Goal: Task Accomplishment & Management: Use online tool/utility

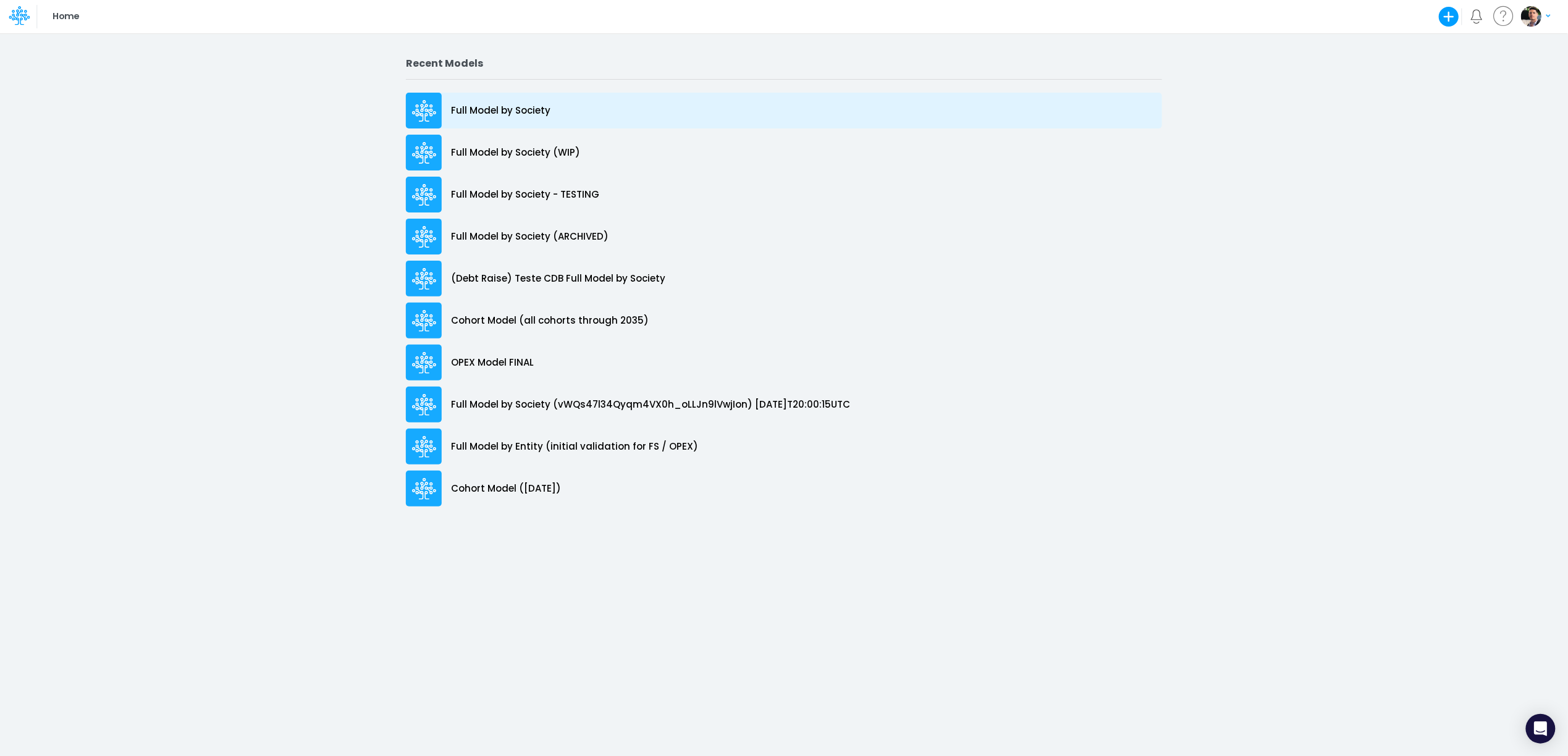
click at [491, 122] on div "Full Model by Society" at bounding box center [784, 110] width 756 height 36
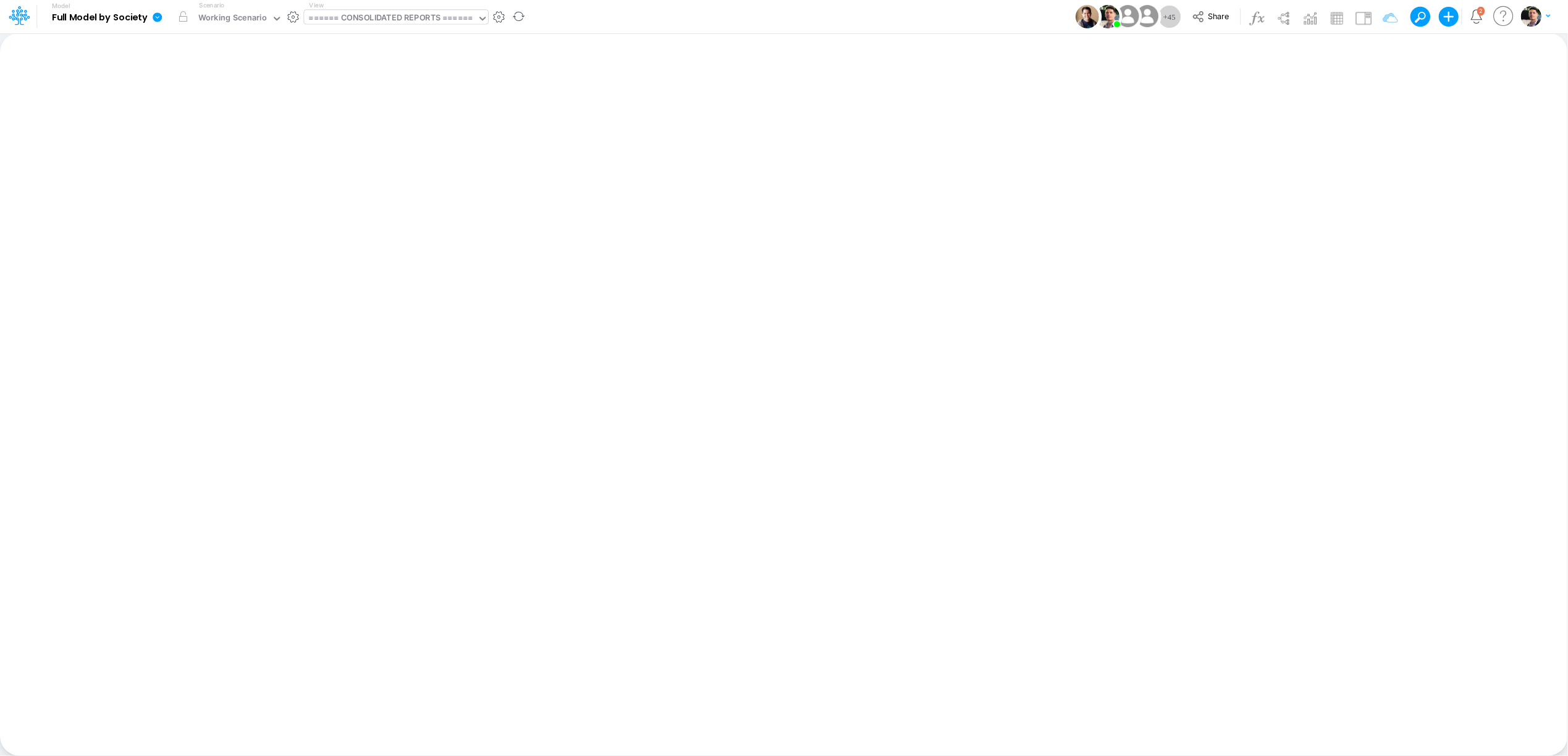
click at [414, 18] on div "====== CONSOLIDATED REPORTS ======" at bounding box center [390, 18] width 164 height 14
type input "01br"
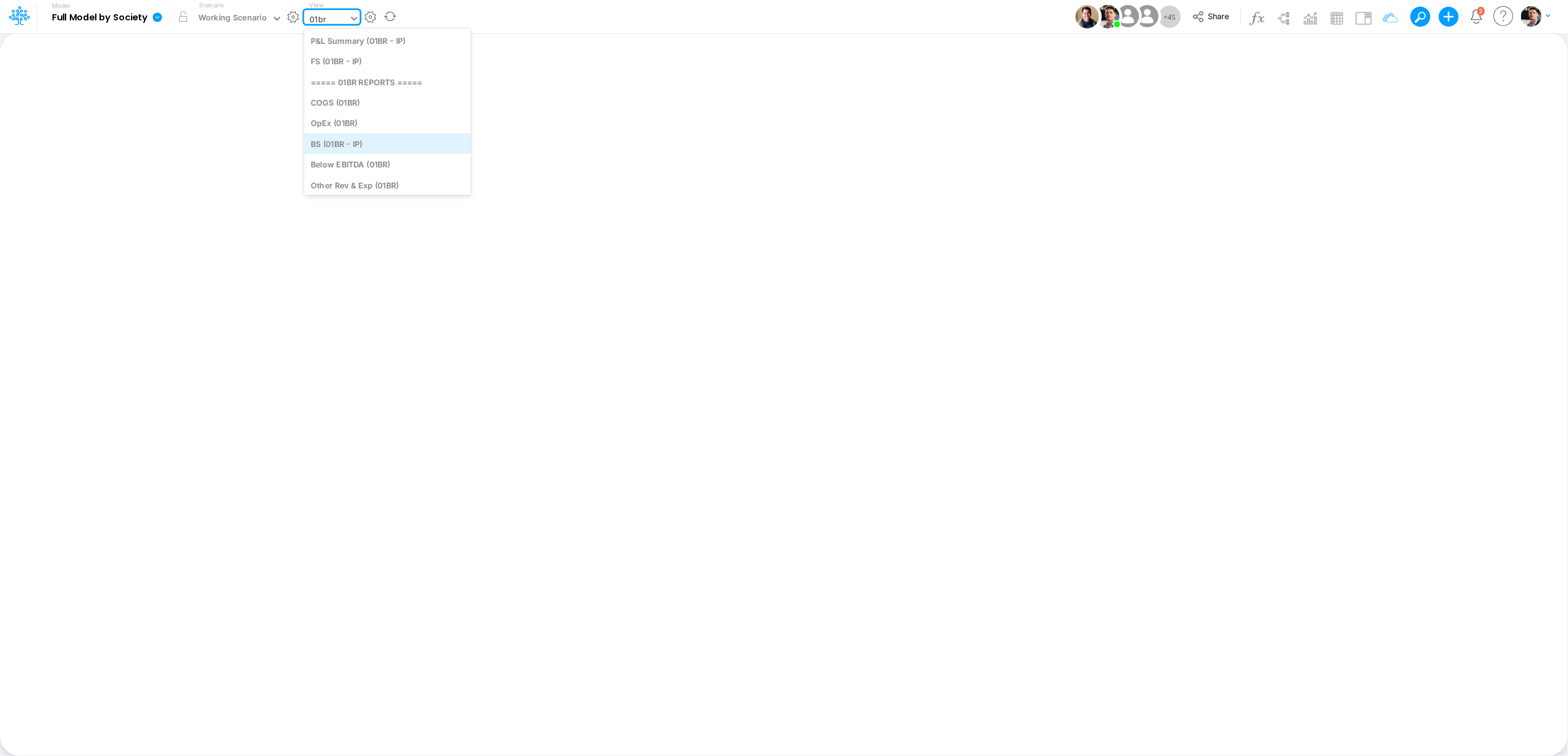
click at [390, 145] on div "BS (01BR - IP)" at bounding box center [387, 143] width 167 height 20
type input "BS (01BR - IP)"
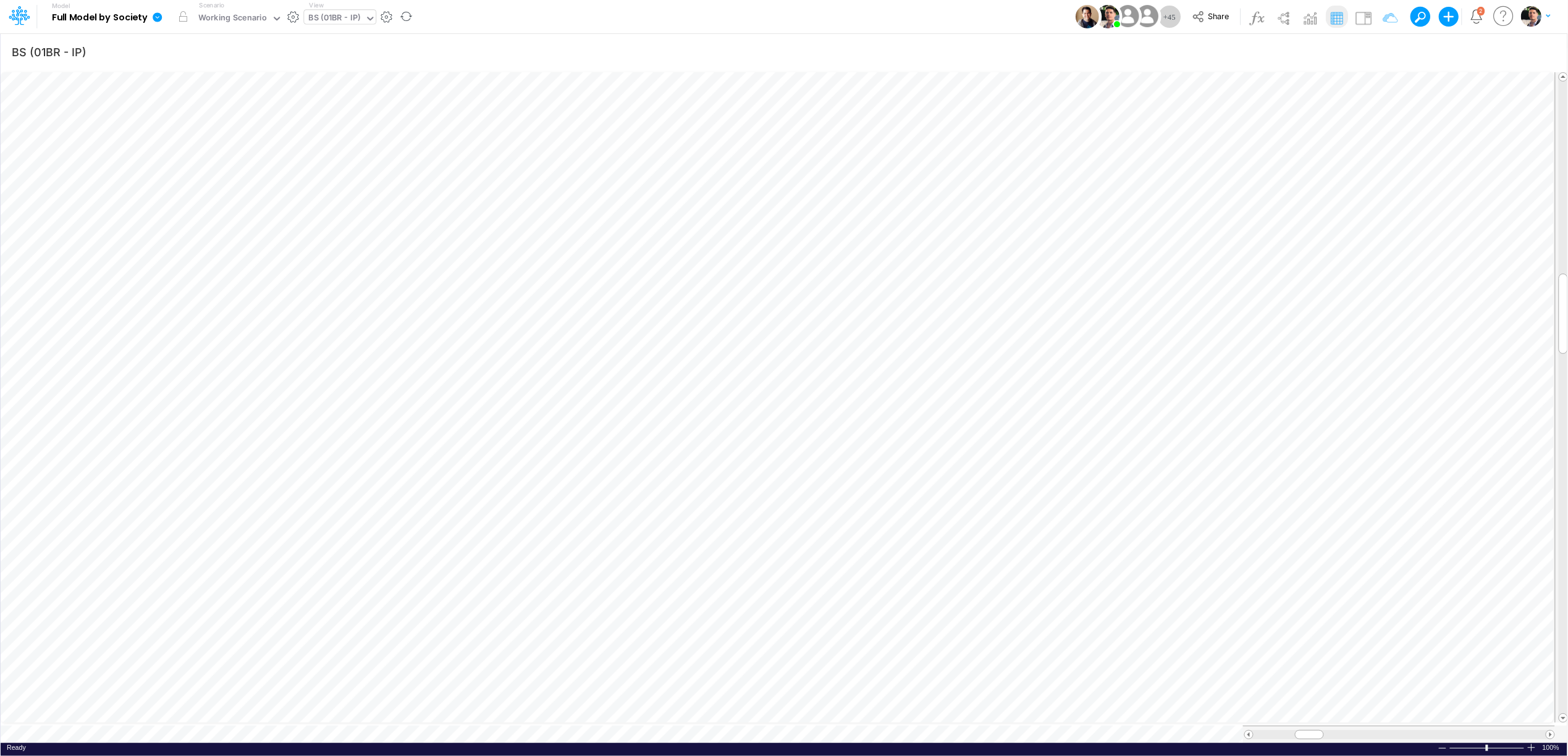
scroll to position [0, 1]
click at [932, 266] on icon "button" at bounding box center [926, 263] width 19 height 13
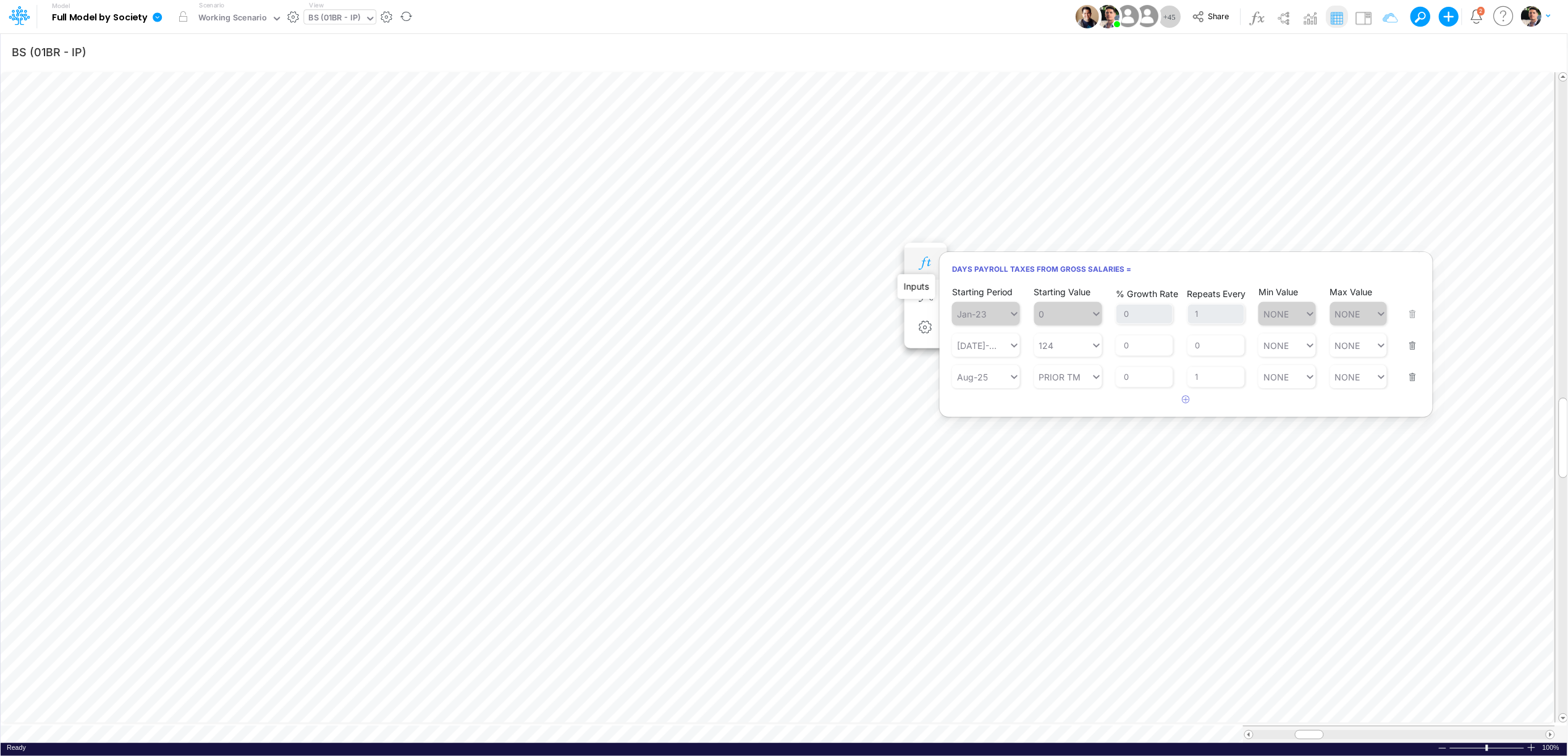
click at [923, 264] on icon "button" at bounding box center [926, 263] width 19 height 13
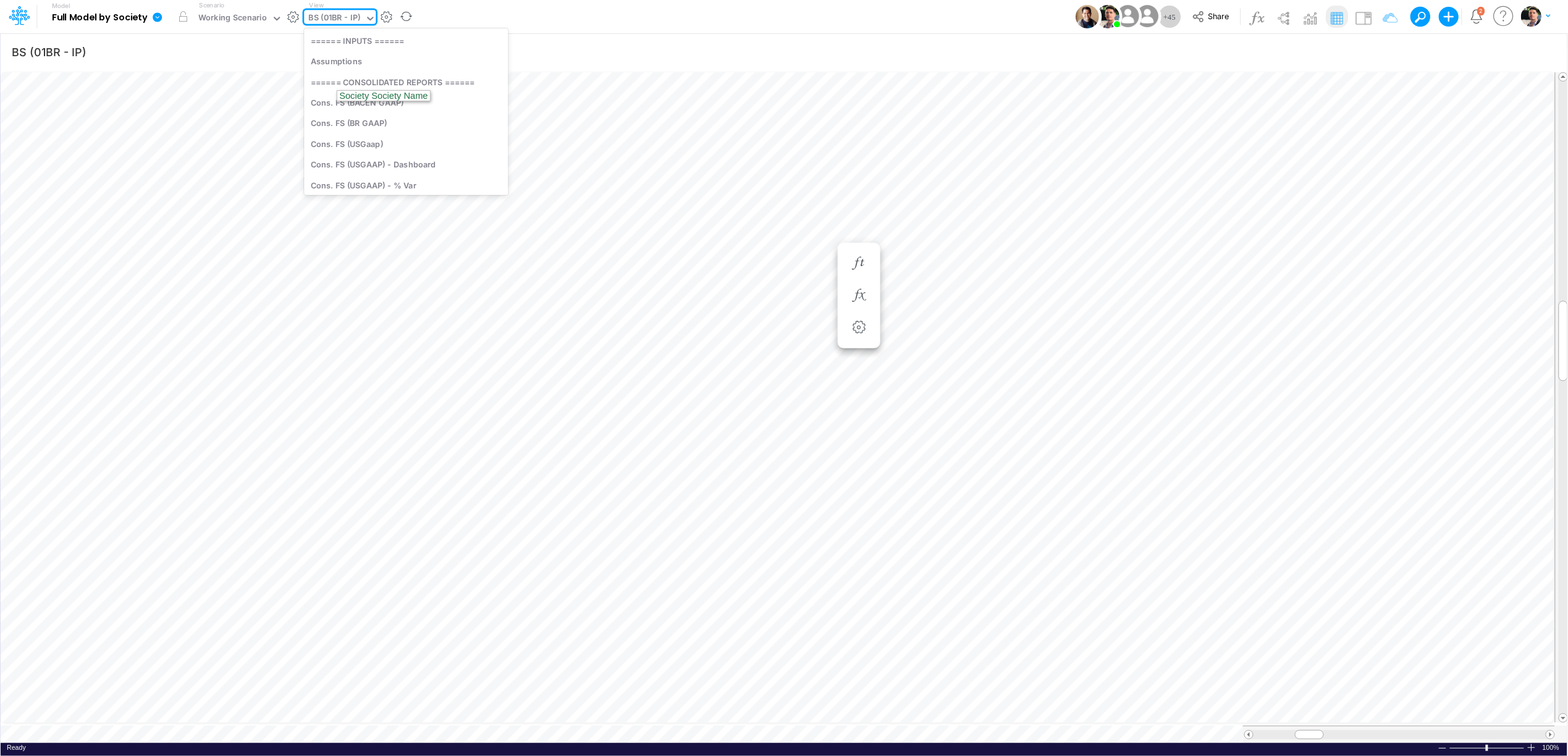
click at [335, 22] on div "BS (01BR - IP)" at bounding box center [335, 18] width 52 height 14
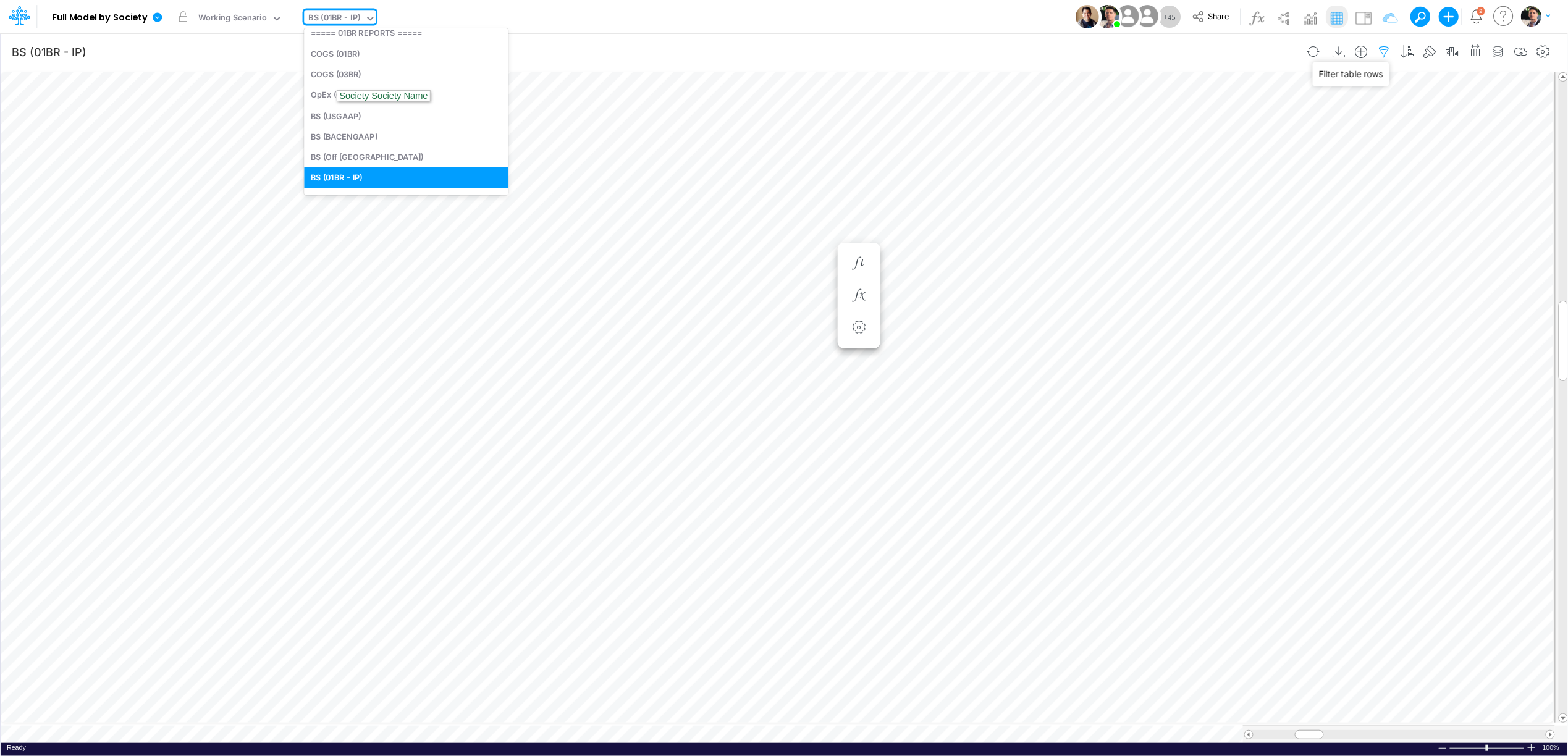
click at [1381, 52] on icon "button" at bounding box center [1384, 52] width 19 height 13
select select "tableSearchOR"
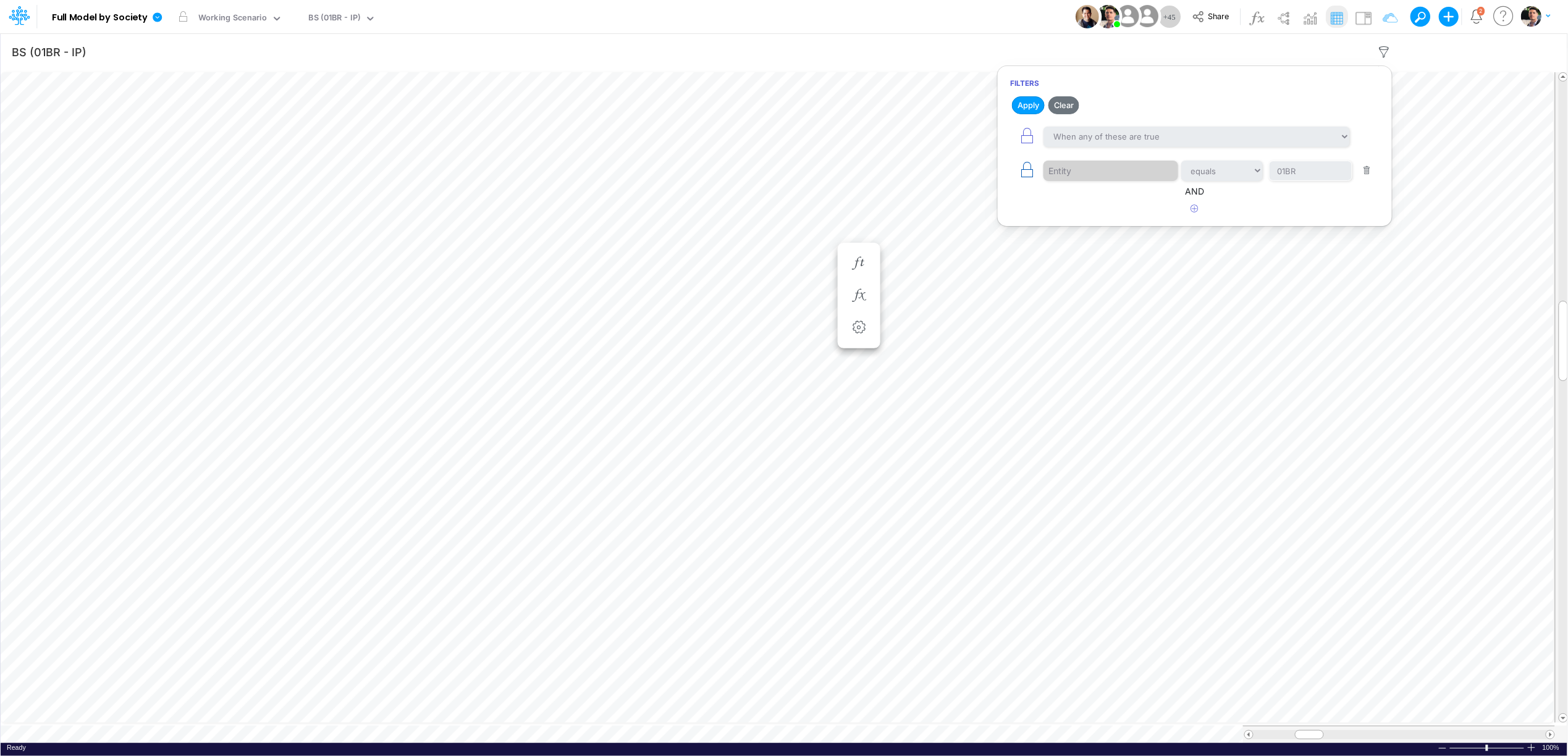
click at [1027, 178] on icon "button" at bounding box center [1027, 170] width 18 height 18
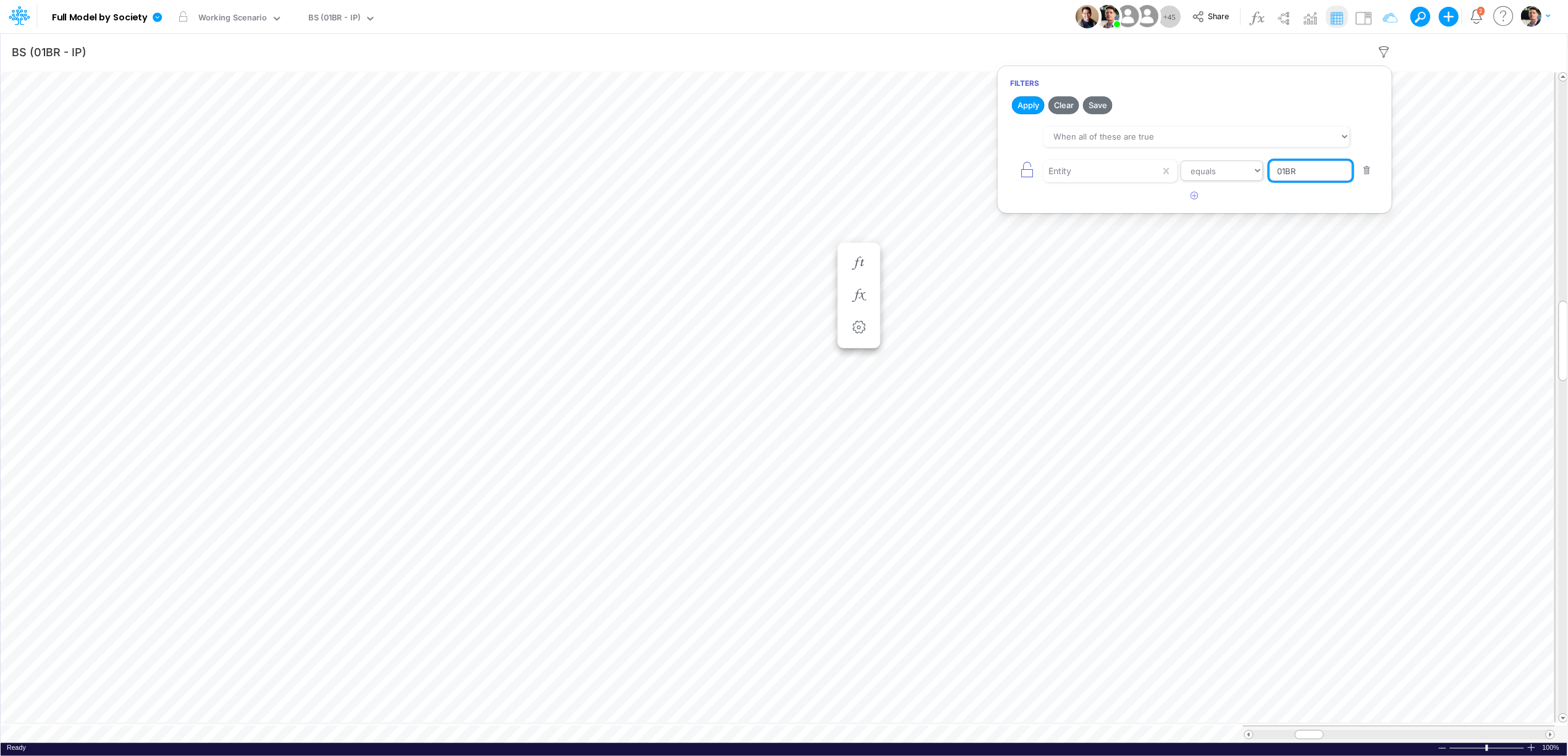
drag, startPoint x: 1325, startPoint y: 171, endPoint x: 1235, endPoint y: 169, distance: 90.0
click at [1237, 173] on div "Entity equals not equal starts with ends with contains 01BR" at bounding box center [1194, 170] width 370 height 28
type input "ELIM-BACEN"
click at [1029, 108] on button "Apply" at bounding box center [1028, 105] width 33 height 18
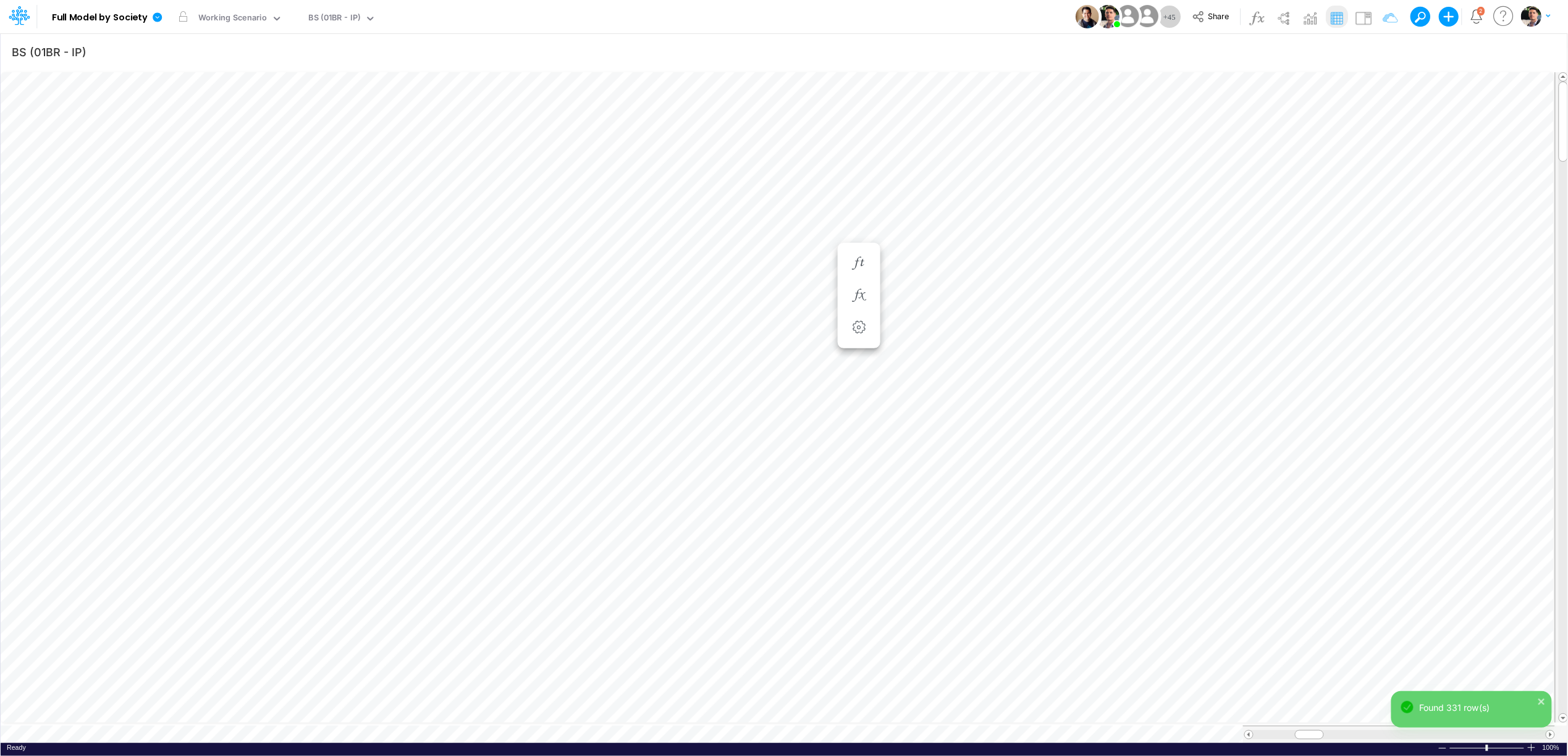
scroll to position [0, 1]
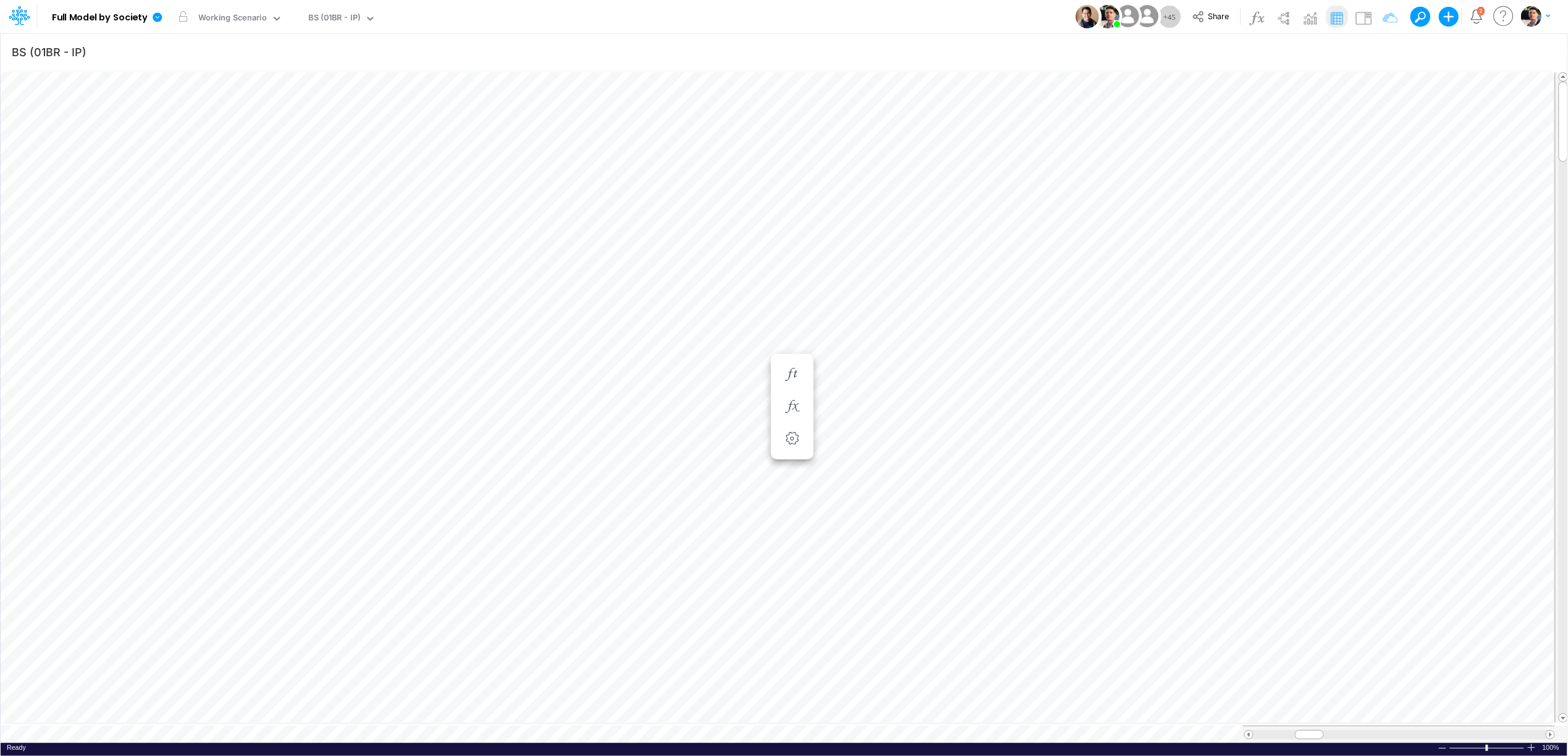
scroll to position [0, 1]
click at [341, 22] on div "BS (01BR - IP)" at bounding box center [335, 18] width 52 height 14
type input "ELIM"
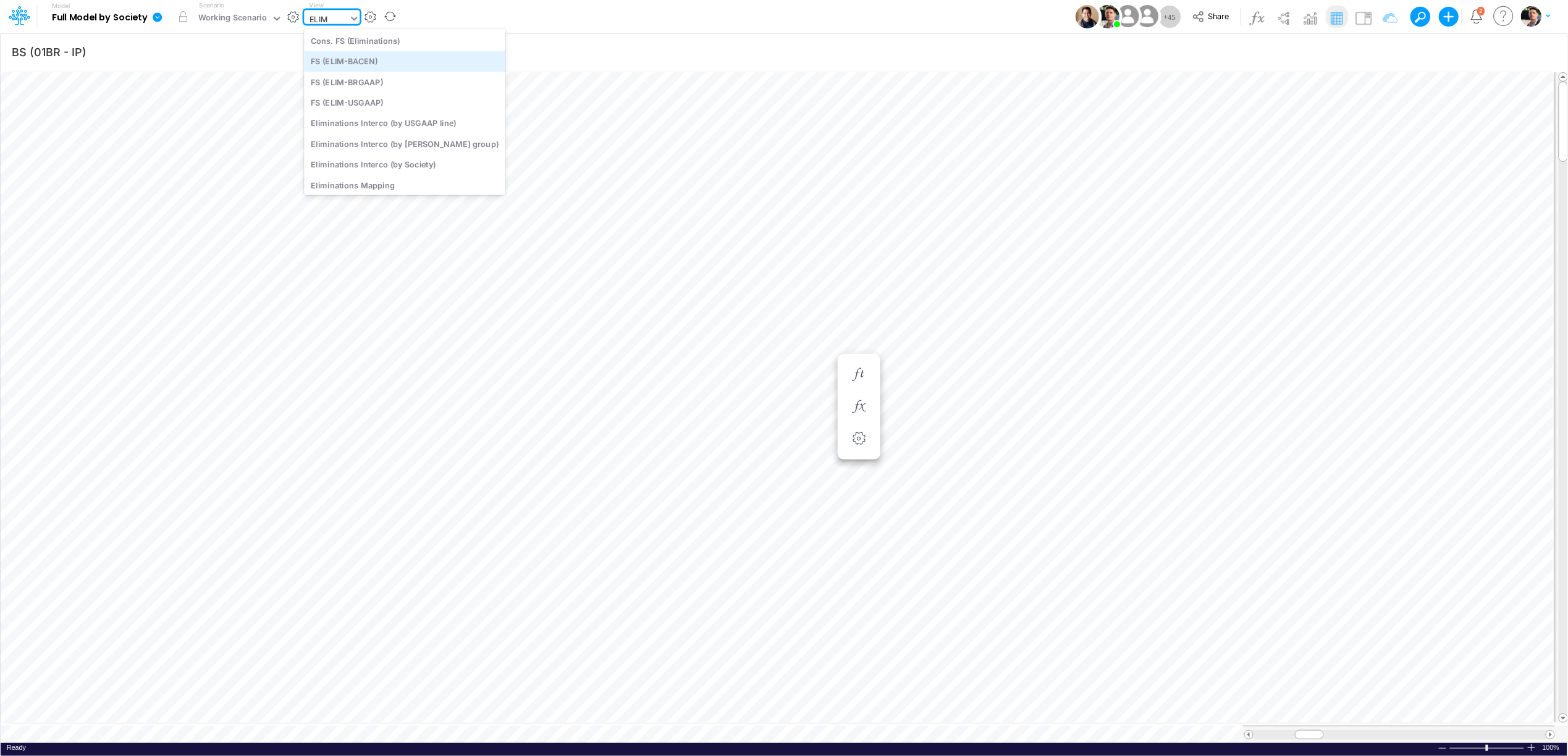
click at [357, 62] on div "FS (ELIM-BACEN)" at bounding box center [404, 61] width 201 height 20
type input "FS - Eliminations Bacen GAAP"
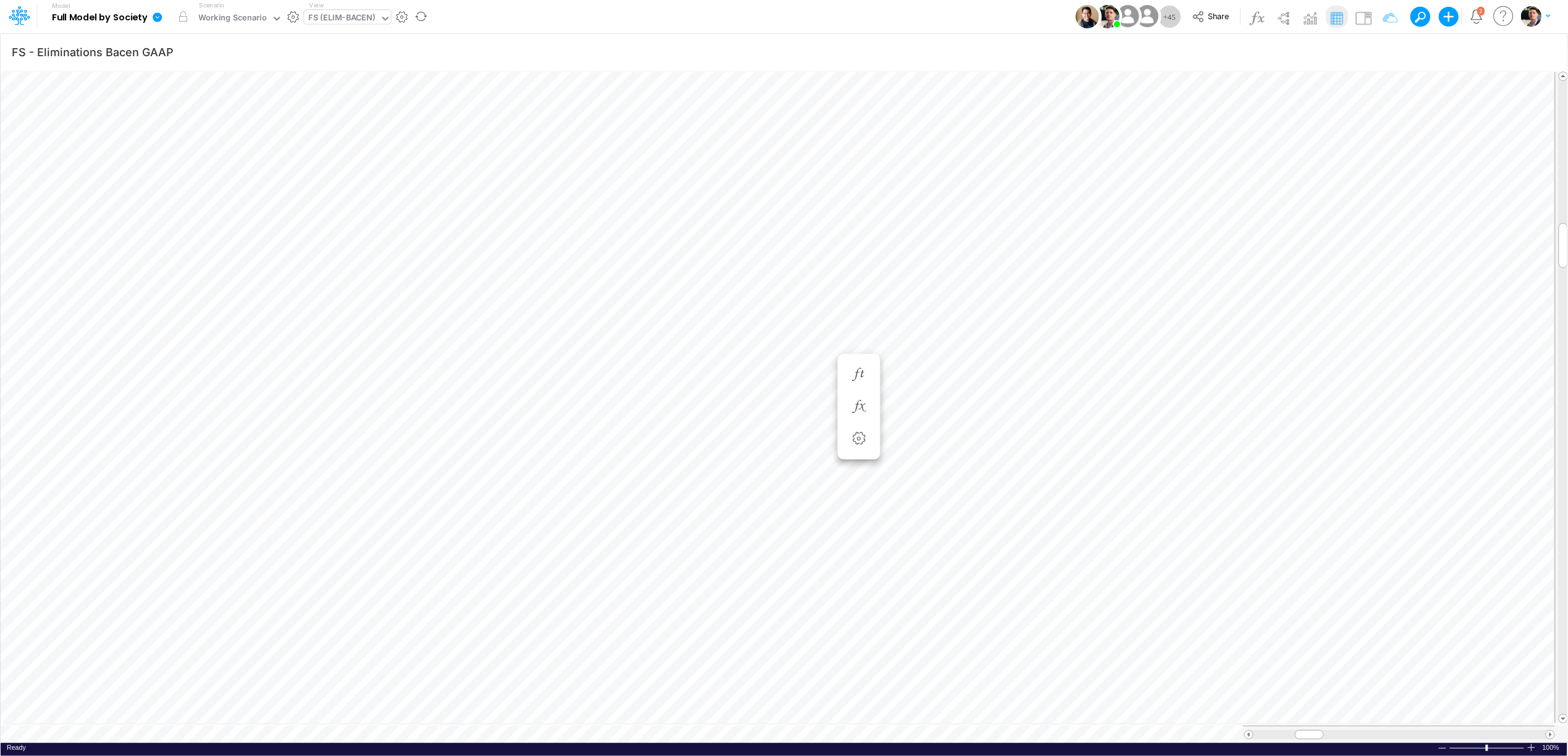
scroll to position [0, 1]
click at [854, 288] on icon "button" at bounding box center [863, 287] width 19 height 13
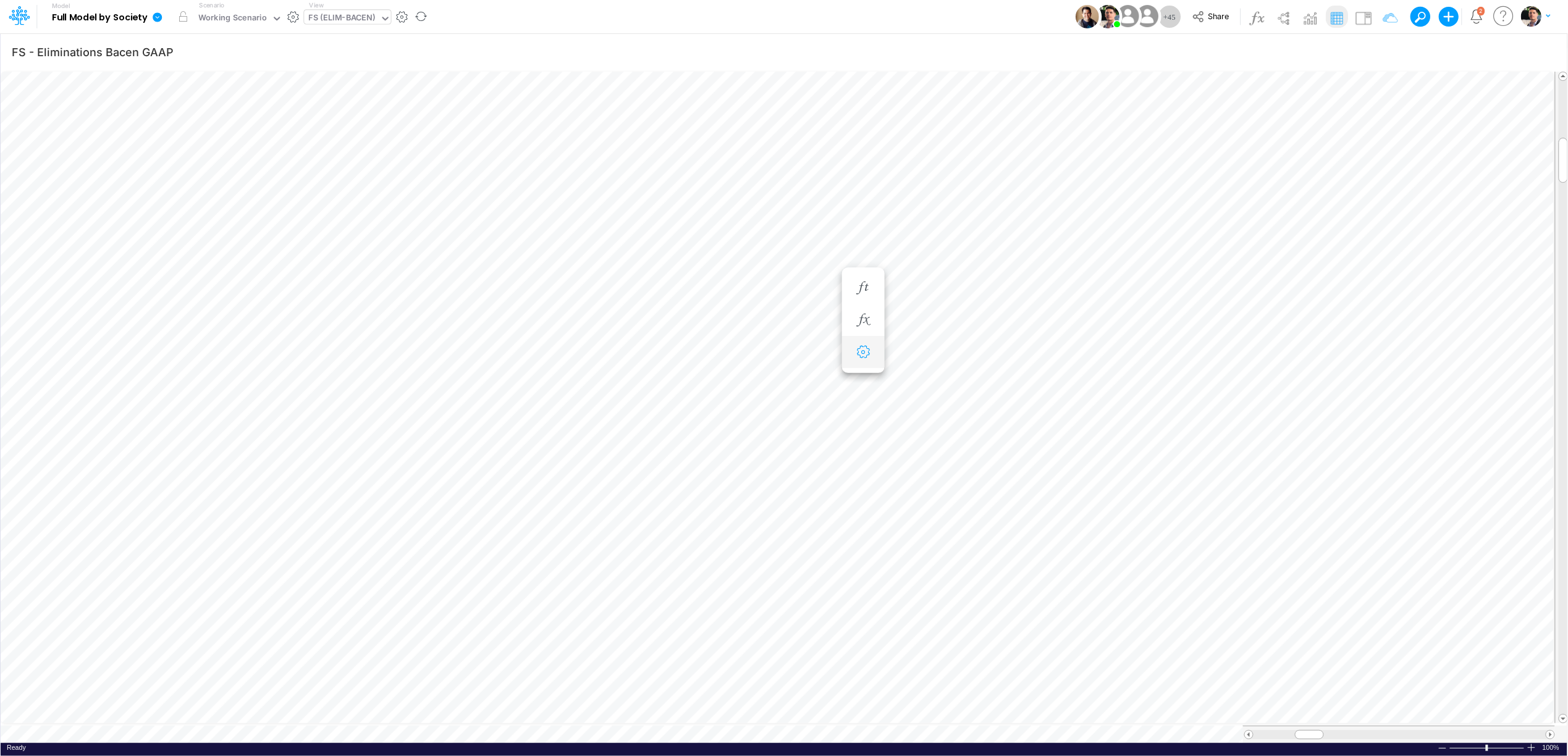
scroll to position [0, 1]
click at [859, 604] on icon "button" at bounding box center [863, 609] width 19 height 13
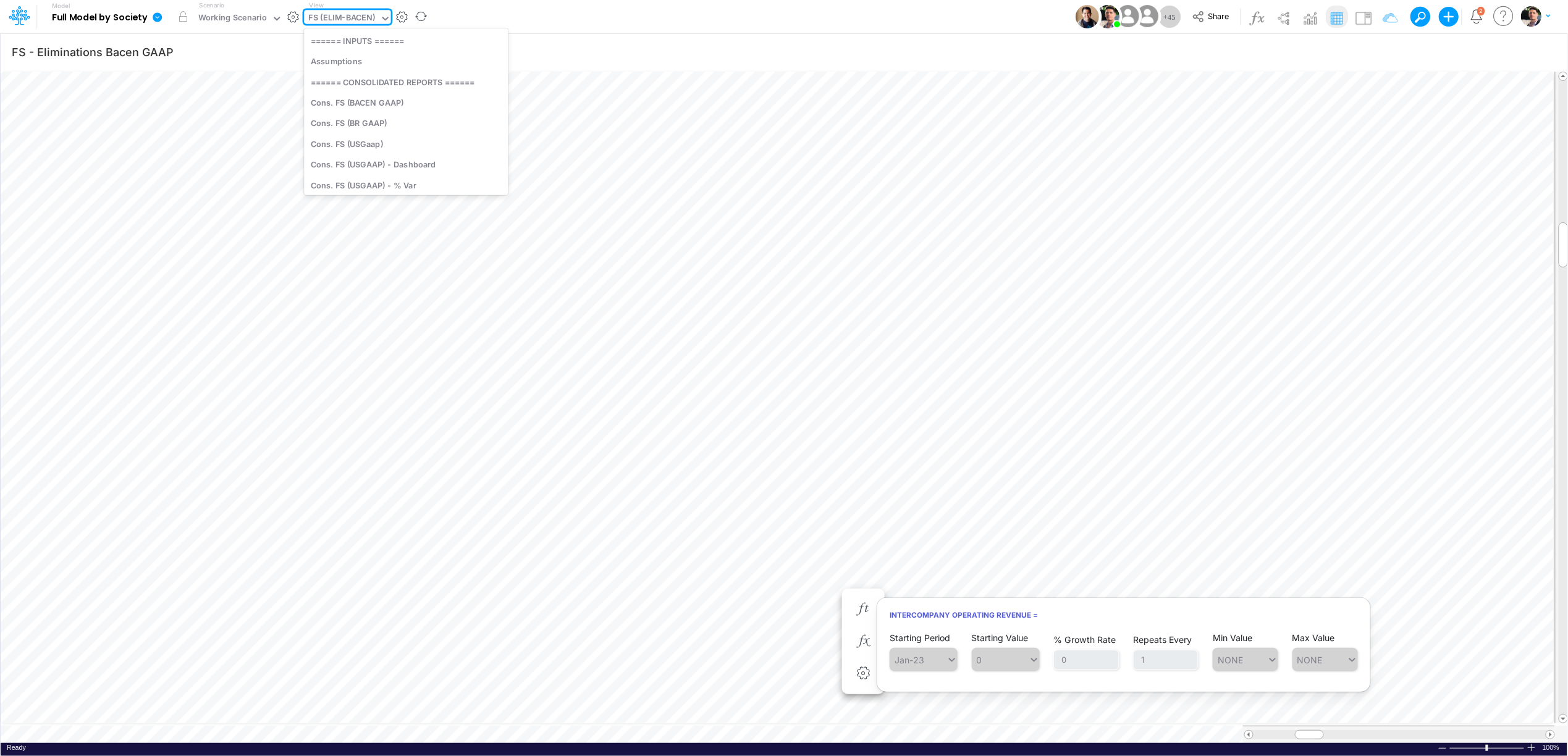
click at [360, 18] on div "FS (ELIM-BACEN)" at bounding box center [342, 18] width 67 height 14
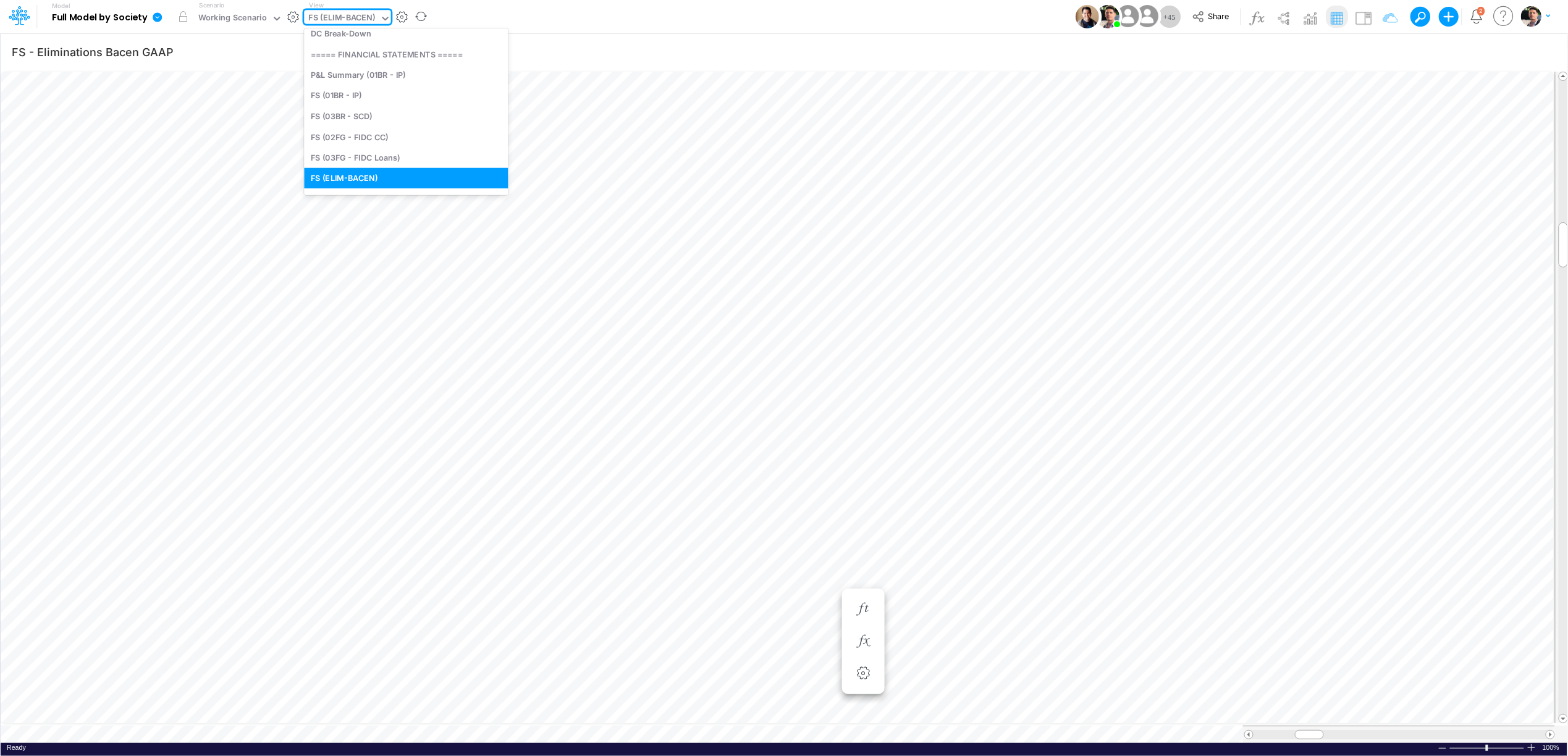
click at [360, 18] on div "FS (ELIM-BACEN)" at bounding box center [342, 18] width 67 height 14
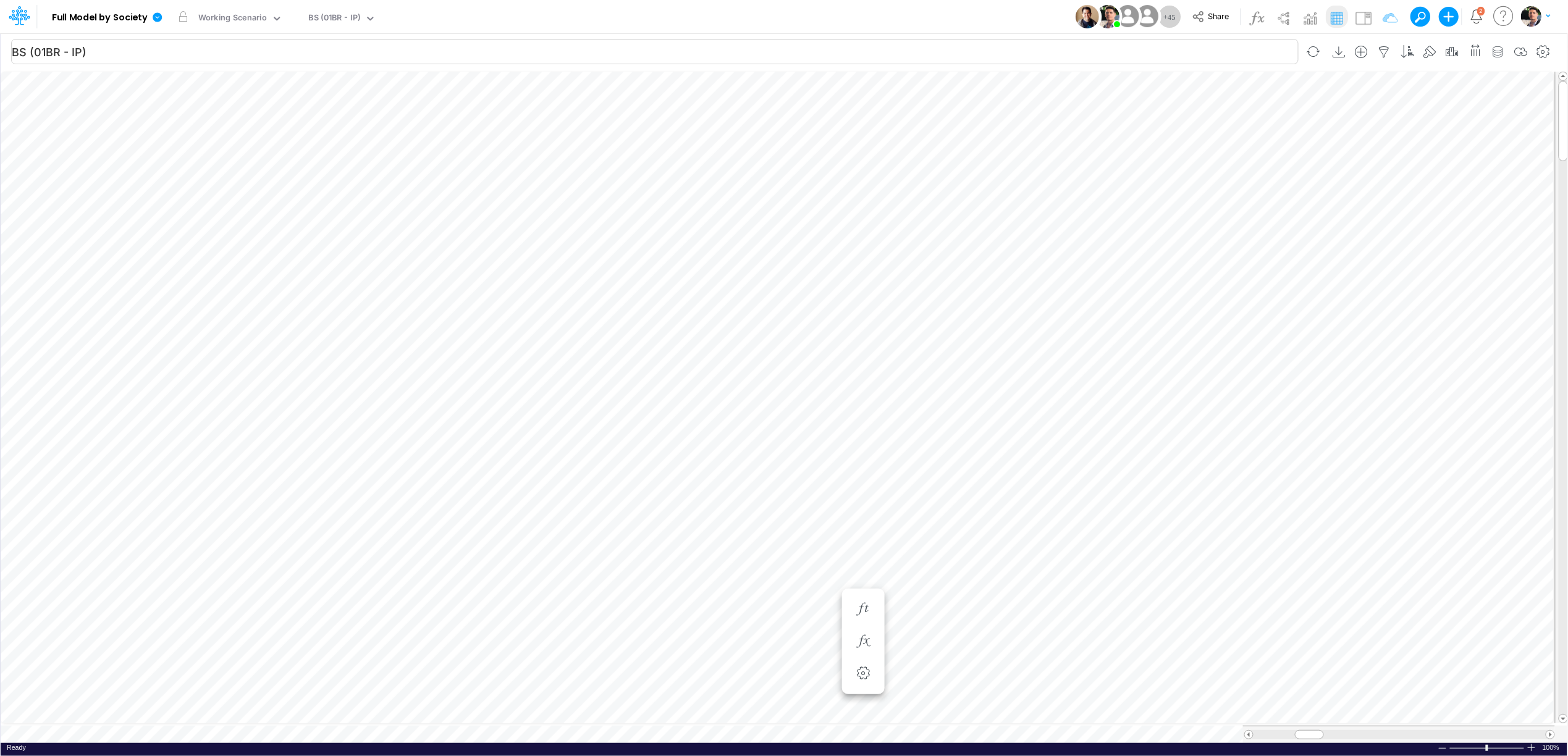
scroll to position [0, 1]
click at [873, 615] on icon "button" at bounding box center [863, 609] width 19 height 13
type input "FS - Eliminations Bacen GAAP"
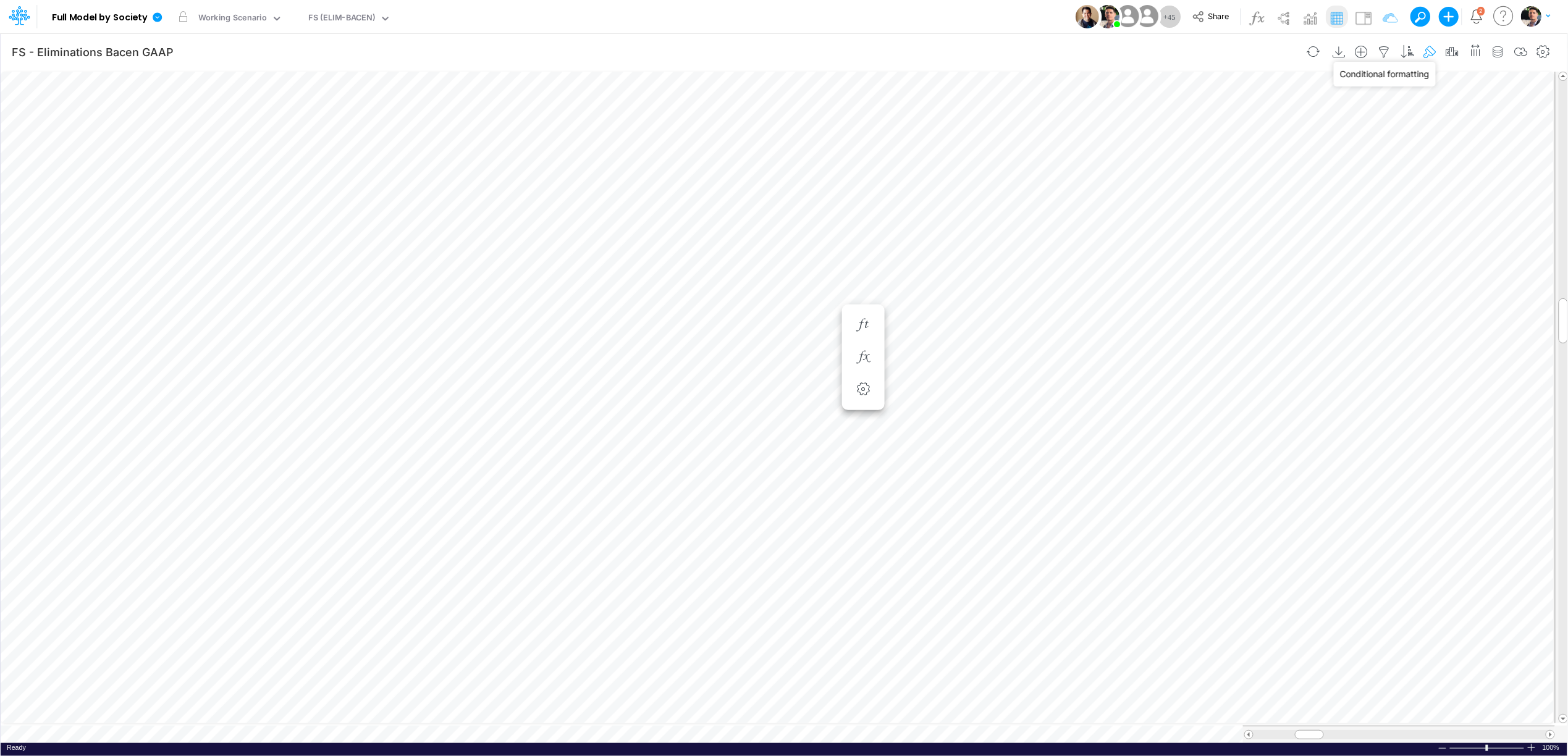
click at [1425, 55] on icon "button" at bounding box center [1430, 52] width 19 height 13
click at [1132, 135] on button "button" at bounding box center [1127, 133] width 24 height 20
click at [941, 158] on div "Type to search..." at bounding box center [925, 151] width 166 height 20
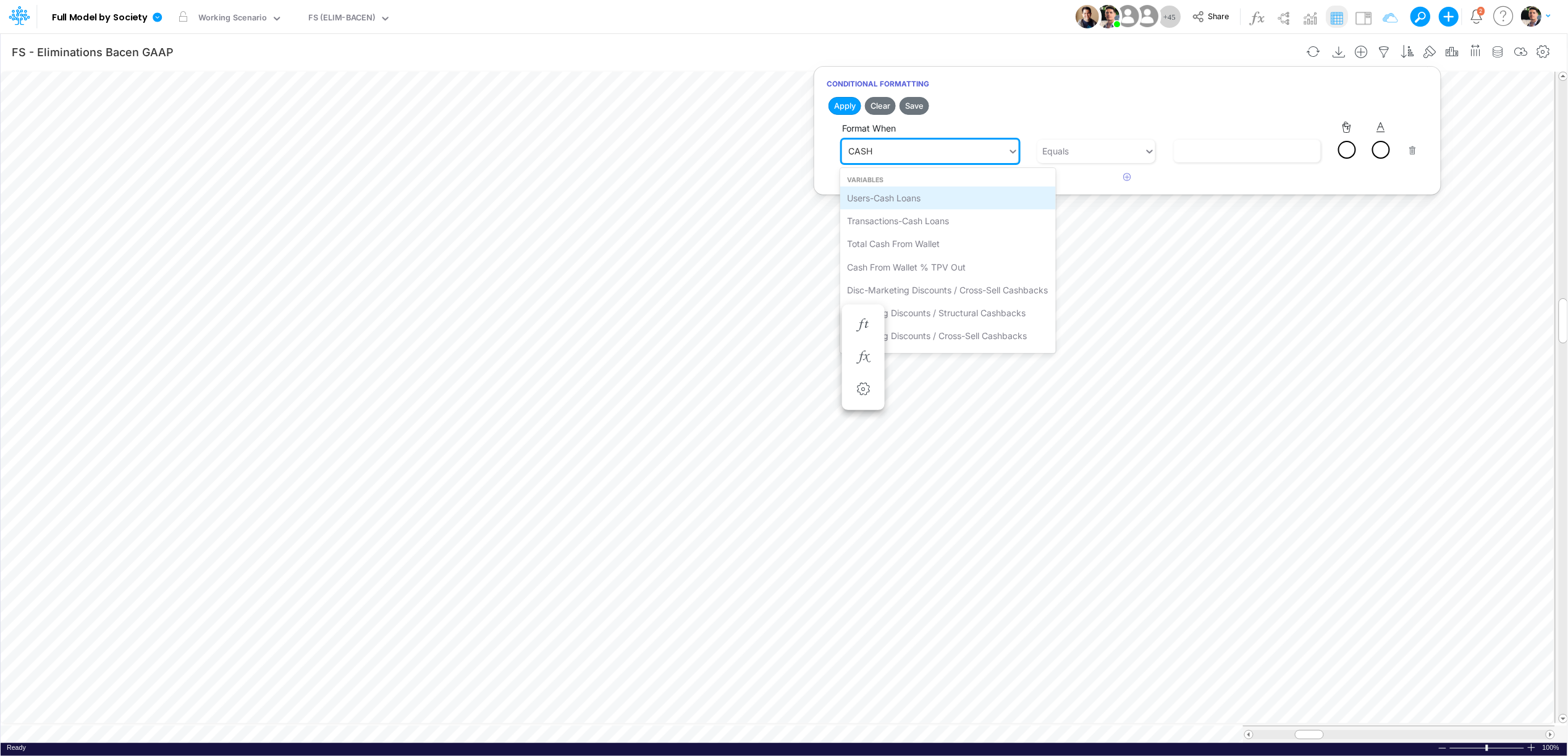
type input "CASH &"
click at [962, 200] on div "Cash & Banks" at bounding box center [928, 198] width 176 height 23
click at [1061, 158] on div "Equals" at bounding box center [1090, 151] width 107 height 20
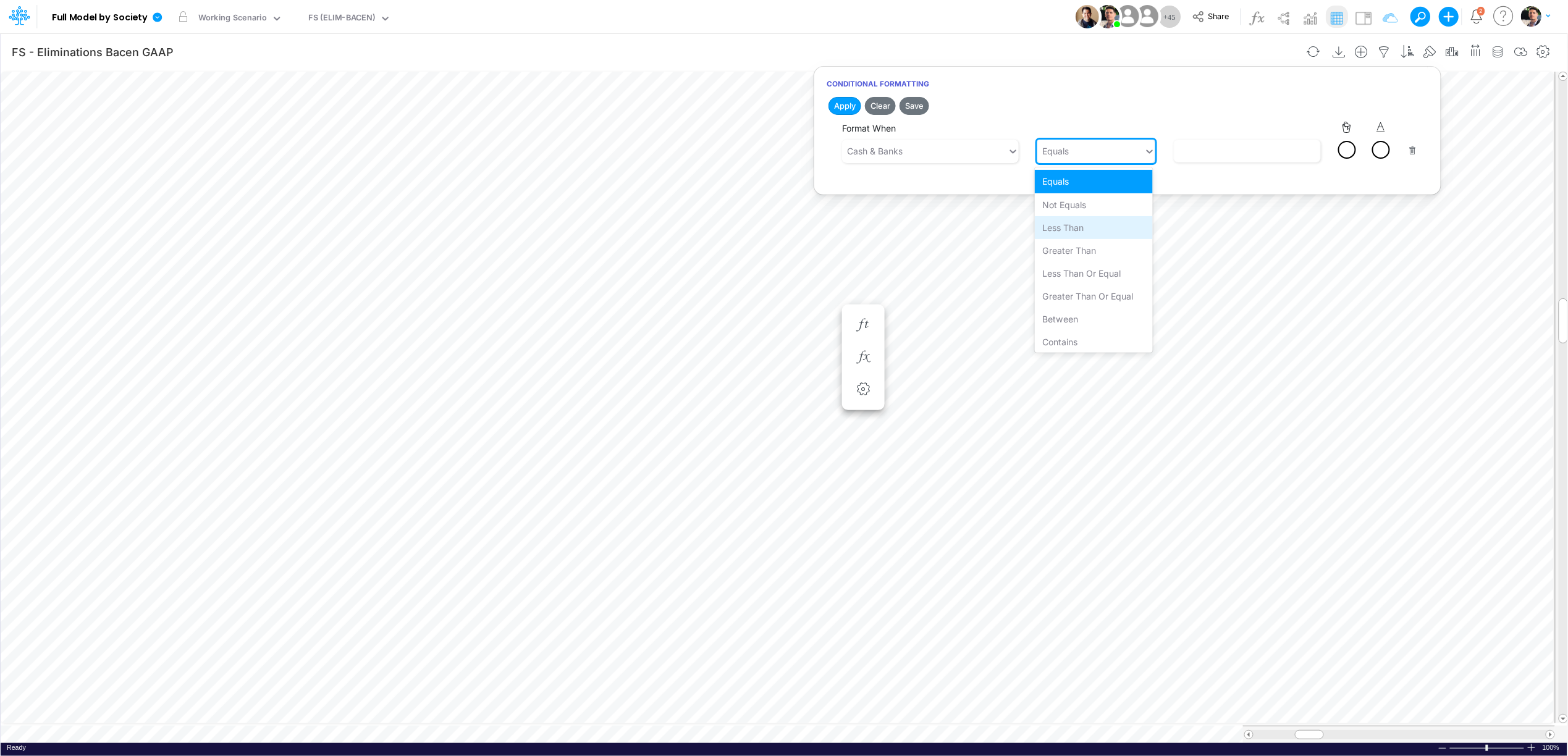
click at [1086, 232] on div "Less than" at bounding box center [1093, 228] width 118 height 23
click at [1236, 155] on input "text" at bounding box center [1247, 151] width 147 height 23
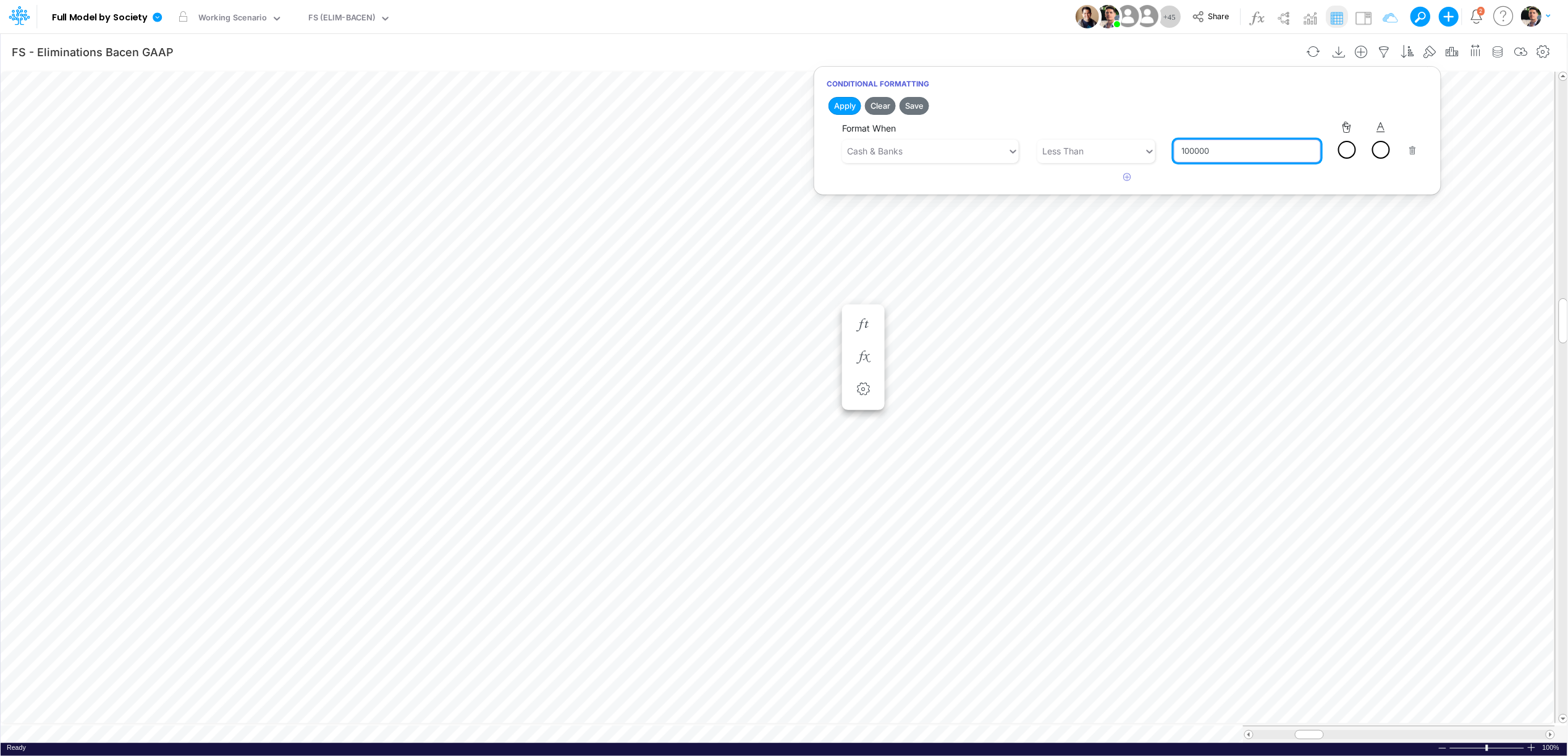
type input "100000"
click at [1383, 147] on div at bounding box center [1381, 149] width 15 height 15
click at [1385, 171] on div at bounding box center [1382, 168] width 15 height 15
click at [846, 108] on button "Apply" at bounding box center [844, 106] width 33 height 18
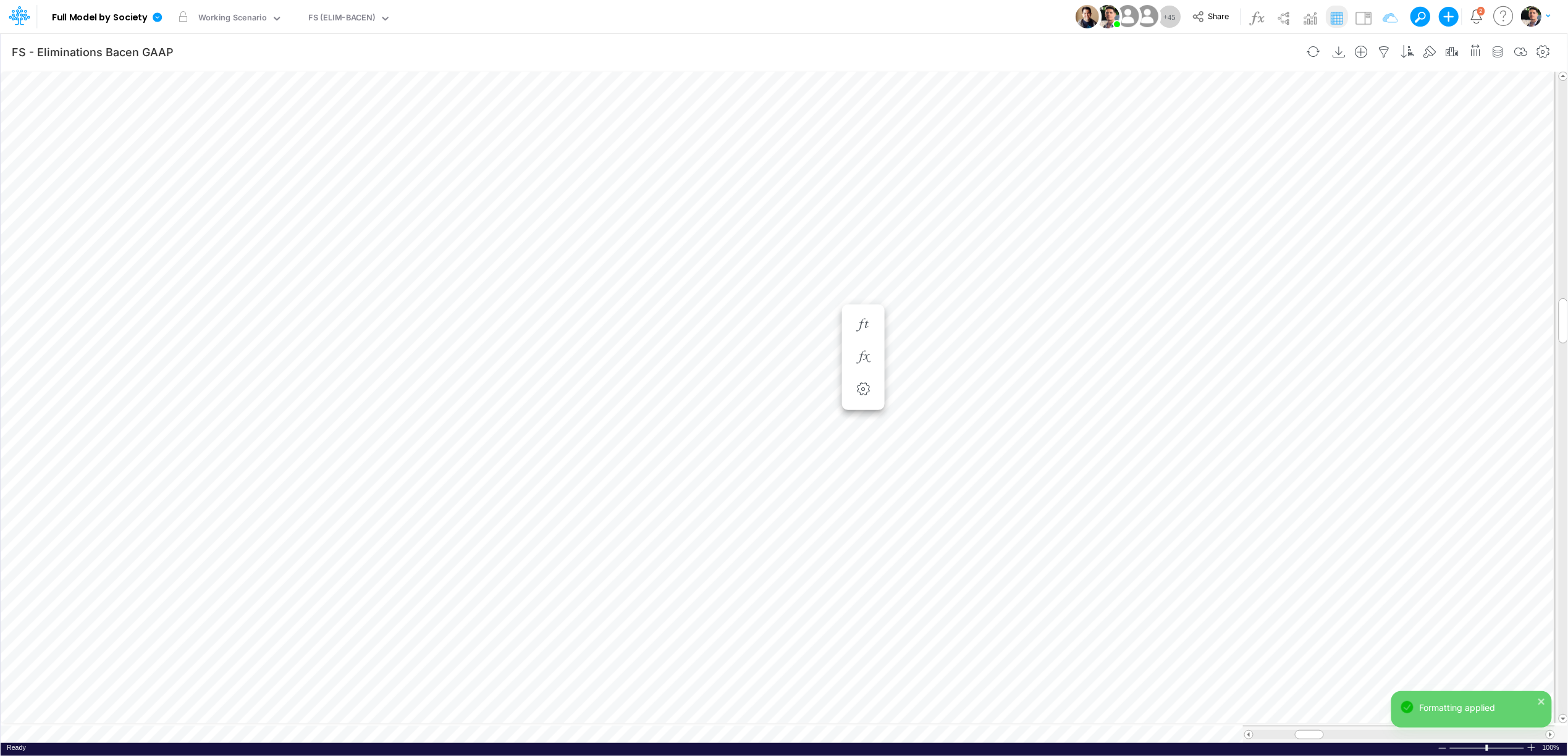
scroll to position [0, 1]
click at [348, 18] on div "FS (ELIM-BACEN)" at bounding box center [342, 18] width 67 height 14
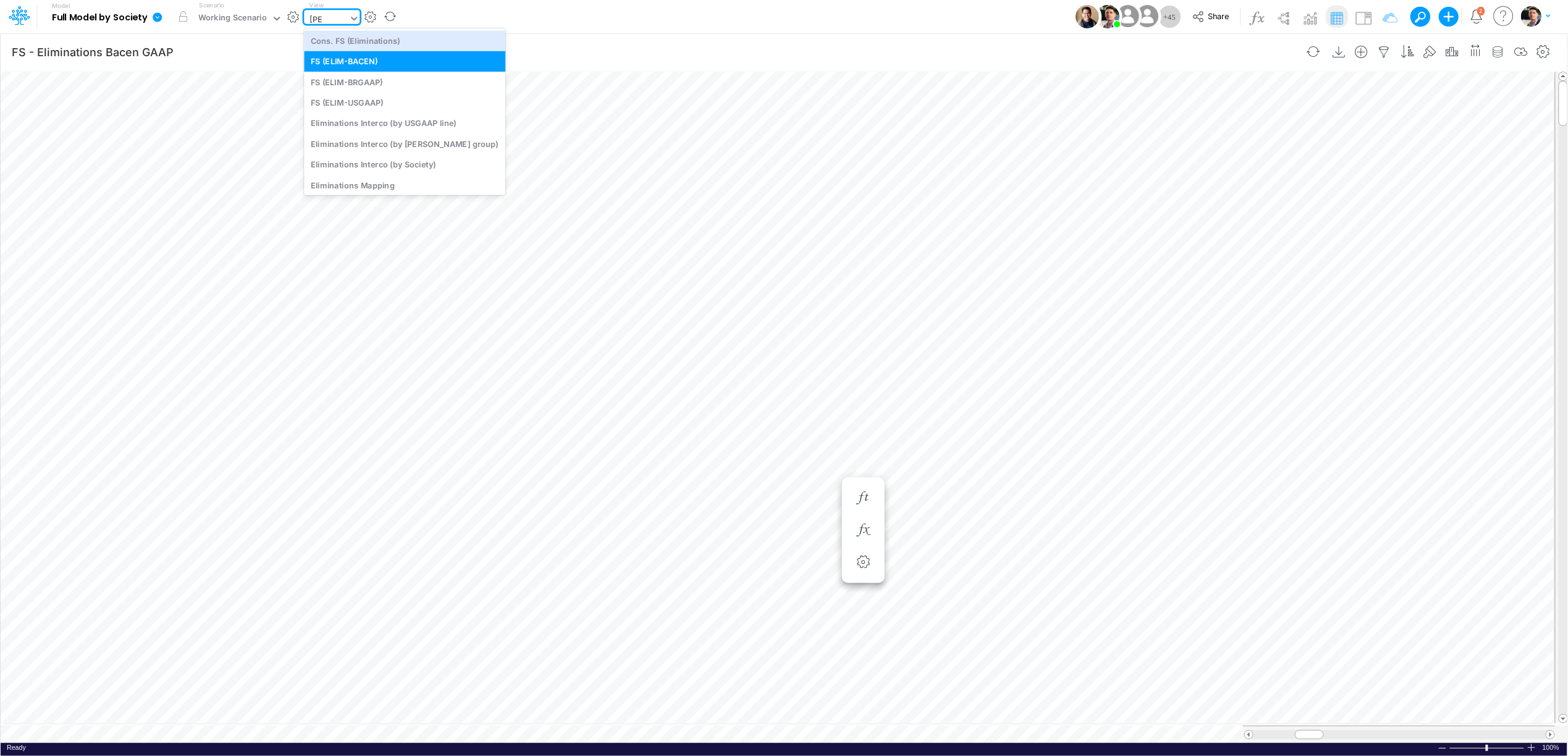
type input "ELim"
click at [376, 143] on div "Eliminations Interco (by [PERSON_NAME] group)" at bounding box center [404, 143] width 201 height 20
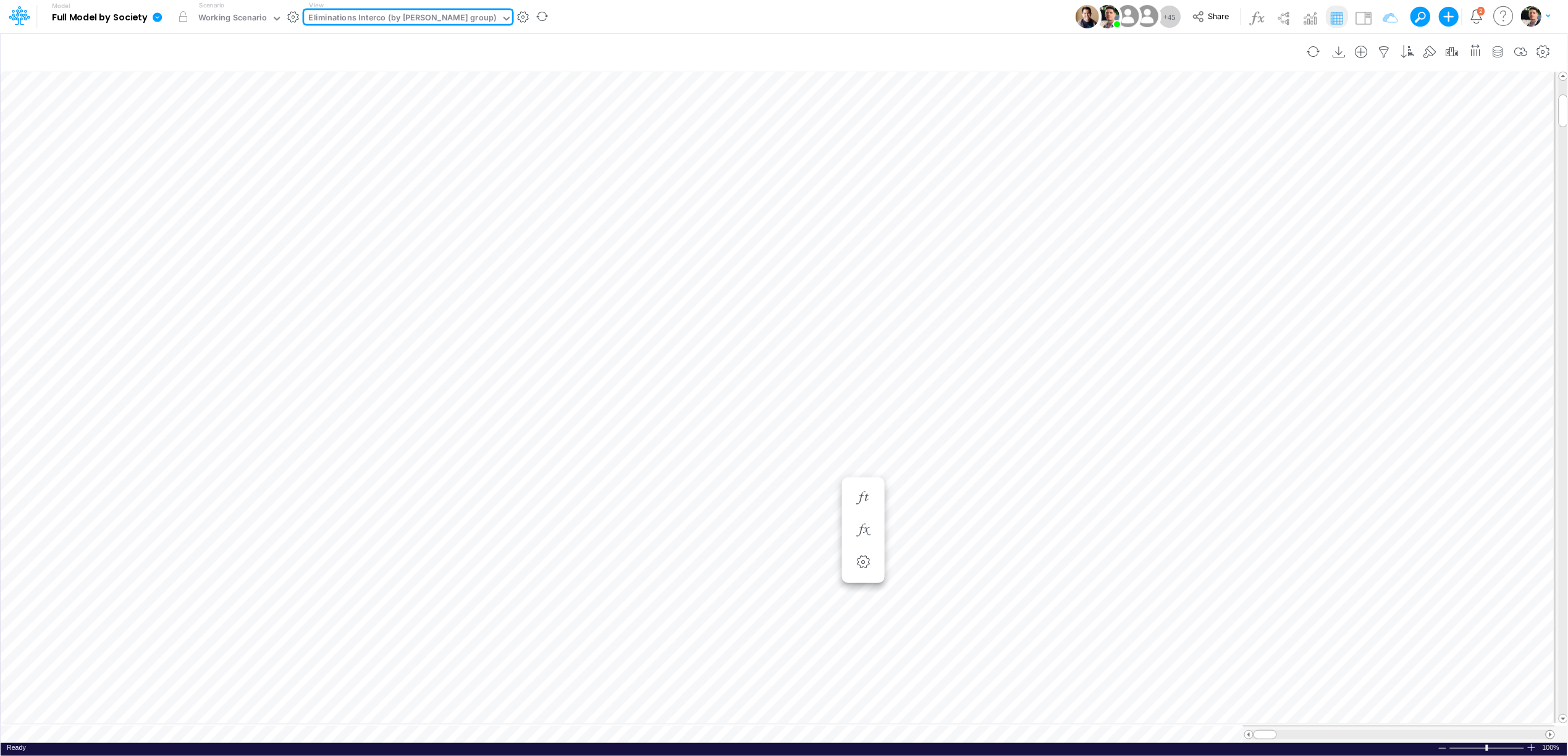
click at [1551, 730] on span at bounding box center [1550, 734] width 8 height 8
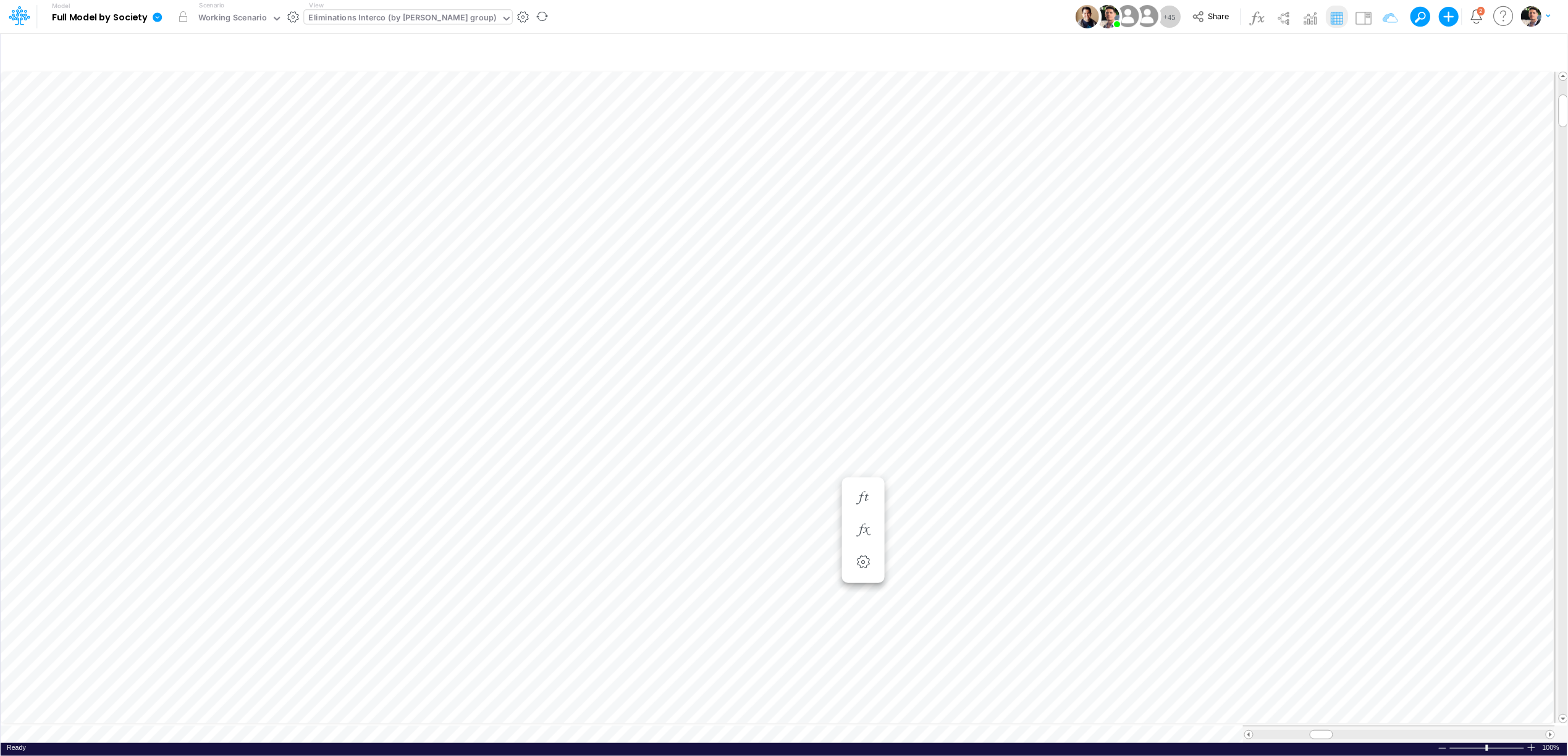
type input "FS - Eliminations Bacen GAAP"
click at [922, 202] on icon "button" at bounding box center [919, 201] width 19 height 13
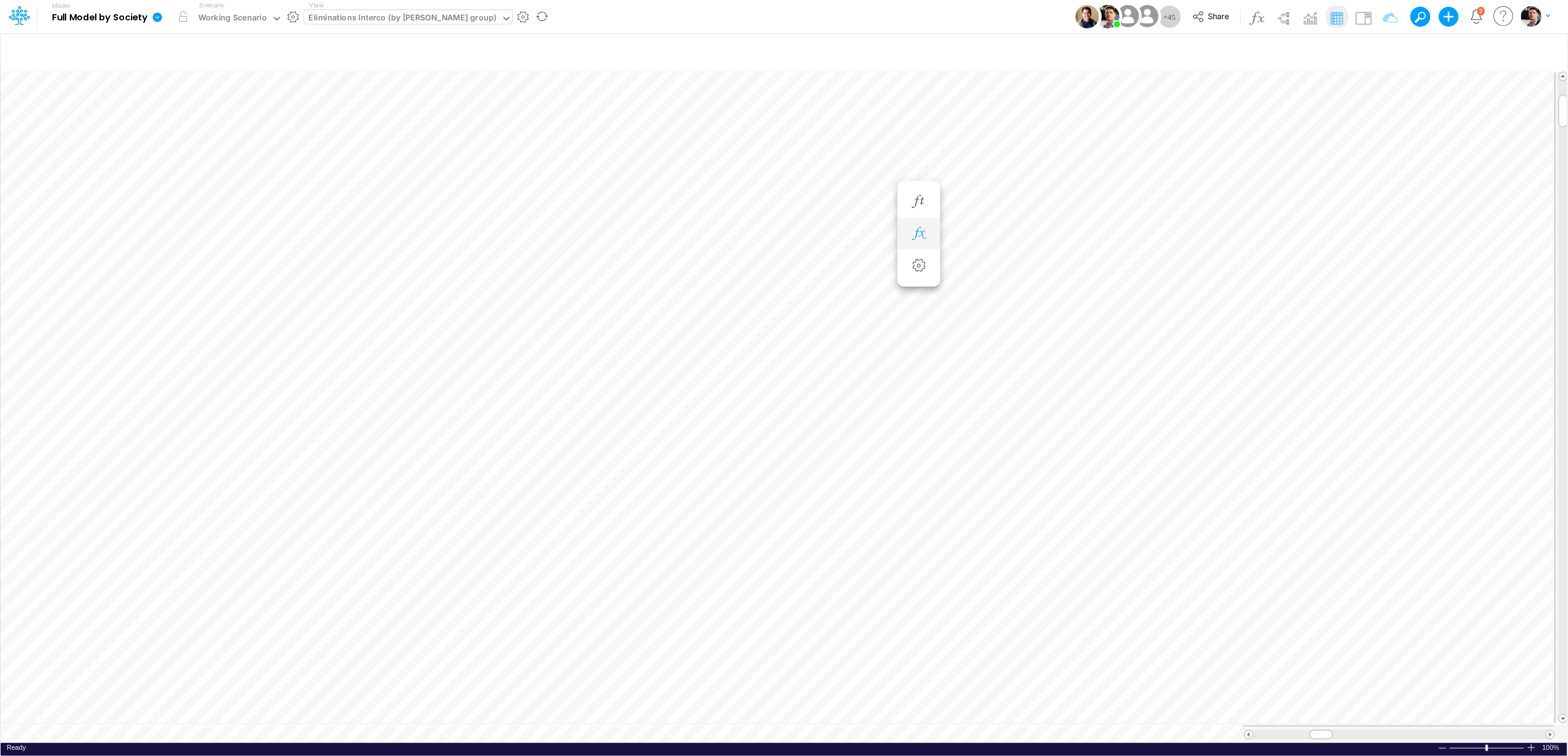
click at [915, 236] on icon "button" at bounding box center [919, 234] width 19 height 13
click at [916, 235] on icon "button" at bounding box center [919, 234] width 19 height 13
click at [348, 22] on div "Eliminations Interco (by [PERSON_NAME] group)" at bounding box center [403, 18] width 188 height 14
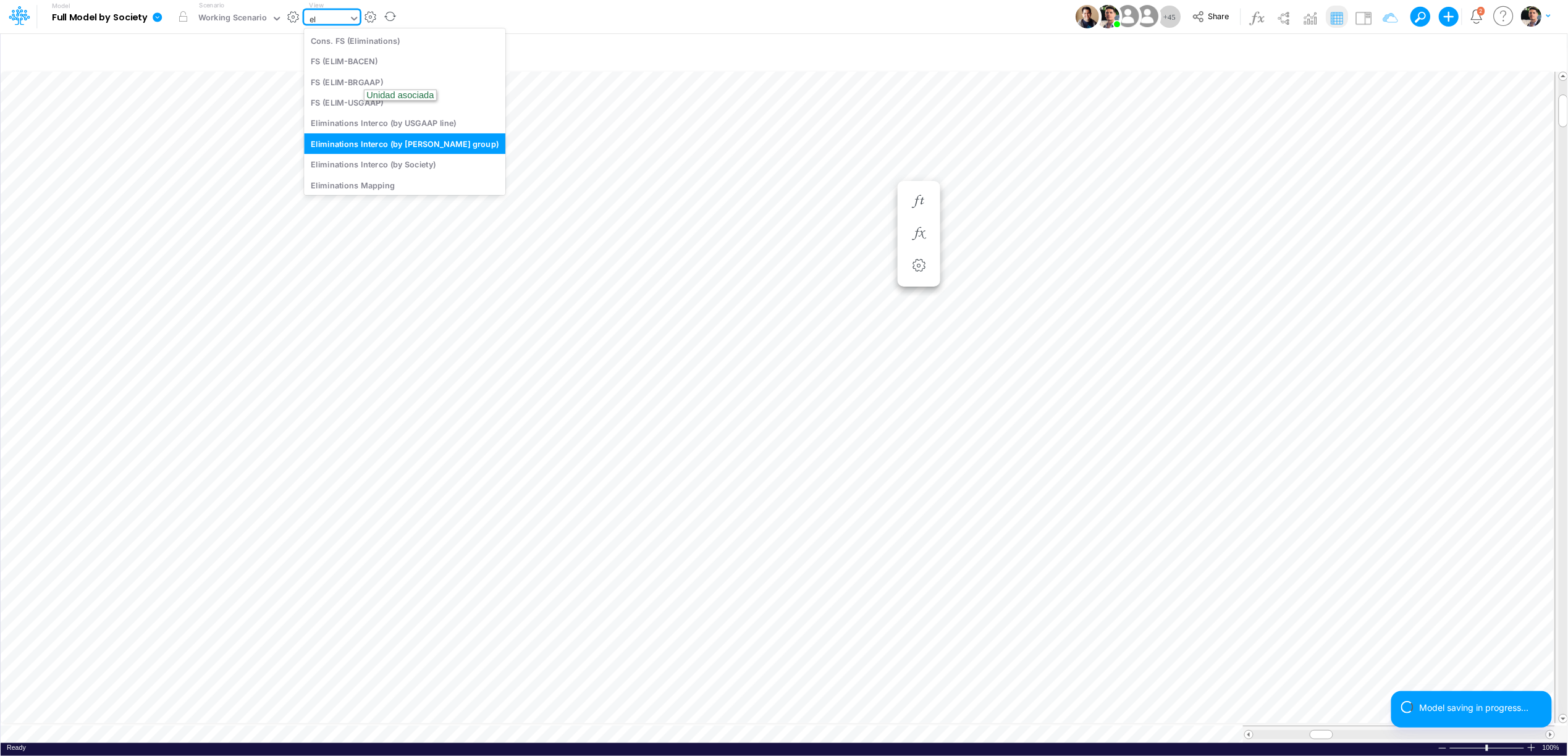
type input "e"
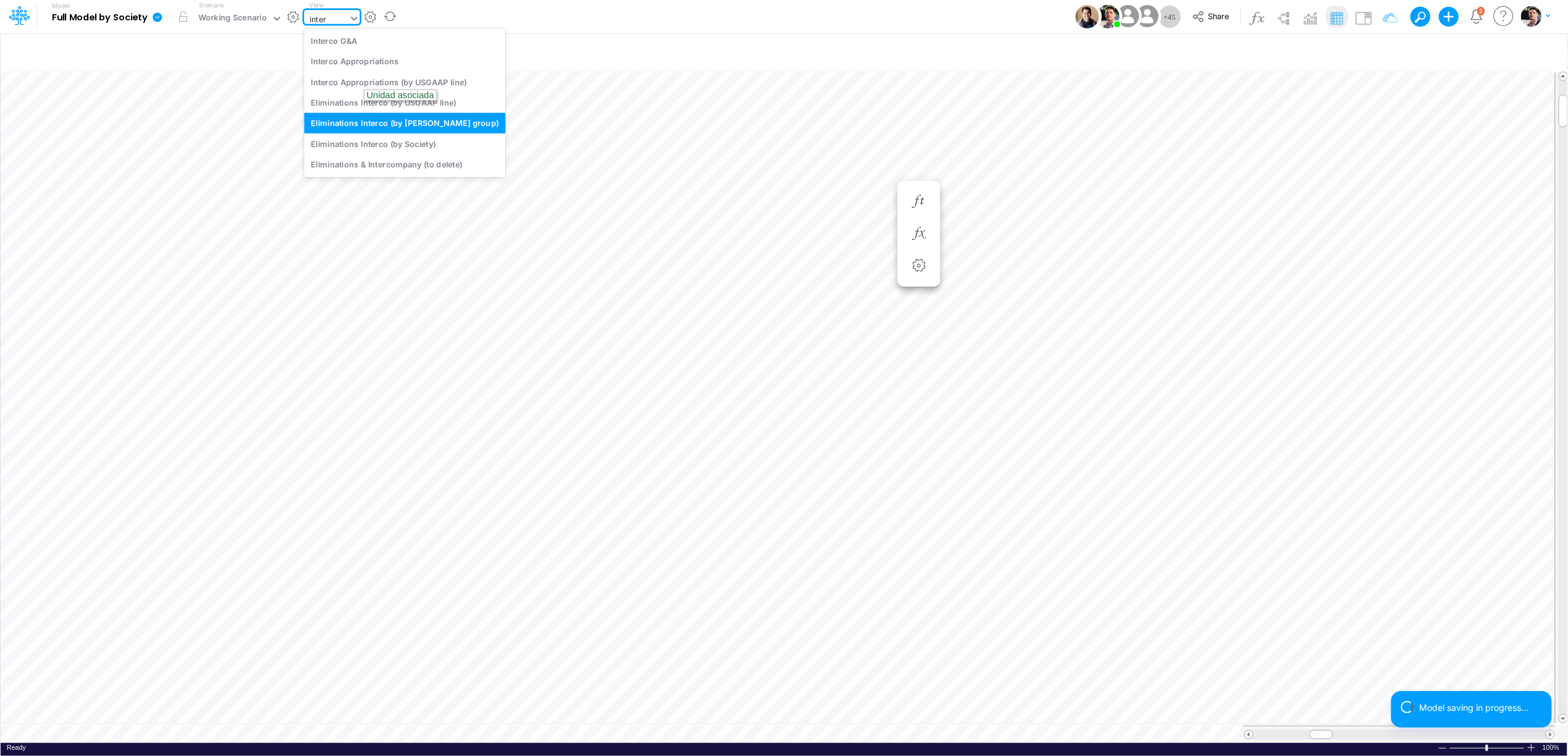
type input "interc"
click at [382, 46] on div "Interco G&A" at bounding box center [404, 40] width 201 height 20
type input "Intercos G&A"
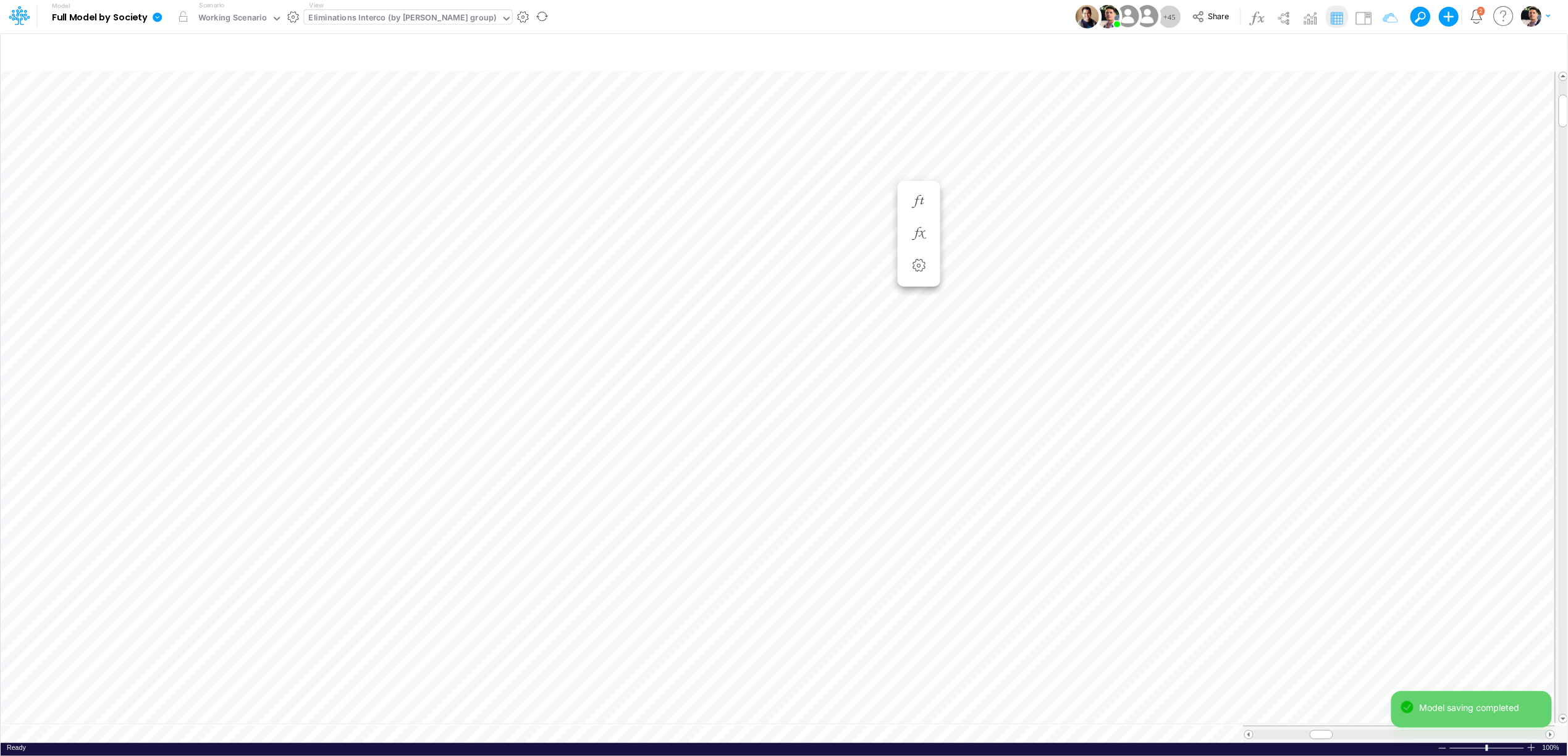
scroll to position [0, 1]
type input "Intercos G&A"
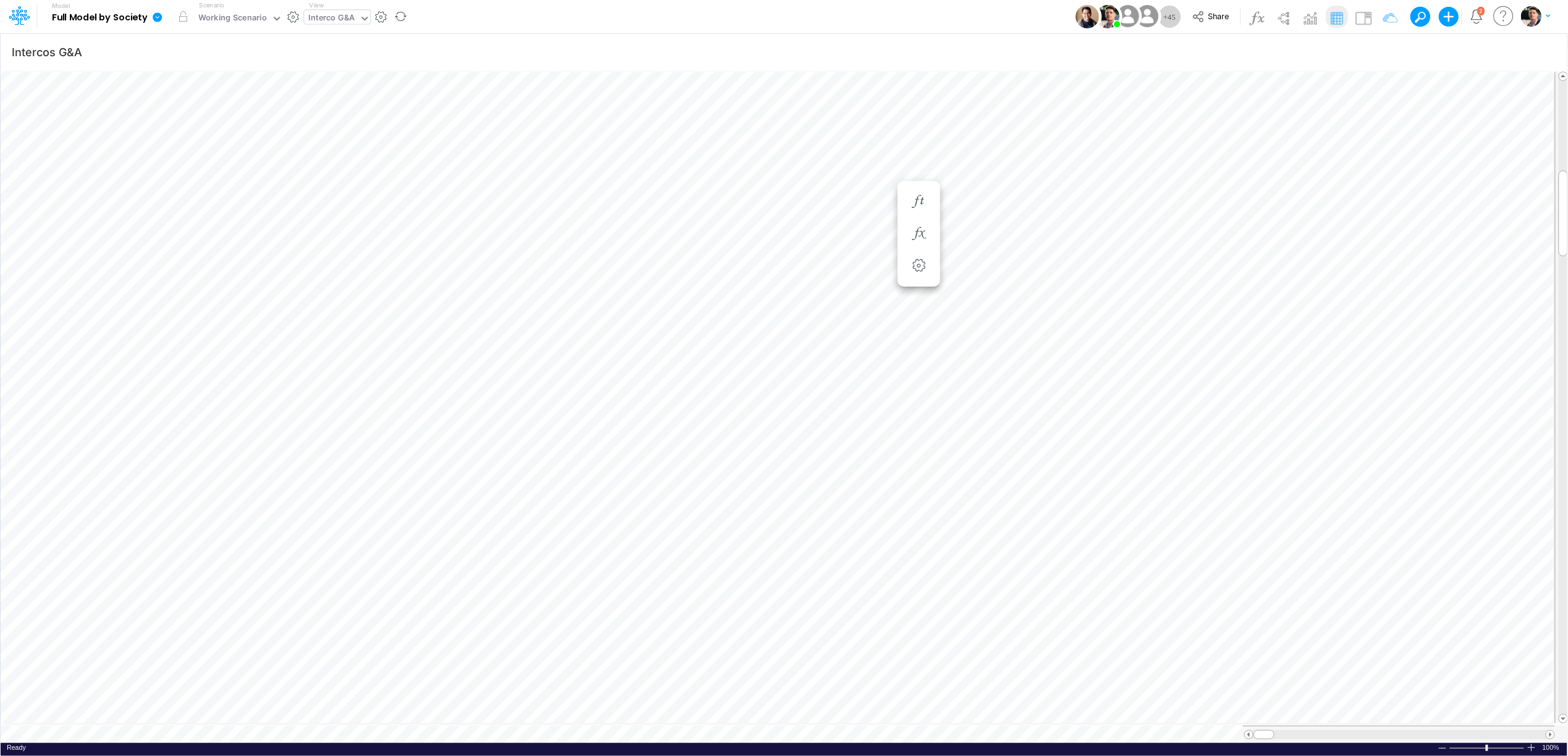
scroll to position [0, 1]
type input "Intercos G&A"
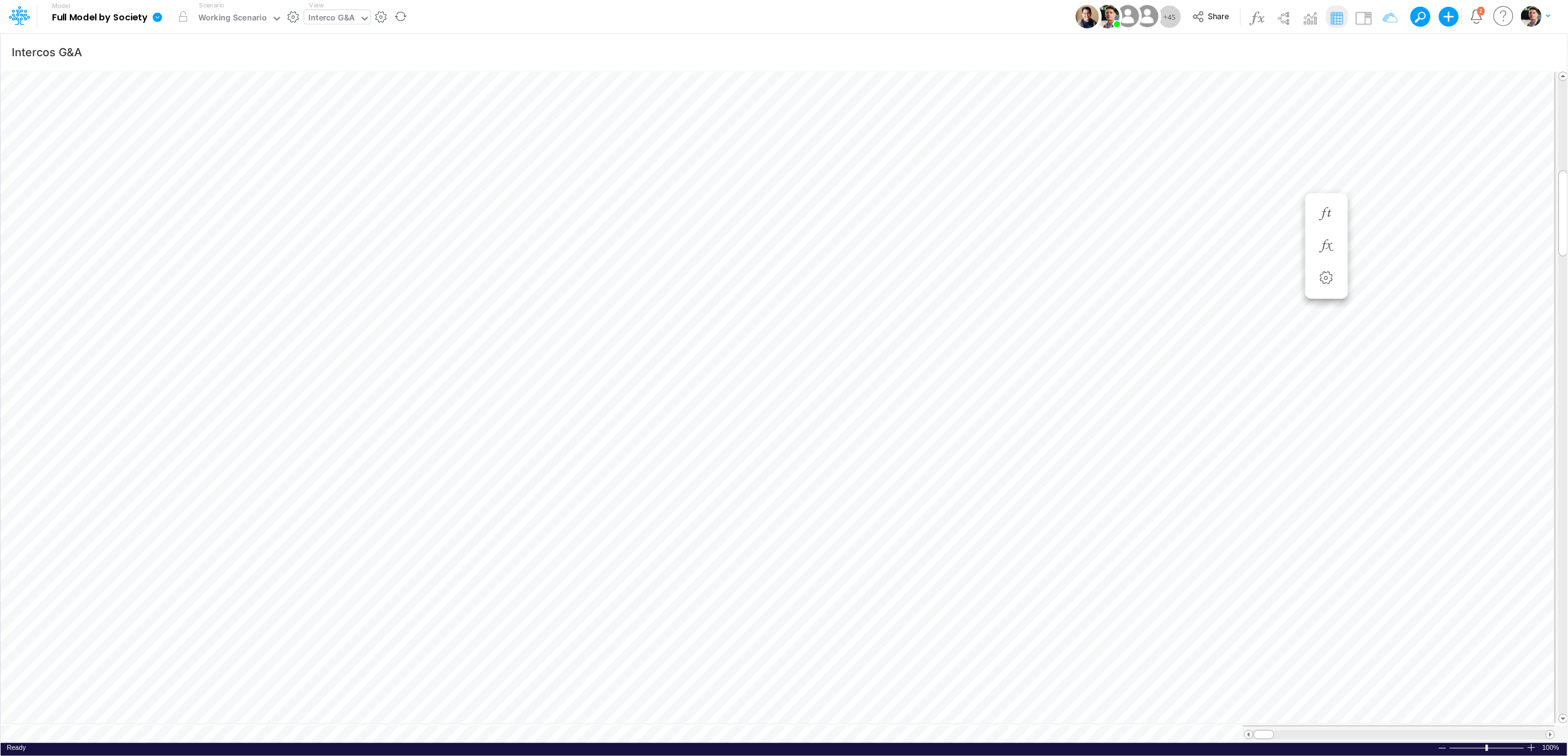
scroll to position [0, 1]
click at [1333, 246] on icon "button" at bounding box center [1326, 246] width 19 height 13
click at [1332, 223] on button "button" at bounding box center [1326, 214] width 23 height 25
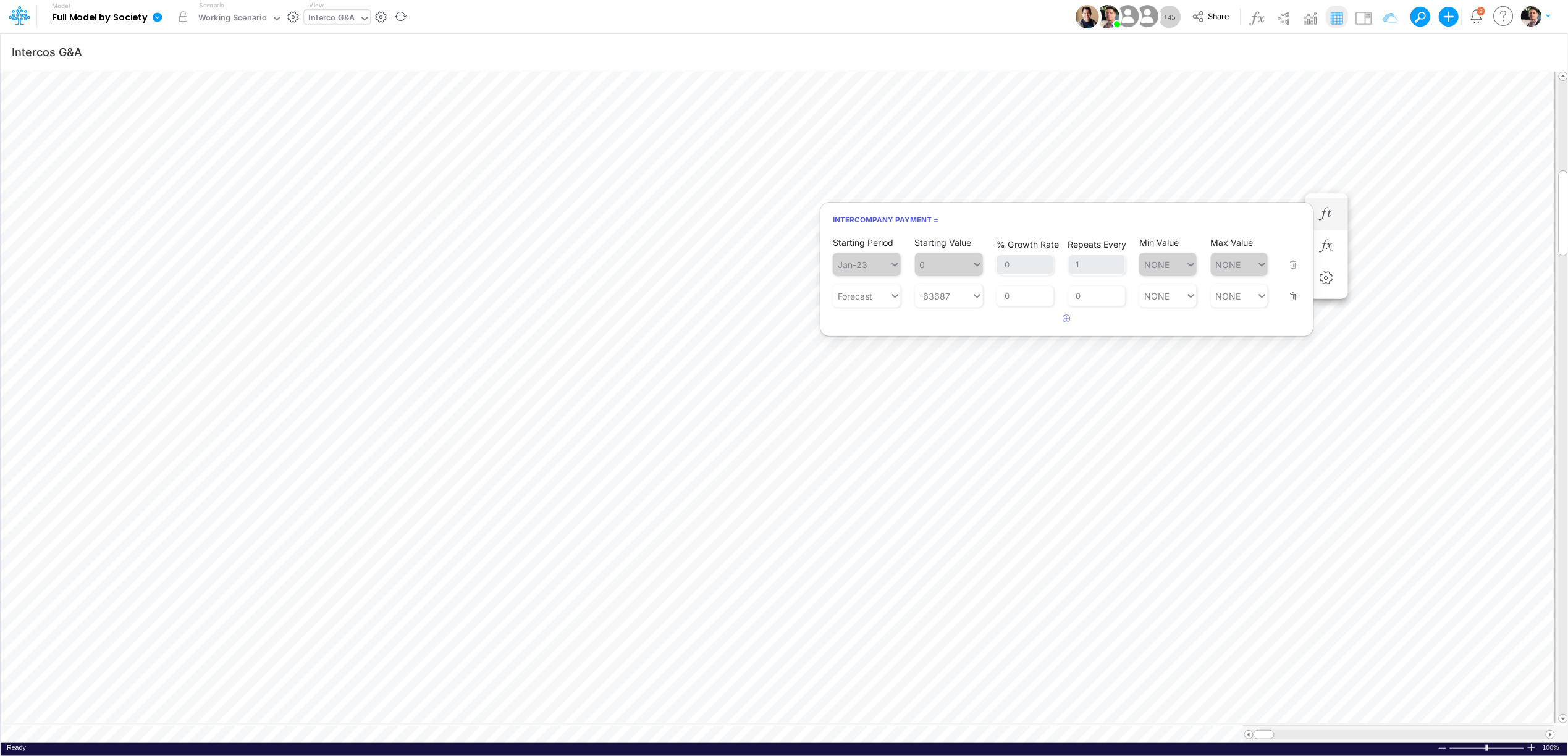
click at [1297, 296] on button "button" at bounding box center [1290, 289] width 16 height 34
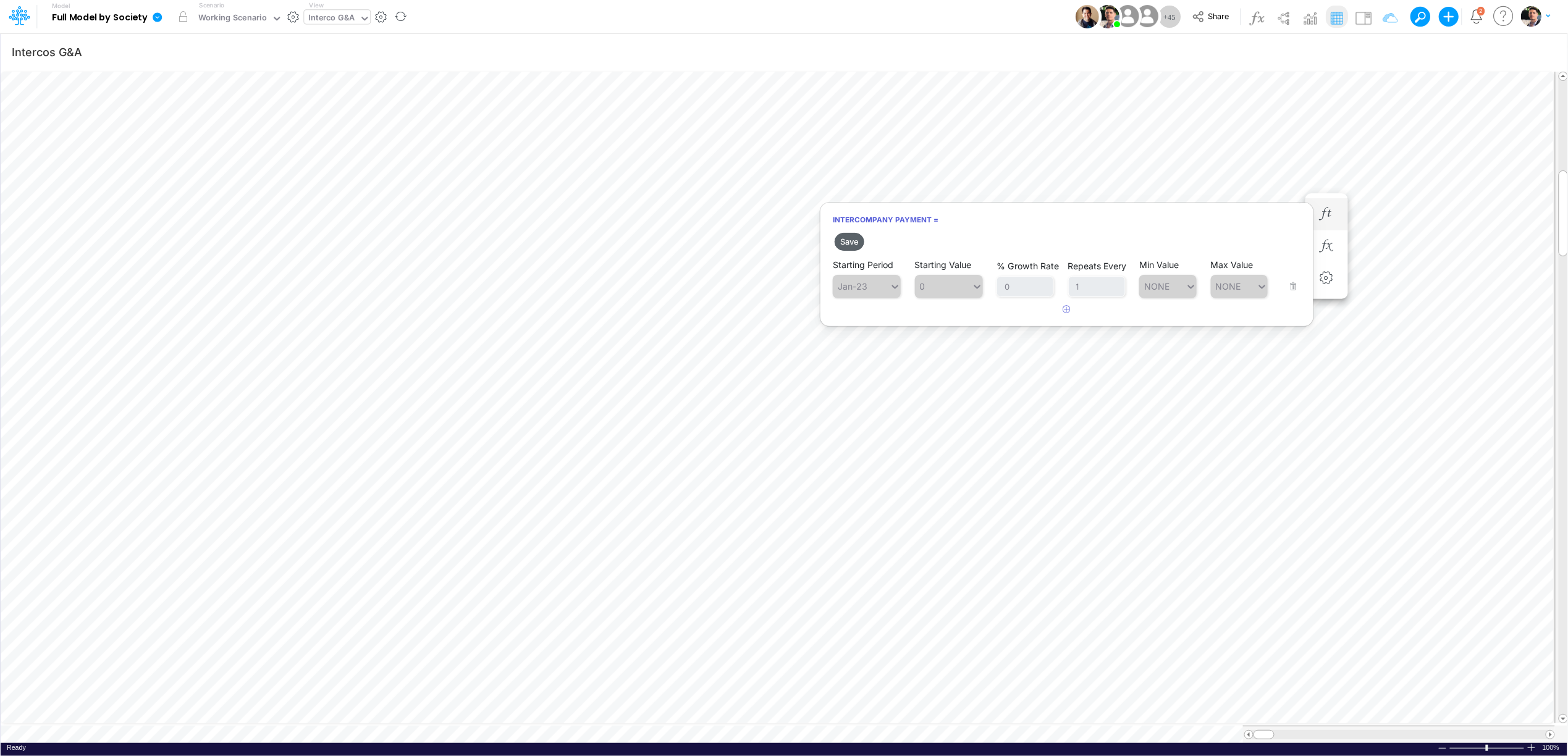
click at [850, 240] on button "Save" at bounding box center [850, 242] width 30 height 18
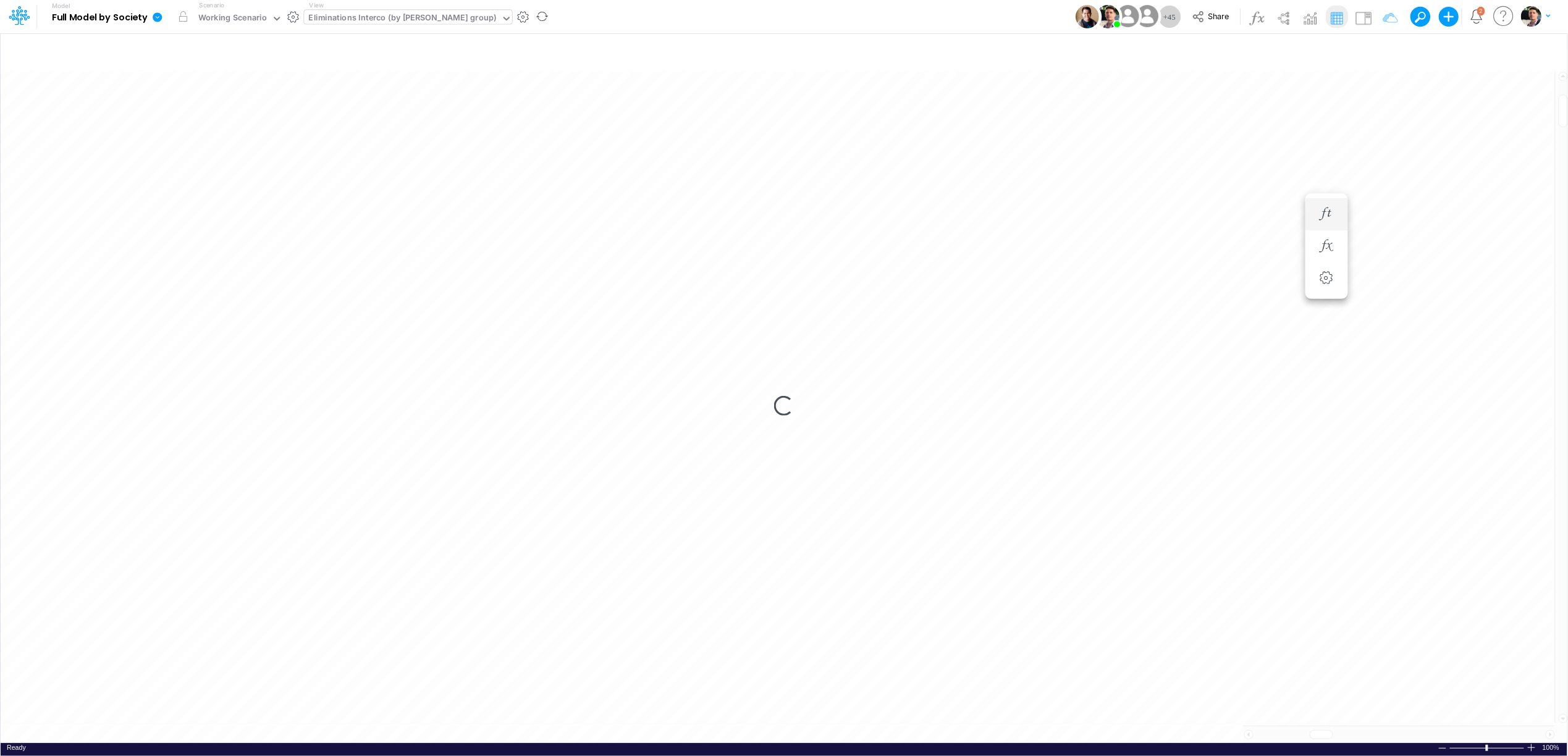
scroll to position [0, 1]
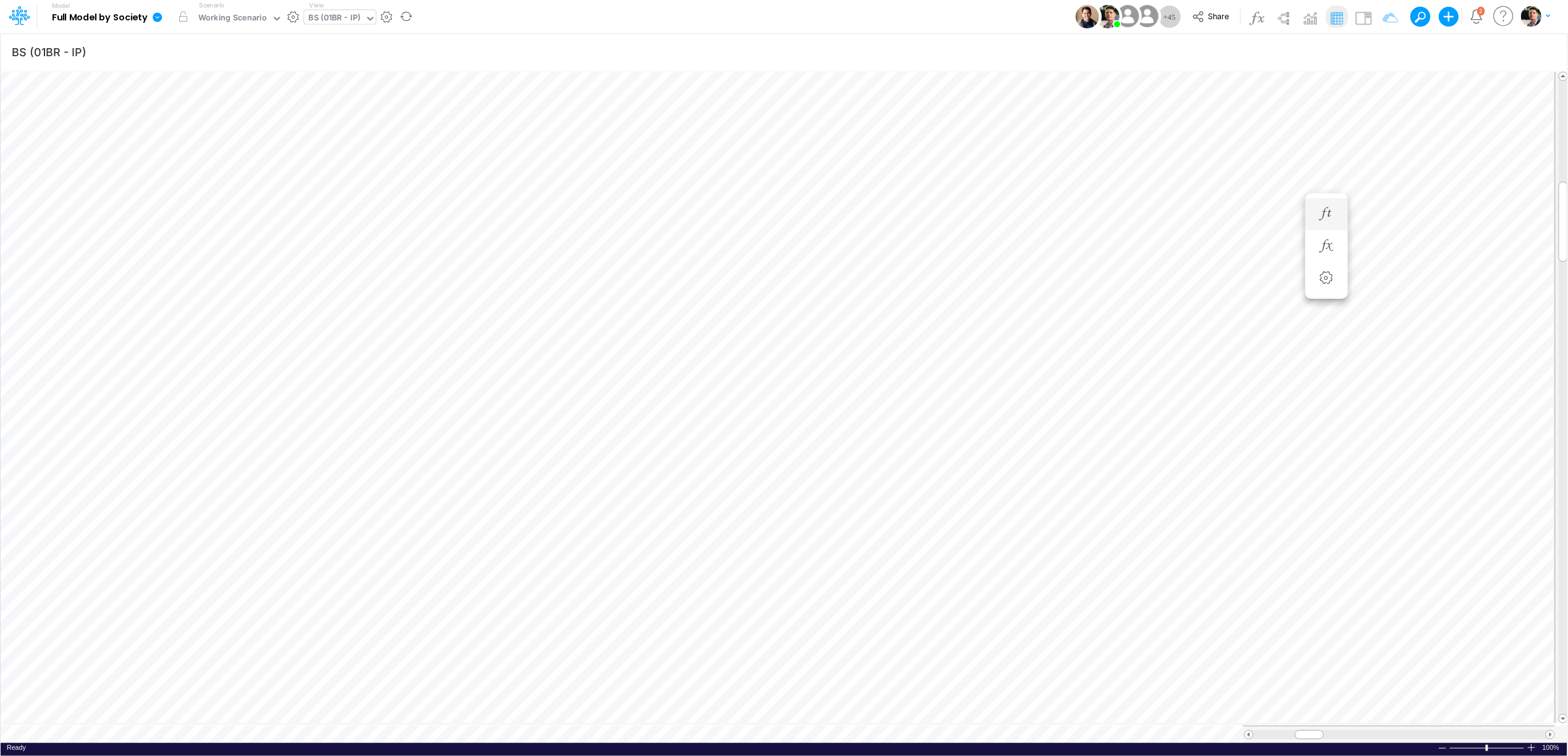
scroll to position [0, 1]
click at [303, 723] on div "Close" at bounding box center [312, 717] width 53 height 15
type input "FS - Eliminations Bacen GAAP"
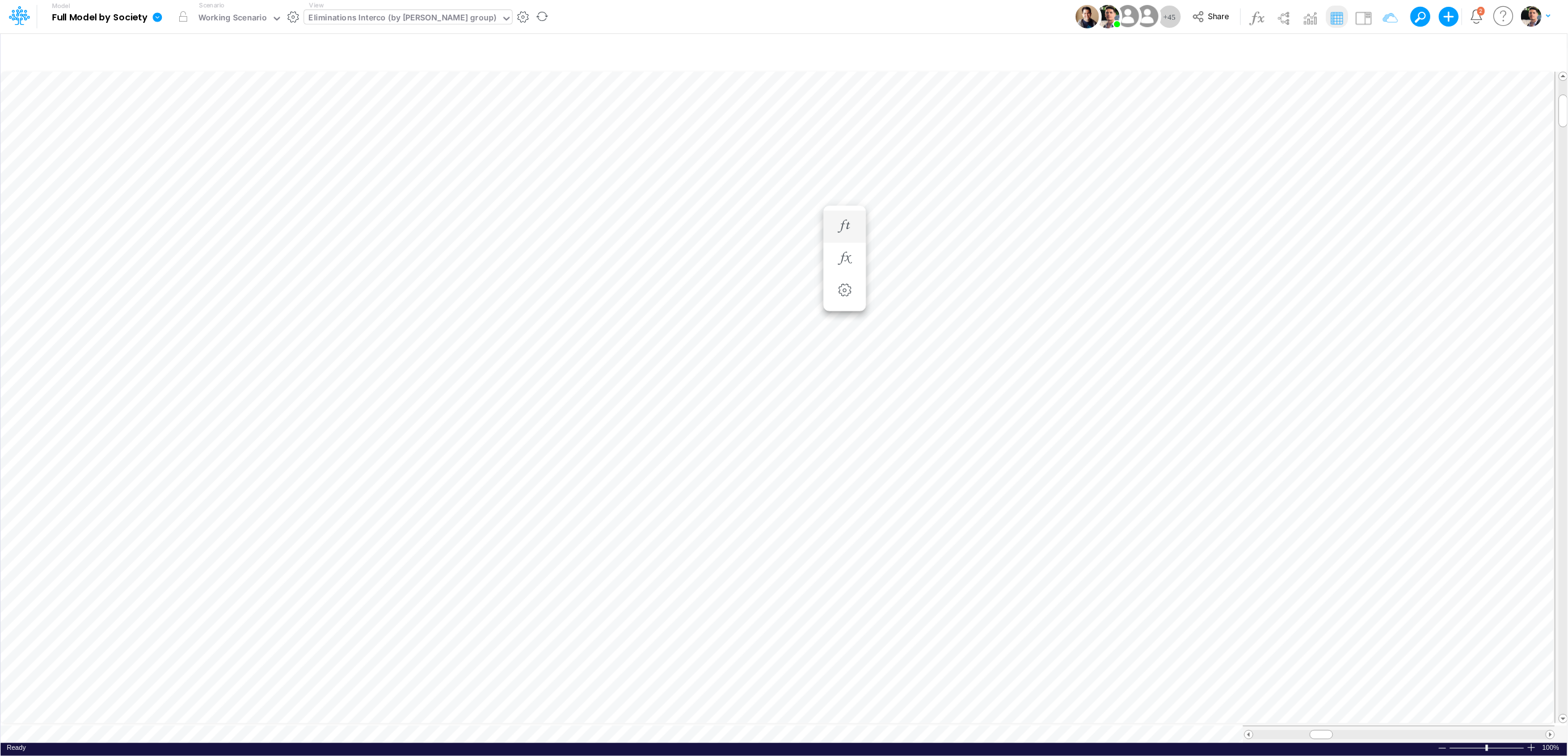
type input "Intercos G&A"
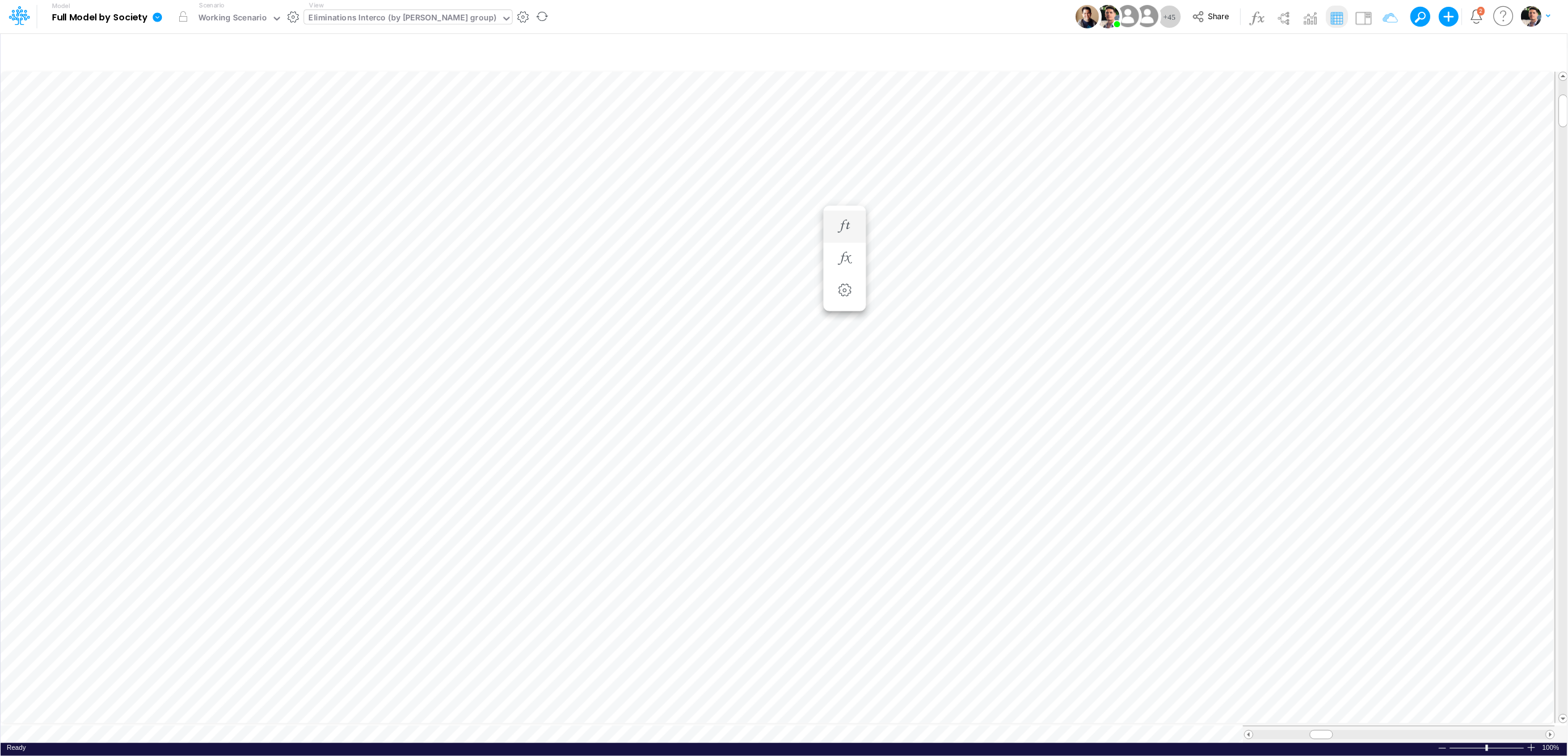
scroll to position [0, 1]
type input "Intercos G&A"
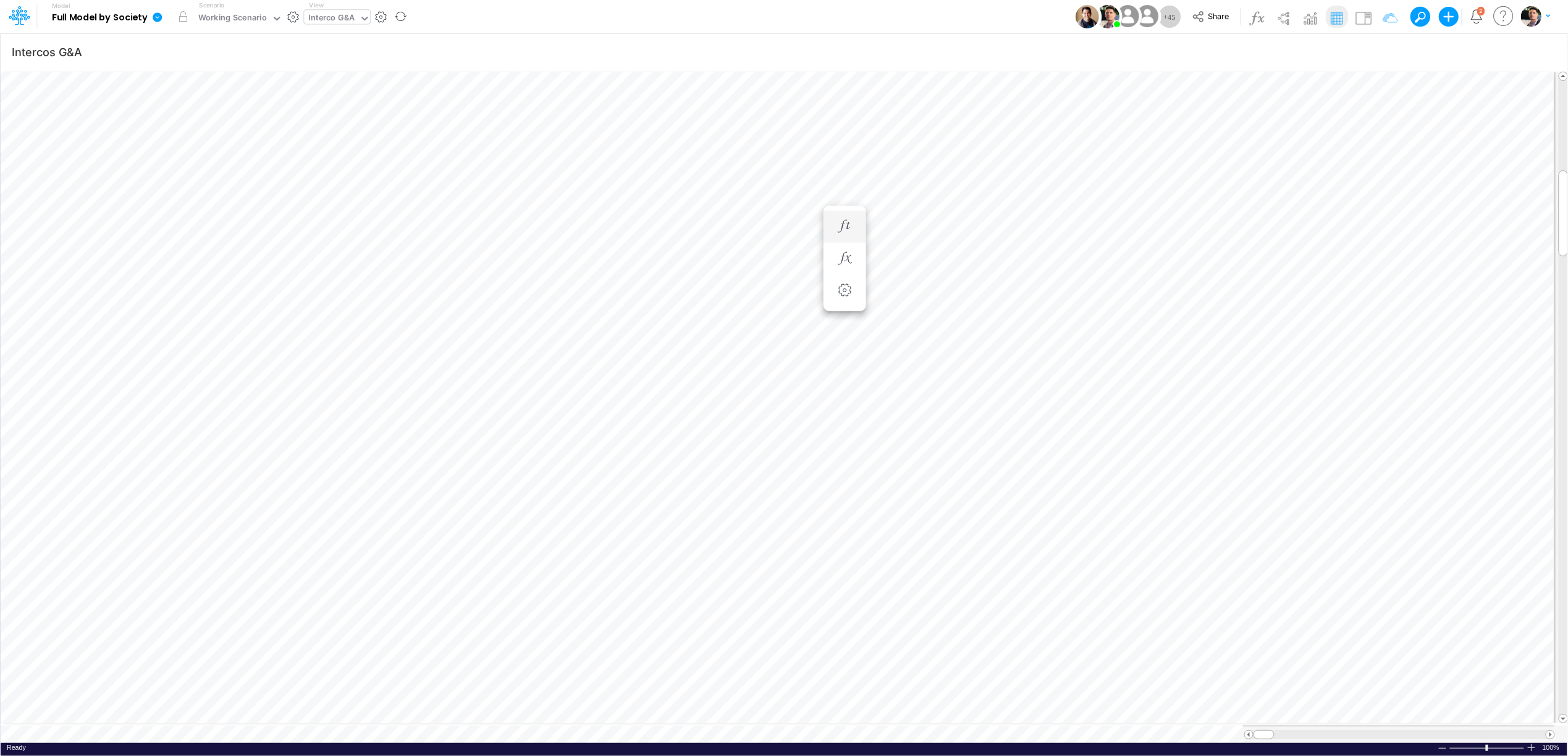
scroll to position [0, 1]
click at [925, 266] on button "button" at bounding box center [919, 259] width 23 height 25
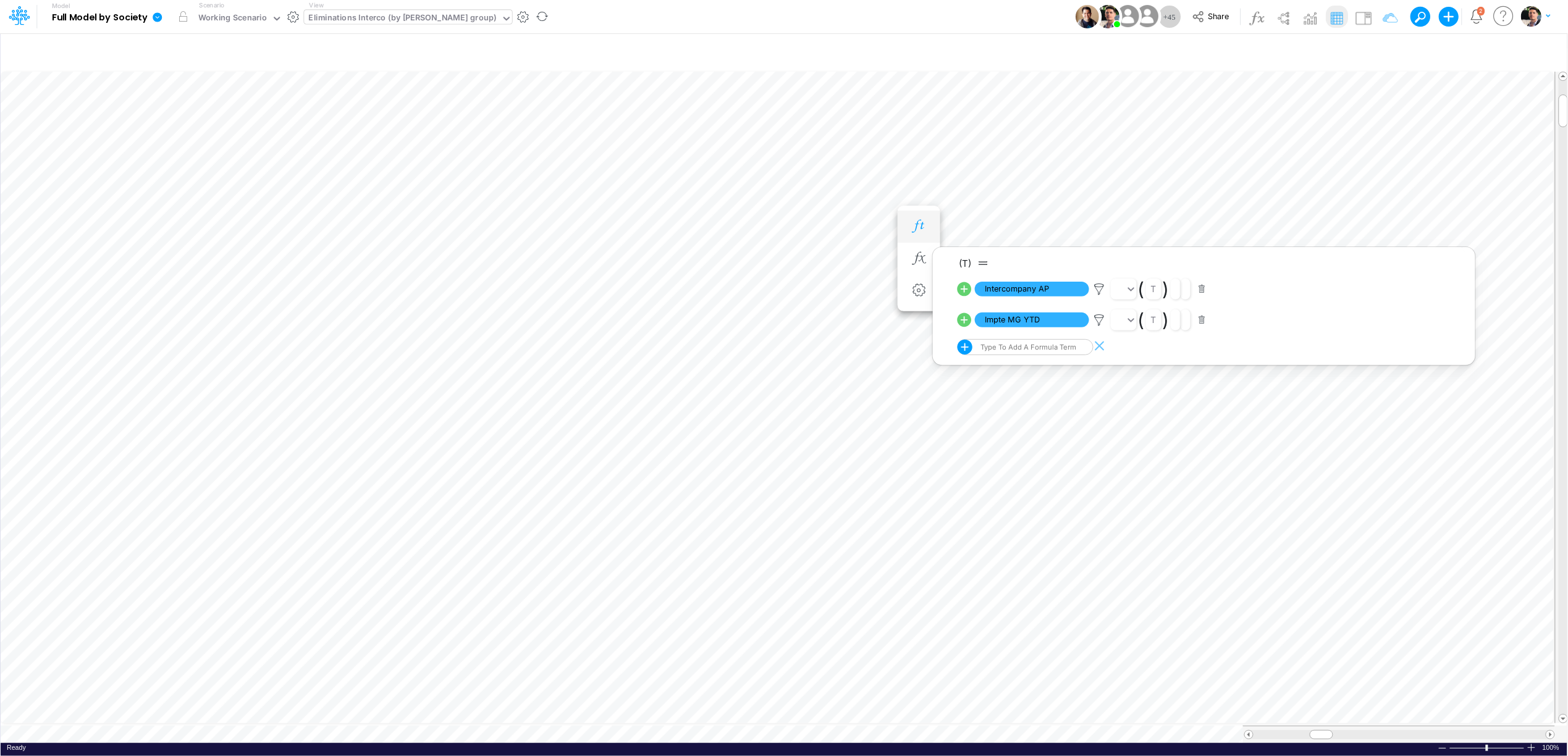
click at [924, 223] on icon "button" at bounding box center [919, 226] width 19 height 13
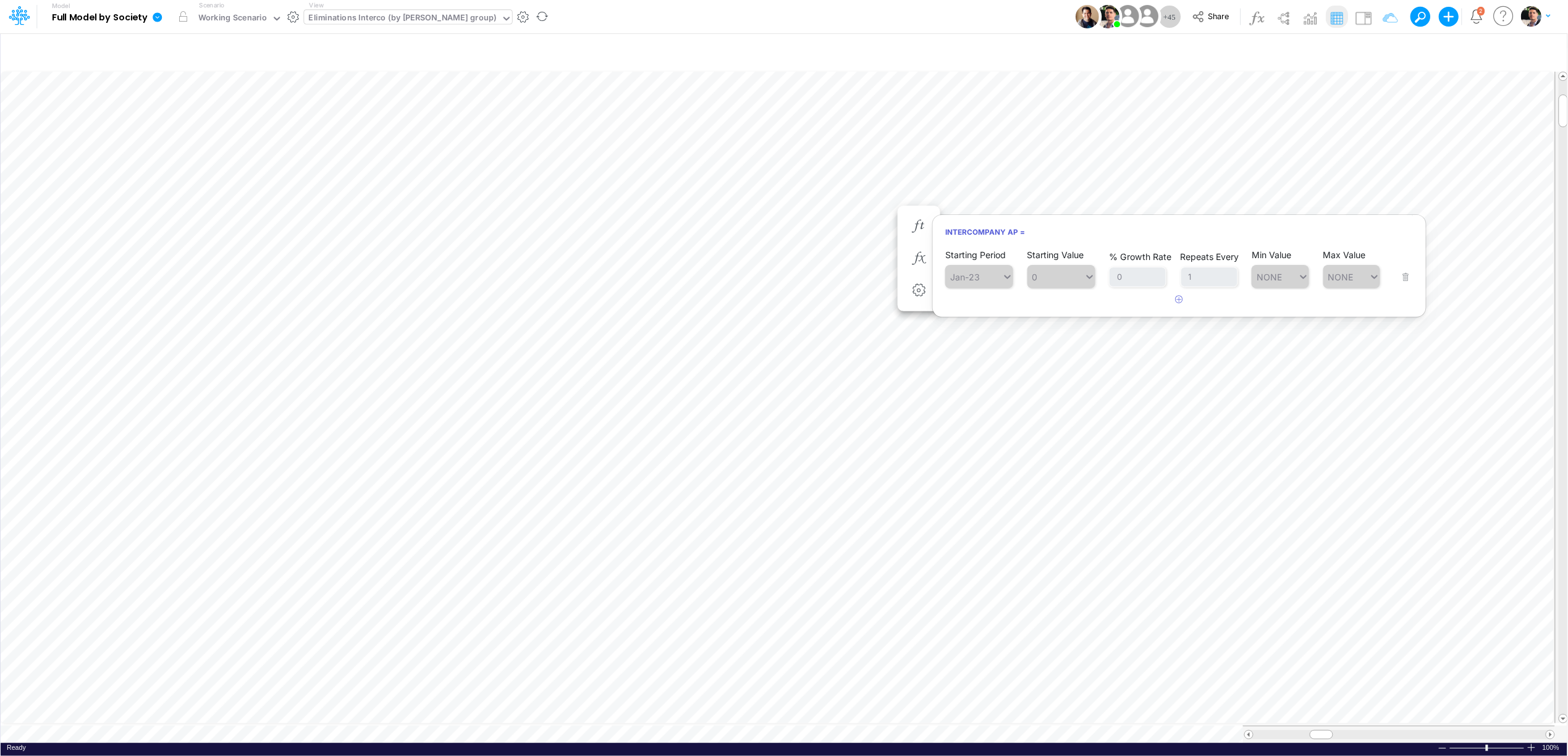
click at [1403, 273] on div "Starting Period Jan-23 Starting Value 0 % Growth Rate 0 Repeats Every 1 Min Val…" at bounding box center [1179, 269] width 468 height 39
click at [220, 22] on div "Working Scenario" at bounding box center [233, 18] width 69 height 14
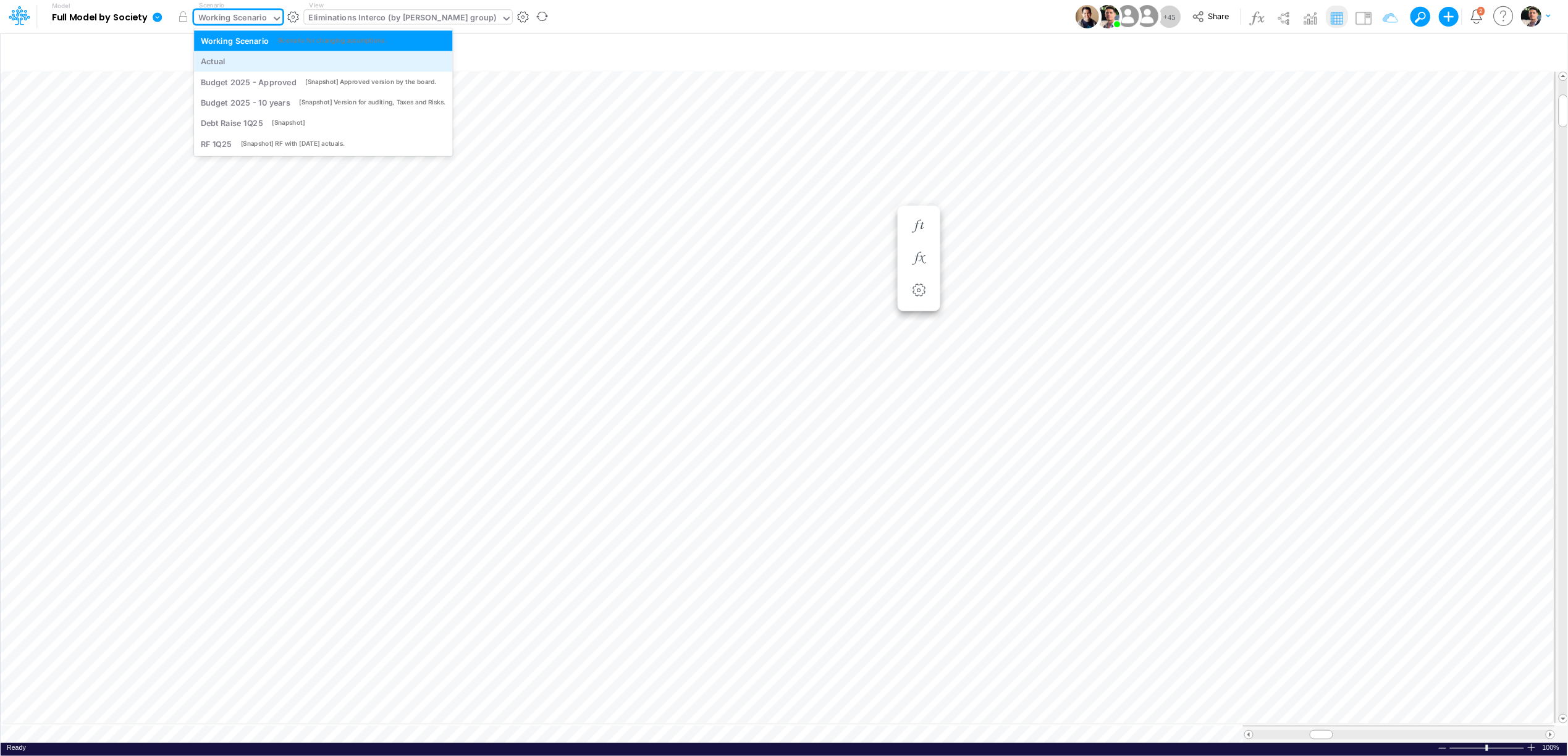
click at [228, 63] on div "Actual" at bounding box center [323, 61] width 245 height 11
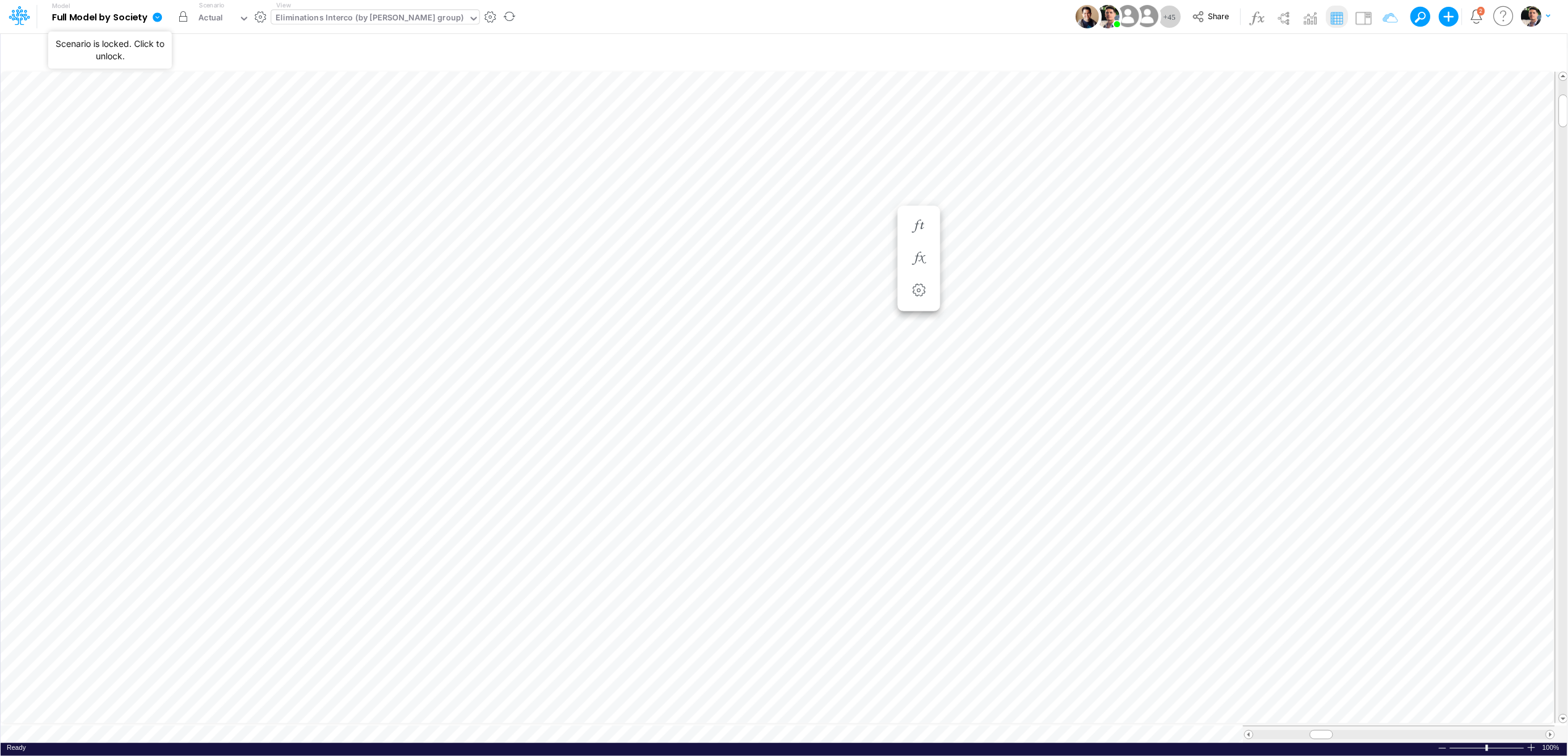
click at [184, 17] on button "button" at bounding box center [182, 16] width 22 height 22
click at [922, 232] on icon "button" at bounding box center [919, 226] width 19 height 13
click at [922, 263] on icon "button" at bounding box center [919, 258] width 19 height 13
click at [205, 20] on div "Actual" at bounding box center [211, 18] width 25 height 14
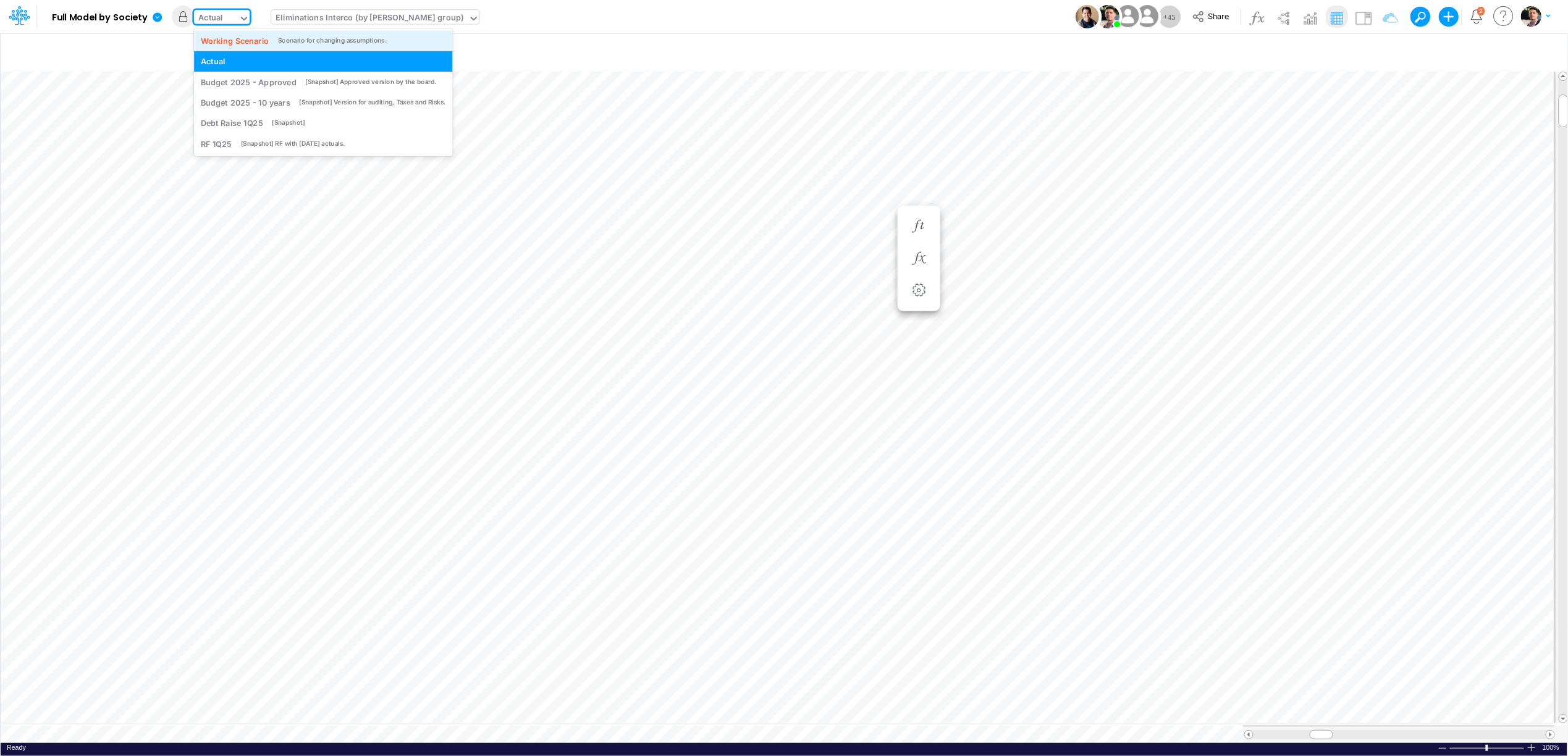
click at [226, 44] on div "Working Scenario" at bounding box center [235, 40] width 69 height 11
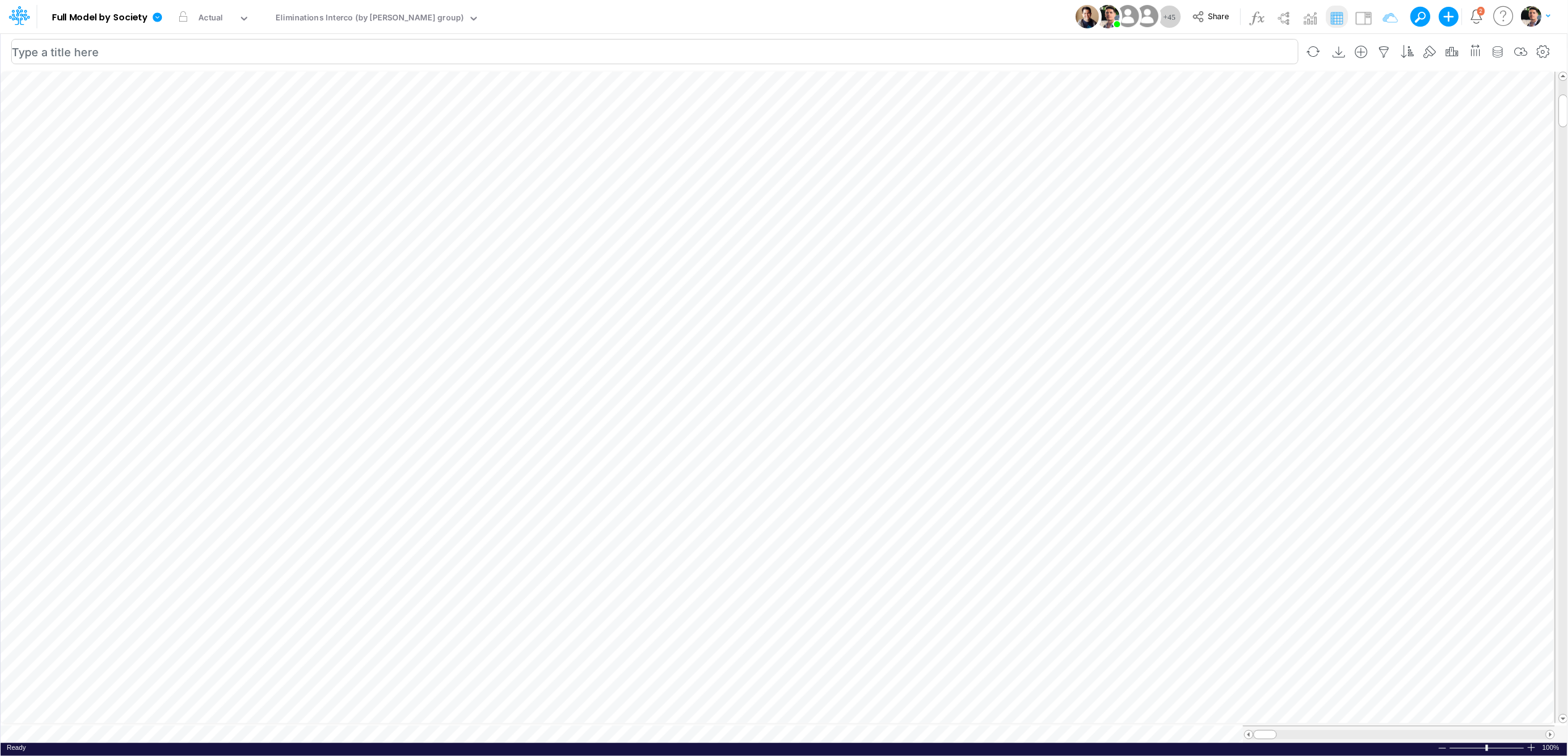
scroll to position [0, 1]
click at [1204, 226] on button "button" at bounding box center [1215, 226] width 23 height 25
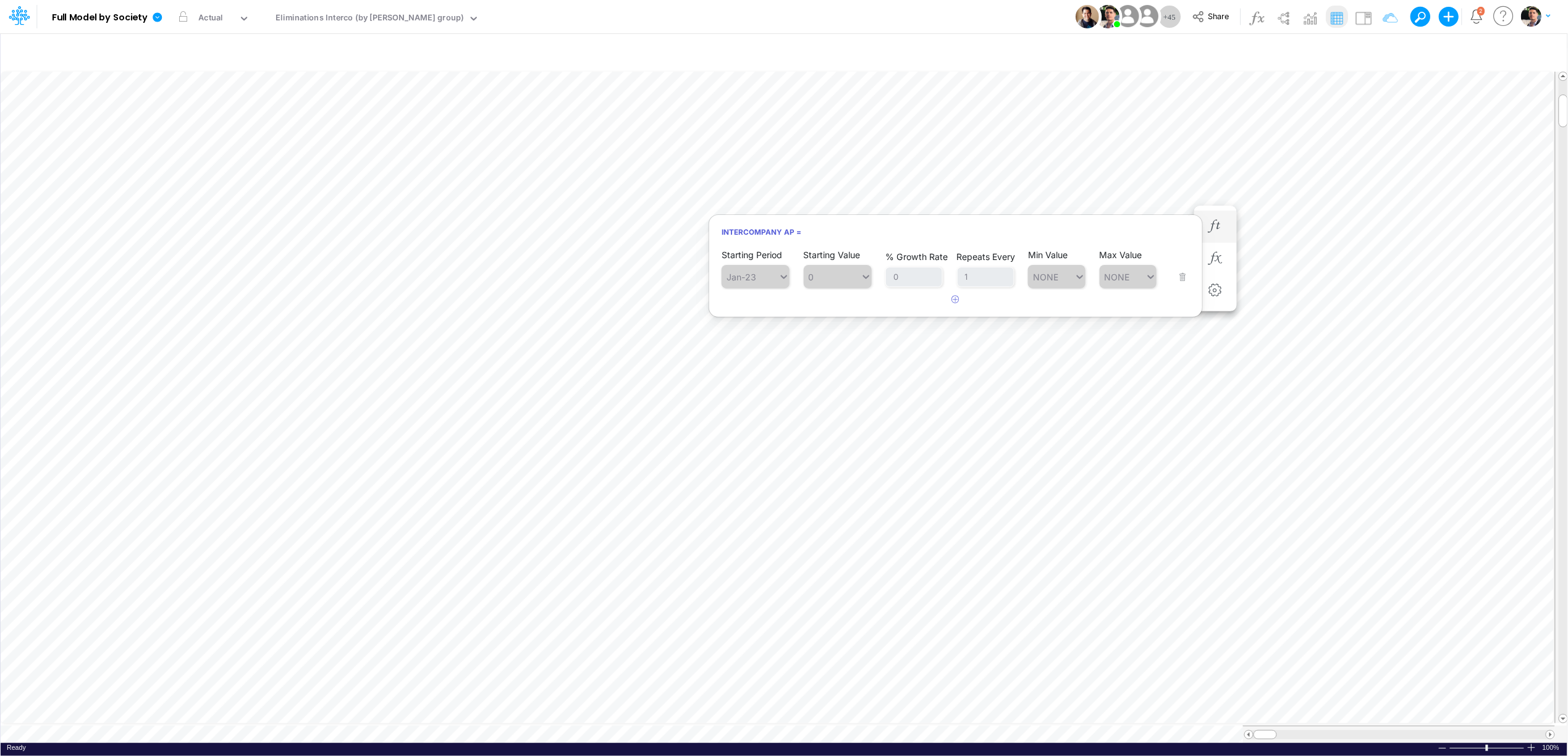
click at [1183, 277] on div "Starting Period Jan-23 Starting Value 0 % Growth Rate 0 Repeats Every 1 Min Val…" at bounding box center [955, 269] width 468 height 39
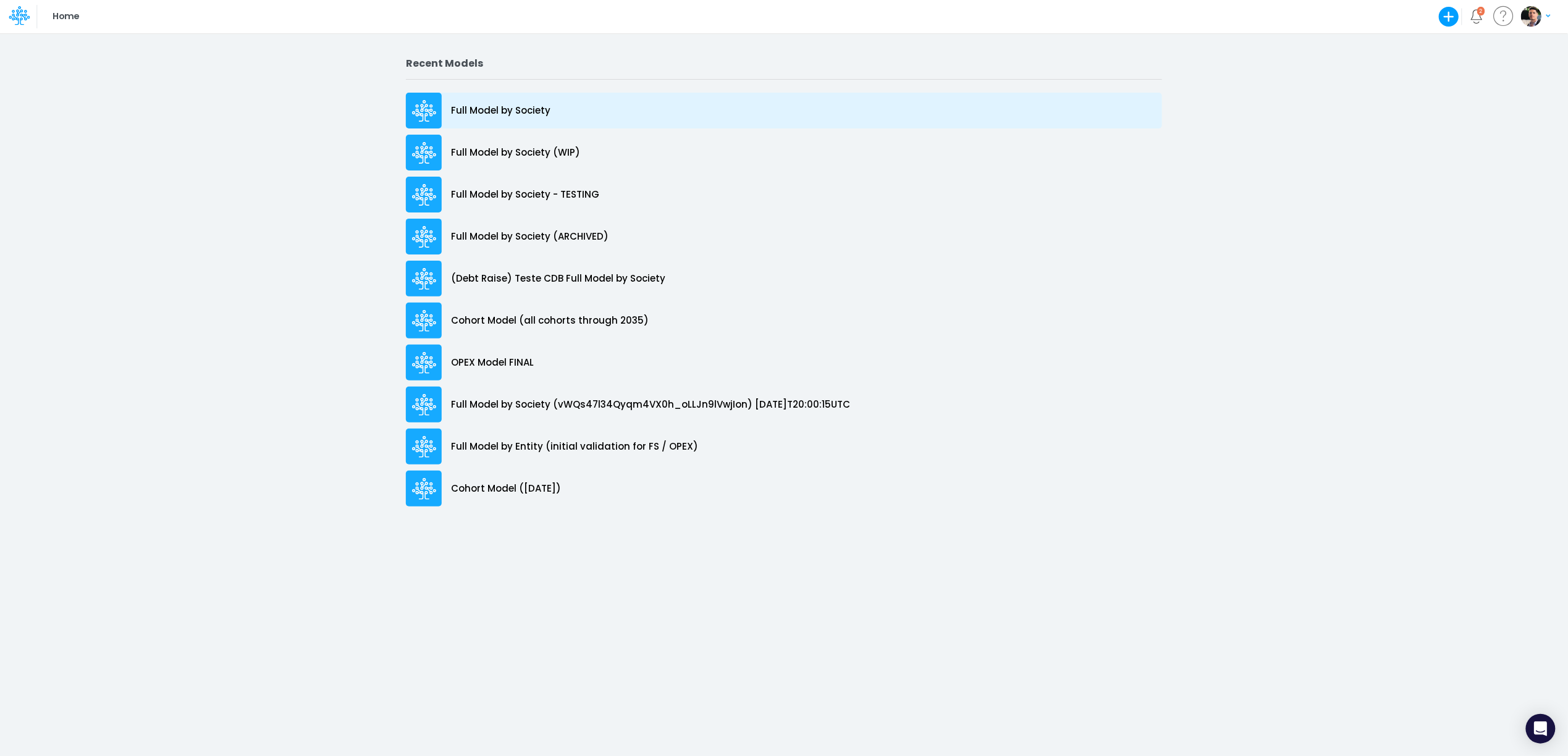
click at [504, 113] on p "Full Model by Society" at bounding box center [501, 110] width 100 height 14
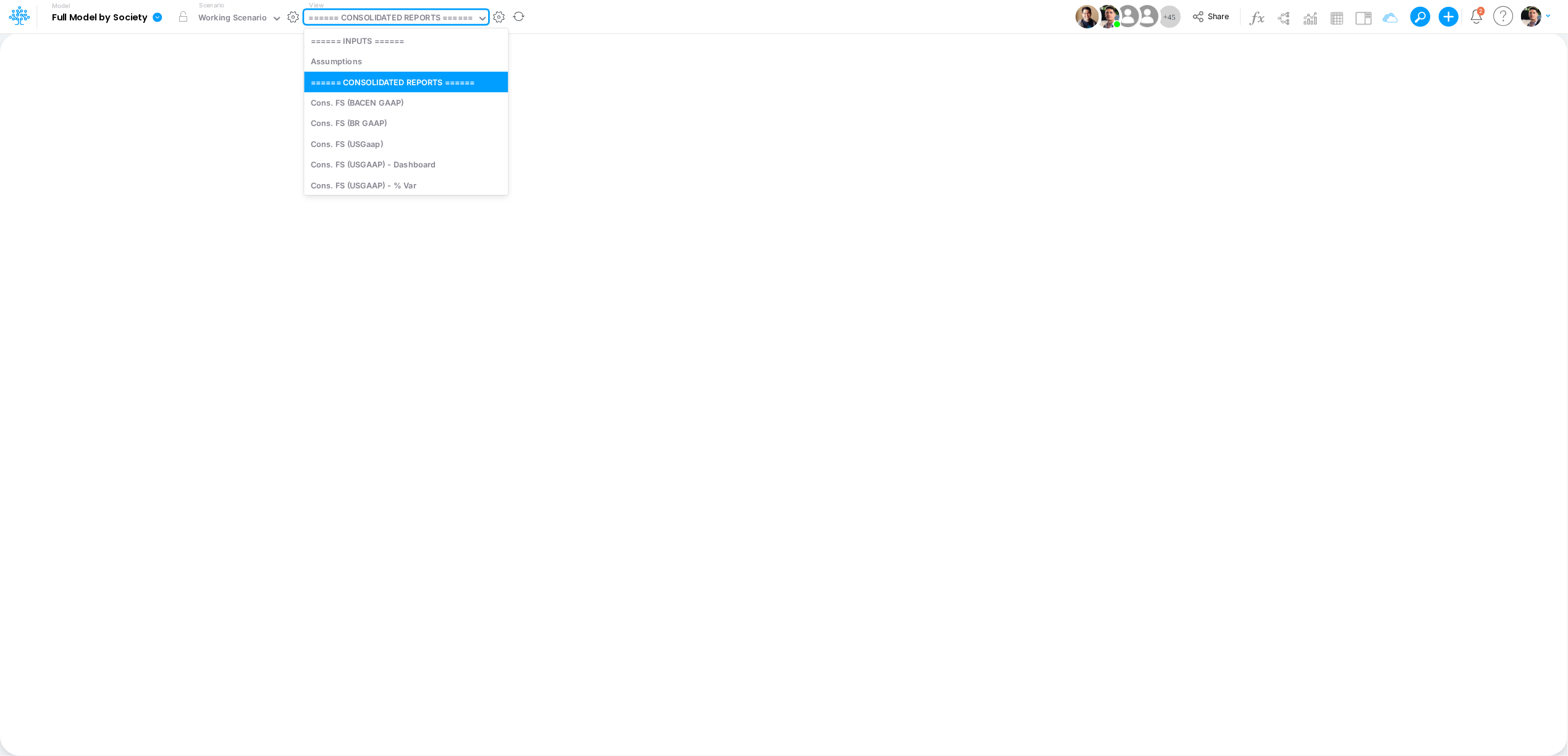
click at [408, 18] on div "====== CONSOLIDATED REPORTS ======" at bounding box center [390, 18] width 164 height 14
click at [240, 24] on div "Working Scenario" at bounding box center [238, 17] width 88 height 14
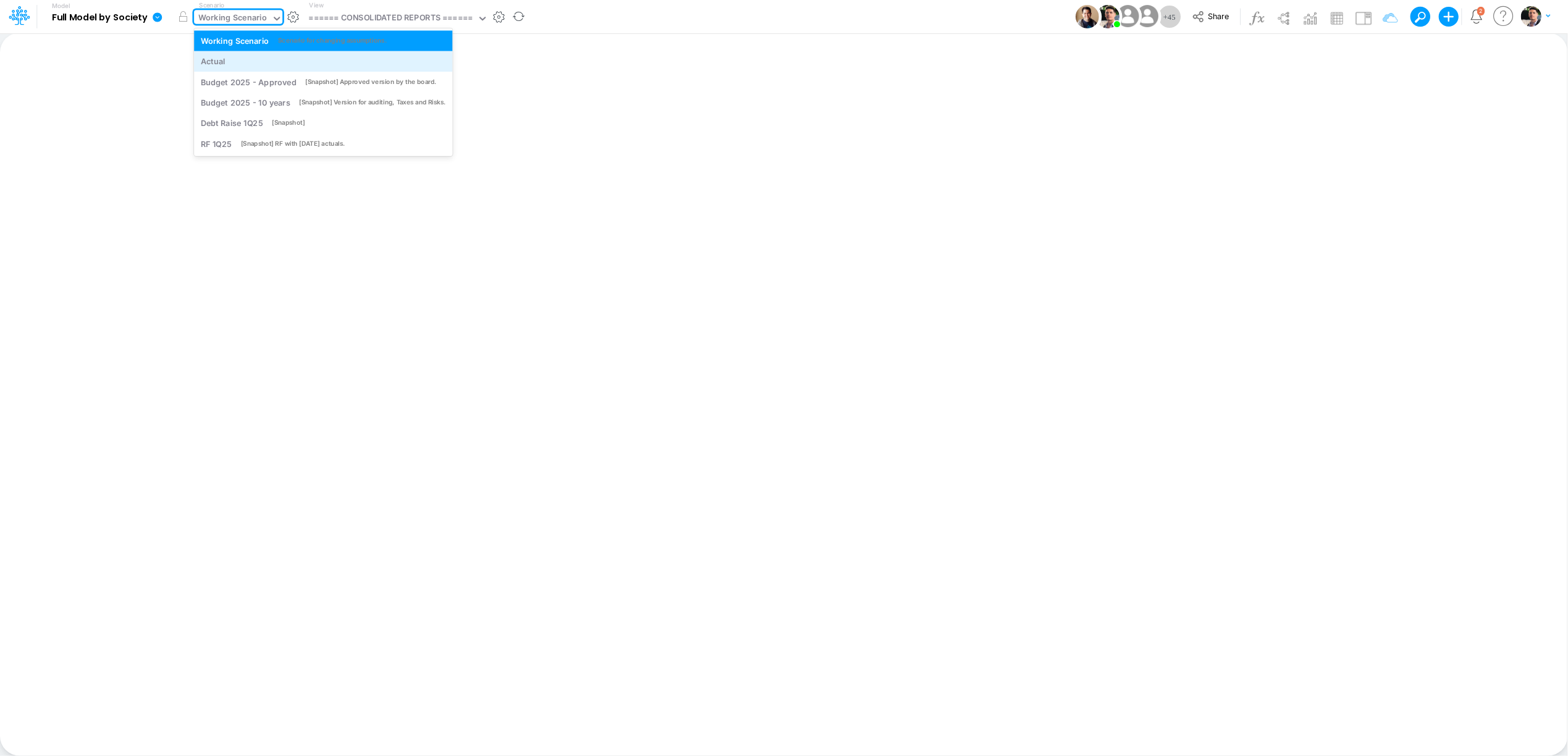
click at [246, 59] on div "Actual" at bounding box center [323, 61] width 245 height 11
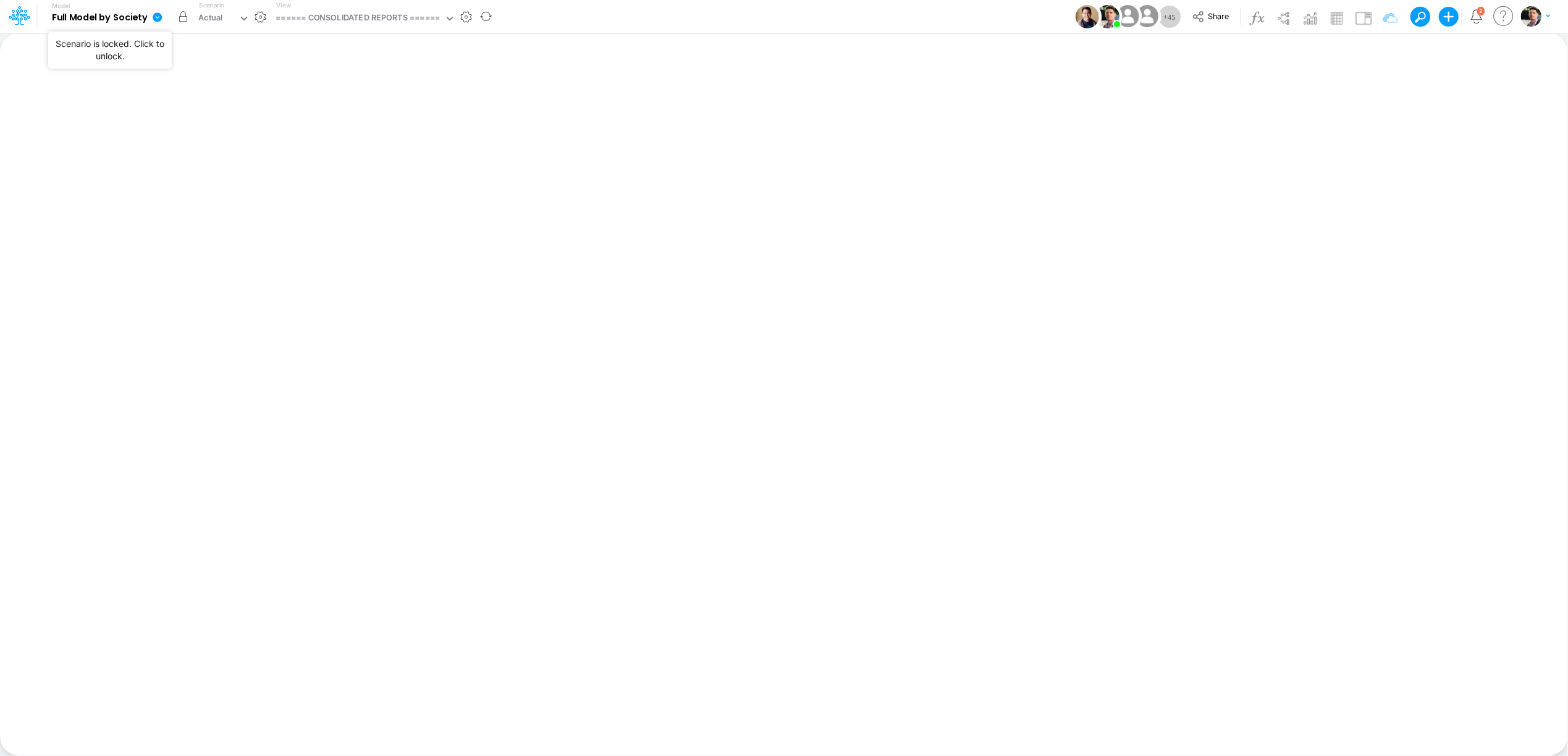
click at [185, 17] on button "button" at bounding box center [182, 16] width 22 height 22
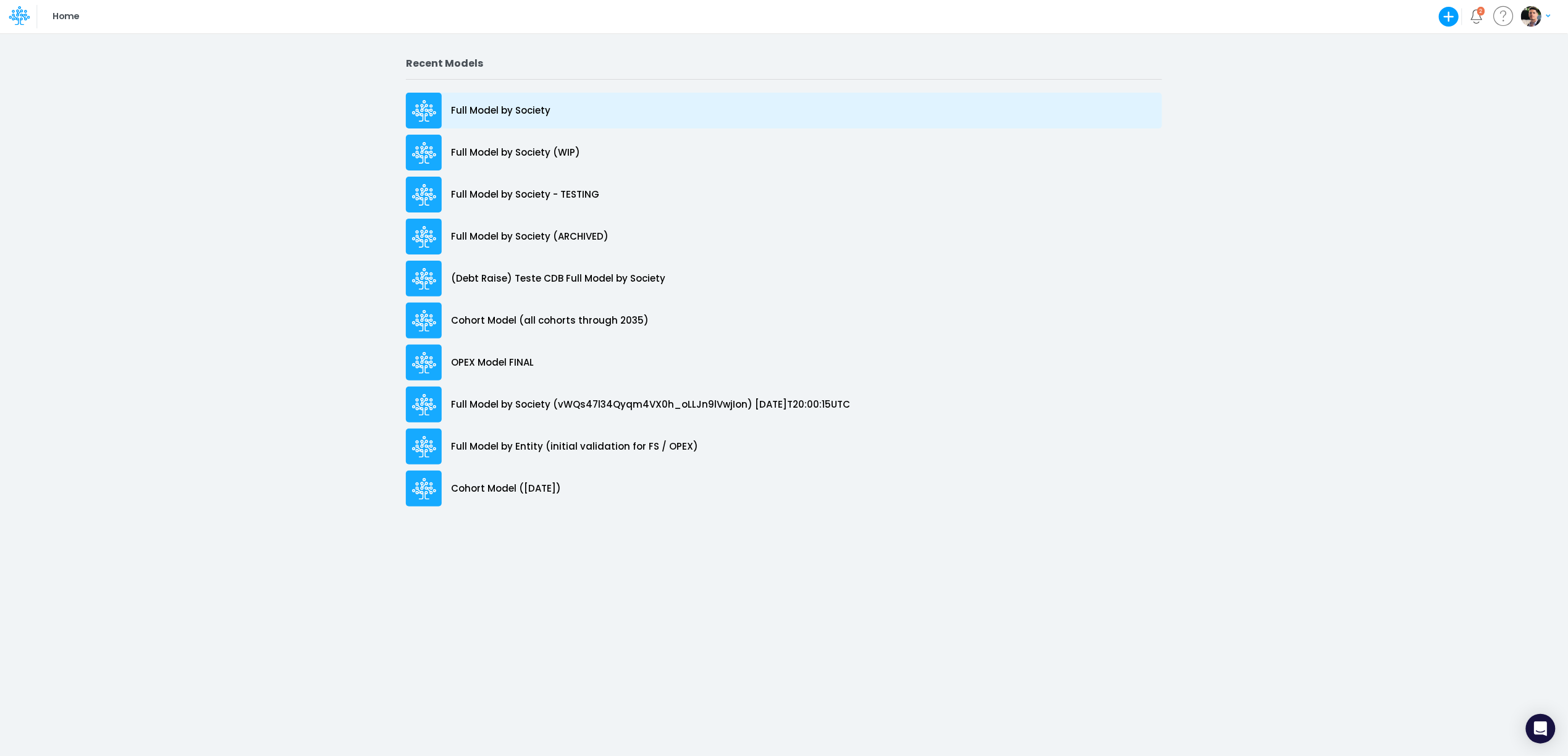
click at [517, 113] on p "Full Model by Society" at bounding box center [501, 110] width 100 height 14
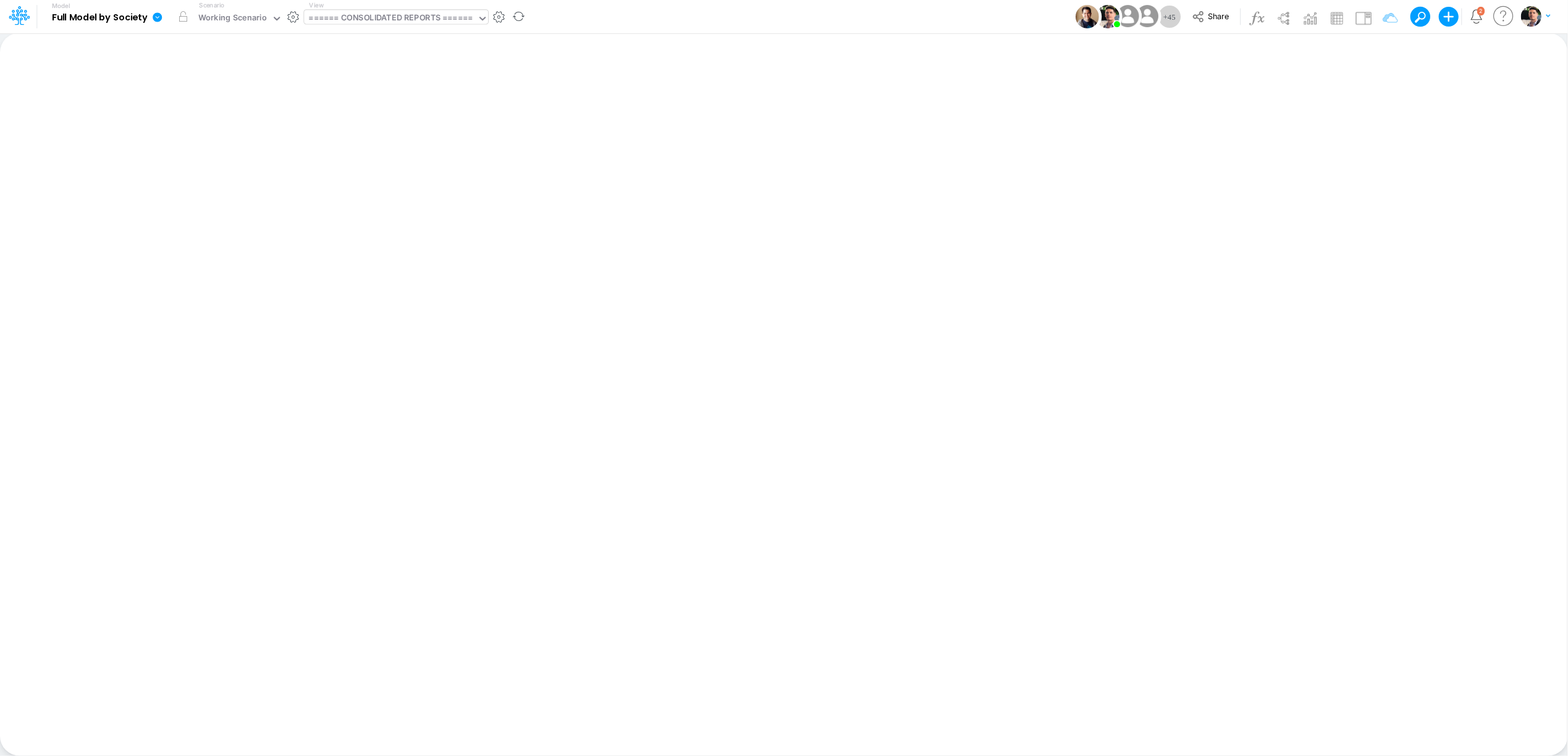
click at [376, 20] on div "====== CONSOLIDATED REPORTS ======" at bounding box center [390, 18] width 164 height 14
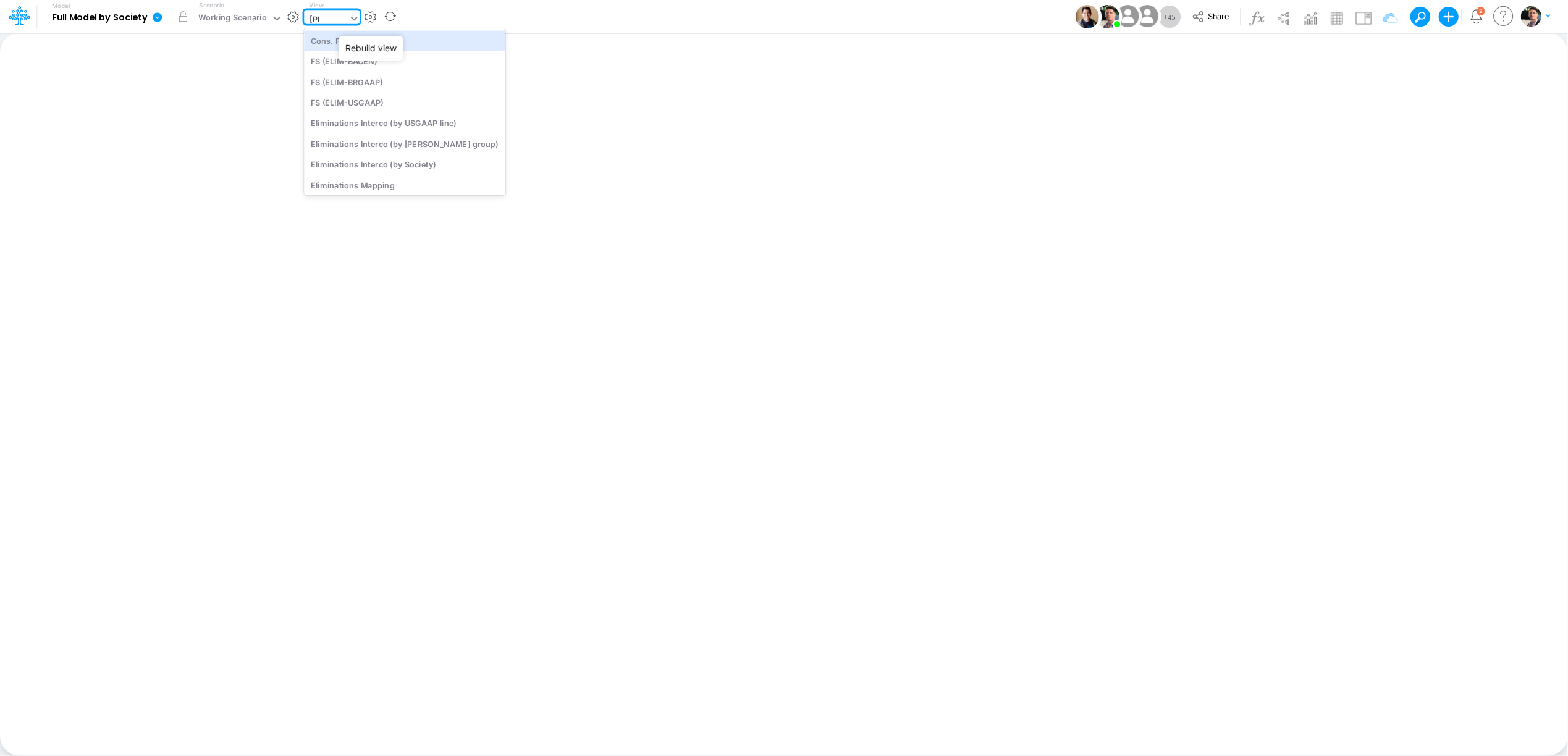
type input "elim"
click at [413, 123] on div "Eliminations Interco (by USGAAP line)" at bounding box center [404, 123] width 201 height 20
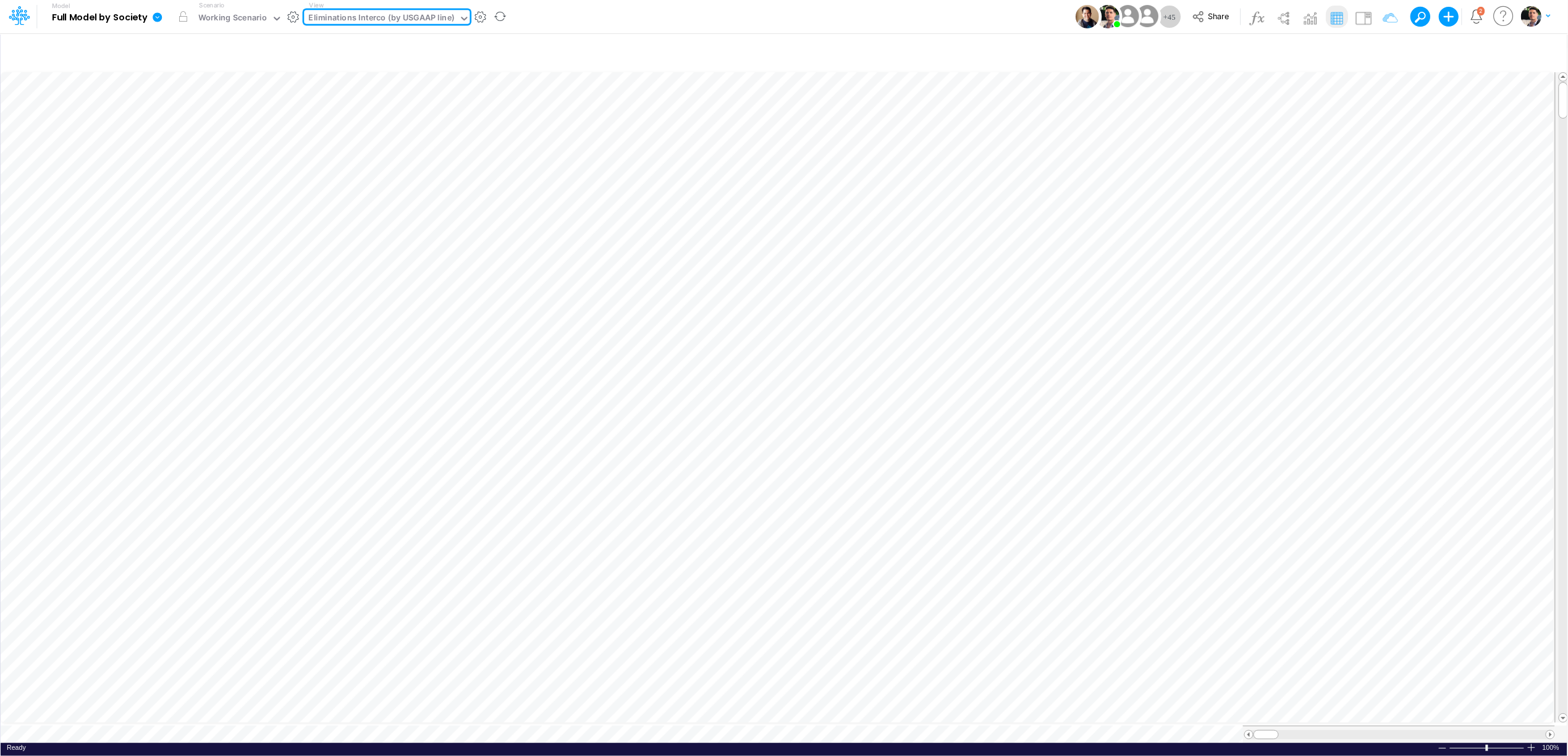
click at [436, 13] on div "Eliminations Interco (by USGAAP line)" at bounding box center [382, 18] width 146 height 14
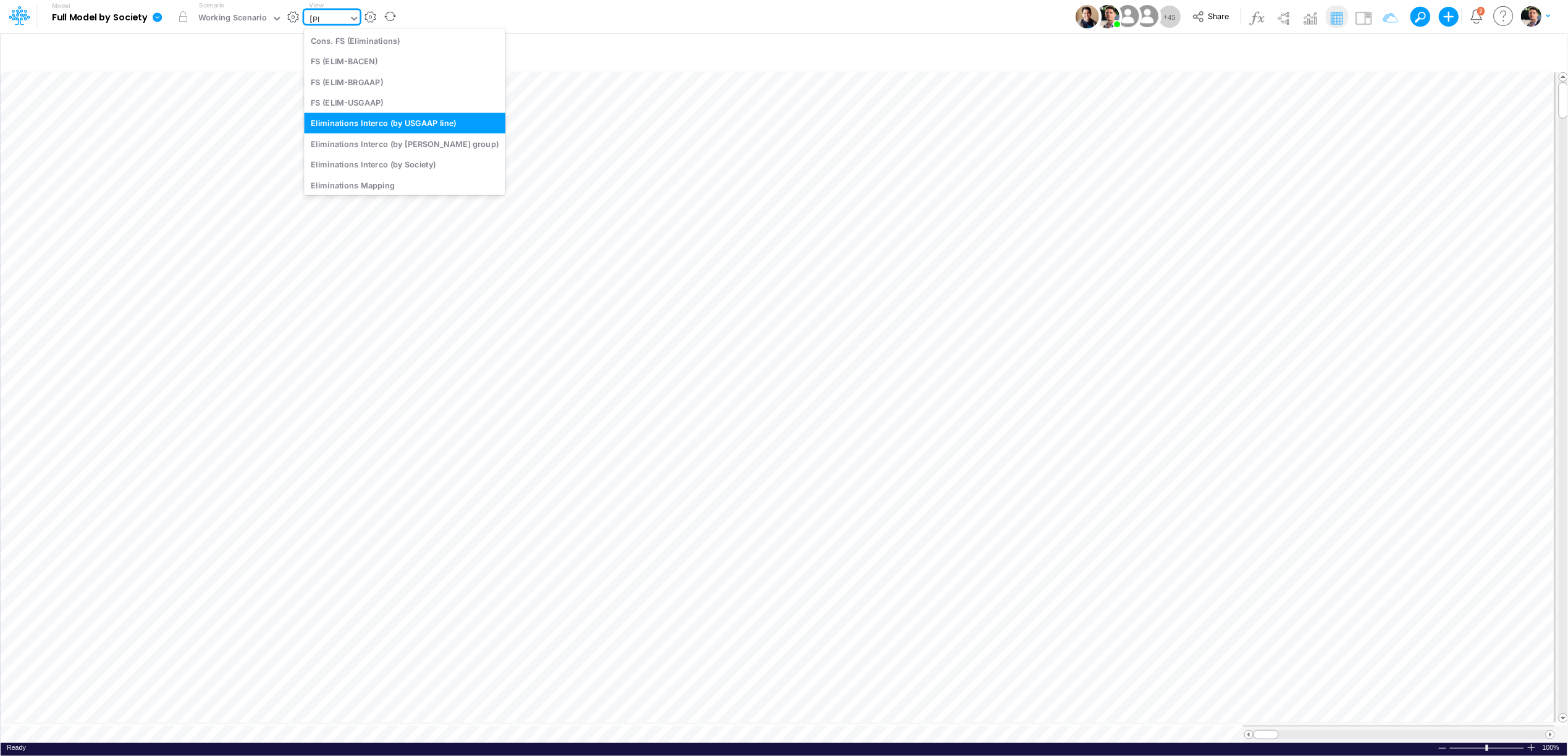
type input "elim"
click at [427, 141] on div "Eliminations Interco (by [PERSON_NAME] group)" at bounding box center [404, 143] width 201 height 20
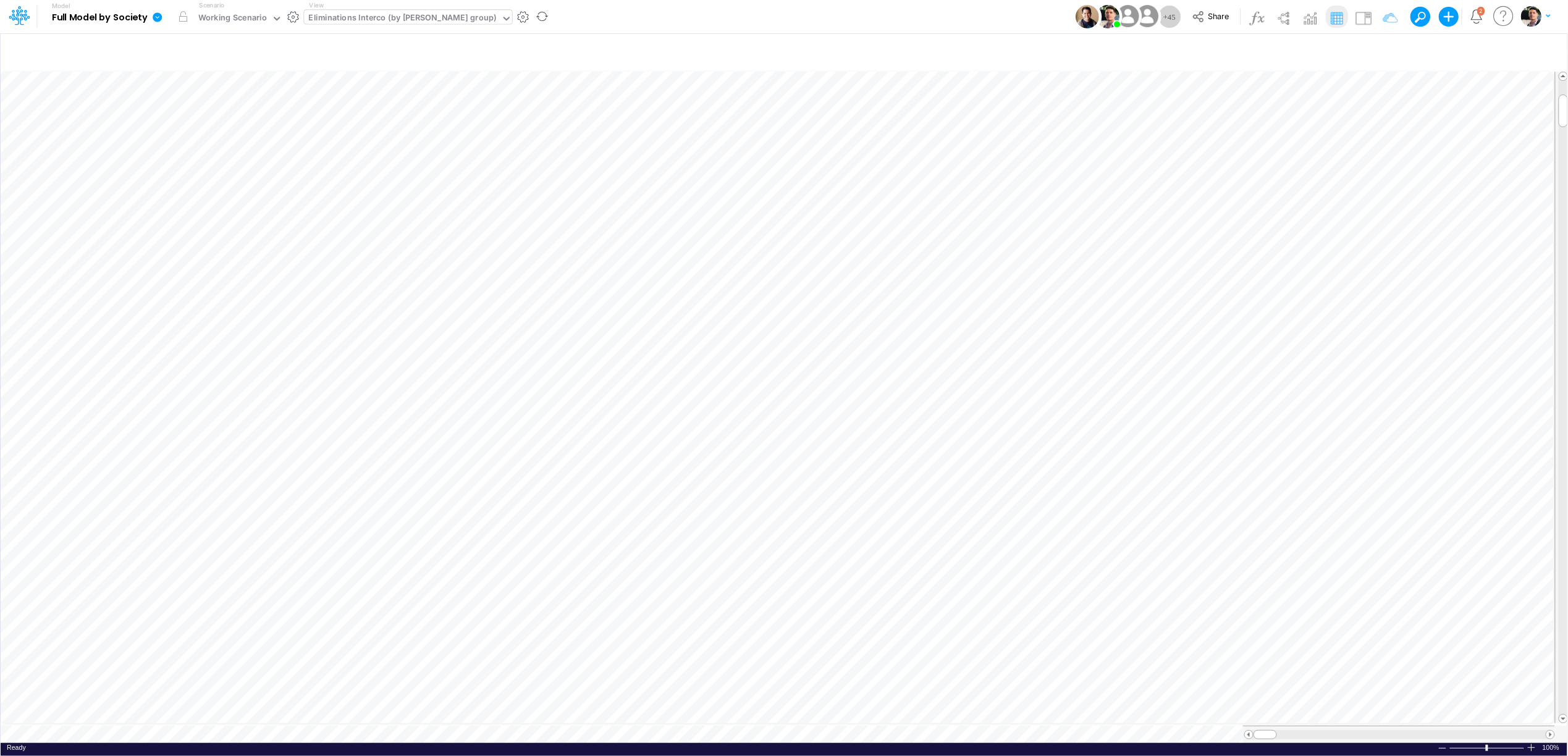
scroll to position [0, 1]
click at [917, 230] on icon "button" at bounding box center [919, 226] width 19 height 13
click at [992, 230] on icon "button" at bounding box center [993, 226] width 19 height 13
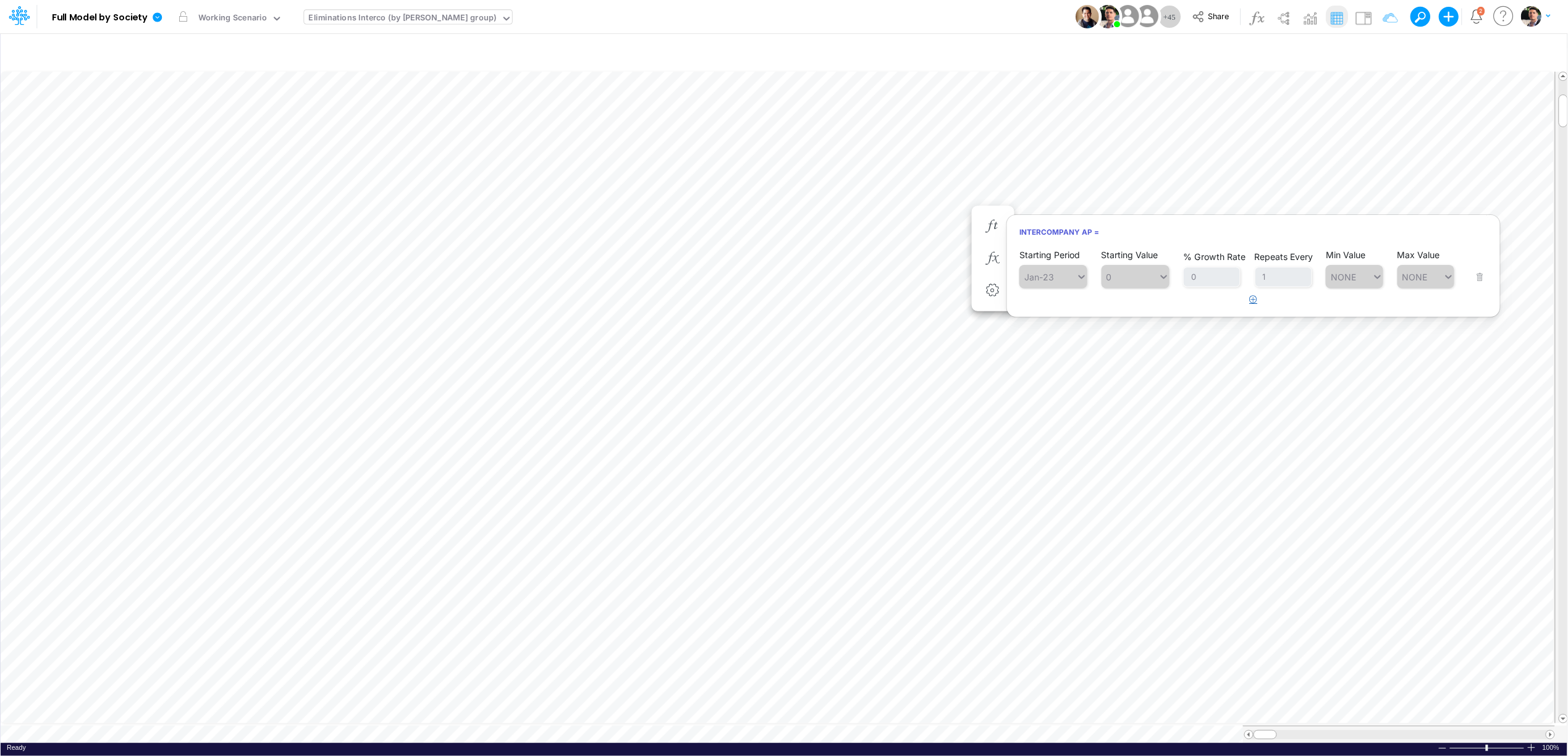
click at [1241, 301] on button "button" at bounding box center [1254, 300] width 24 height 20
click at [1048, 308] on div "Type to search..." at bounding box center [1059, 308] width 68 height 11
click at [1051, 345] on div "Forecast" at bounding box center [1053, 338] width 68 height 20
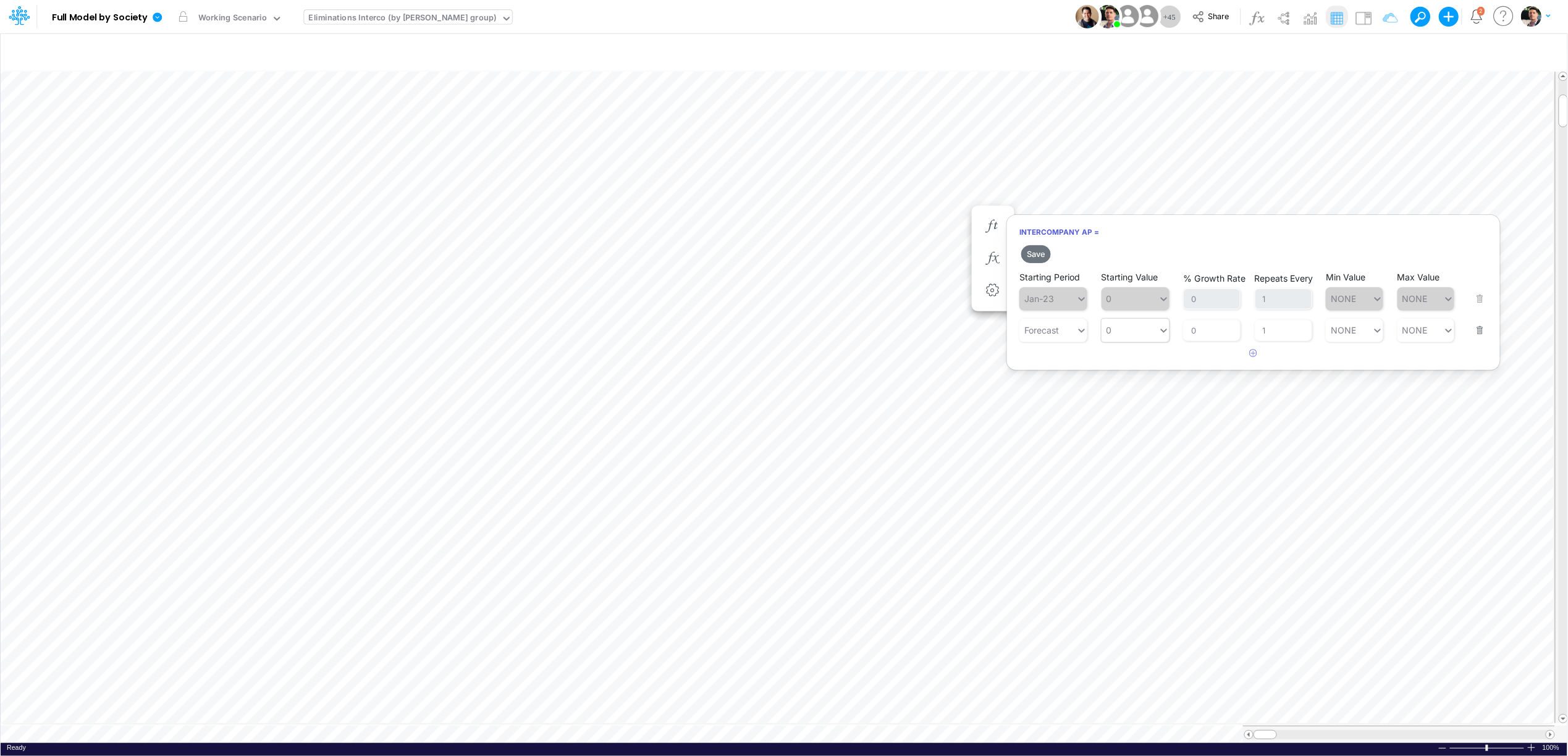
type input "0"
click at [1130, 324] on div "0 0" at bounding box center [1130, 330] width 57 height 18
click at [1128, 367] on div "LATEST" at bounding box center [1135, 360] width 68 height 20
click at [1036, 248] on button "Save" at bounding box center [1036, 254] width 30 height 18
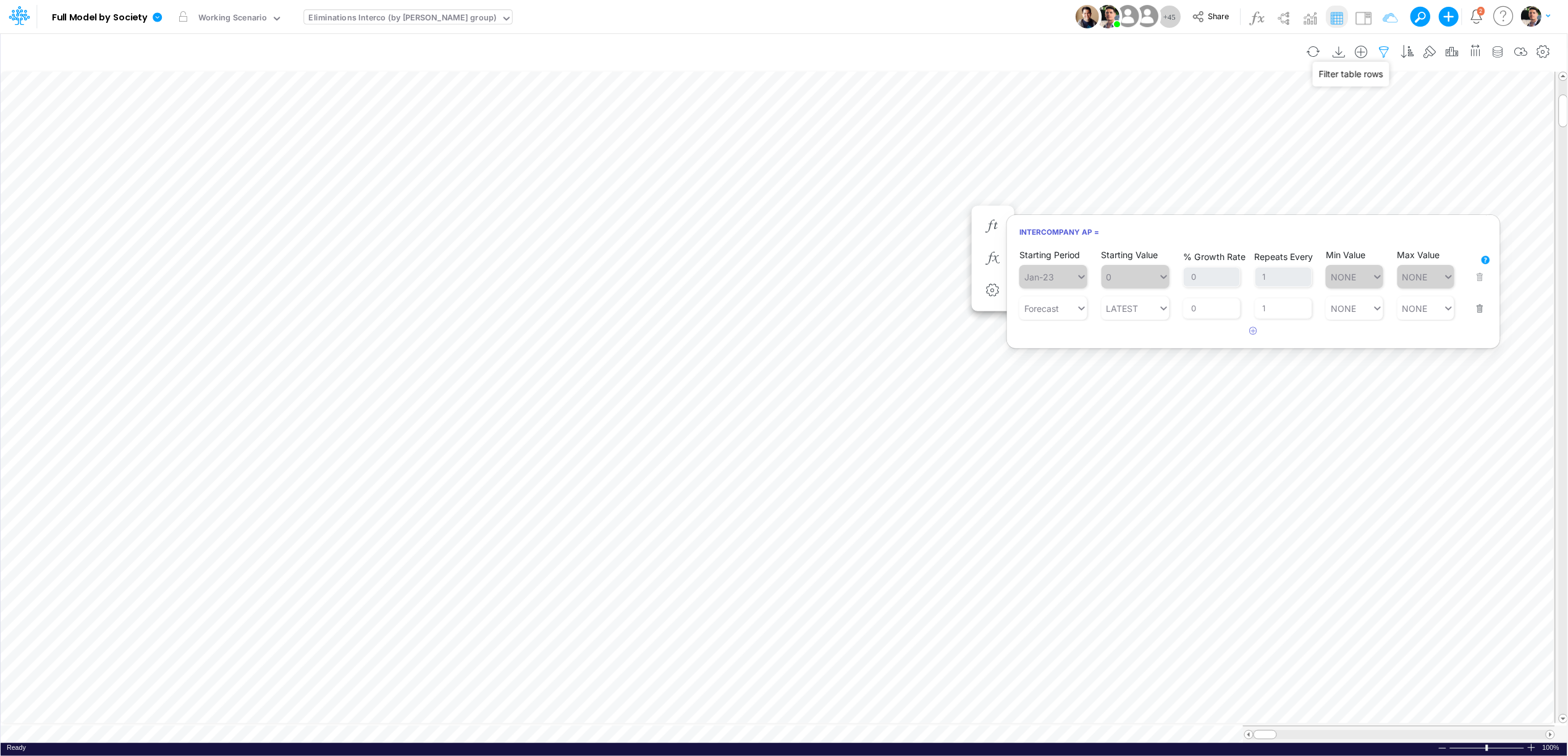
click at [1381, 53] on icon "button" at bounding box center [1384, 52] width 19 height 13
select select "notEqual"
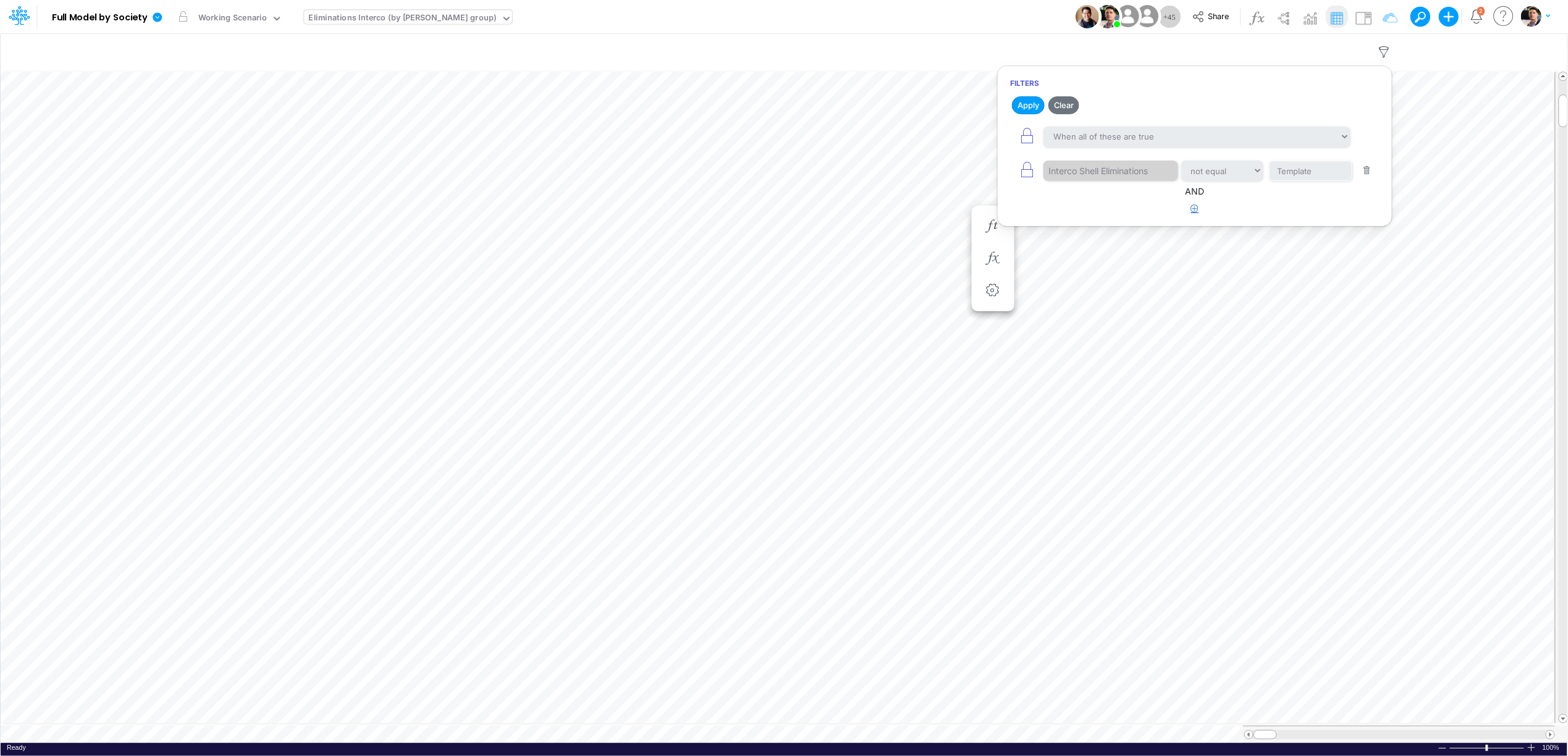
click at [1194, 213] on icon "button" at bounding box center [1195, 209] width 8 height 8
select select "tableSearchOR"
click at [1091, 261] on div "equals not equal starts with ends with contains" at bounding box center [1194, 247] width 370 height 28
click at [1097, 255] on div at bounding box center [1102, 247] width 117 height 21
click at [1107, 329] on div "Unidad de consolidacion" at bounding box center [1128, 329] width 167 height 23
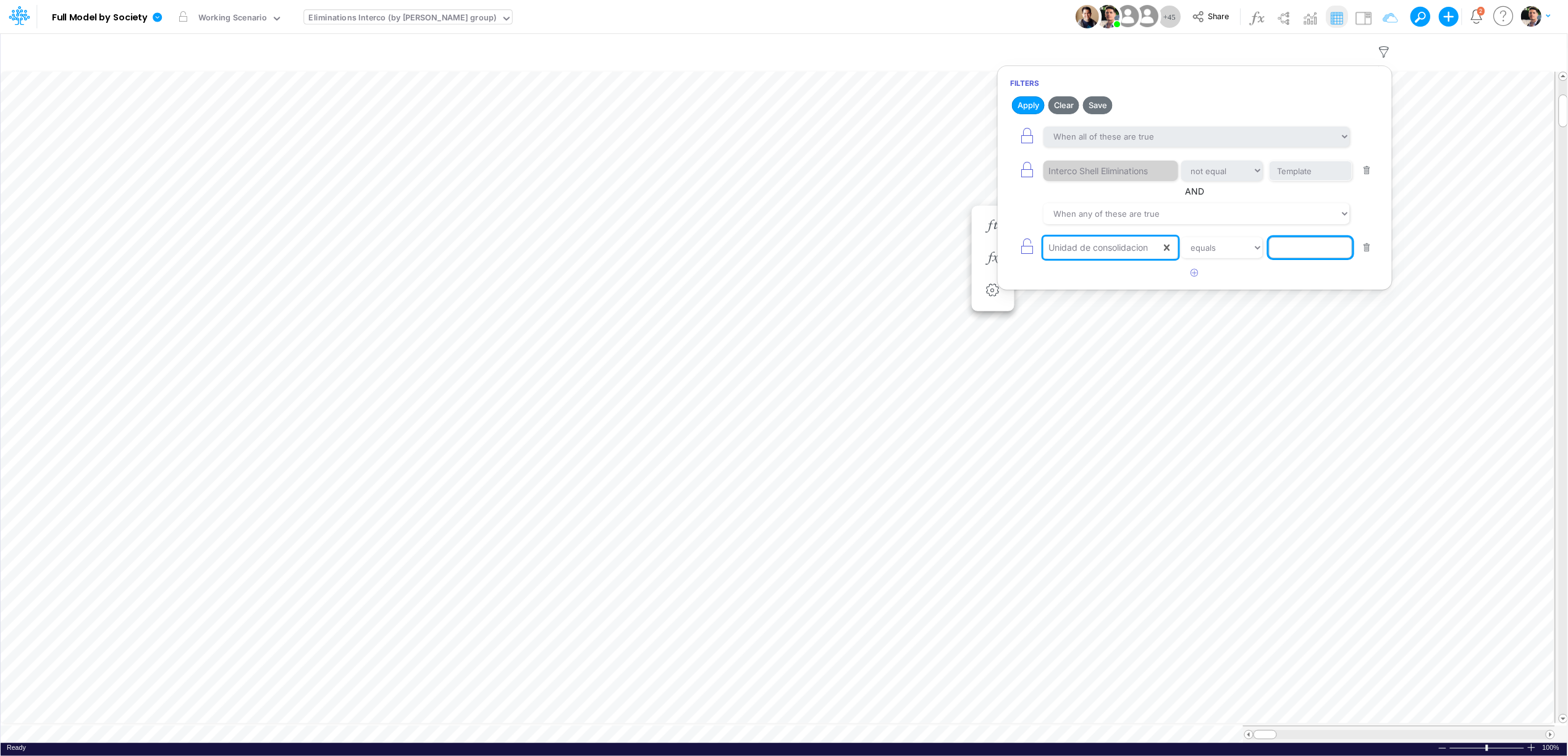
click at [1306, 252] on input "text" at bounding box center [1311, 247] width 83 height 21
type input "Y1/01BR"
click at [1186, 279] on button "button" at bounding box center [1195, 273] width 24 height 20
click at [1117, 283] on div at bounding box center [1102, 281] width 117 height 21
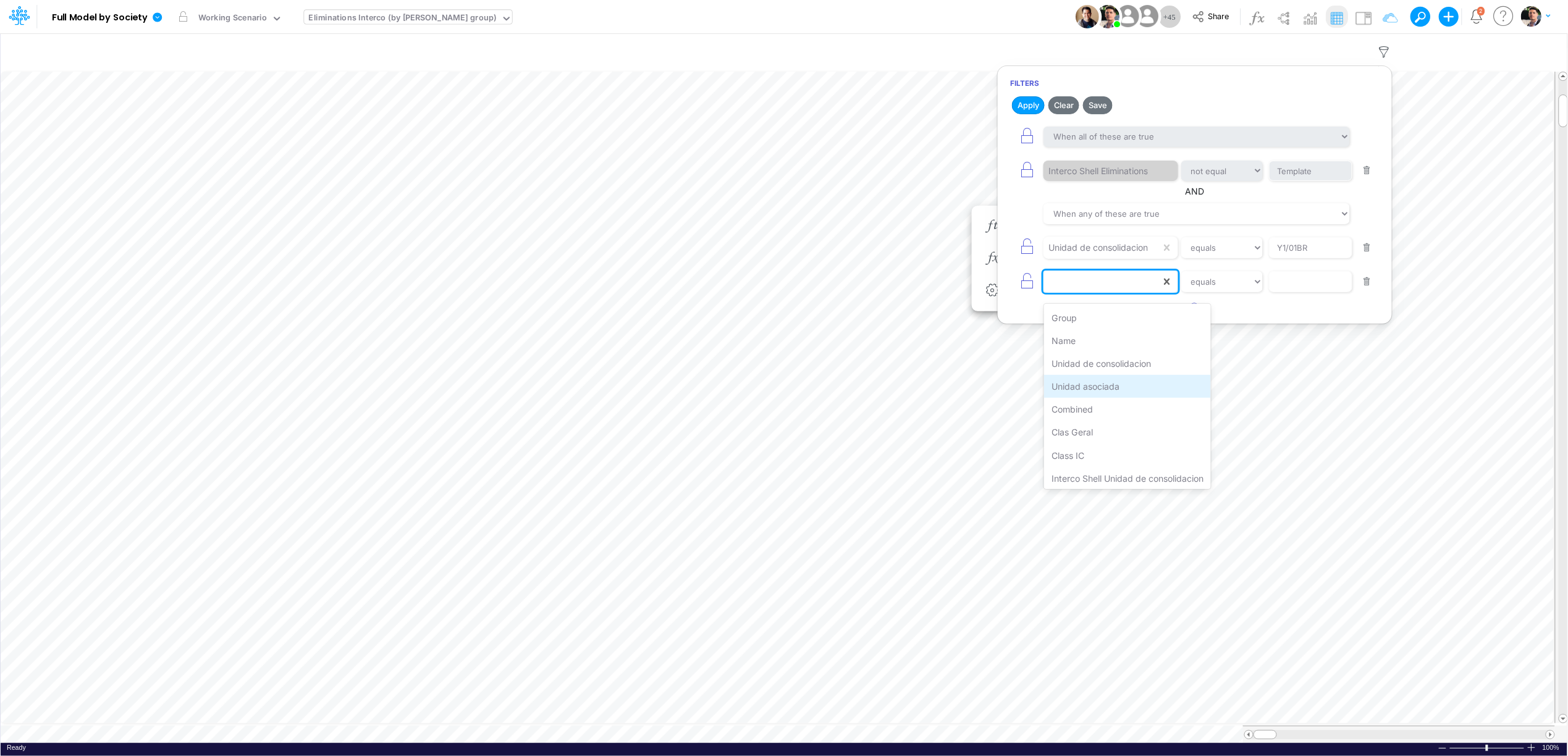
click at [1144, 379] on div "Unidad asociada" at bounding box center [1128, 386] width 167 height 23
click at [1313, 283] on input "text" at bounding box center [1311, 281] width 83 height 21
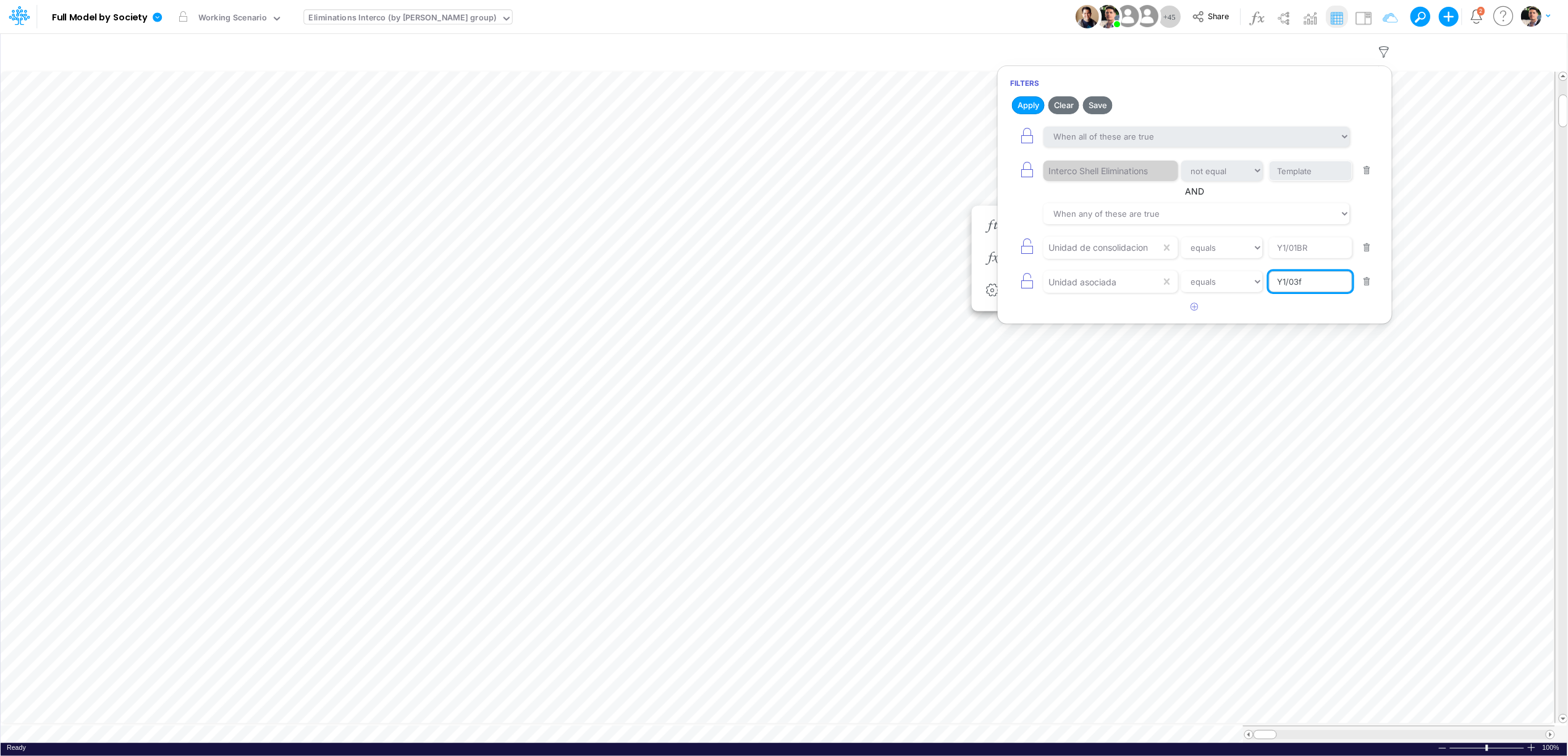
type input "Y1/03FG"
click at [1029, 108] on button "Apply" at bounding box center [1028, 105] width 33 height 18
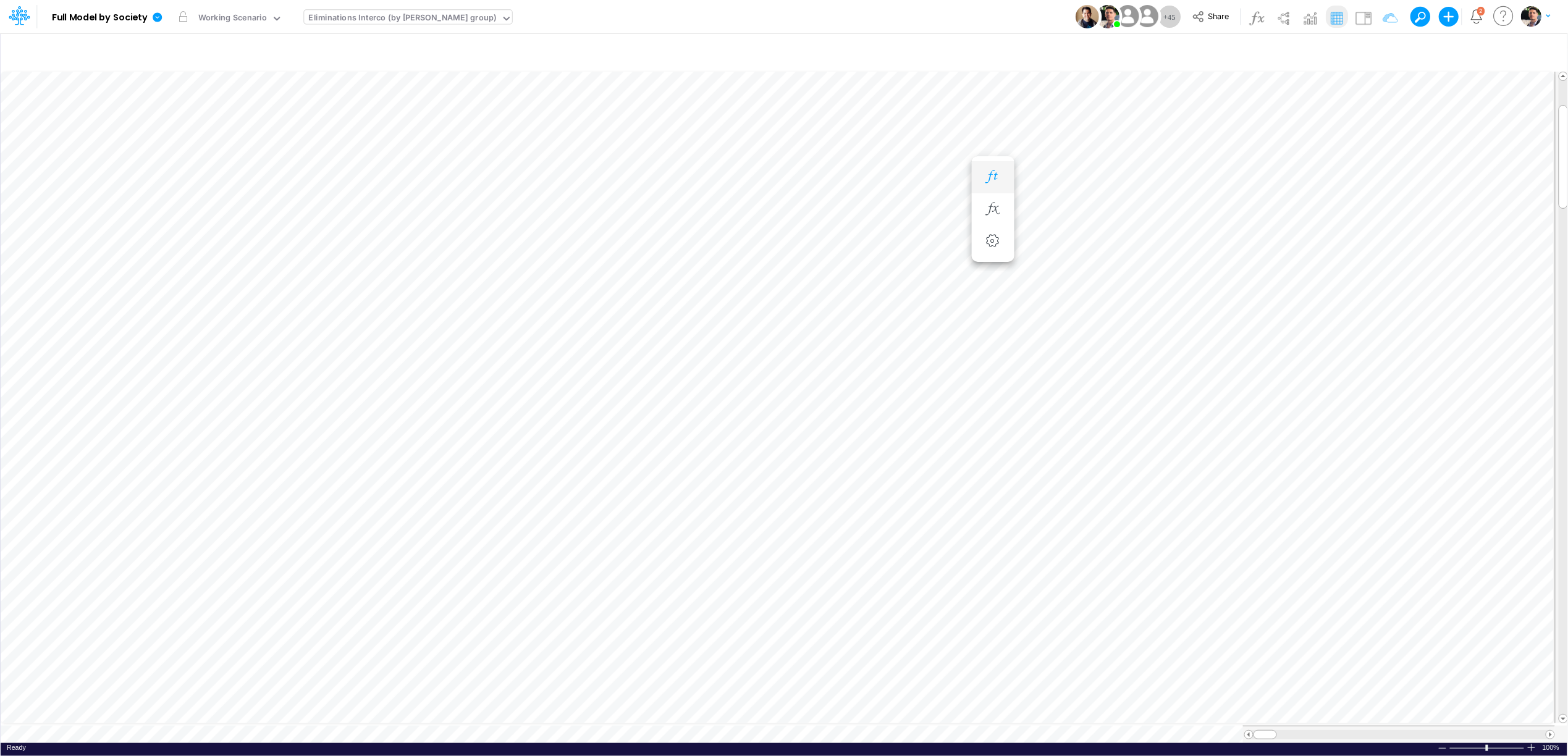
click at [998, 172] on icon "button" at bounding box center [993, 176] width 19 height 13
click at [1011, 186] on li "Common Stocks =" at bounding box center [992, 177] width 42 height 32
click at [986, 168] on button "button" at bounding box center [993, 177] width 23 height 25
click at [1250, 250] on icon "button" at bounding box center [1254, 250] width 8 height 8
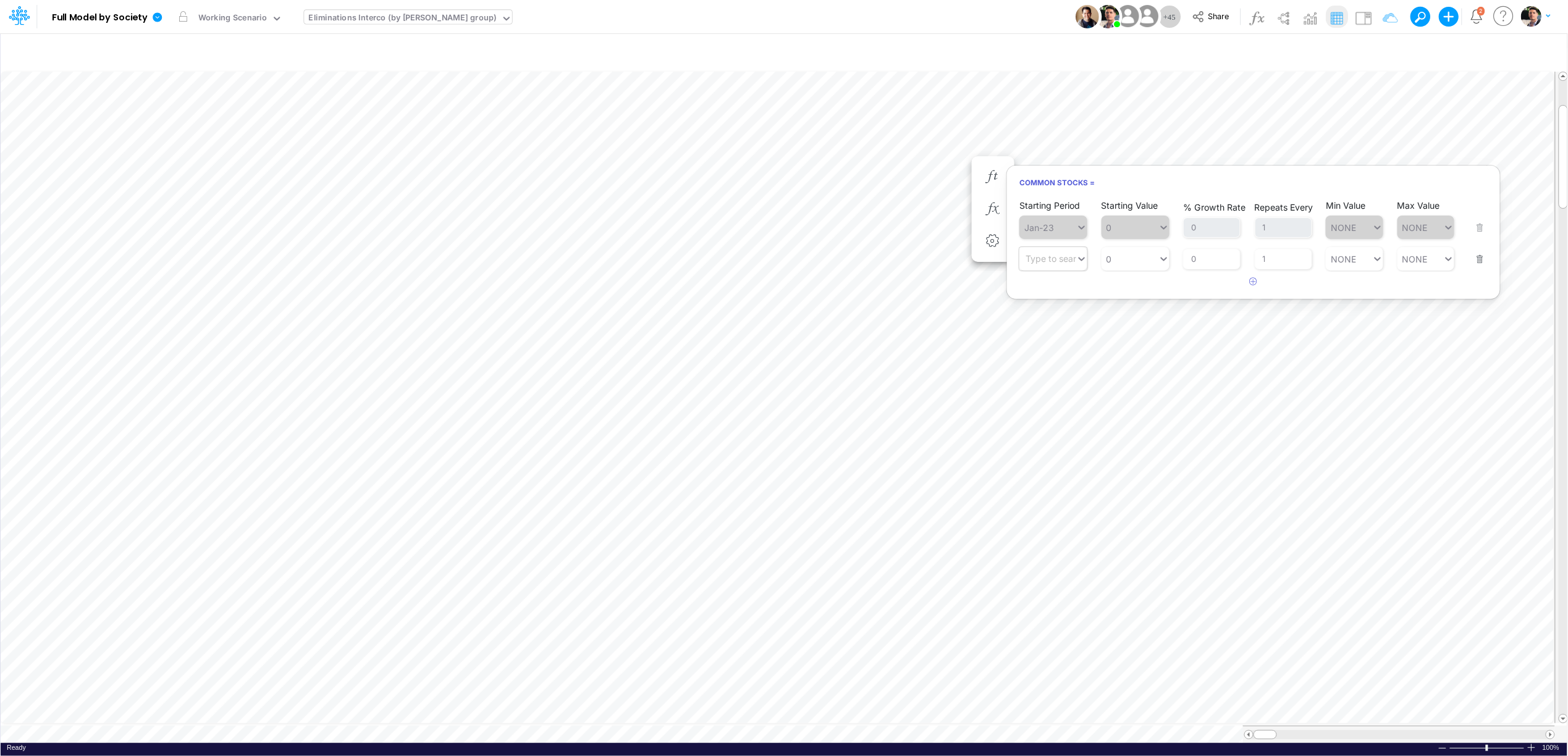
click at [1056, 265] on div "Type to search..." at bounding box center [1059, 259] width 68 height 11
click at [1058, 289] on div "Forecast" at bounding box center [1053, 289] width 68 height 20
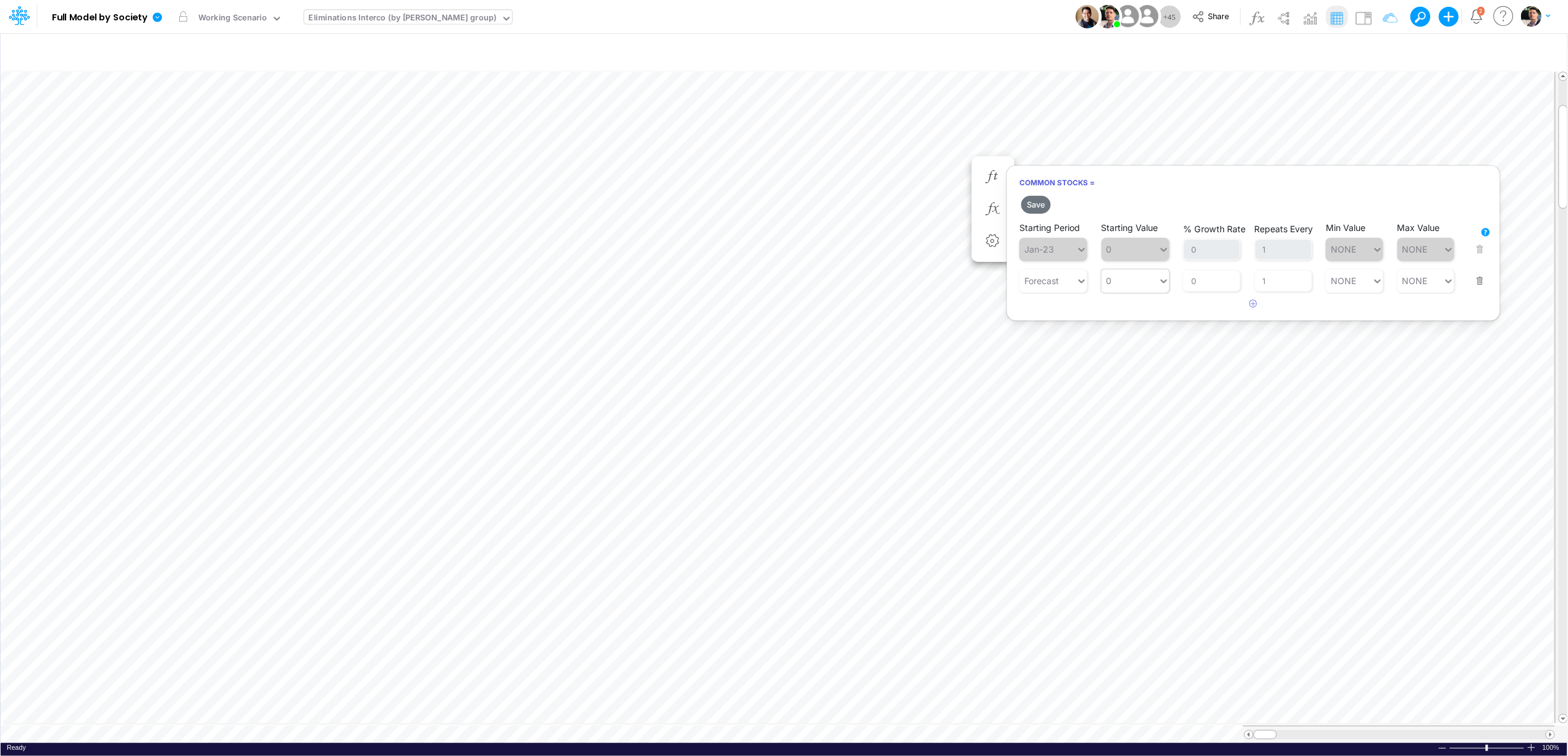
type input "0"
click at [1138, 273] on div "0 0" at bounding box center [1130, 281] width 57 height 18
click at [1123, 311] on div "LATEST" at bounding box center [1135, 311] width 68 height 20
click at [1038, 200] on button "Save" at bounding box center [1036, 205] width 30 height 18
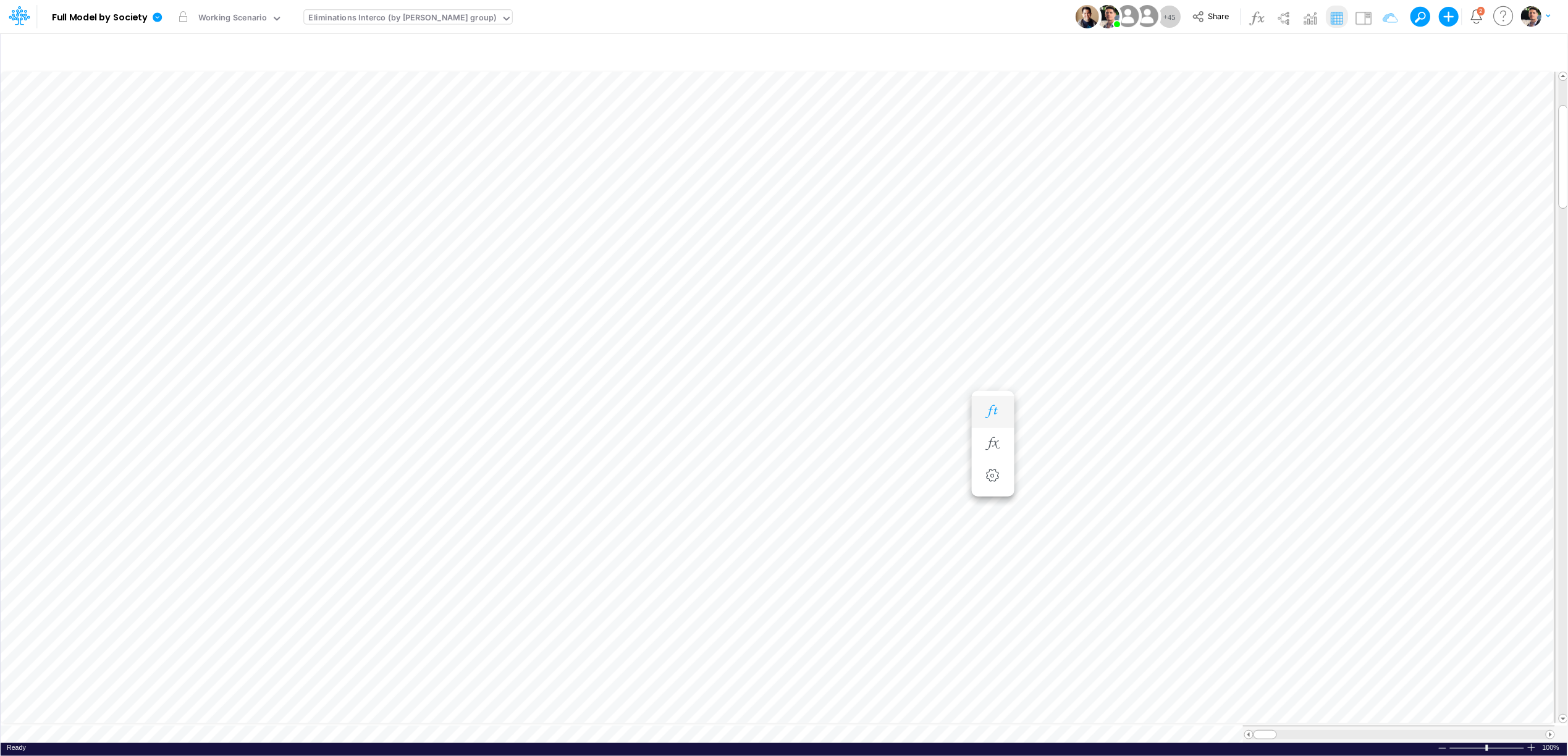
click at [989, 412] on icon "button" at bounding box center [993, 411] width 19 height 13
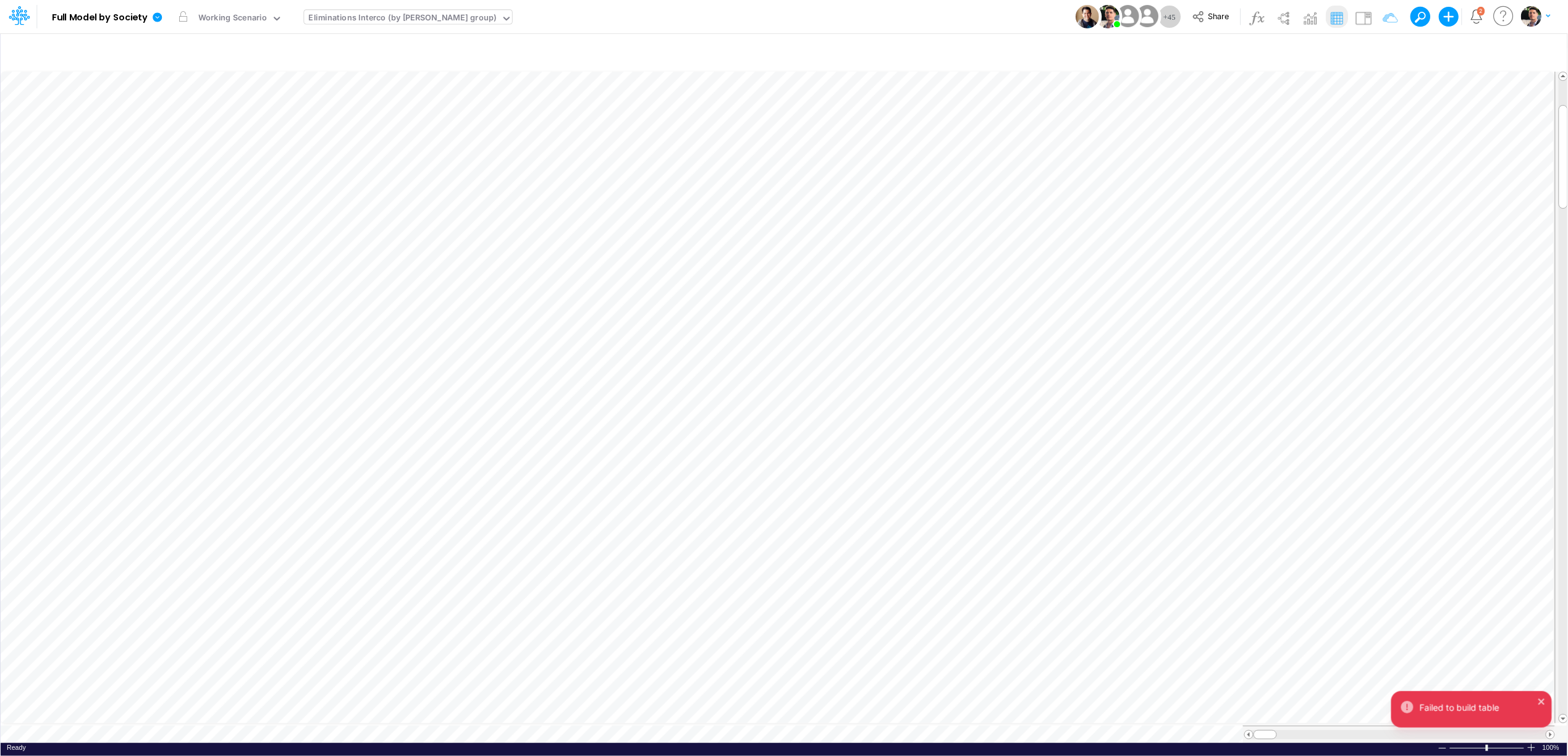
click at [388, 22] on div "Eliminations Interco (by [PERSON_NAME] group)" at bounding box center [403, 18] width 188 height 14
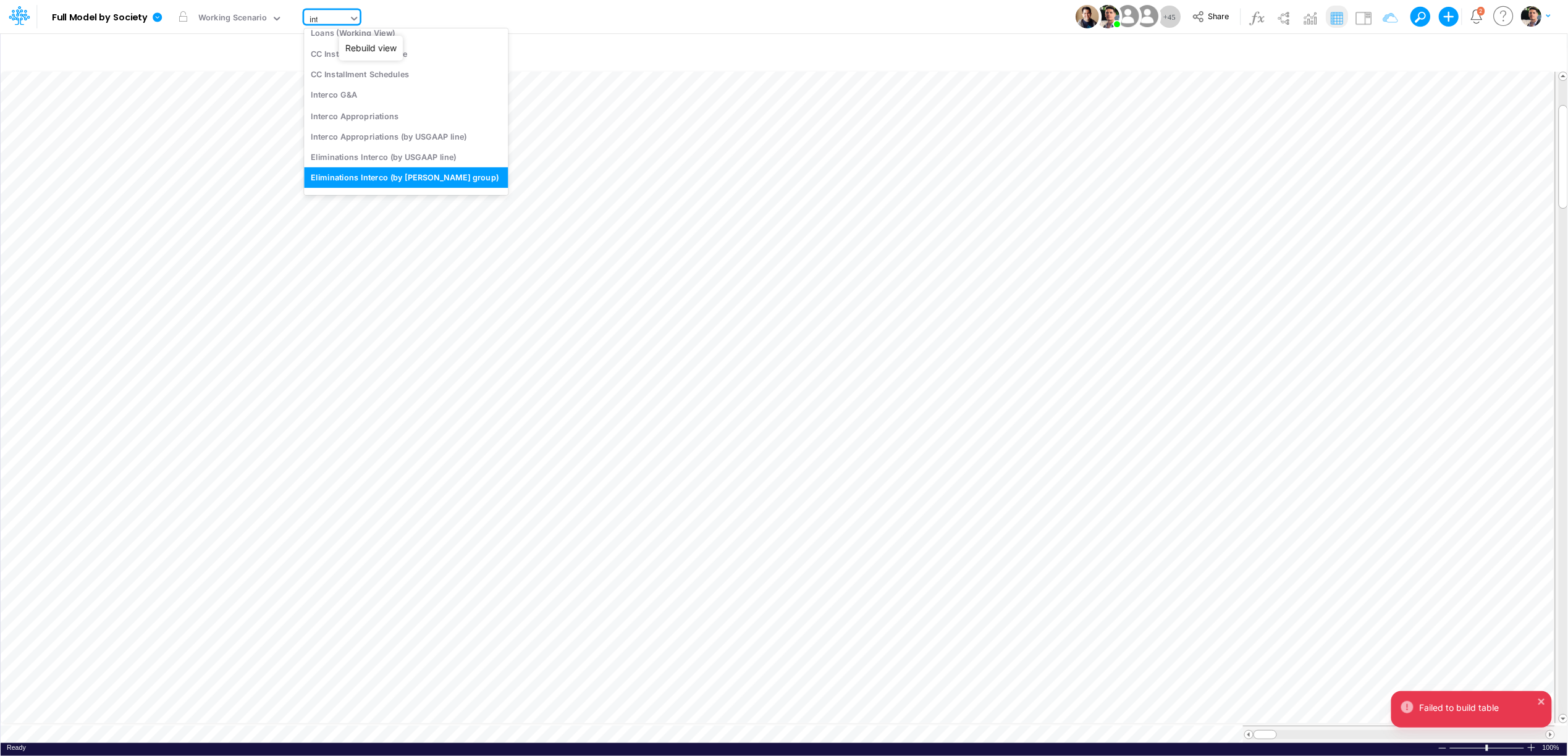
scroll to position [0, 0]
type input "inter"
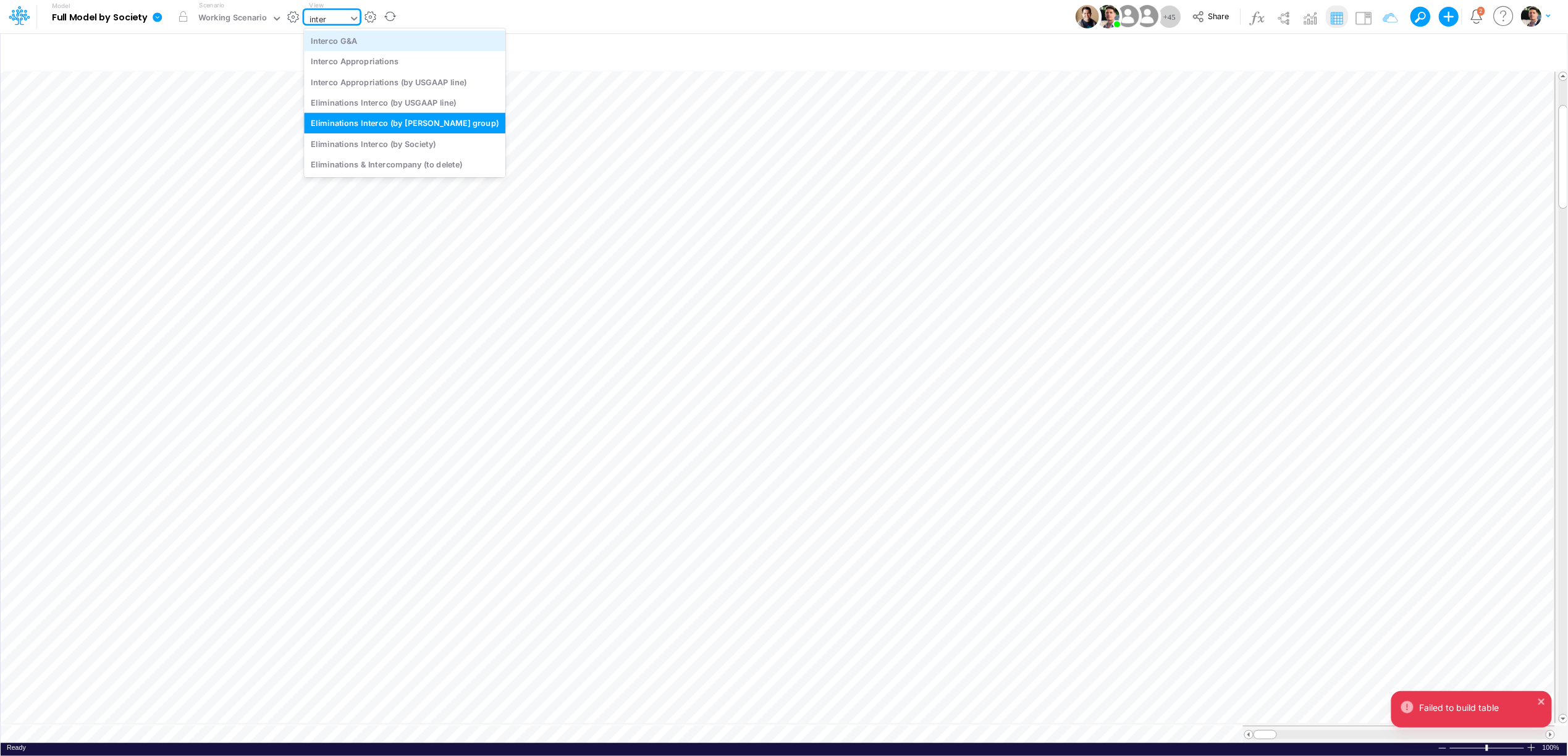
click at [353, 37] on div "Interco G&A" at bounding box center [404, 40] width 201 height 20
type input "Intercos G&A"
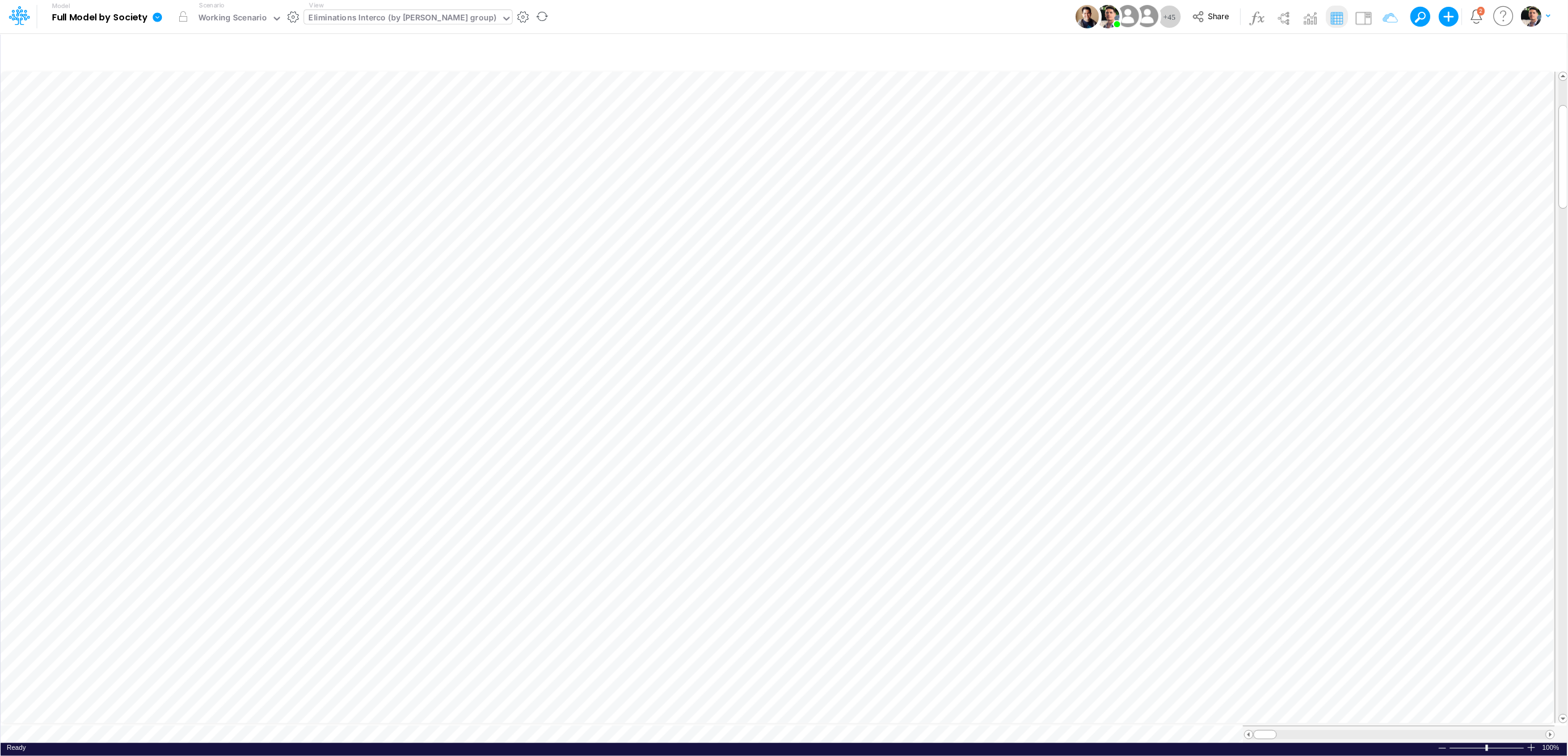
scroll to position [0, 1]
type input "Intercos G&A"
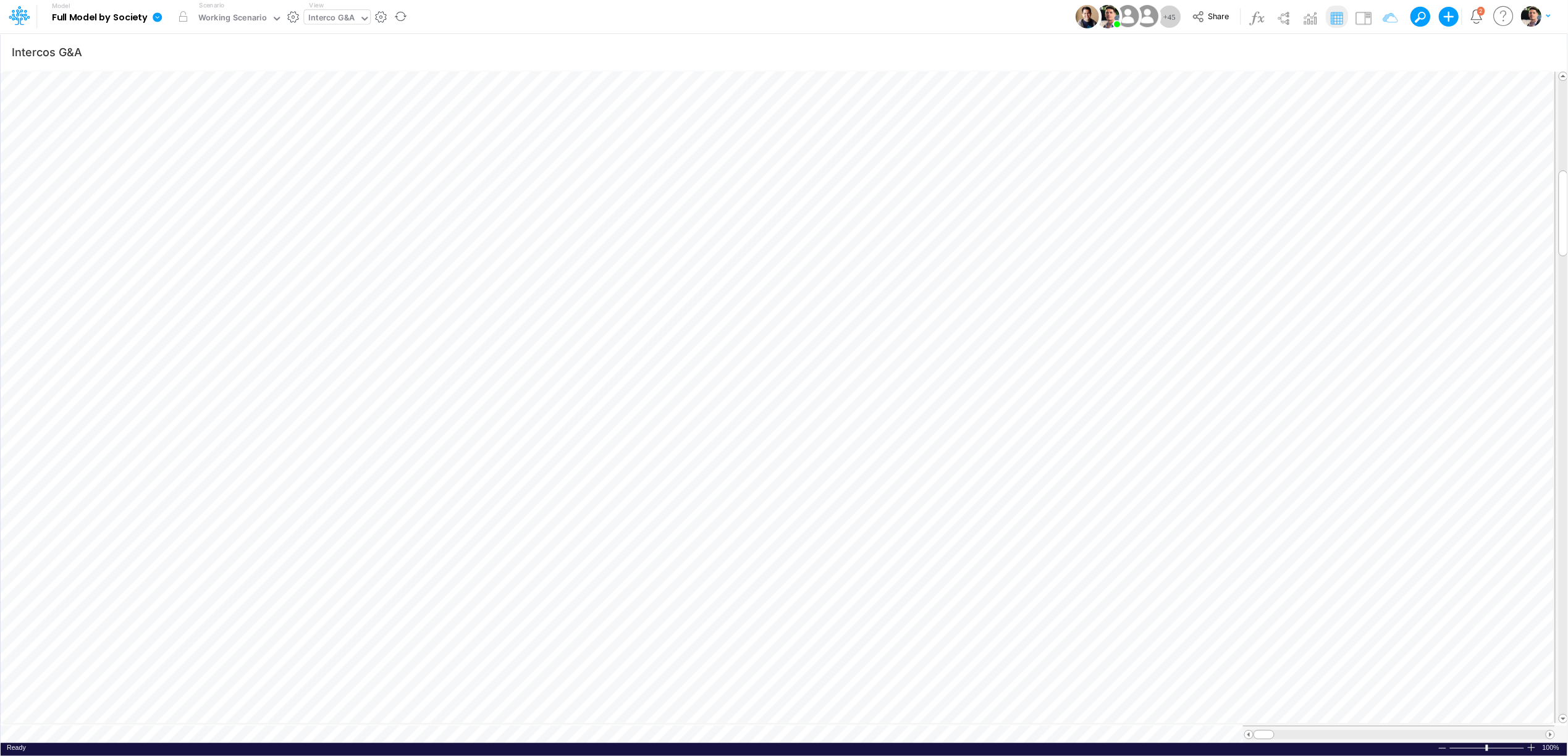
scroll to position [0, 1]
type input "Intercos G&A"
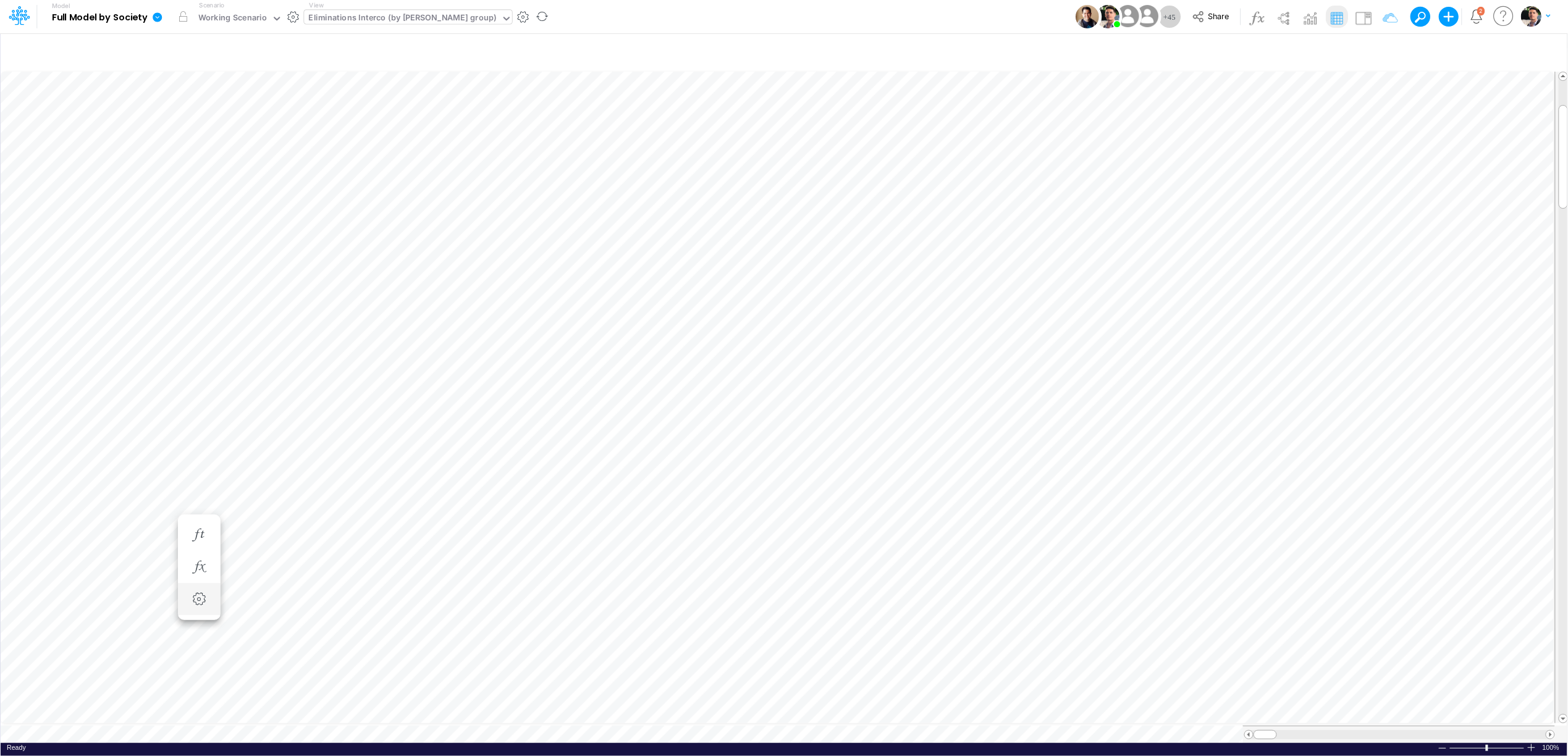
scroll to position [0, 1]
type input "Intercos G&A"
click at [1380, 50] on icon "button" at bounding box center [1384, 52] width 19 height 13
select select "notEqual"
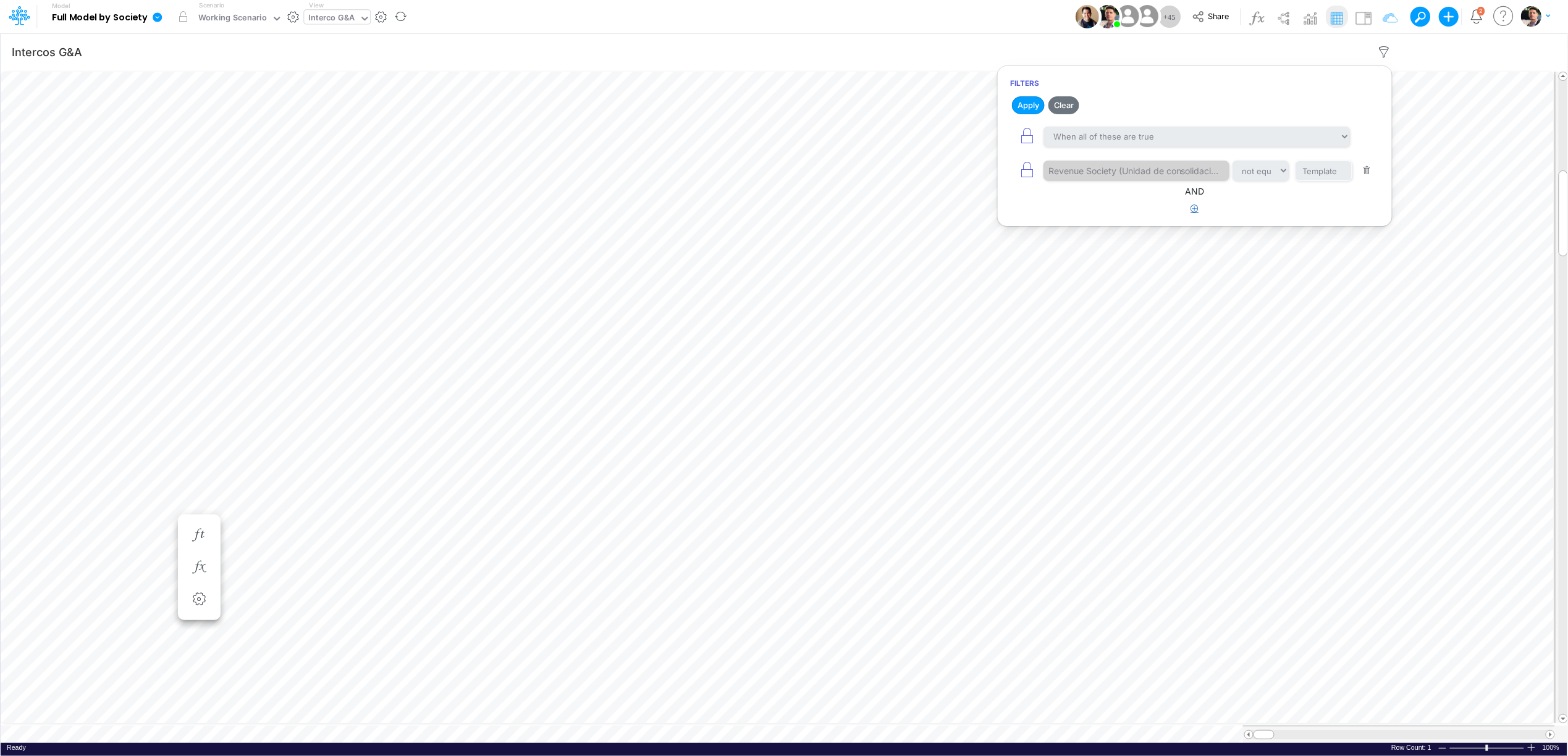
click at [1195, 211] on icon "button" at bounding box center [1195, 209] width 8 height 8
click at [1082, 254] on div at bounding box center [1102, 247] width 117 height 21
type input "jun-25"
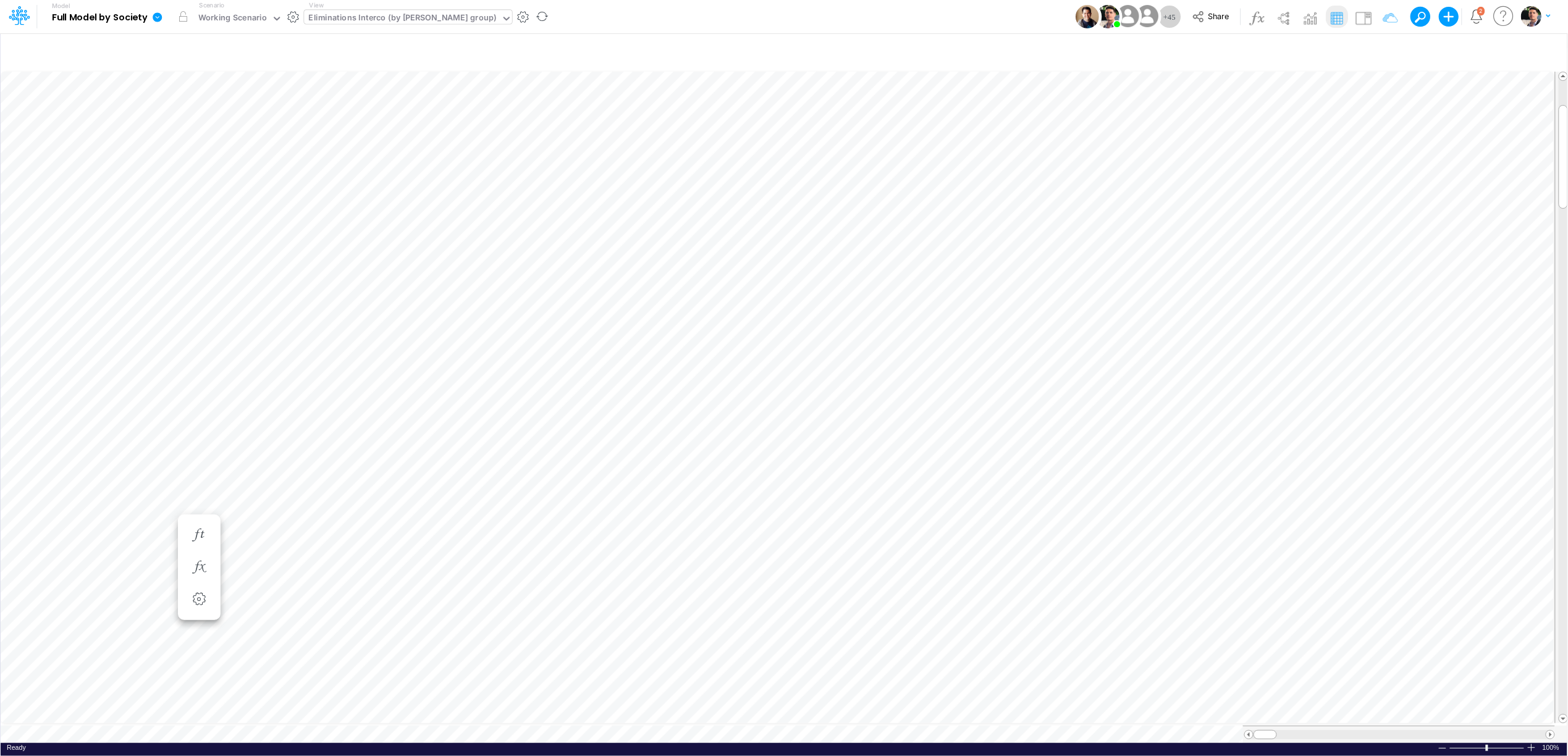
scroll to position [0, 1]
type input "Intercos G&A"
click at [1386, 51] on icon "button" at bounding box center [1384, 52] width 19 height 13
select select "notEqual"
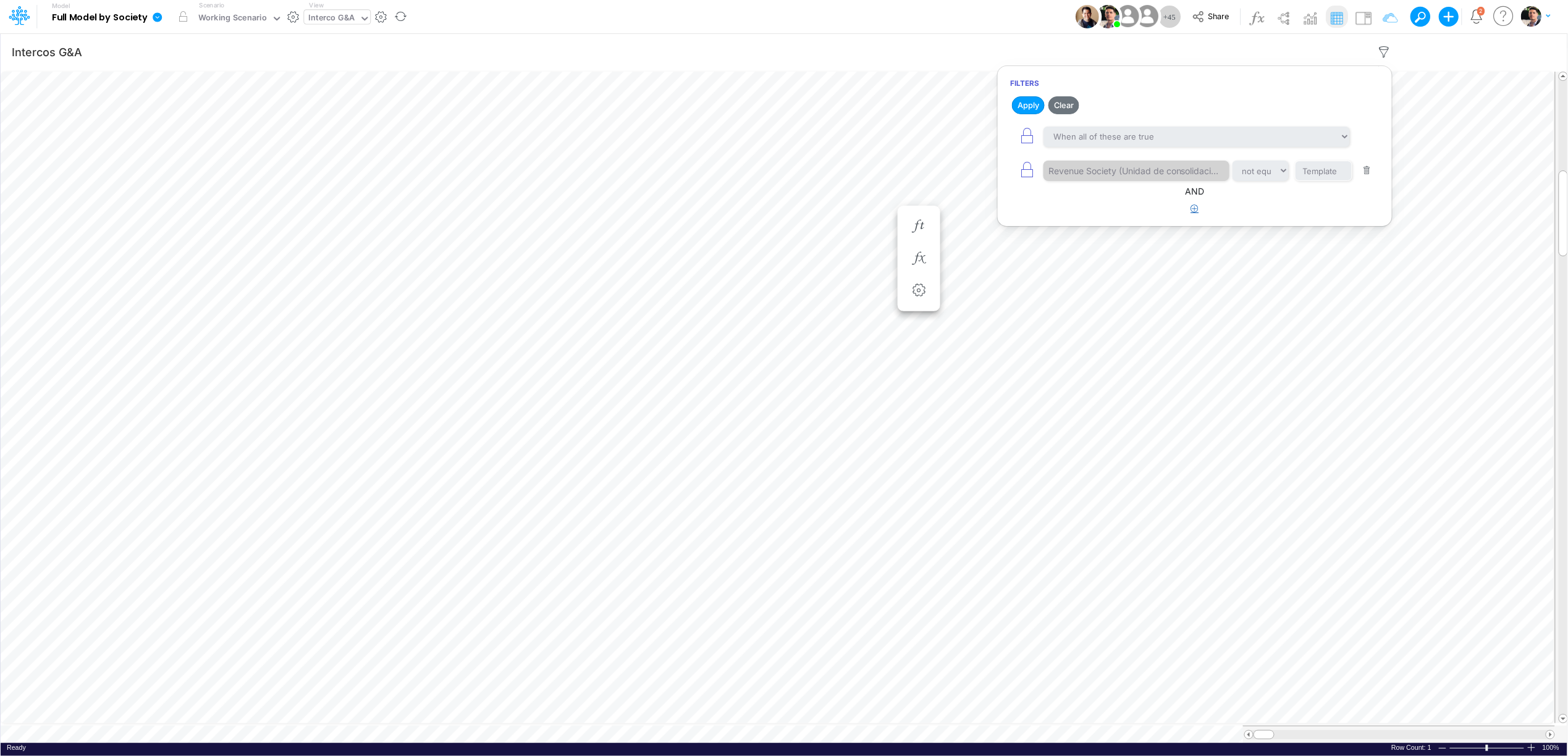
click at [1196, 212] on icon "button" at bounding box center [1195, 209] width 8 height 8
click at [1094, 259] on div at bounding box center [1102, 247] width 117 height 21
type input "jun-25"
paste input "98,936"
type input "98,936"
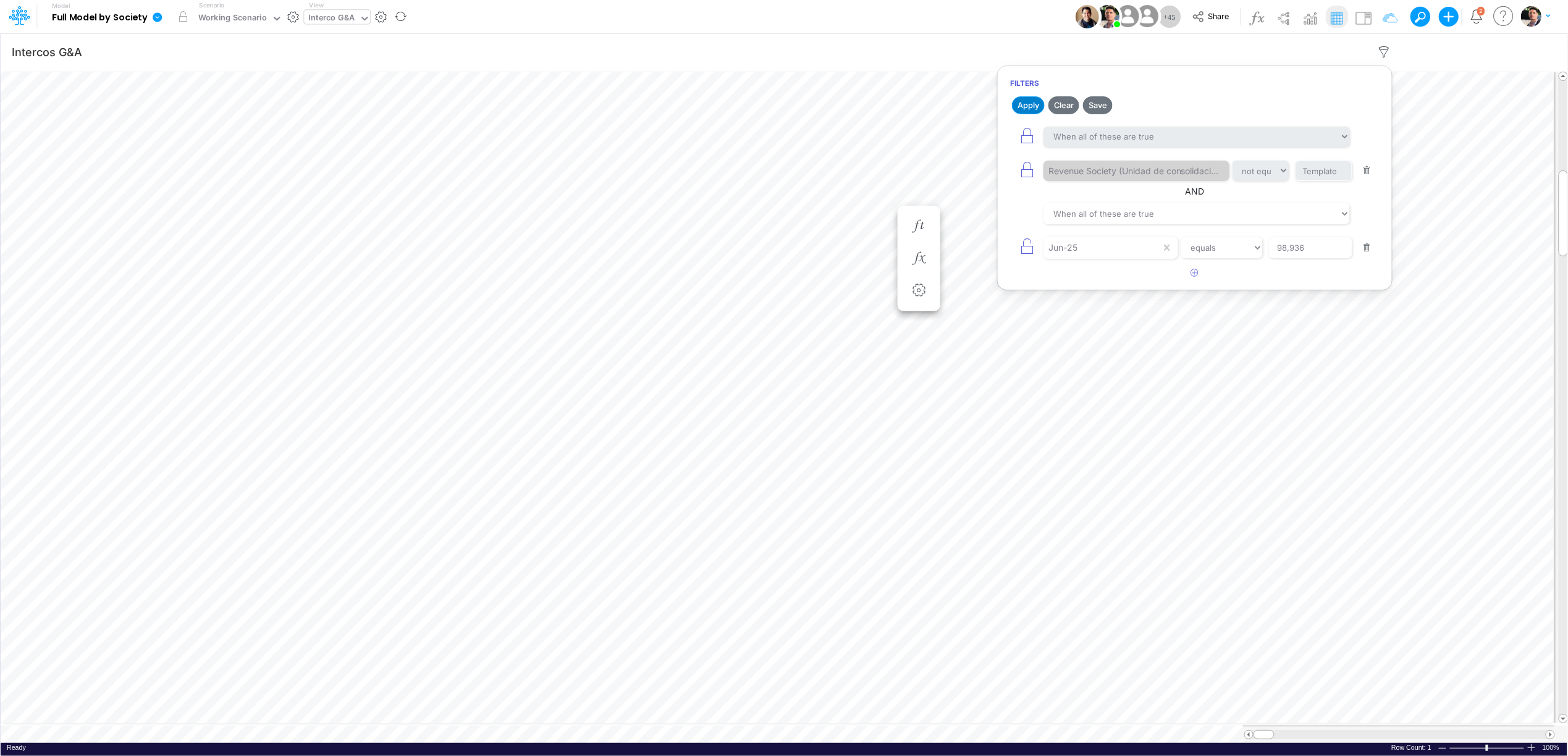
click at [1026, 99] on button "Apply" at bounding box center [1028, 105] width 33 height 18
click at [1194, 256] on select "equals not equal starts with ends with contains" at bounding box center [1221, 247] width 83 height 21
select select "contains"
click at [1180, 242] on select "equals not equal starts with ends with contains" at bounding box center [1221, 247] width 83 height 21
click at [1020, 105] on button "Apply" at bounding box center [1028, 105] width 33 height 18
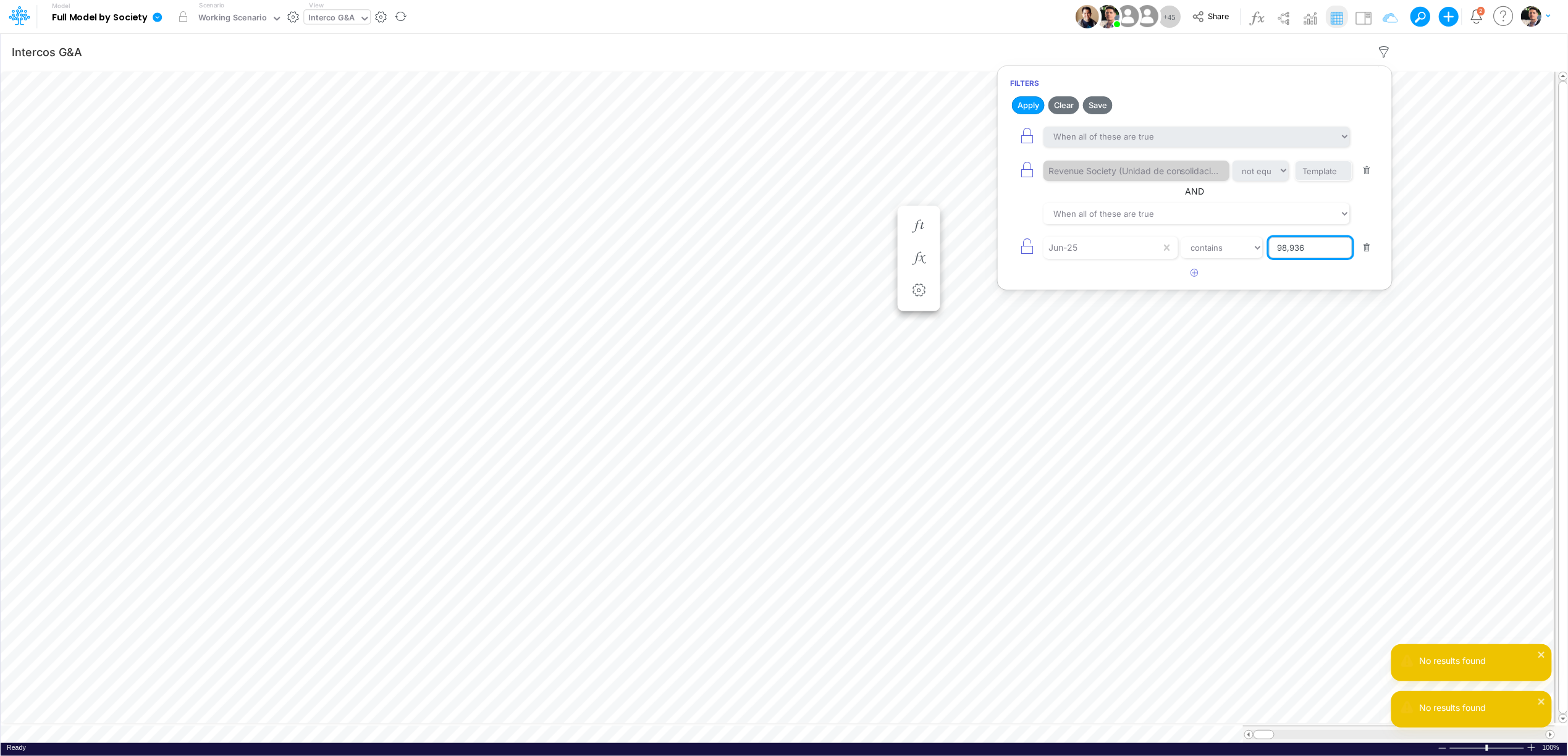
click at [1291, 259] on input "98,936" at bounding box center [1311, 247] width 83 height 21
type input "98936"
click at [1035, 106] on button "Apply" at bounding box center [1028, 105] width 33 height 18
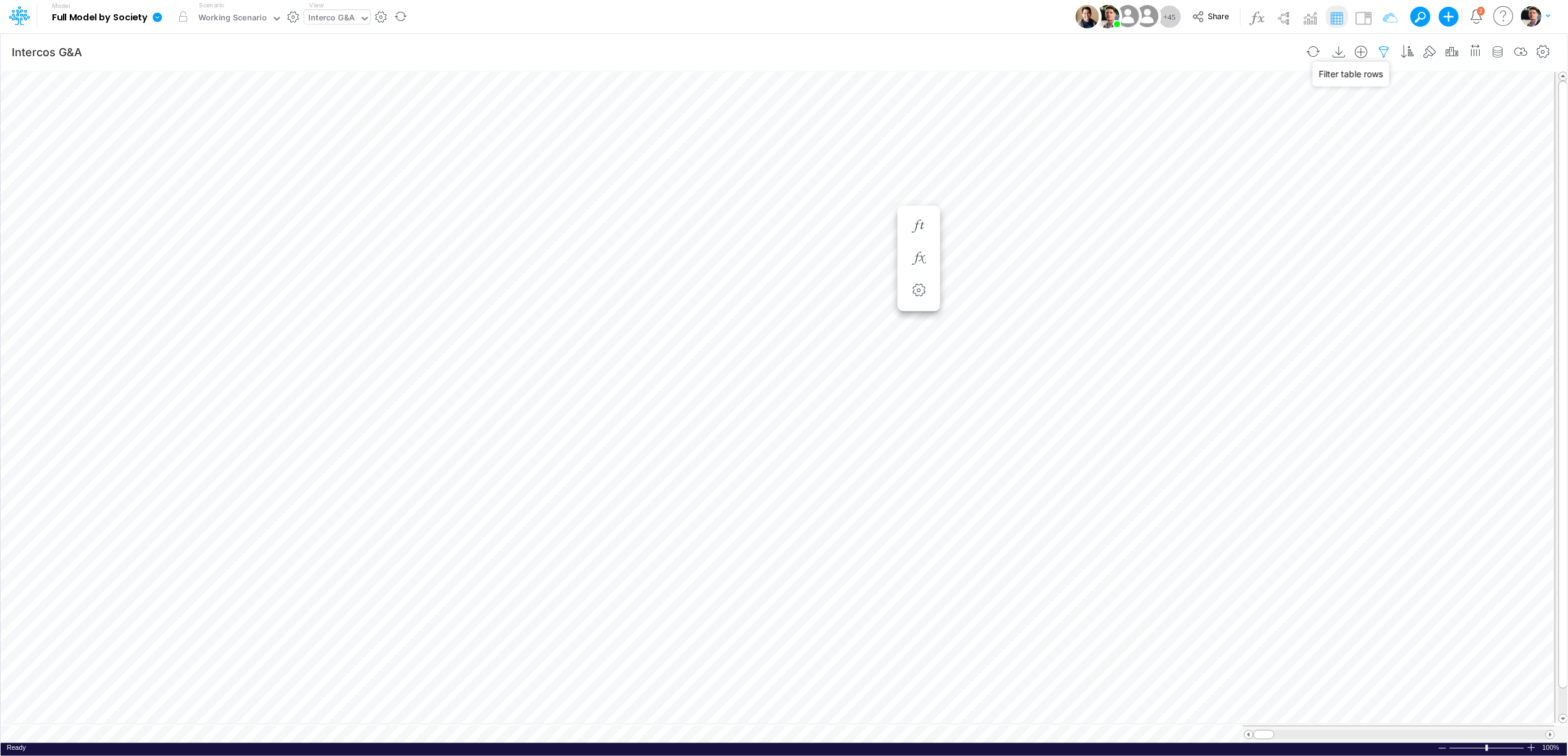
click at [1383, 56] on icon "button" at bounding box center [1384, 52] width 19 height 13
select select "notEqual"
select select "contains"
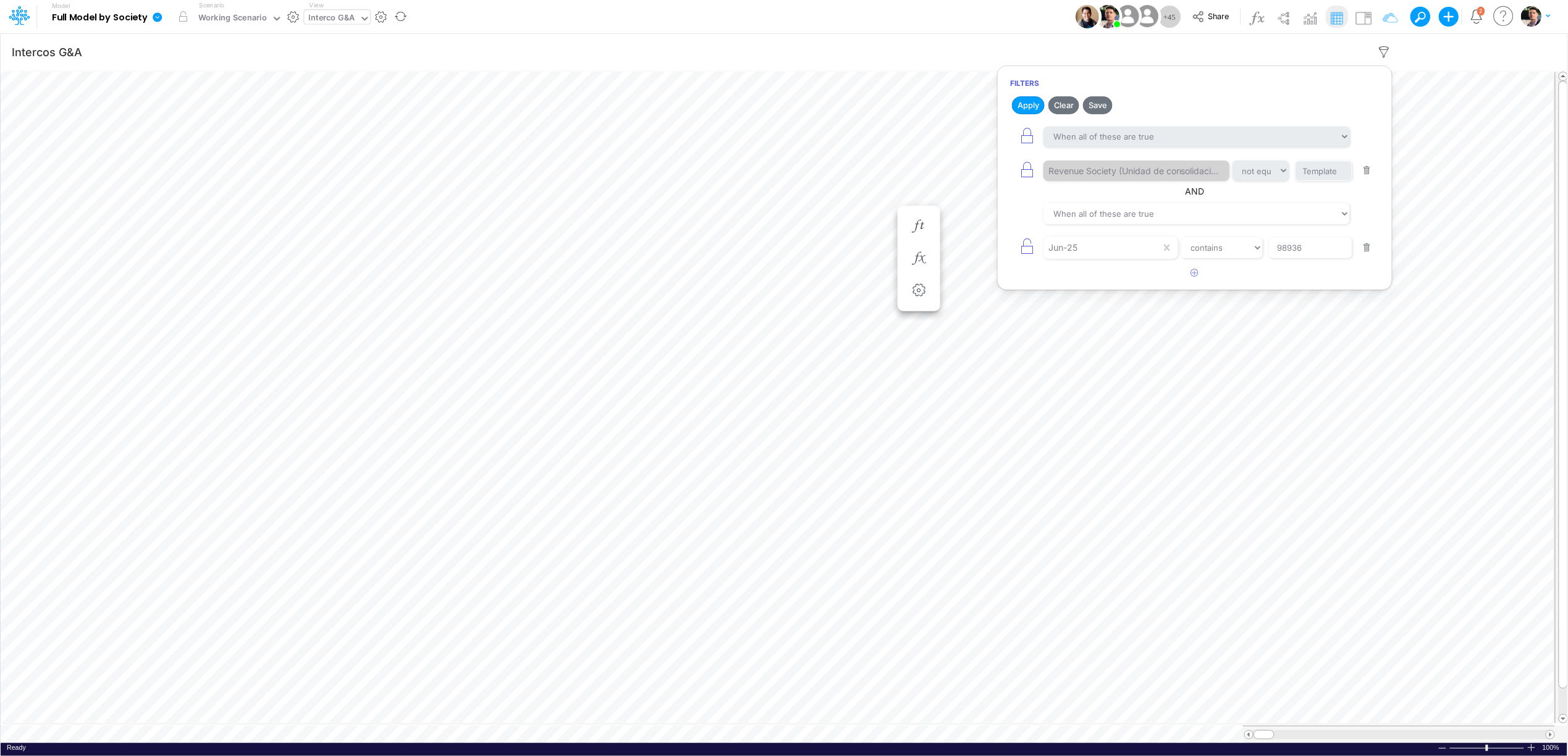
click at [1367, 254] on button "button" at bounding box center [1367, 248] width 24 height 17
click at [1023, 110] on button "Apply" at bounding box center [1028, 105] width 33 height 18
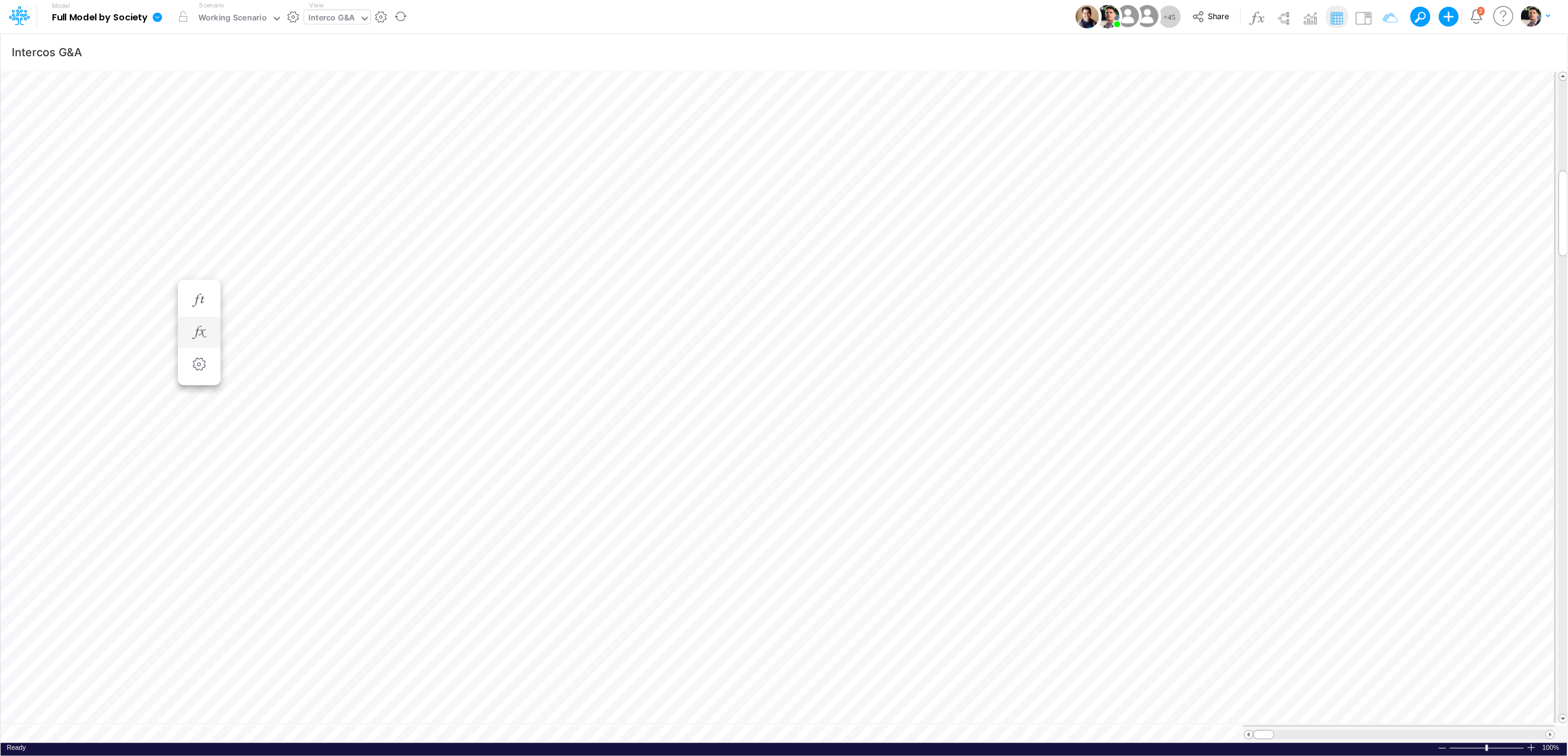
scroll to position [0, 1]
click at [1325, 271] on button "button" at bounding box center [1326, 263] width 23 height 25
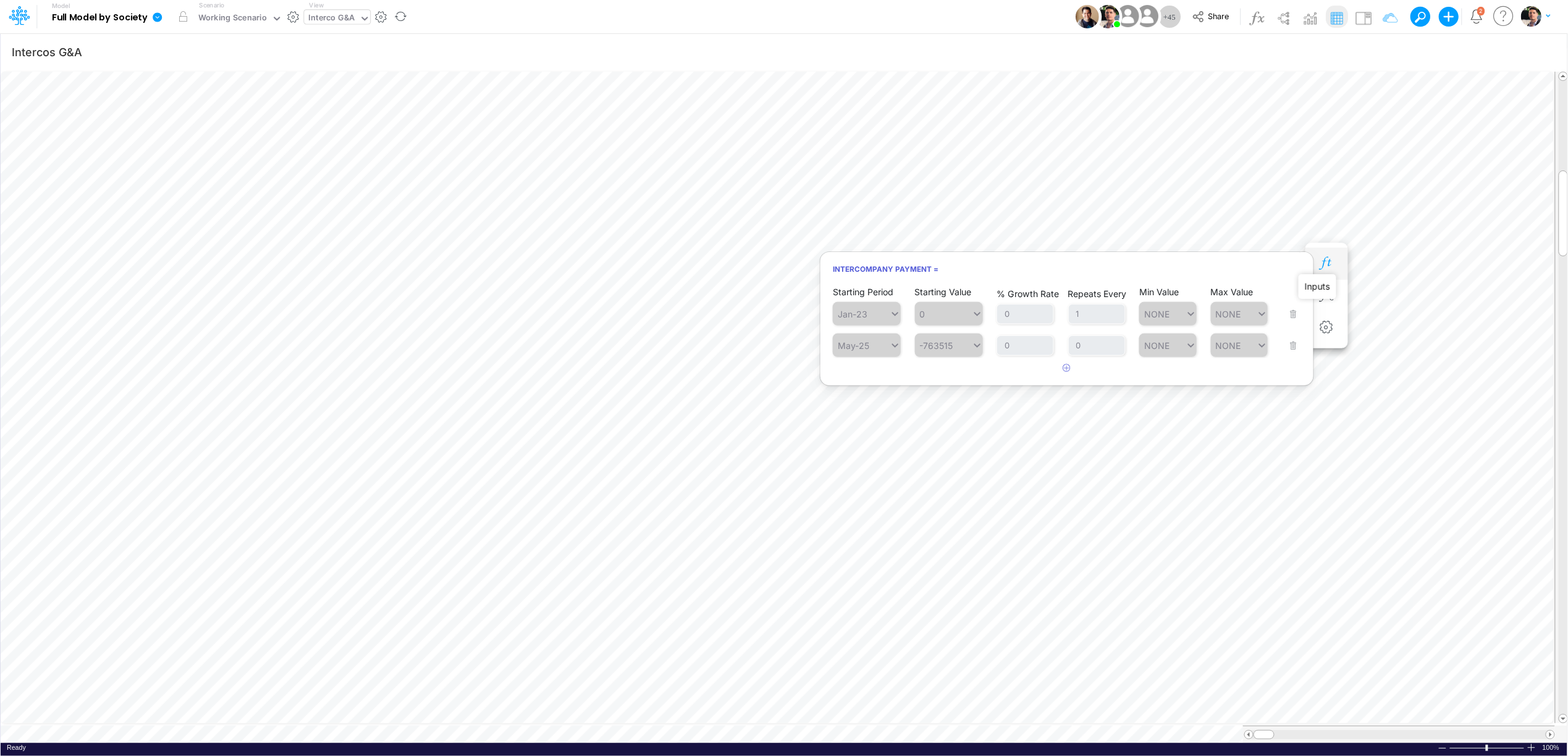
click at [1327, 267] on icon "button" at bounding box center [1326, 263] width 19 height 13
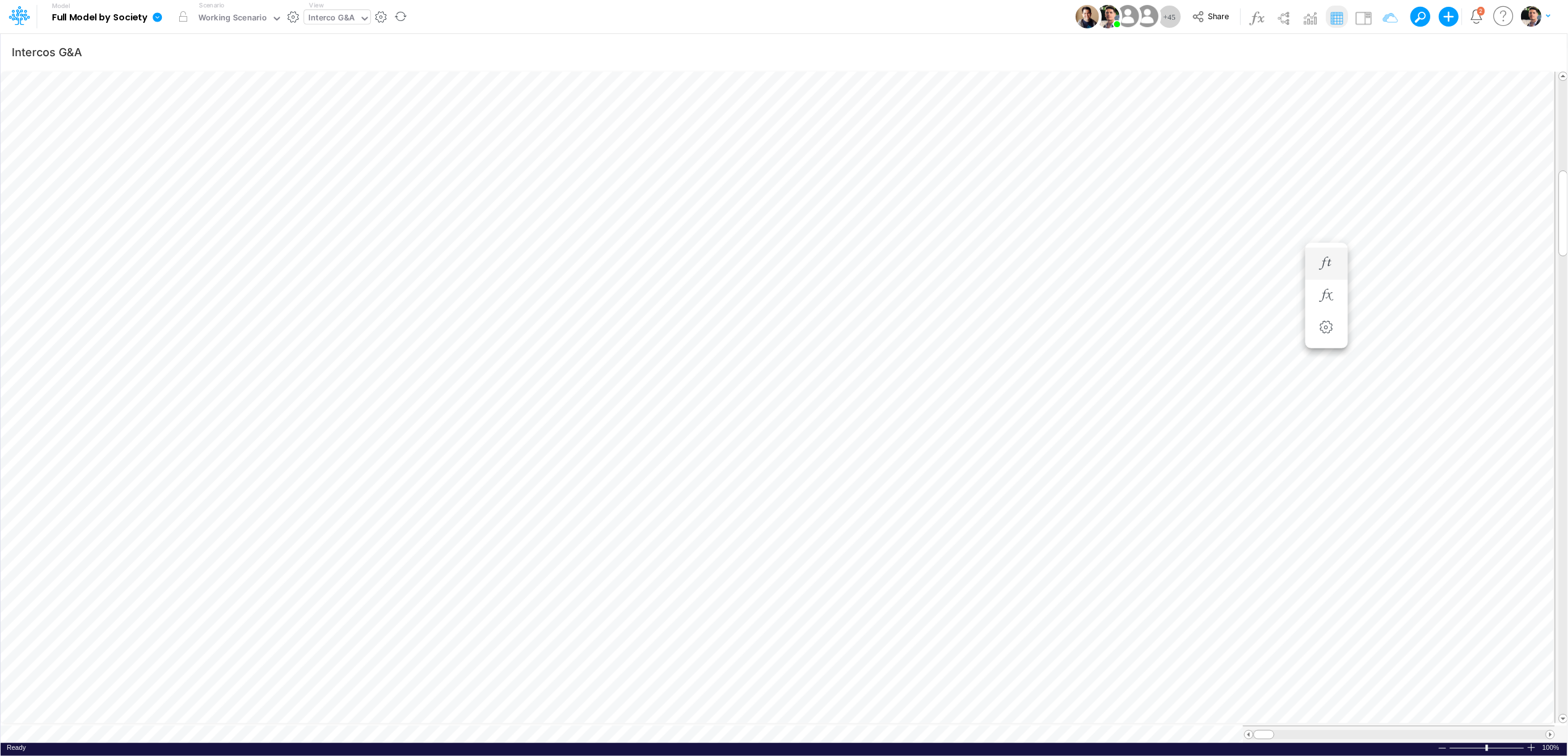
scroll to position [0, 1]
click at [1327, 524] on icon "button" at bounding box center [1326, 522] width 19 height 13
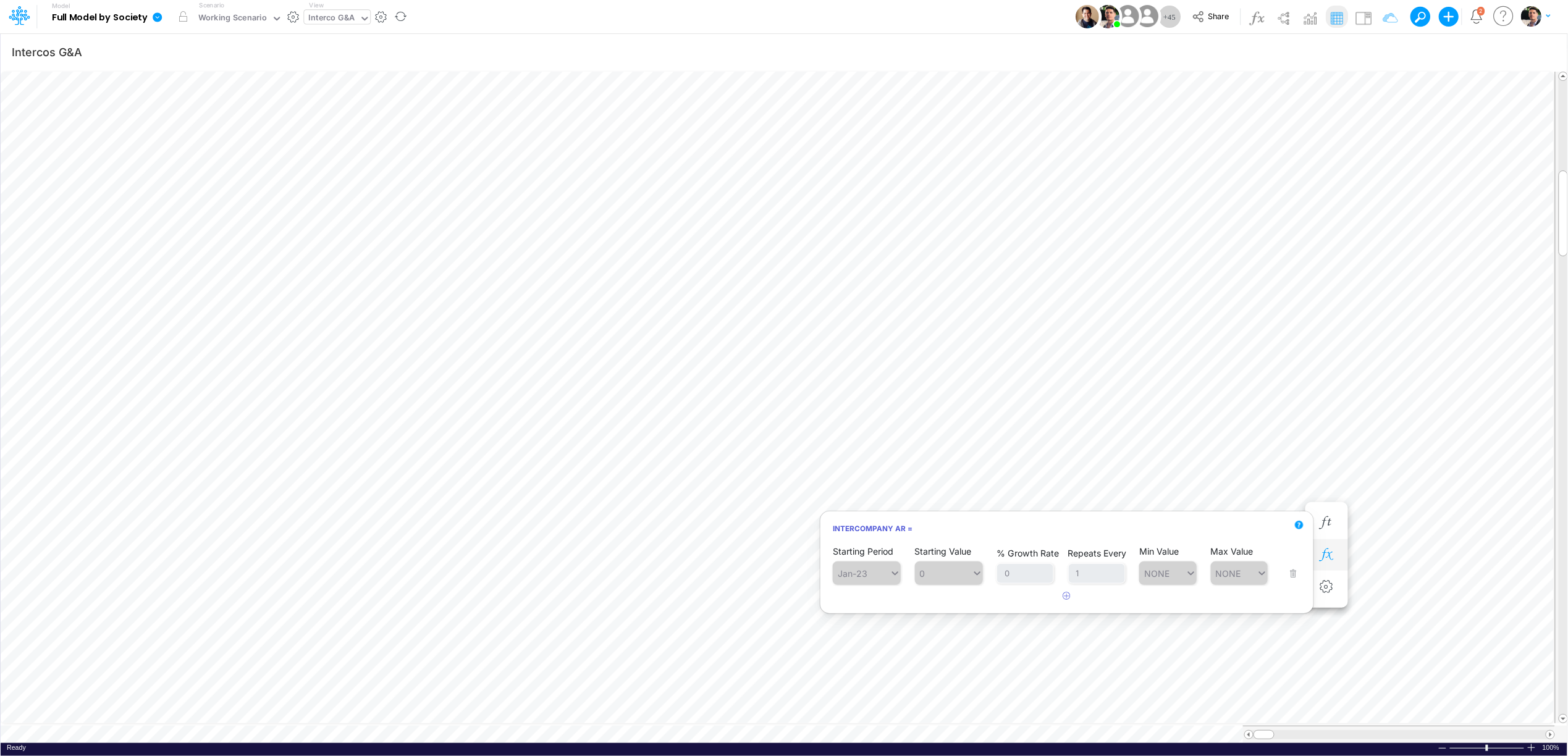
click at [1330, 555] on icon "button" at bounding box center [1326, 555] width 19 height 13
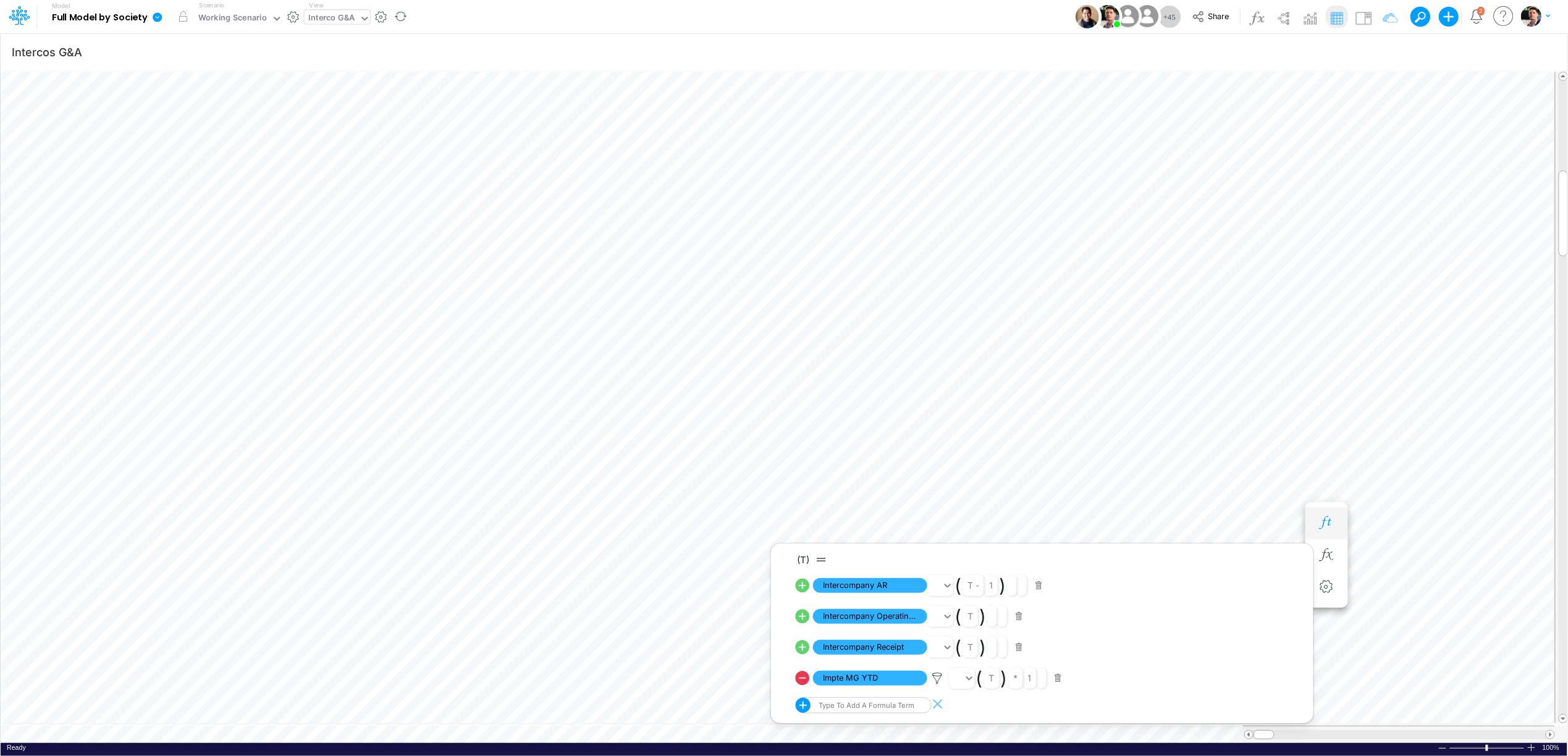
click at [1328, 529] on icon "button" at bounding box center [1326, 522] width 19 height 13
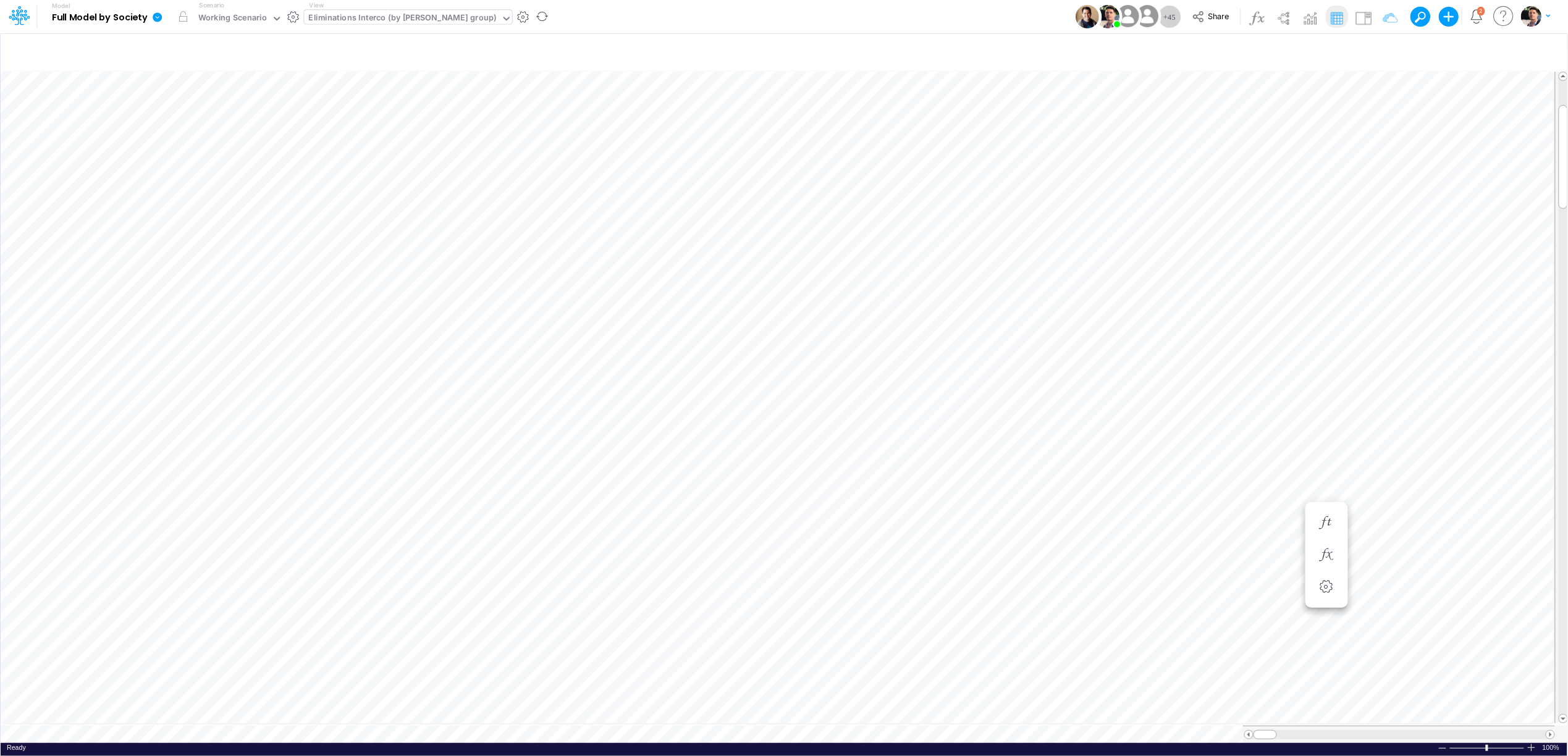
scroll to position [0, 1]
click at [1008, 228] on li "Intercompany AP =" at bounding box center [992, 227] width 42 height 32
click at [995, 221] on icon "button" at bounding box center [993, 226] width 19 height 13
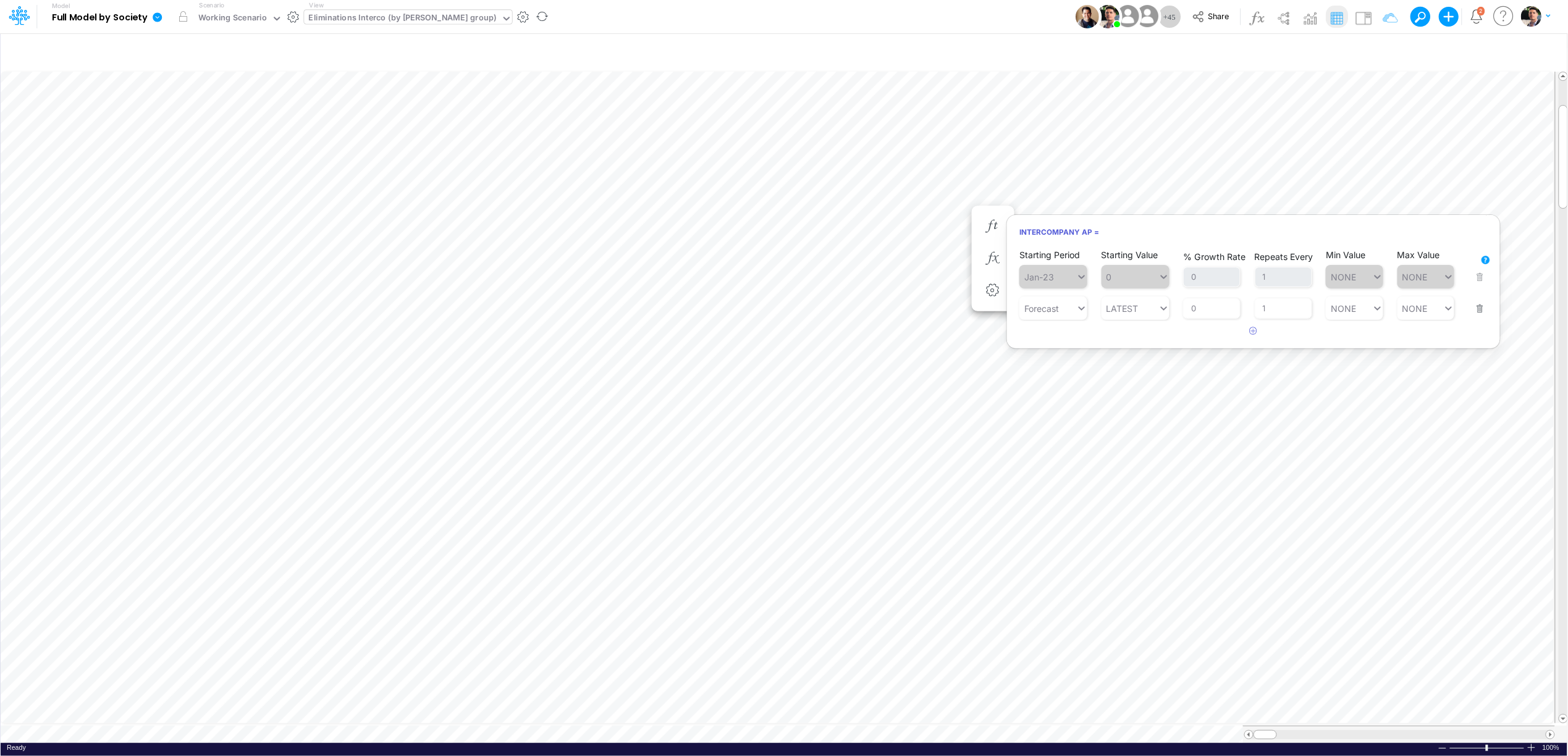
click at [1481, 308] on button "button" at bounding box center [1476, 301] width 16 height 34
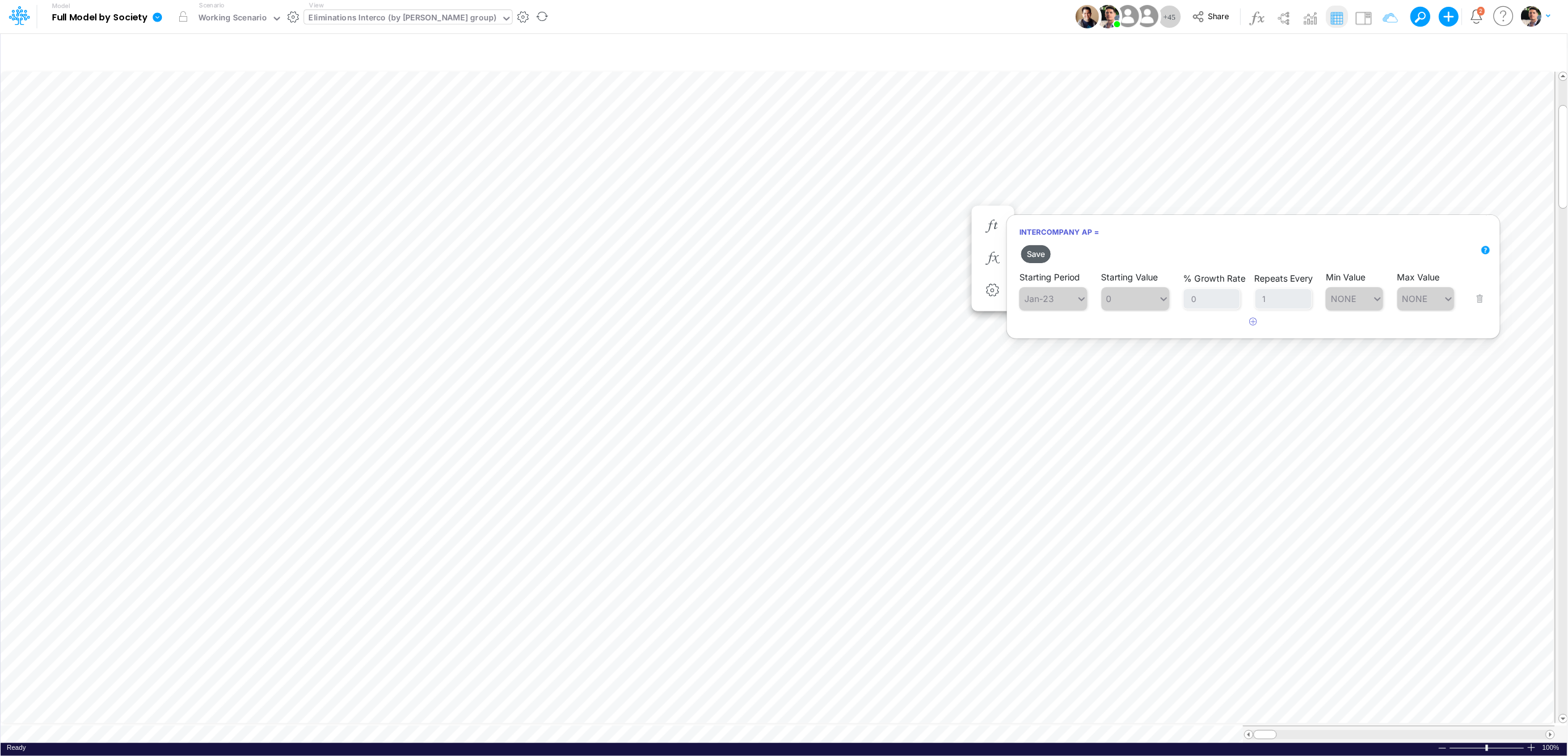
click at [1035, 252] on button "Save" at bounding box center [1036, 254] width 30 height 18
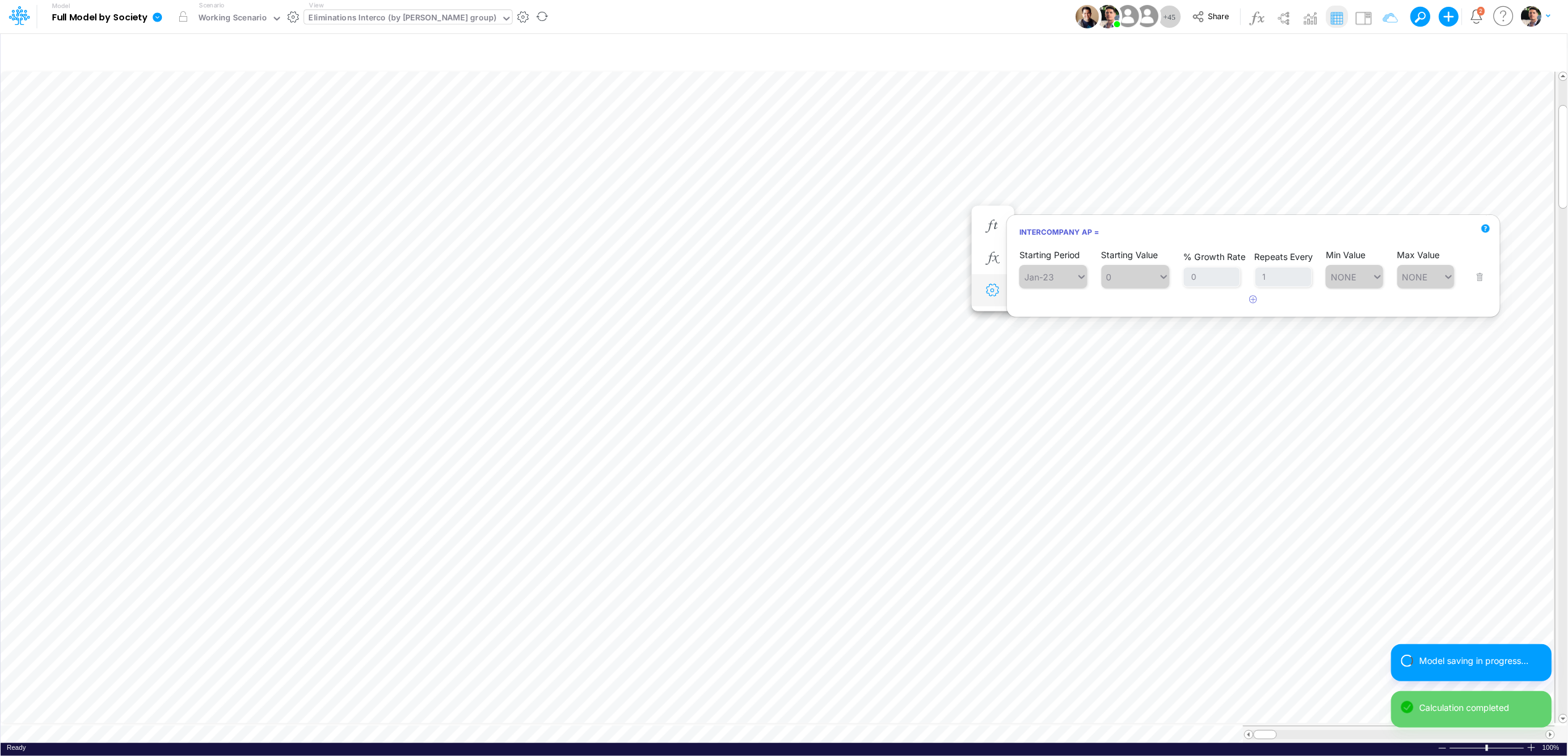
type input "Intercos G&A"
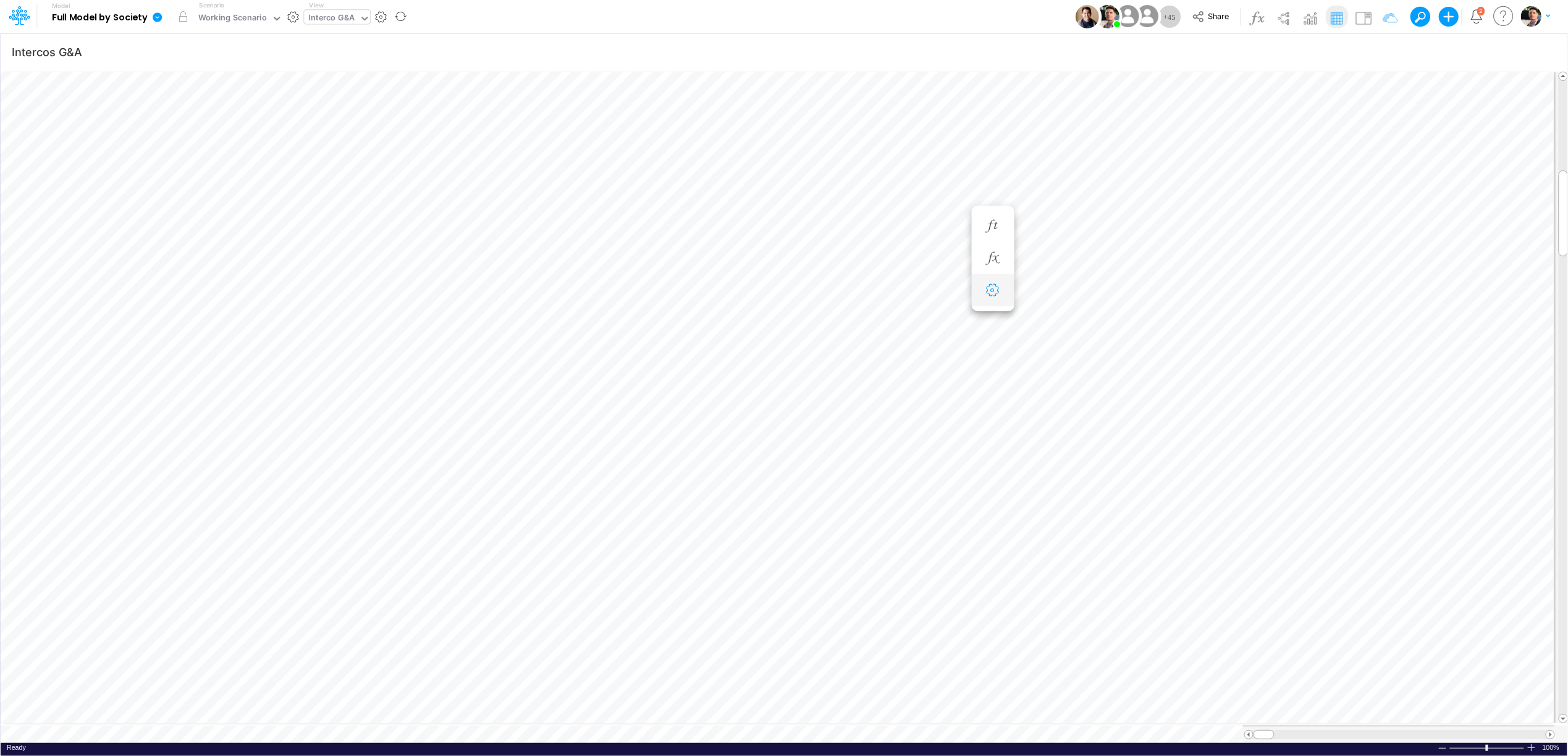
scroll to position [0, 1]
click at [1311, 53] on button "button" at bounding box center [1313, 52] width 29 height 22
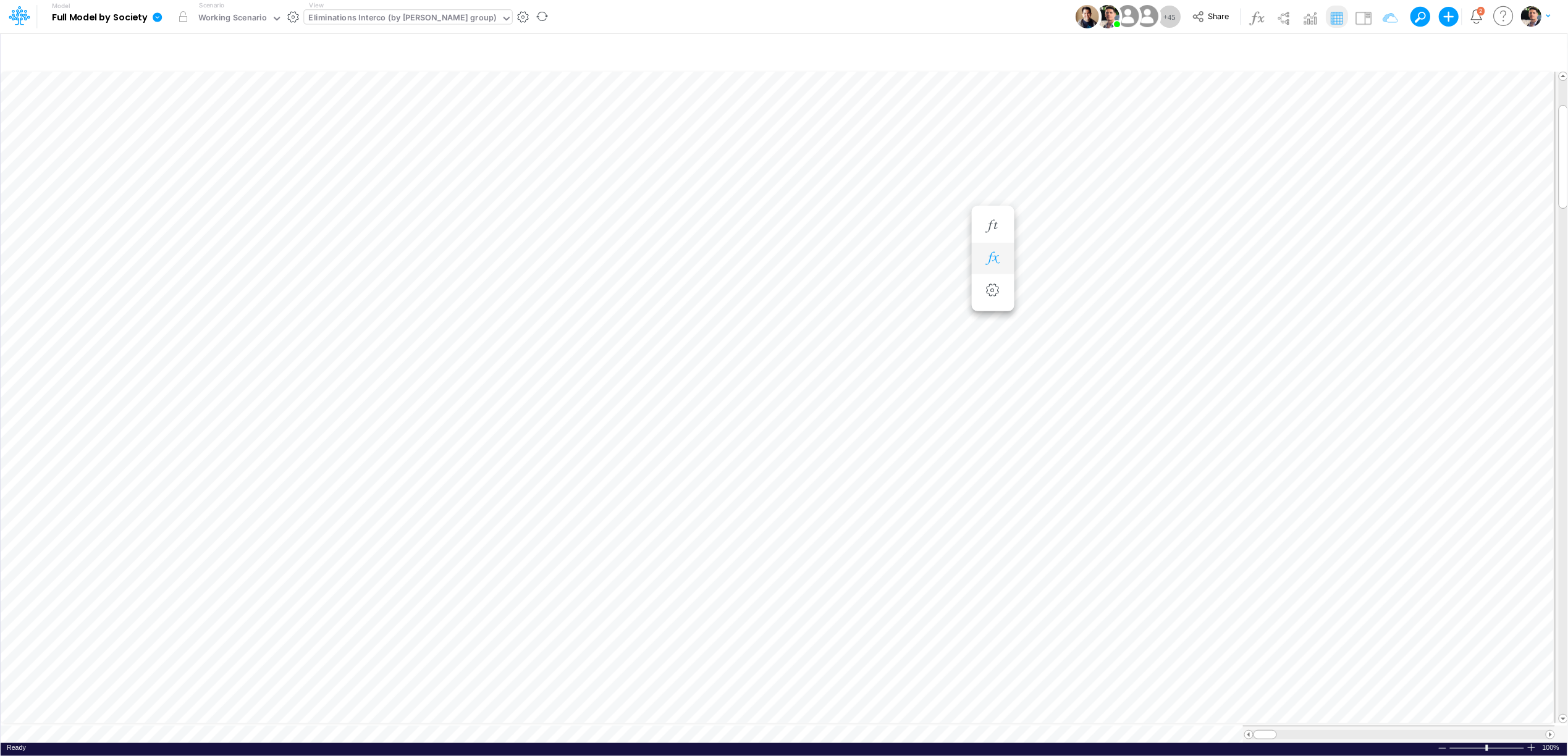
click at [1003, 259] on button "button" at bounding box center [993, 259] width 23 height 25
click at [1174, 283] on icon at bounding box center [1173, 289] width 19 height 13
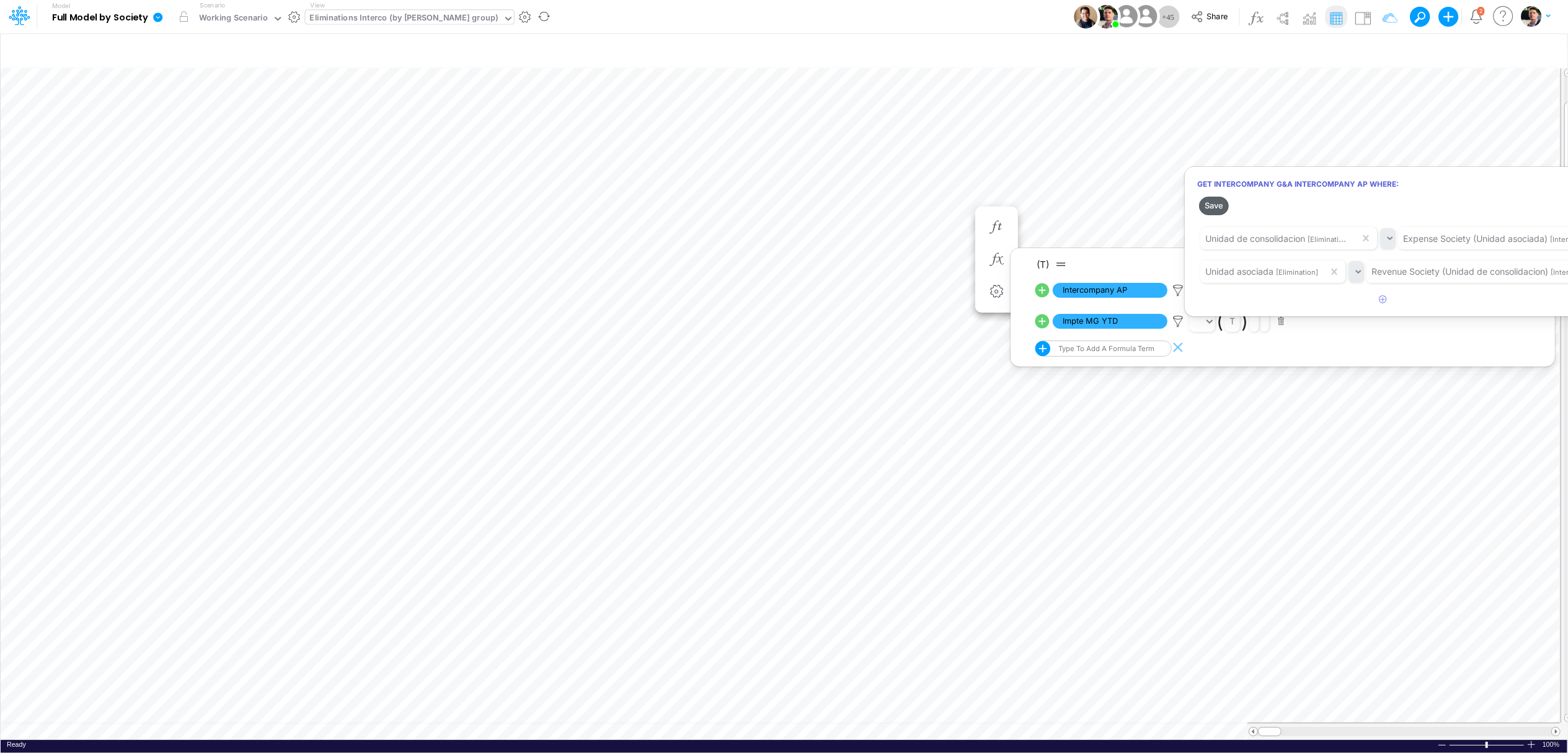
click at [1216, 207] on button "Save" at bounding box center [1214, 205] width 30 height 18
click at [428, 733] on div at bounding box center [784, 379] width 1568 height 747
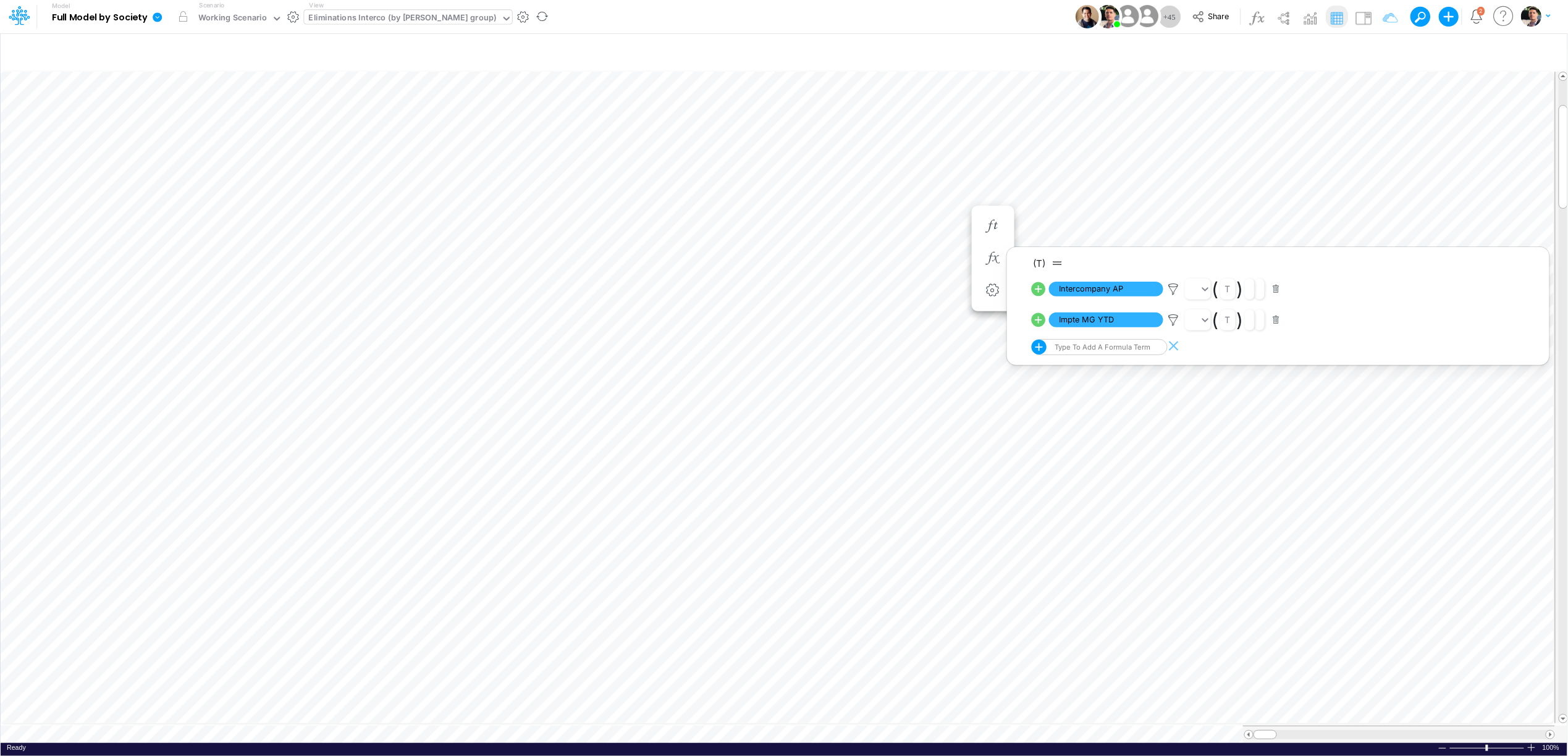
type input "Intercos G&A"
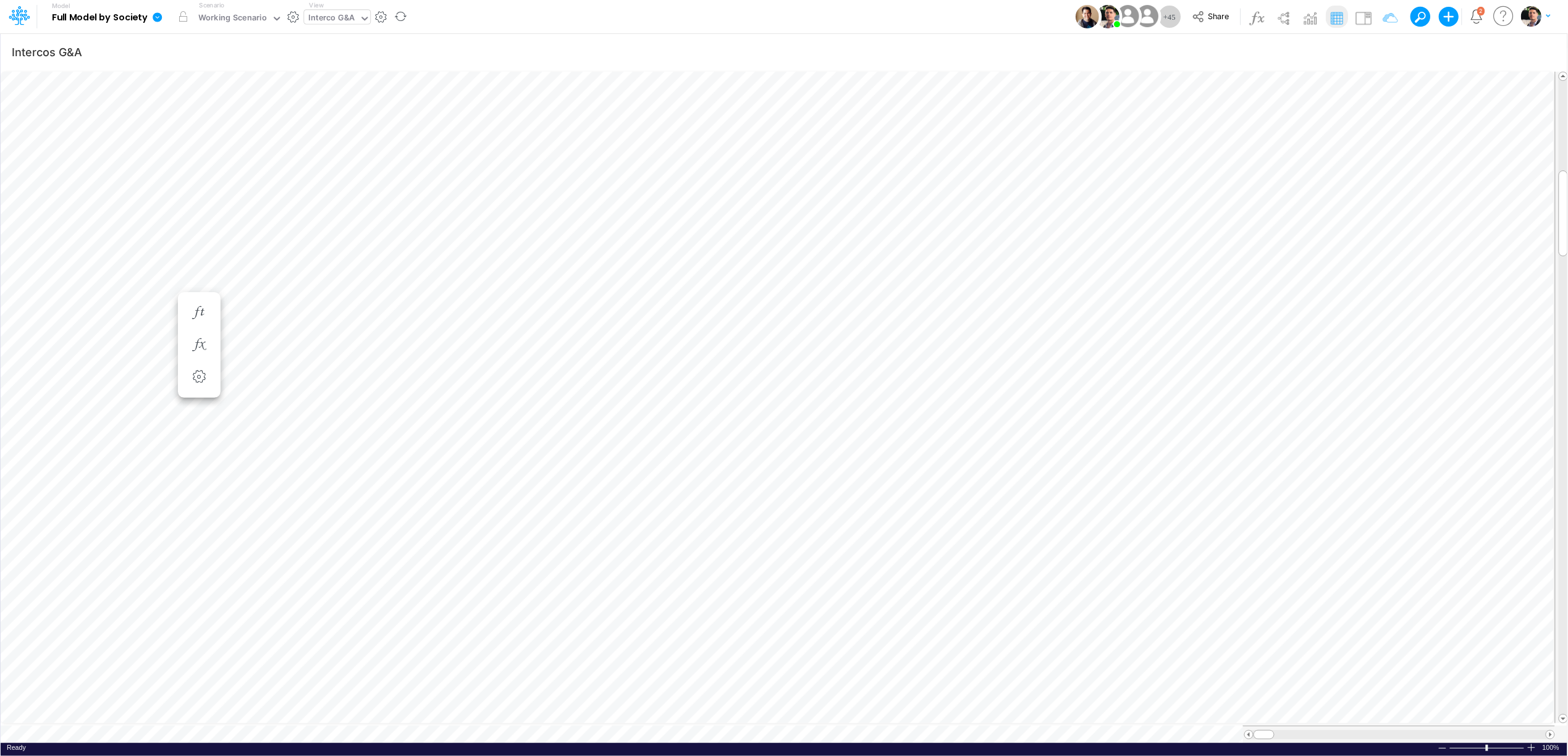
scroll to position [0, 1]
click at [1328, 337] on icon "button" at bounding box center [1326, 332] width 19 height 13
click at [1326, 327] on icon "button" at bounding box center [1326, 332] width 19 height 13
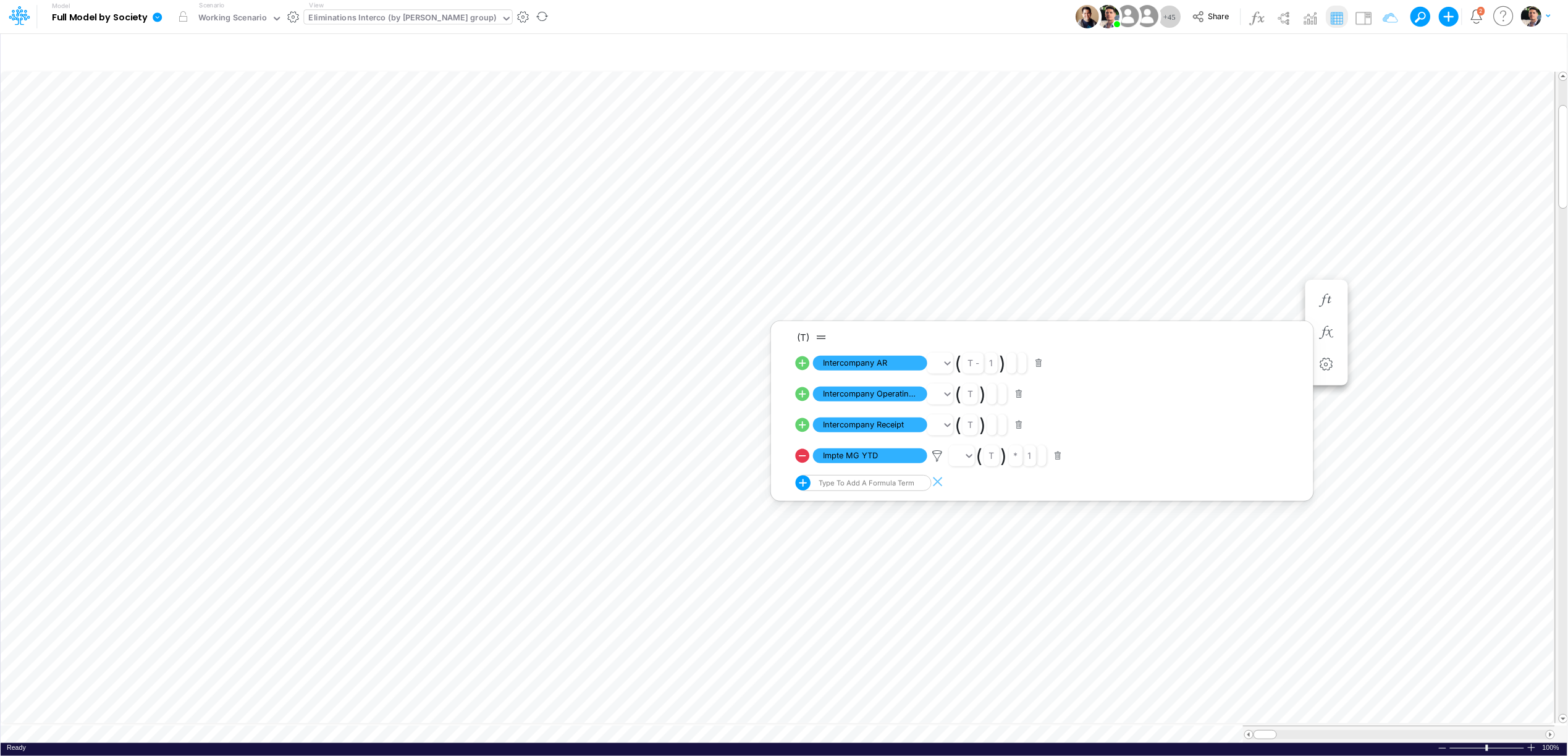
type input "Intercos G&A"
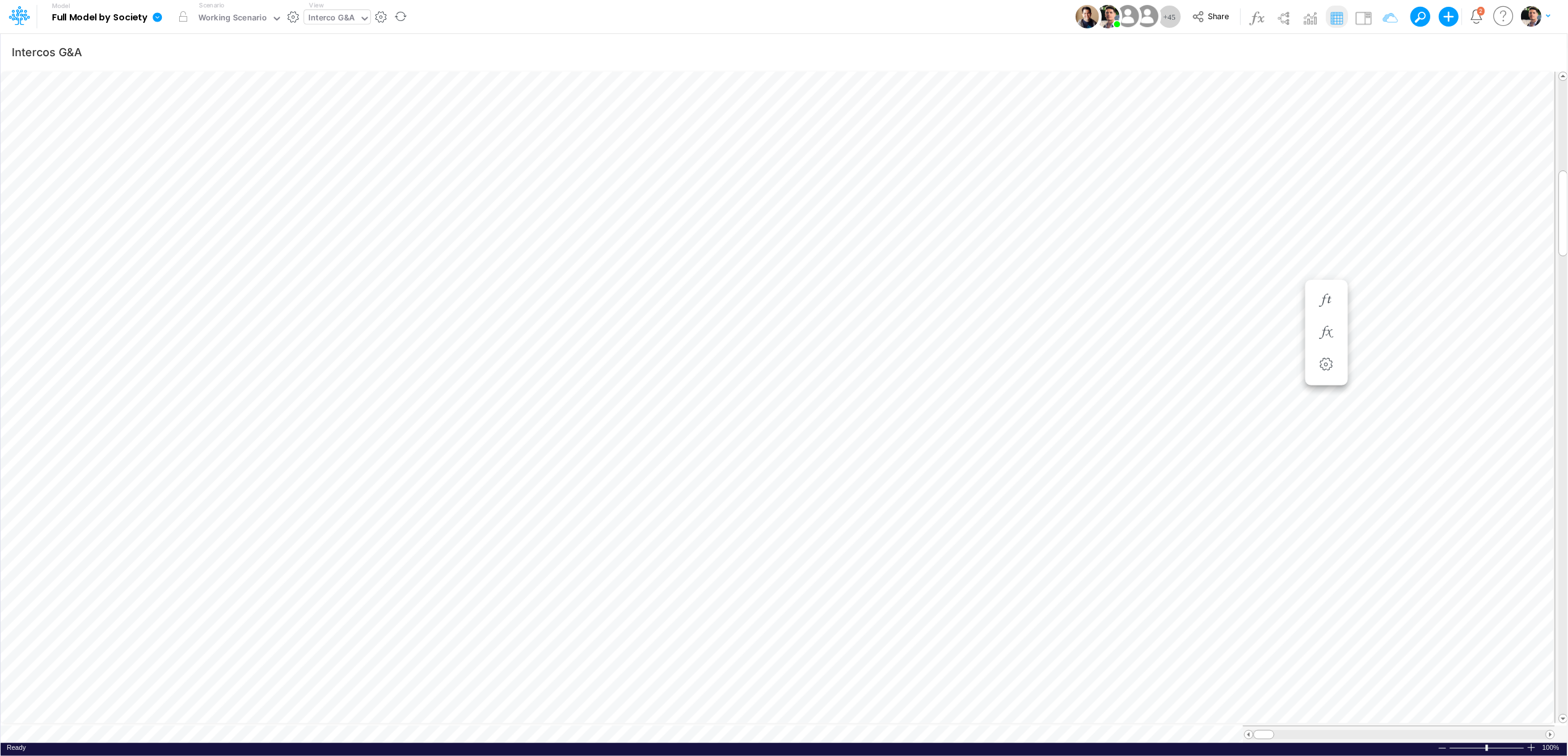
scroll to position [0, 1]
click at [1330, 300] on icon "button" at bounding box center [1326, 300] width 19 height 13
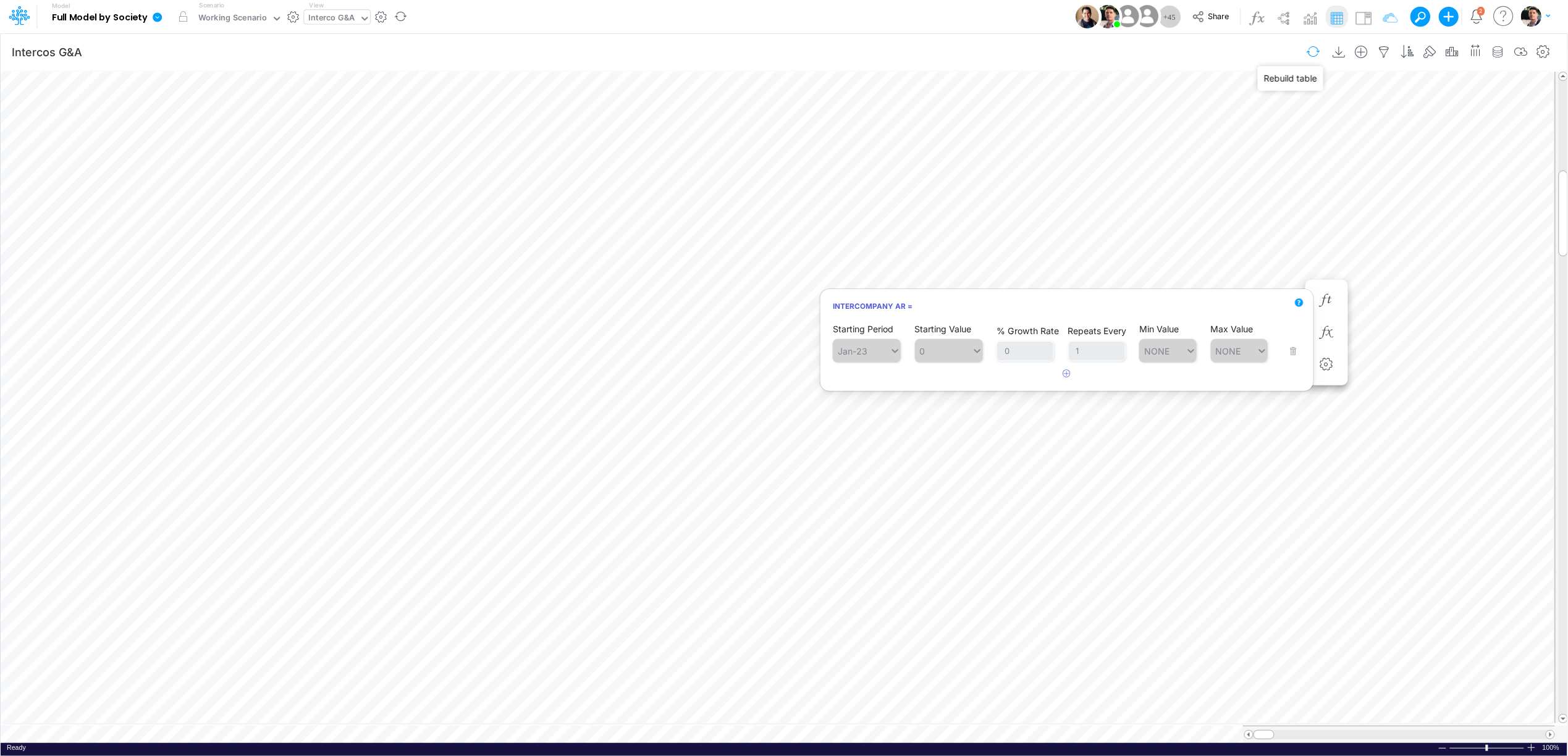
click at [1309, 50] on button "button" at bounding box center [1313, 52] width 29 height 22
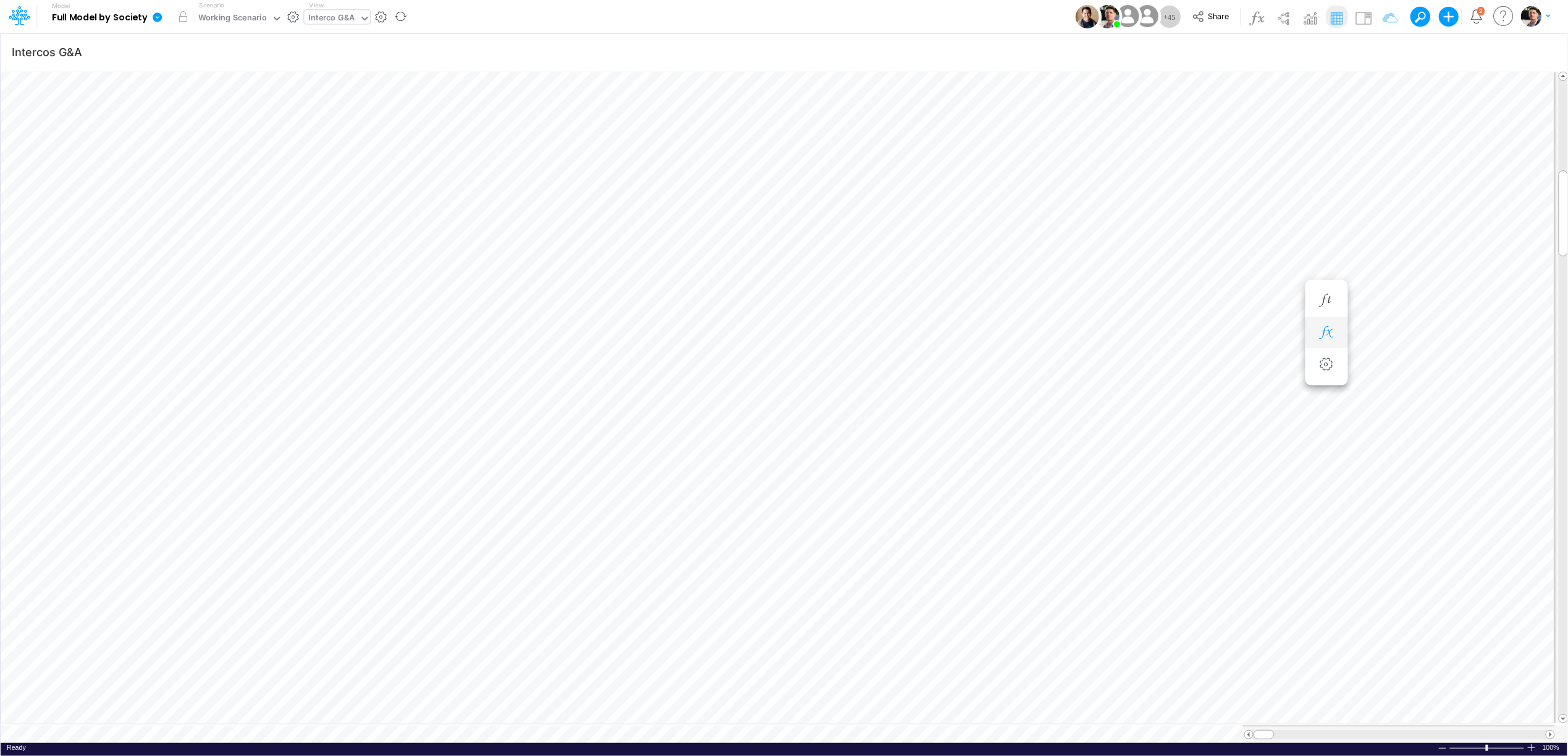
click at [1329, 331] on icon "button" at bounding box center [1326, 332] width 19 height 13
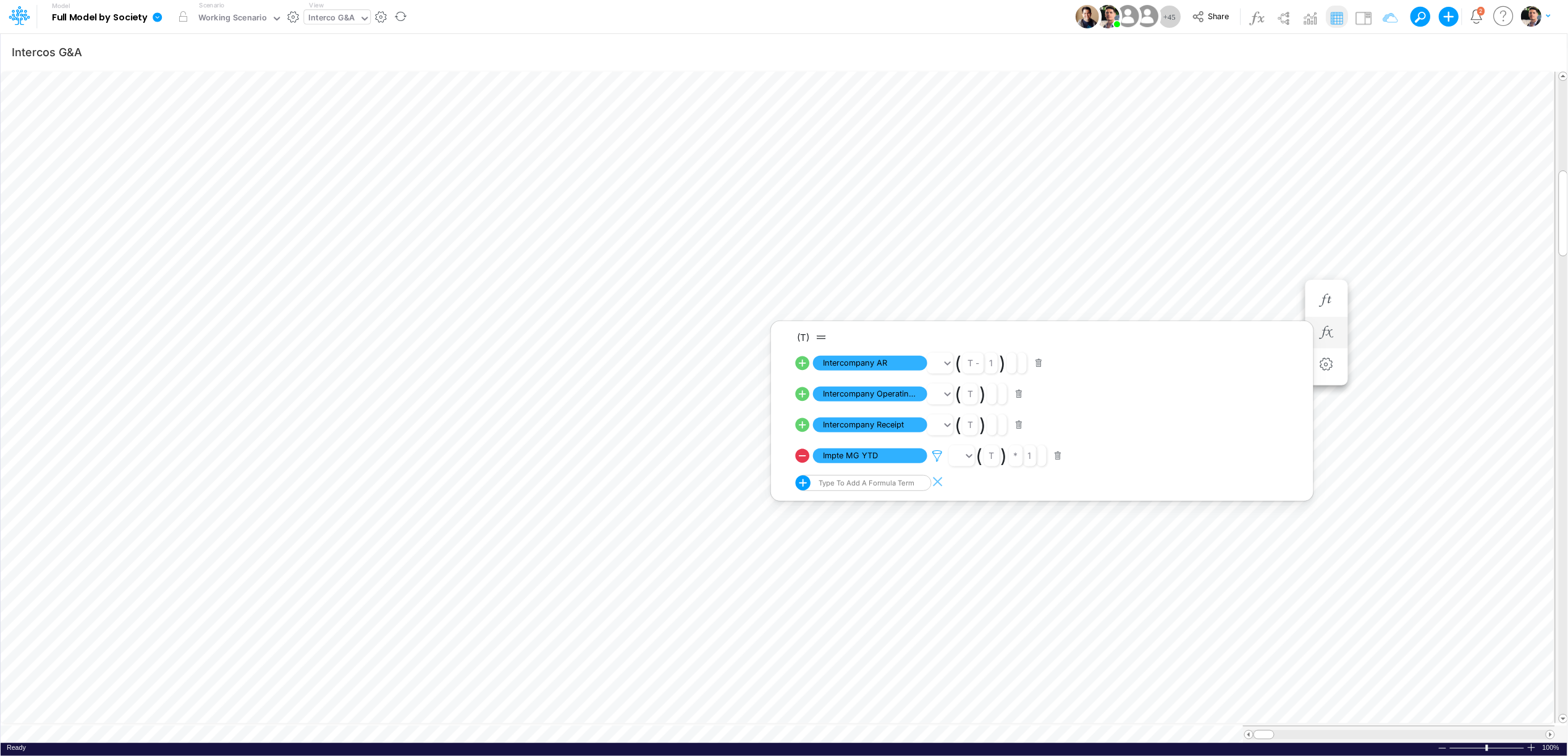
click at [935, 455] on icon at bounding box center [938, 456] width 19 height 13
click at [974, 368] on button "Save" at bounding box center [974, 372] width 30 height 18
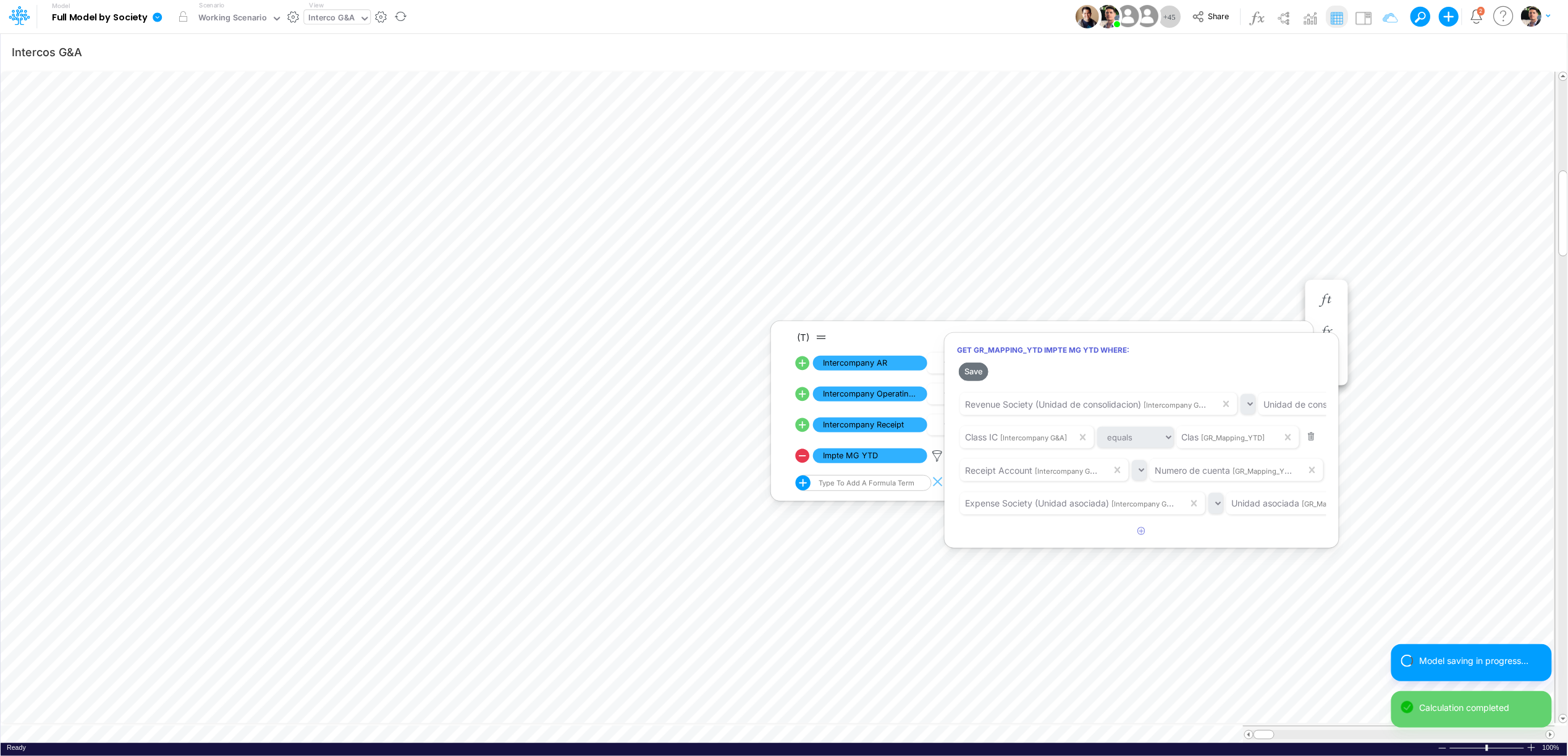
click at [8, 161] on div at bounding box center [784, 381] width 1568 height 750
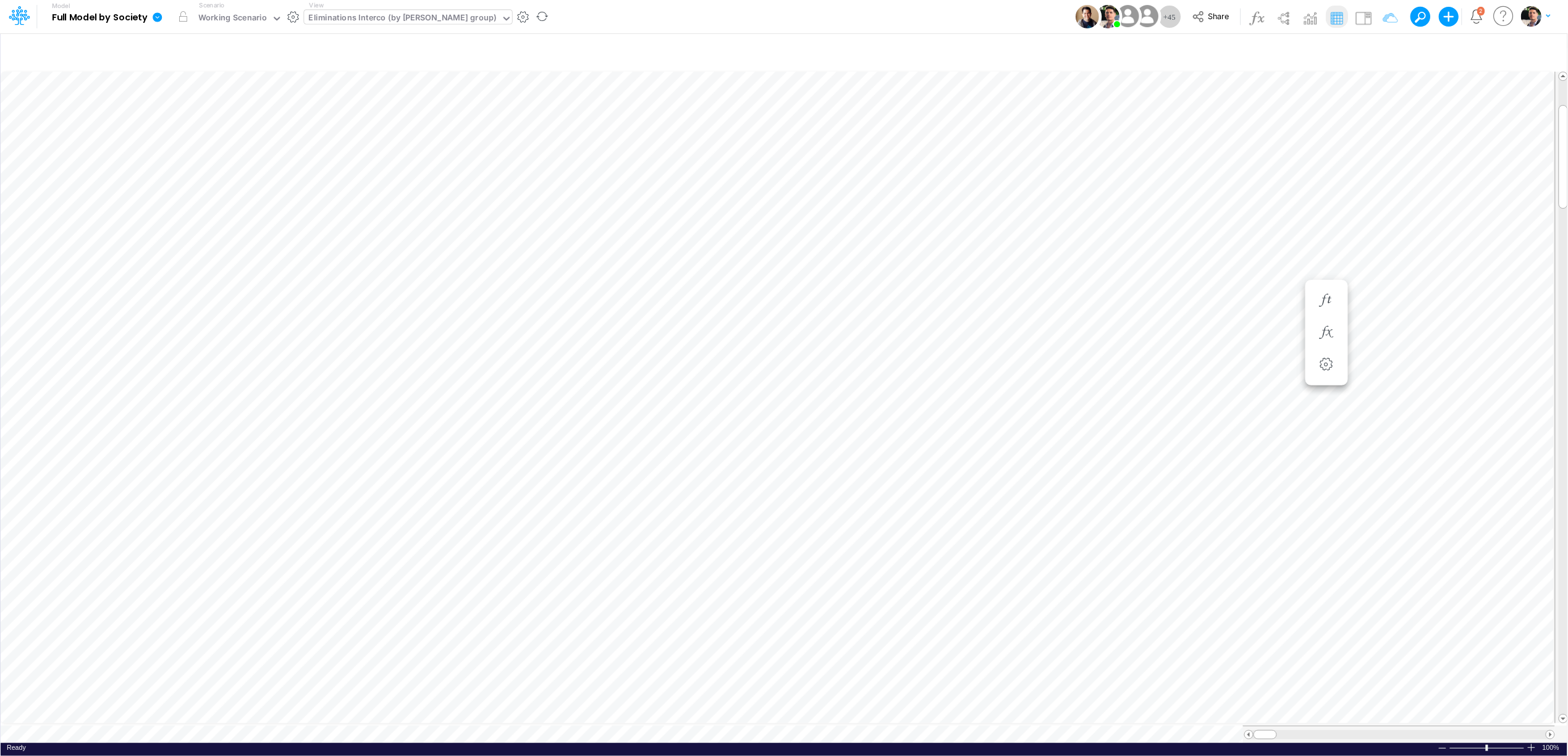
scroll to position [0, 1]
type input "Intercos G&A"
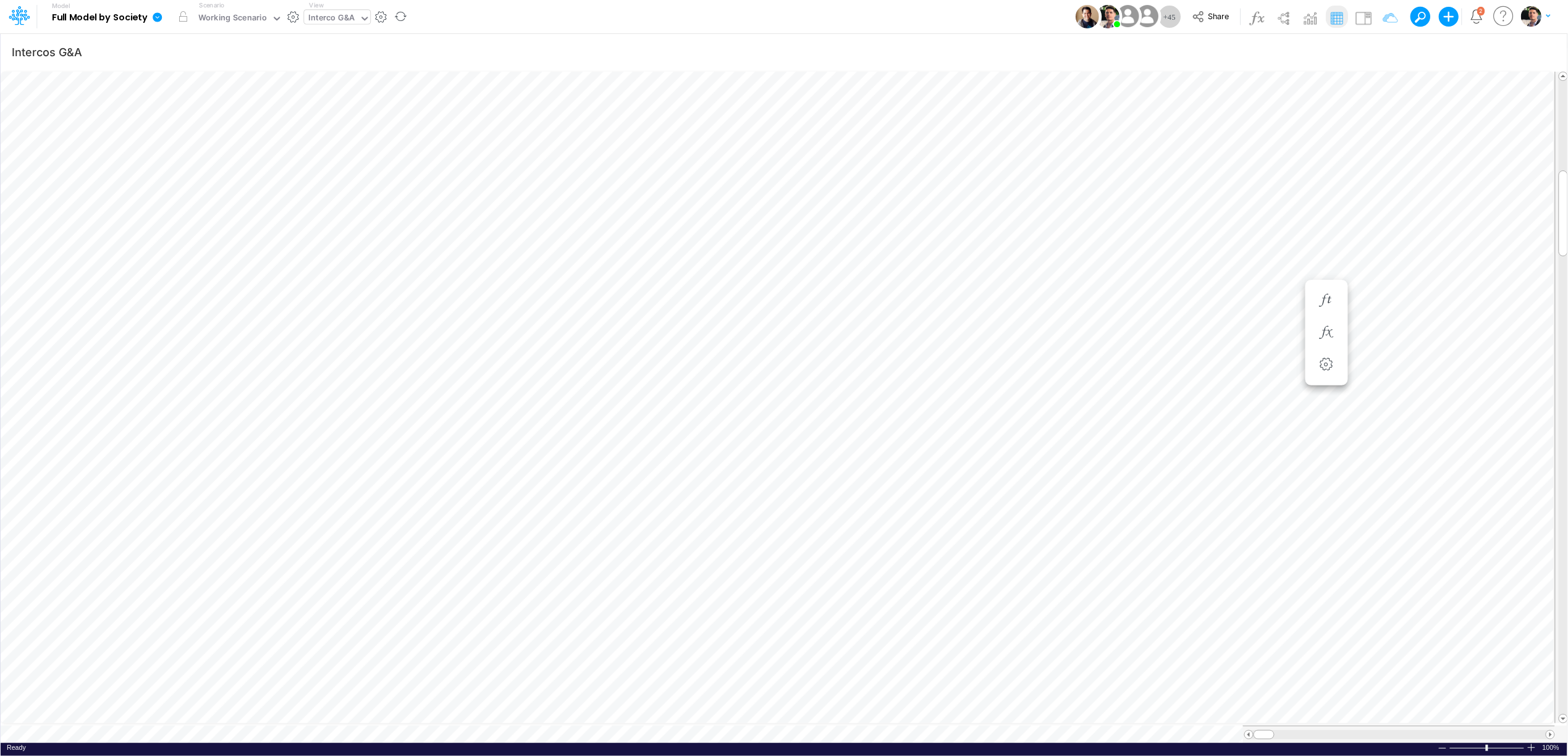
scroll to position [0, 1]
type input "Intercos G&A"
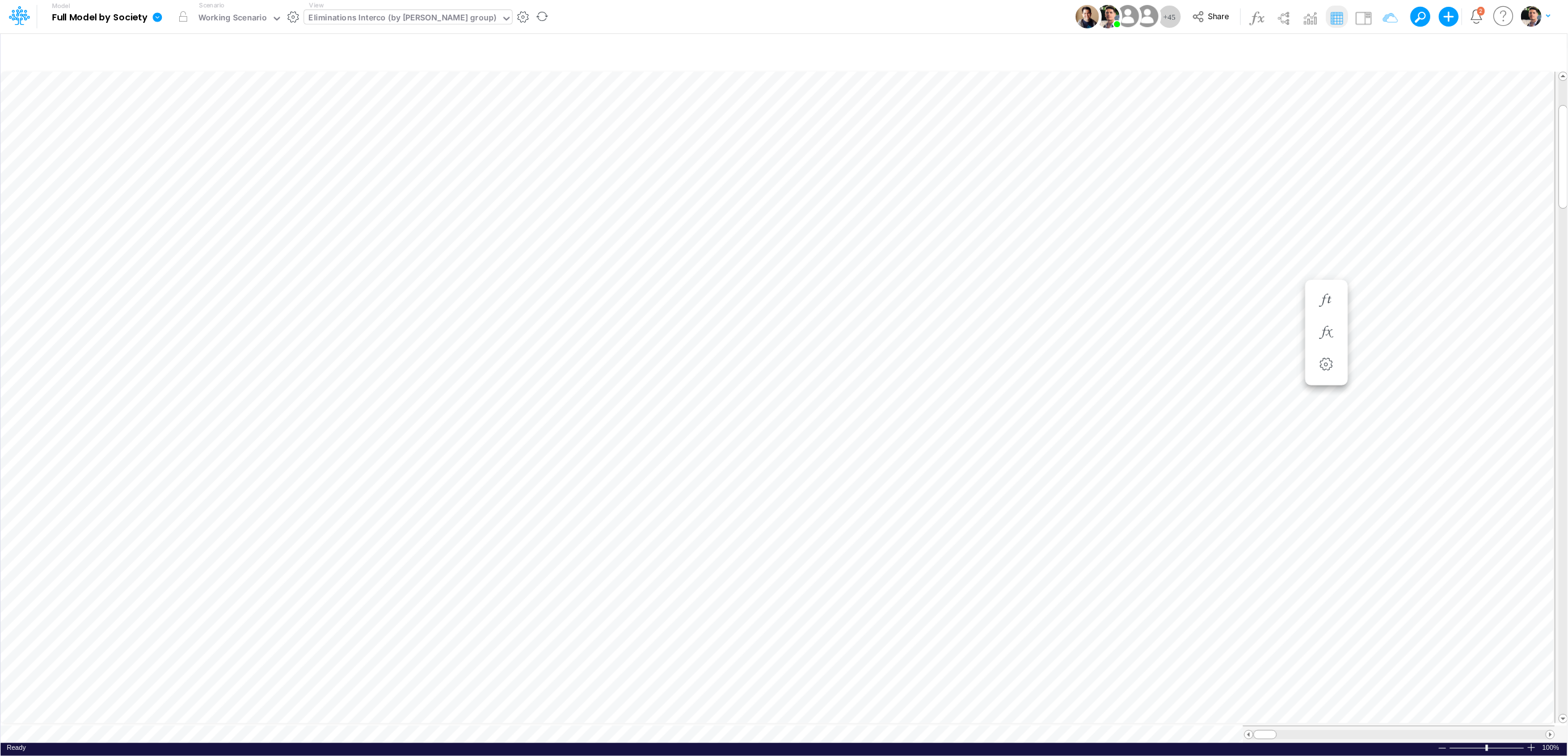
type input "Intercos G&A"
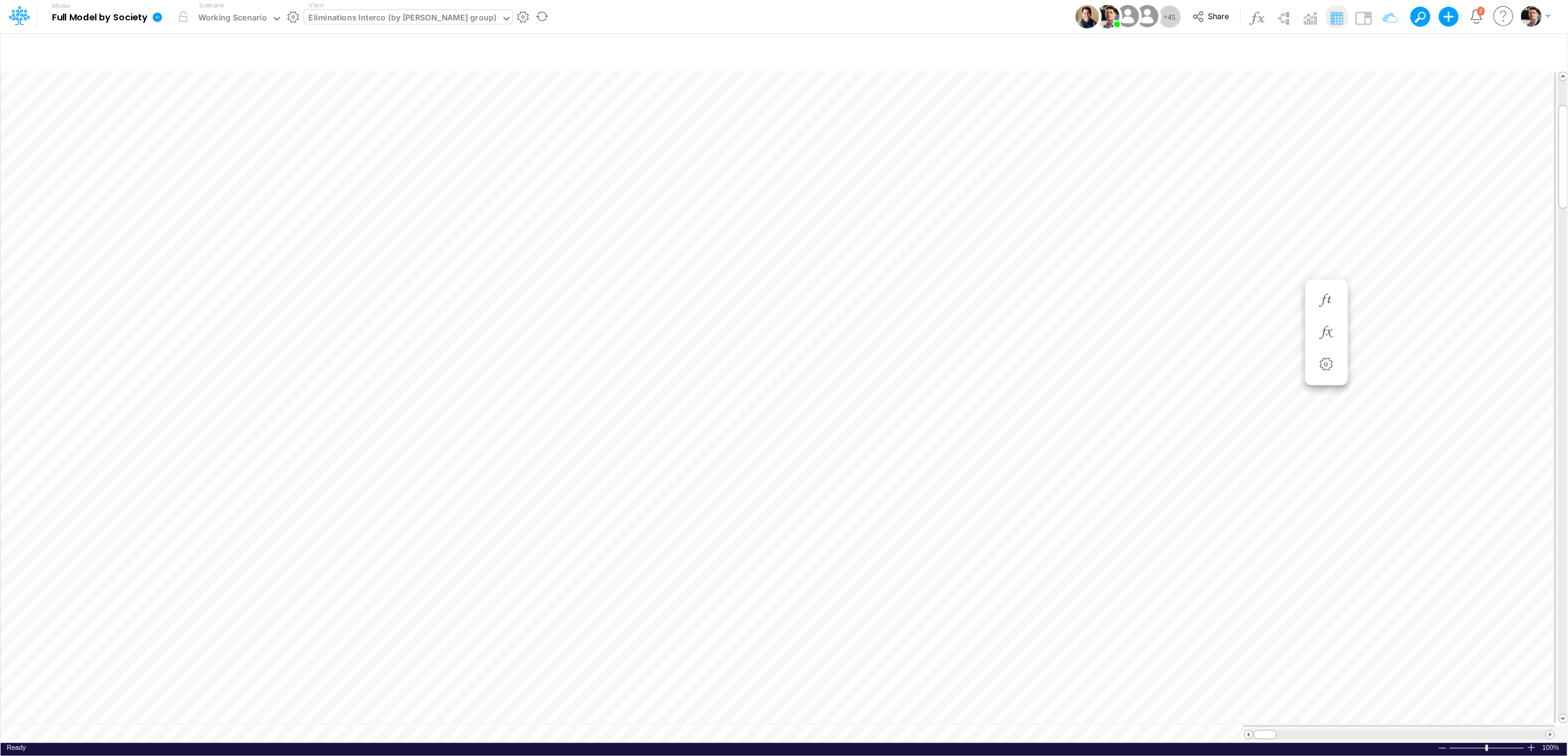
scroll to position [0, 1]
type input "Intercos G&A"
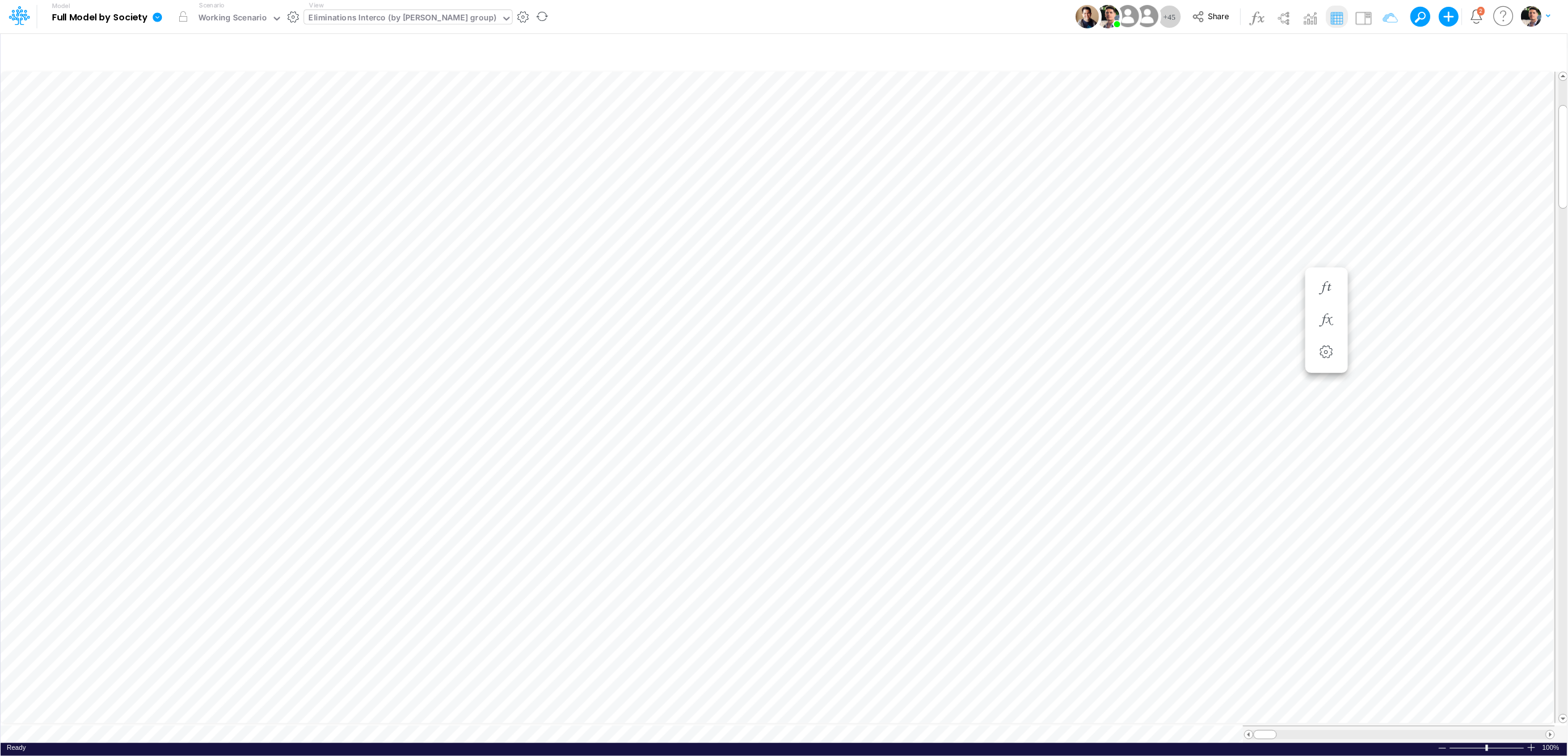
type input "Intercos G&A"
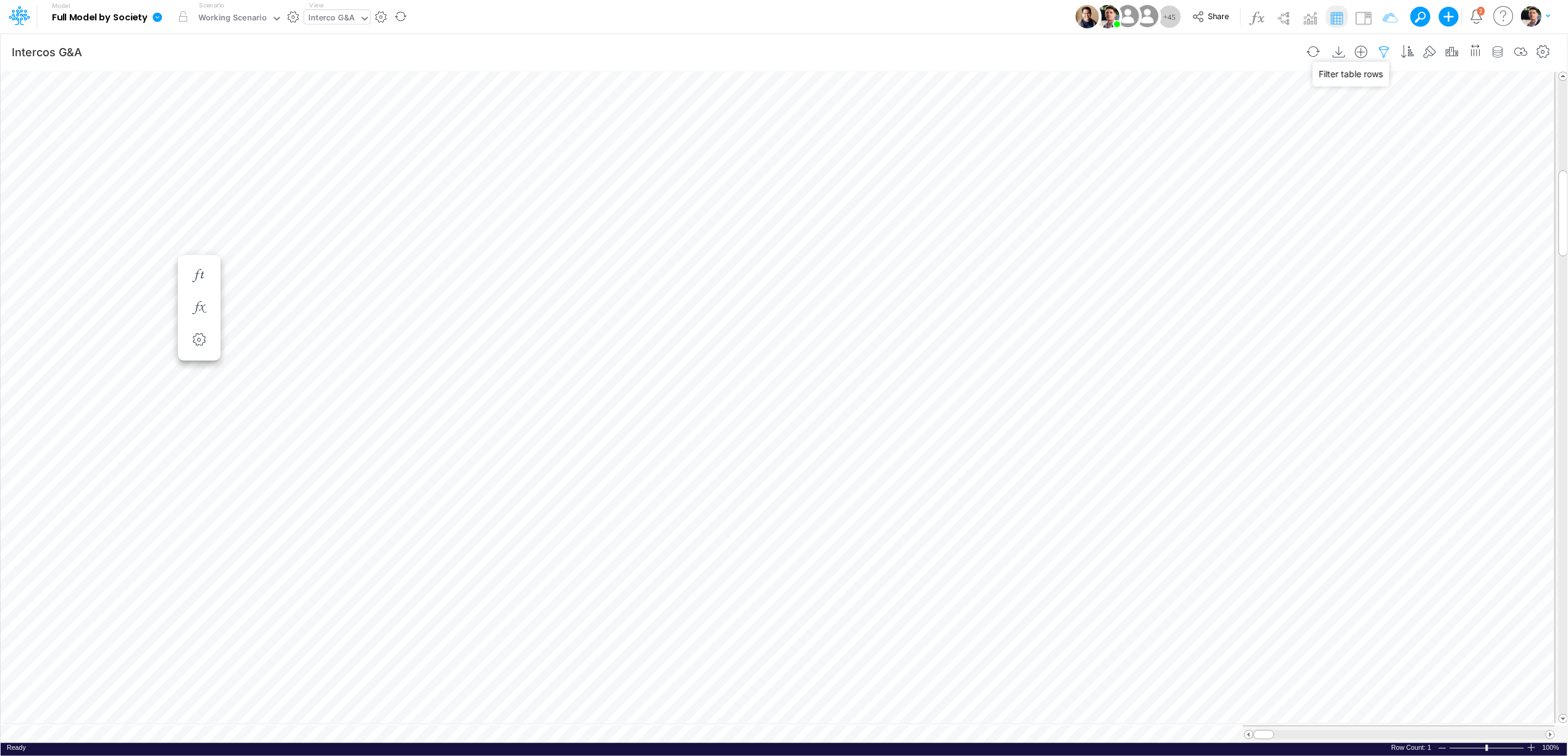
click at [1378, 48] on icon "button" at bounding box center [1384, 52] width 19 height 13
select select "notEqual"
click at [1550, 730] on span at bounding box center [1550, 734] width 8 height 8
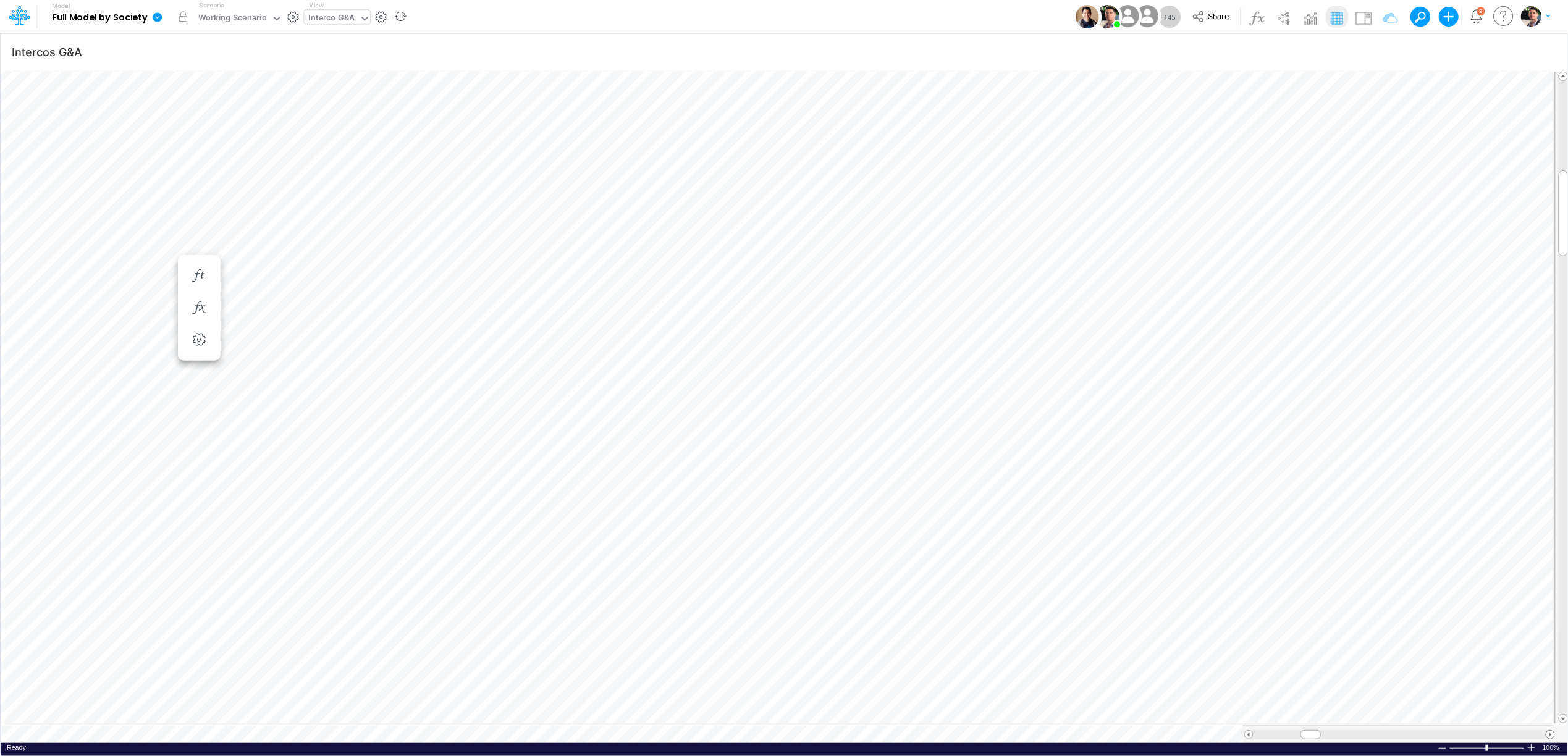
click at [1550, 730] on span at bounding box center [1550, 734] width 8 height 8
type input "Intercos G&A"
click at [1384, 48] on icon "button" at bounding box center [1384, 52] width 19 height 13
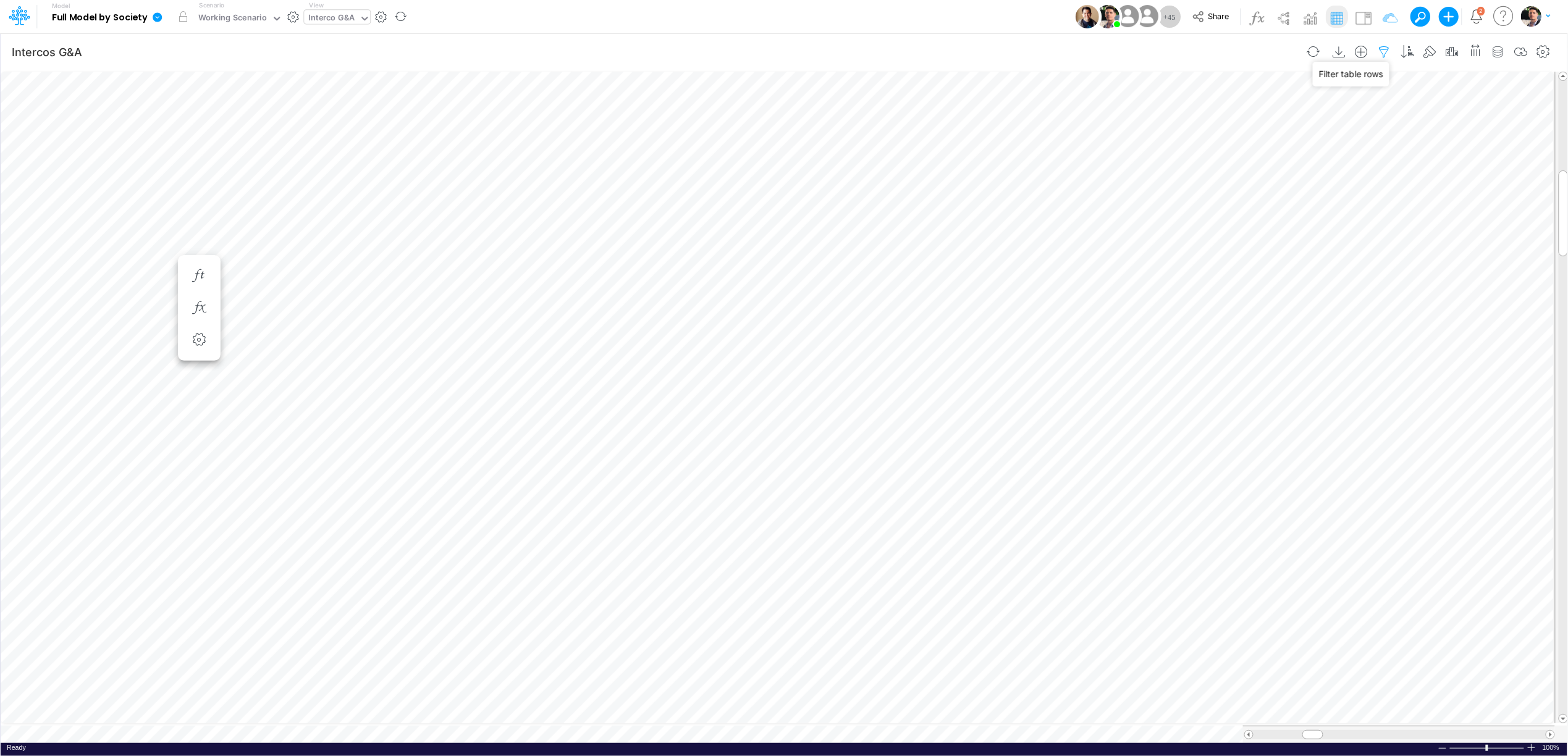
select select "notEqual"
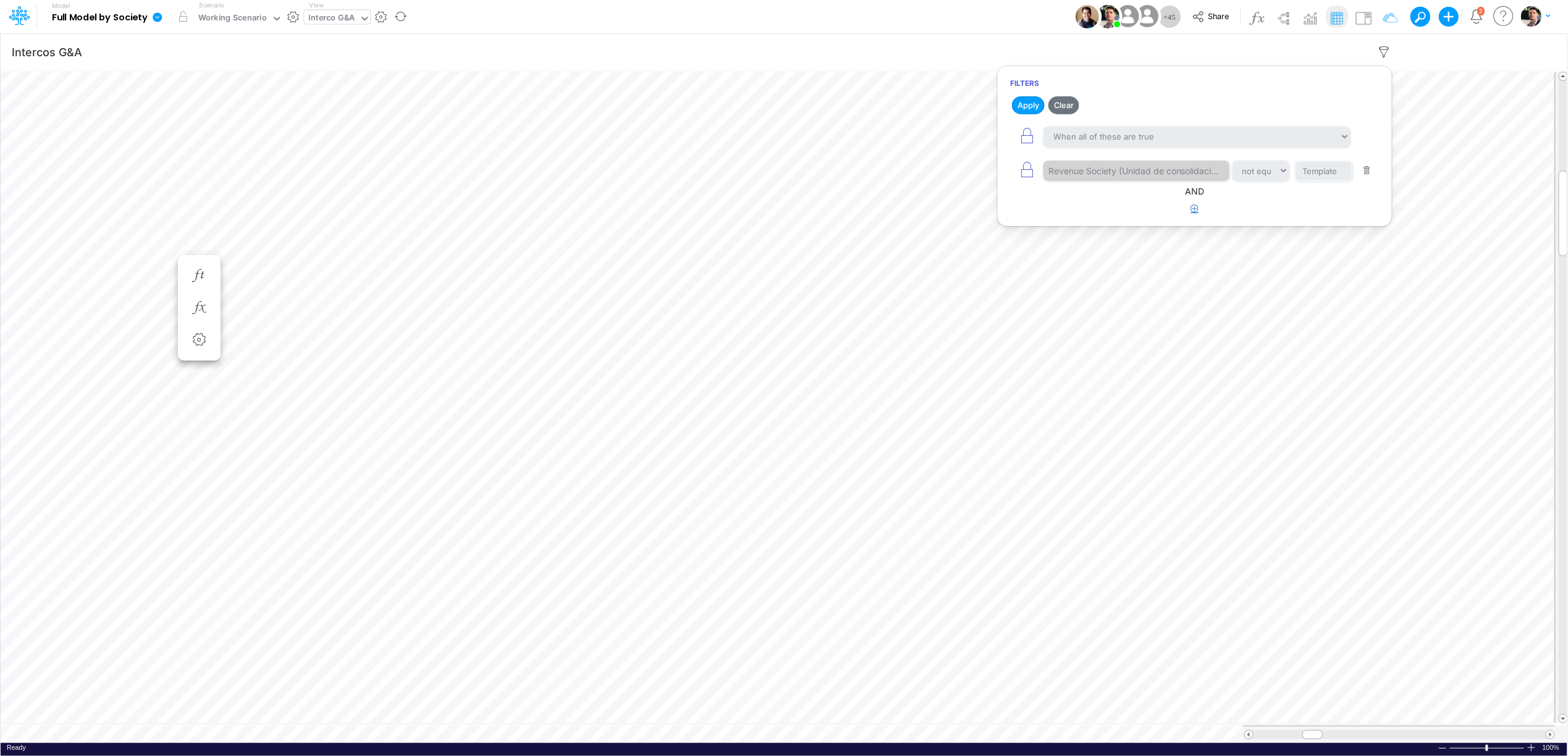
click at [1185, 211] on button "button" at bounding box center [1195, 209] width 24 height 20
click at [1112, 247] on div at bounding box center [1102, 247] width 117 height 21
type input "jul-25"
click at [1298, 254] on input "text" at bounding box center [1311, 247] width 83 height 21
type input "55555"
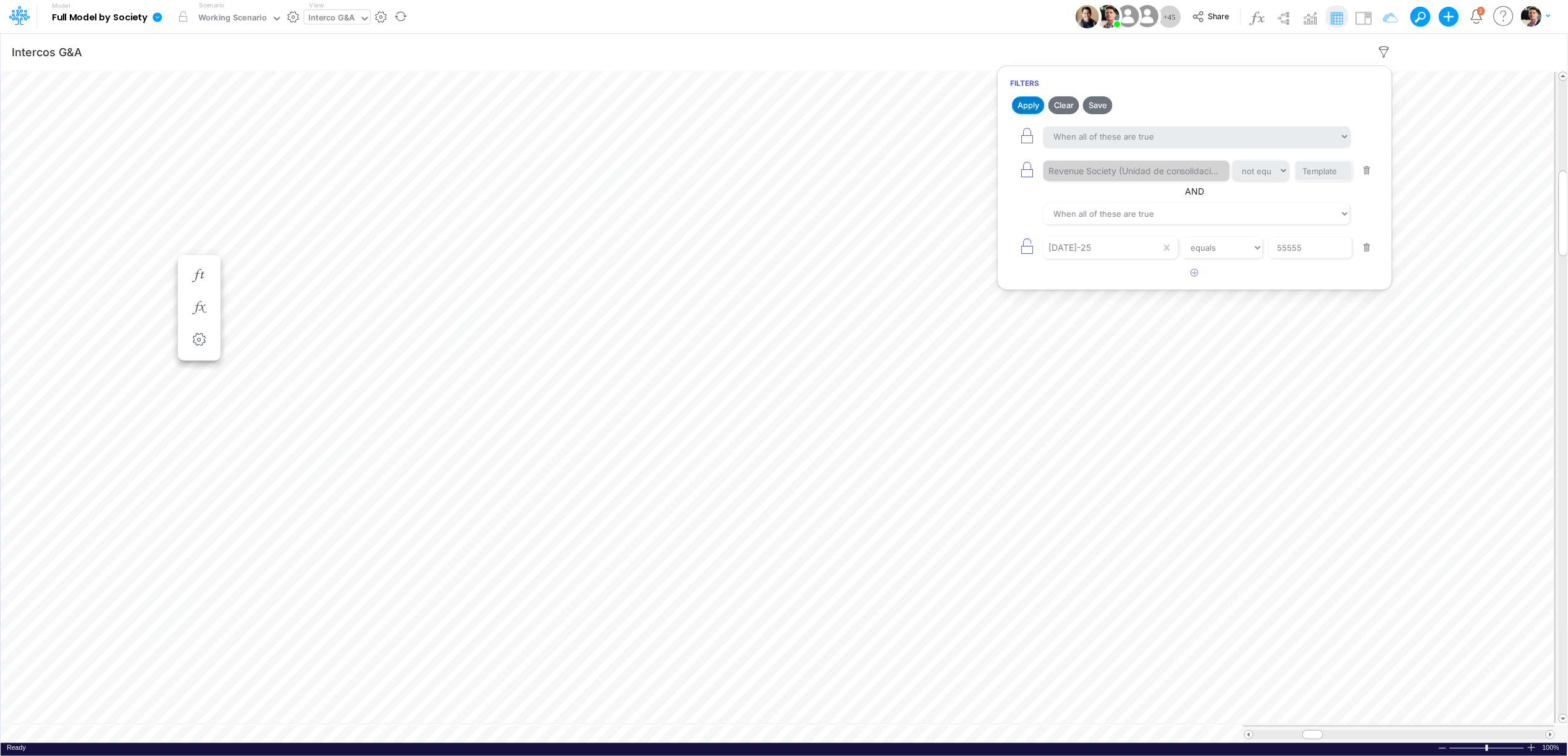
click at [1038, 104] on button "Apply" at bounding box center [1028, 105] width 33 height 18
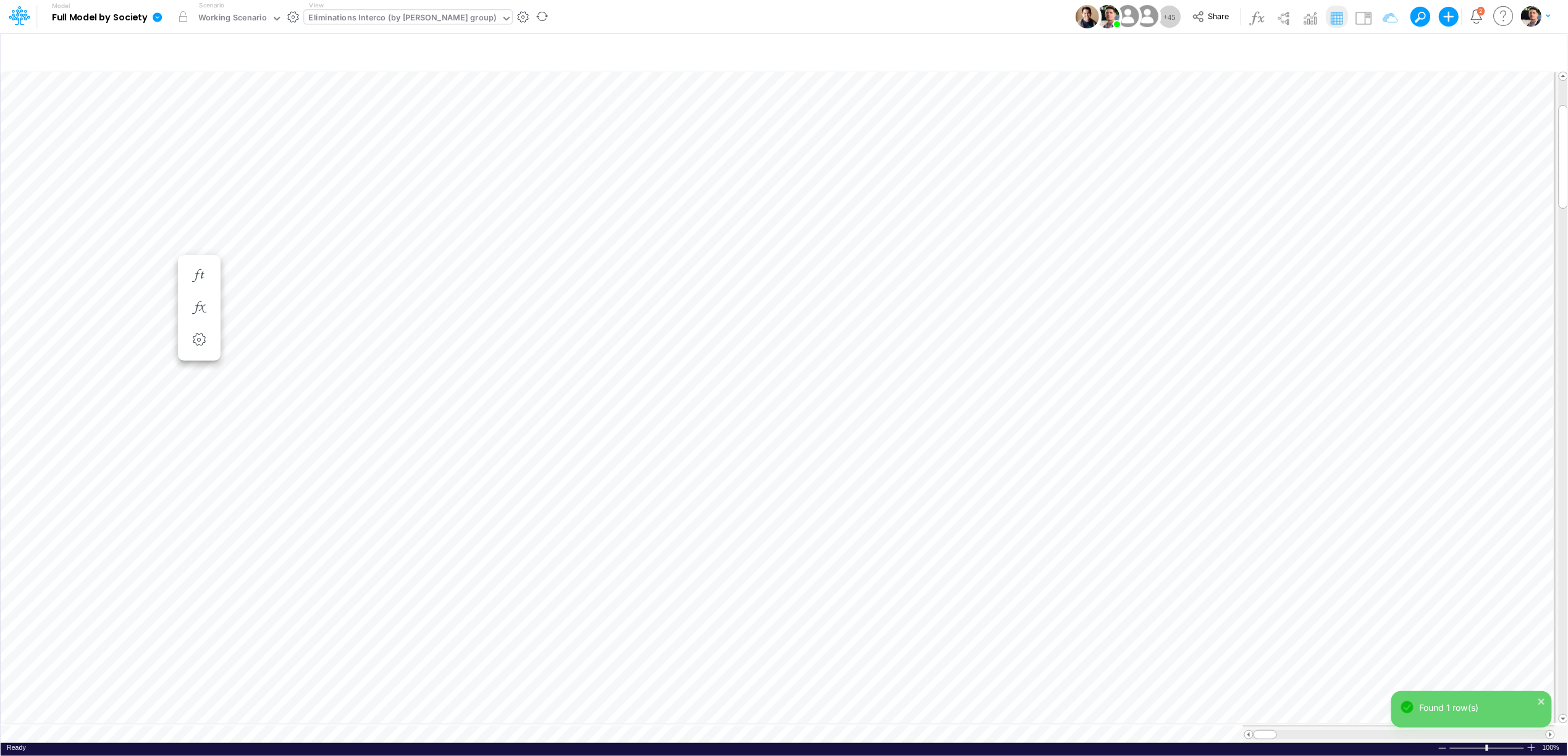
scroll to position [0, 1]
click at [1375, 50] on icon "button" at bounding box center [1384, 52] width 19 height 13
select select "notEqual"
select select "tableSearchOR"
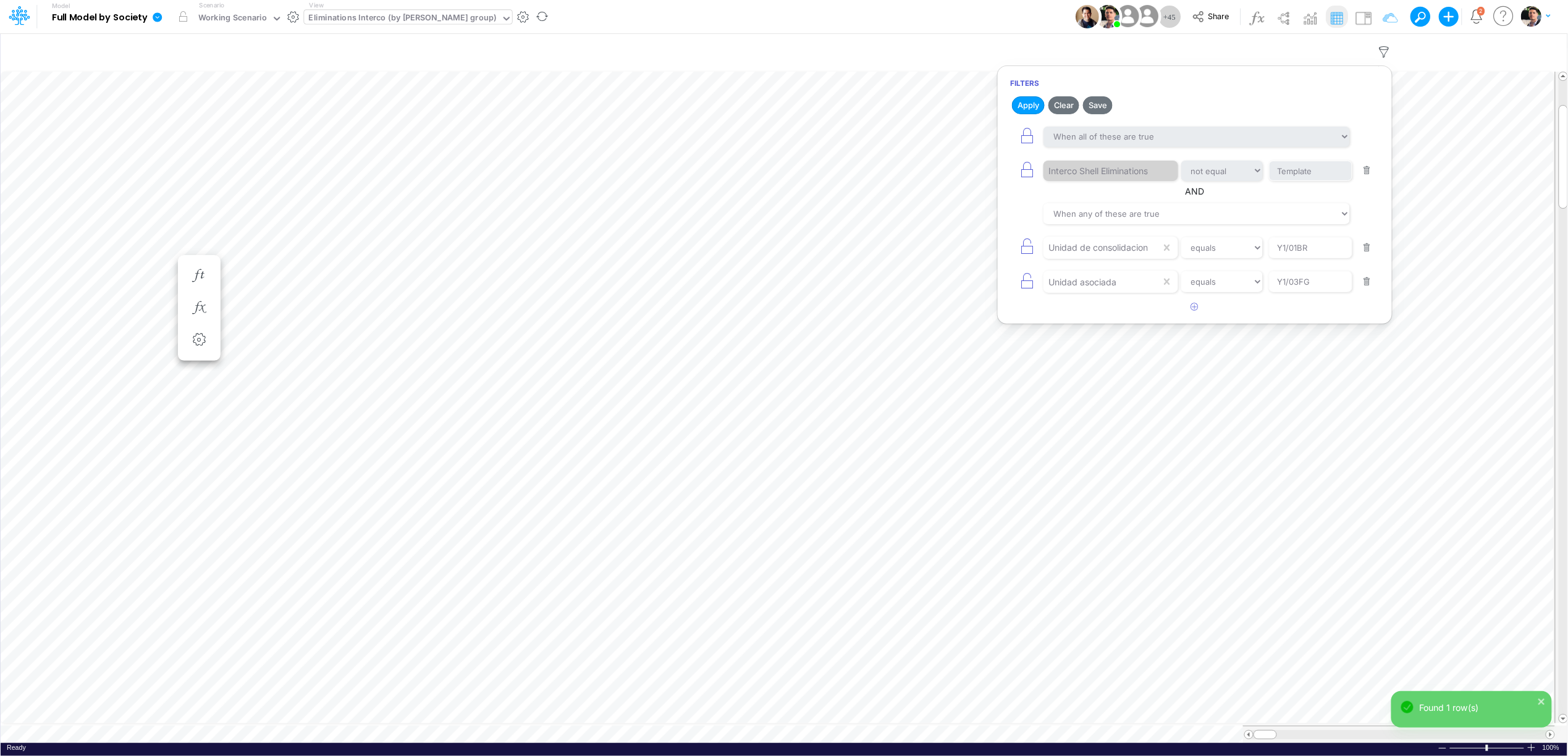
click at [1370, 290] on button "button" at bounding box center [1367, 281] width 24 height 17
click at [1372, 243] on button "button" at bounding box center [1367, 248] width 24 height 17
click at [1036, 106] on button "Apply" at bounding box center [1028, 105] width 33 height 18
click at [1198, 217] on button "button" at bounding box center [1195, 209] width 24 height 20
select select "tableSearchOR"
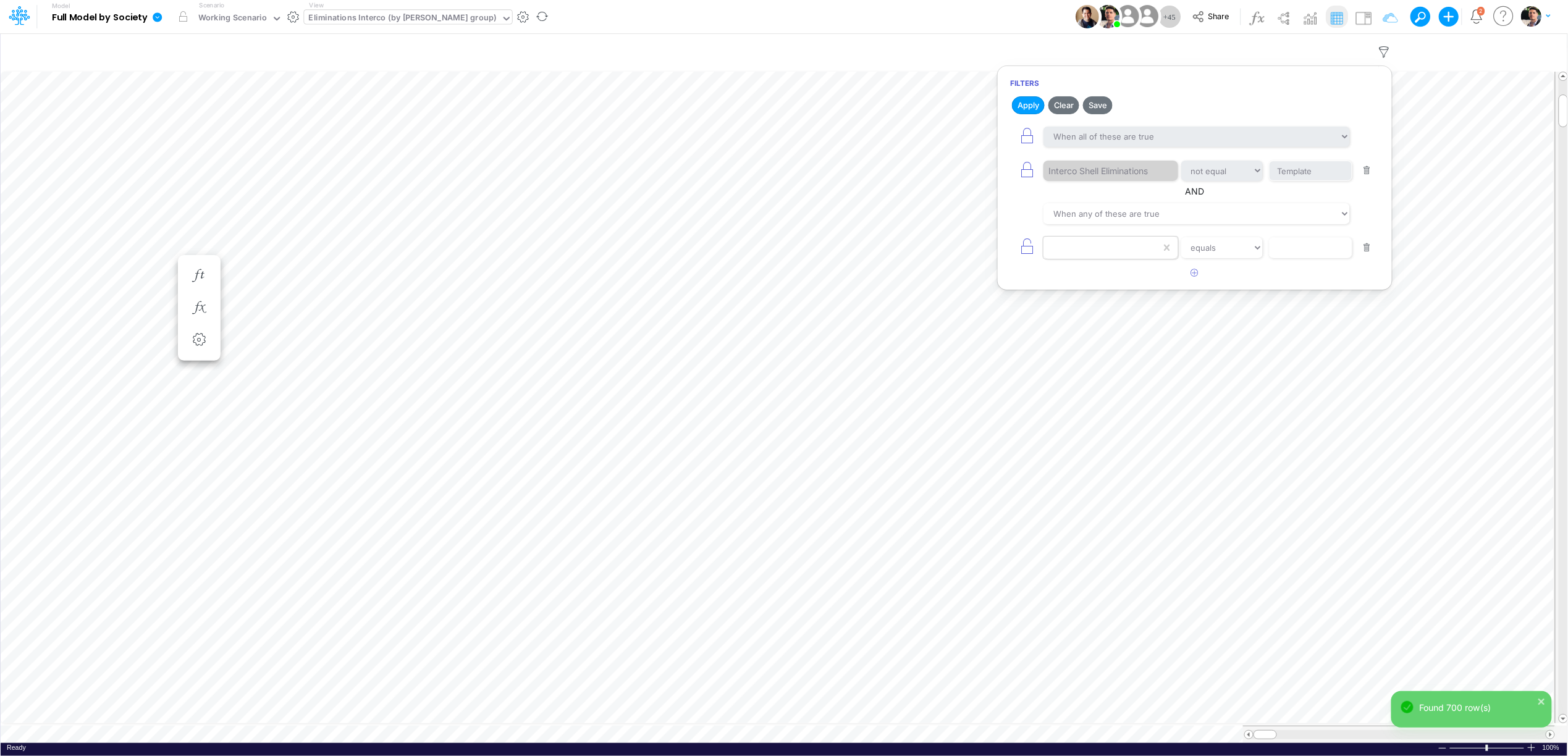
click at [1095, 252] on div at bounding box center [1102, 247] width 117 height 21
type input "jul-25"
click at [1311, 259] on input "text" at bounding box center [1311, 247] width 83 height 21
type input "55555"
click at [1021, 105] on button "Apply" at bounding box center [1028, 105] width 33 height 18
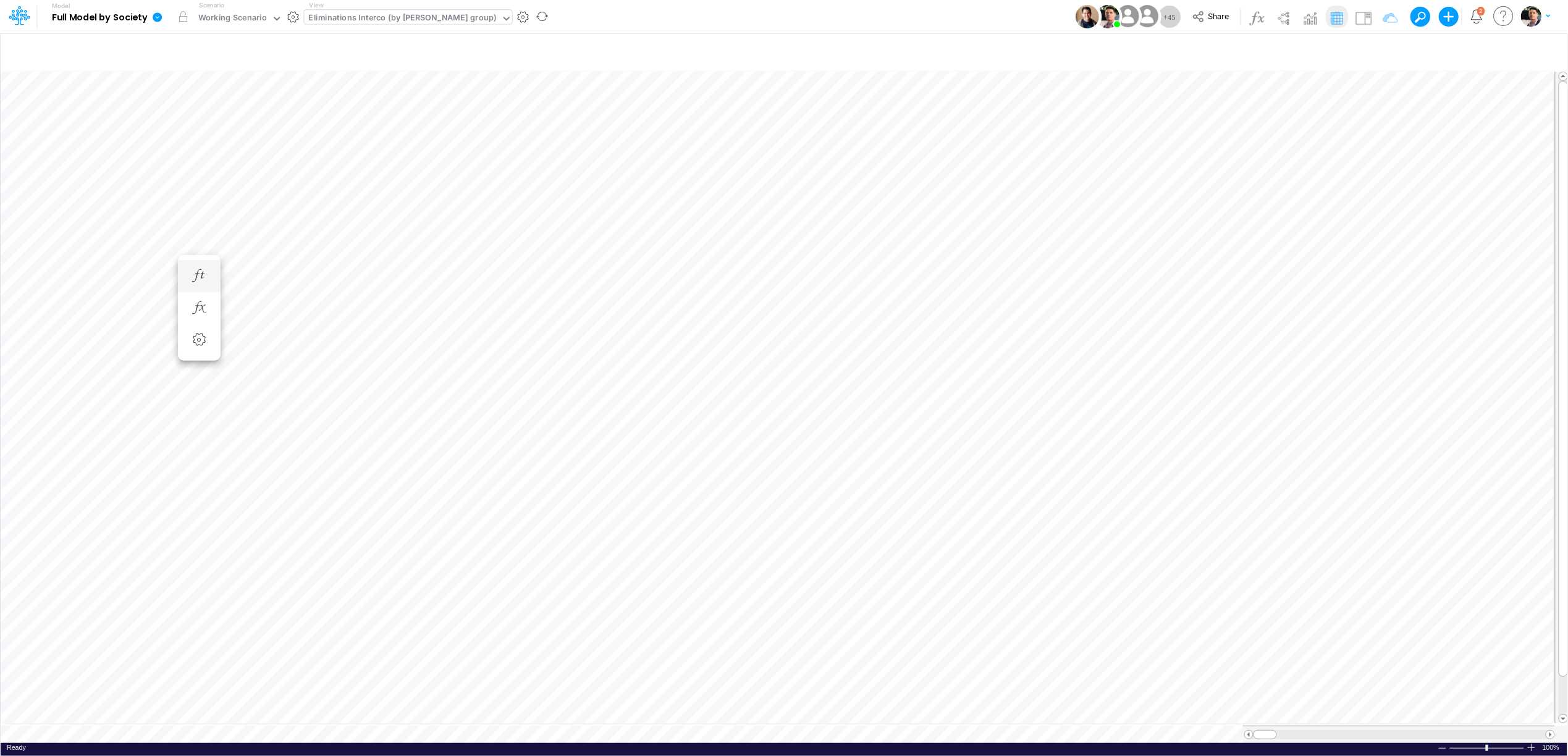
type input "Intercos G&A"
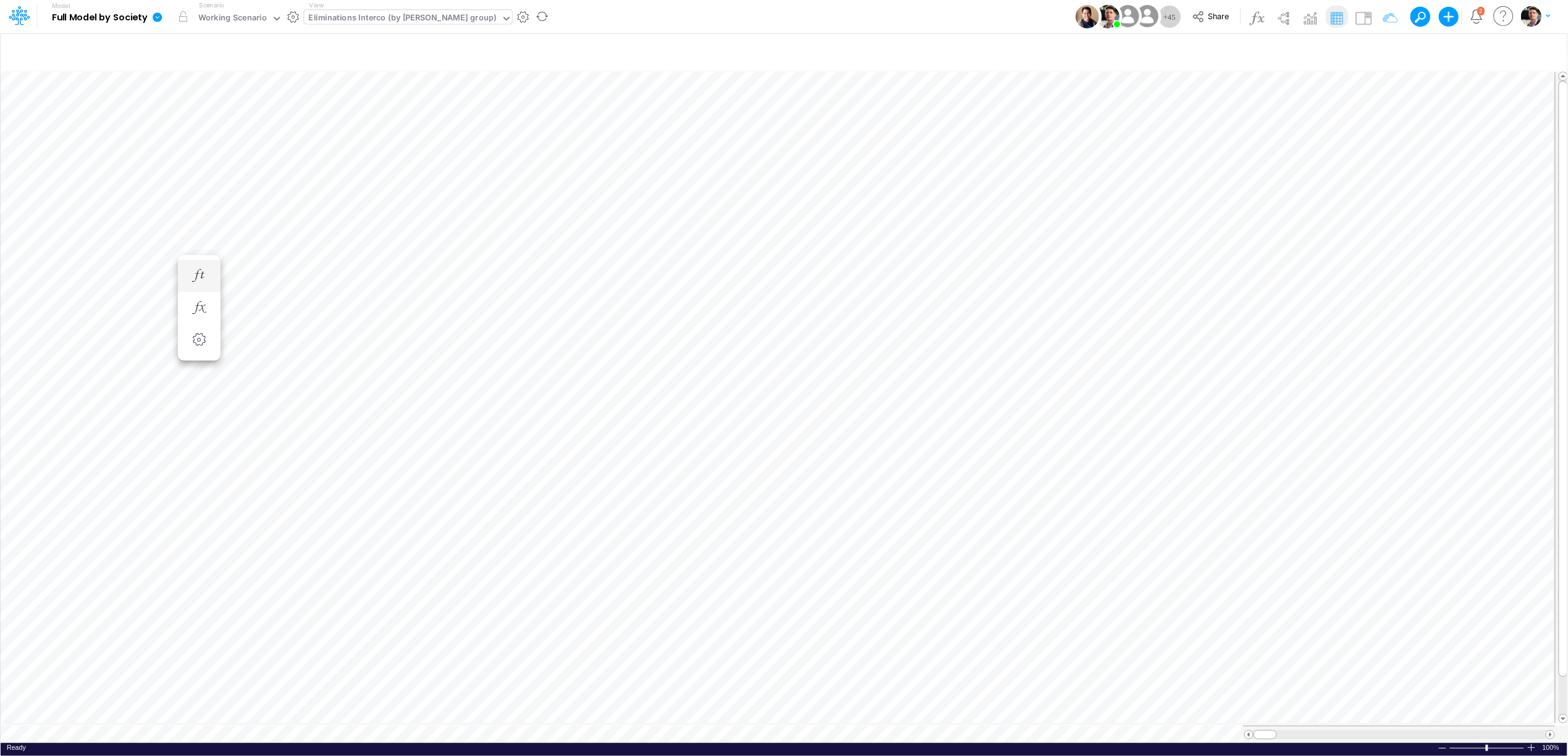
scroll to position [0, 1]
type input "Intercos G&A"
click at [954, 153] on li "Intercompany AR =" at bounding box center [955, 140] width 42 height 32
click at [960, 134] on icon "button" at bounding box center [956, 139] width 19 height 13
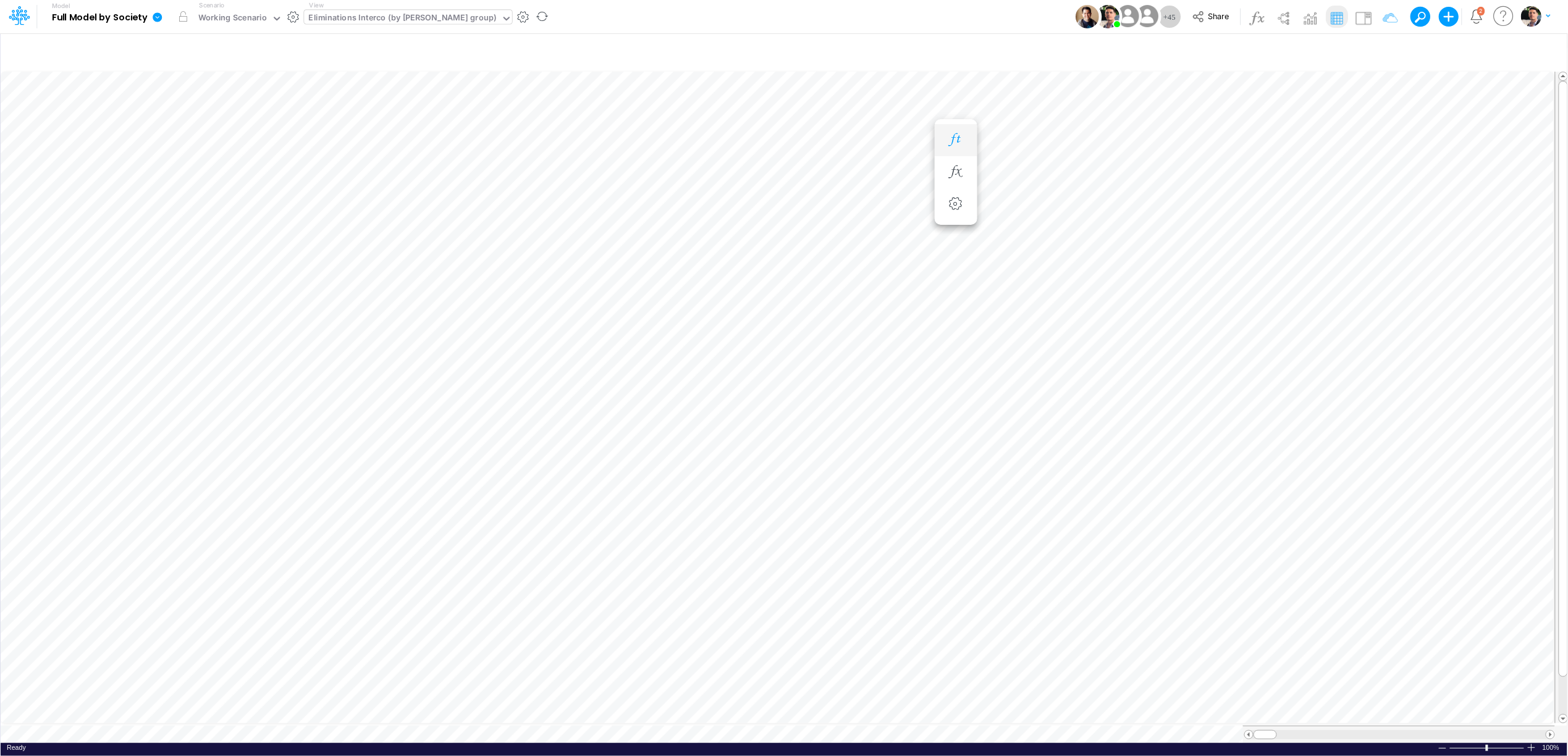
scroll to position [0, 1]
type input "Intercos G&A"
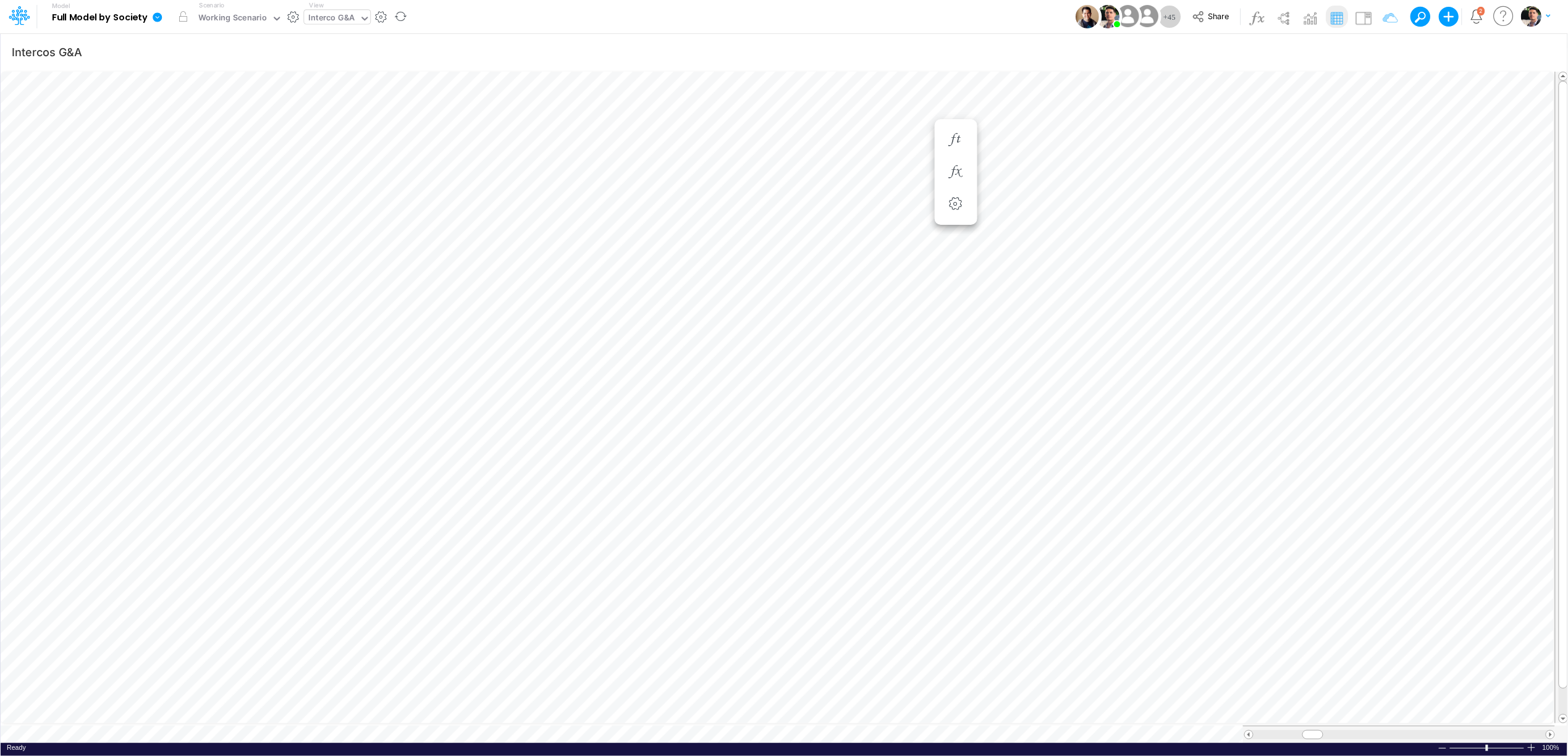
scroll to position [0, 1]
type input "Intercos G&A"
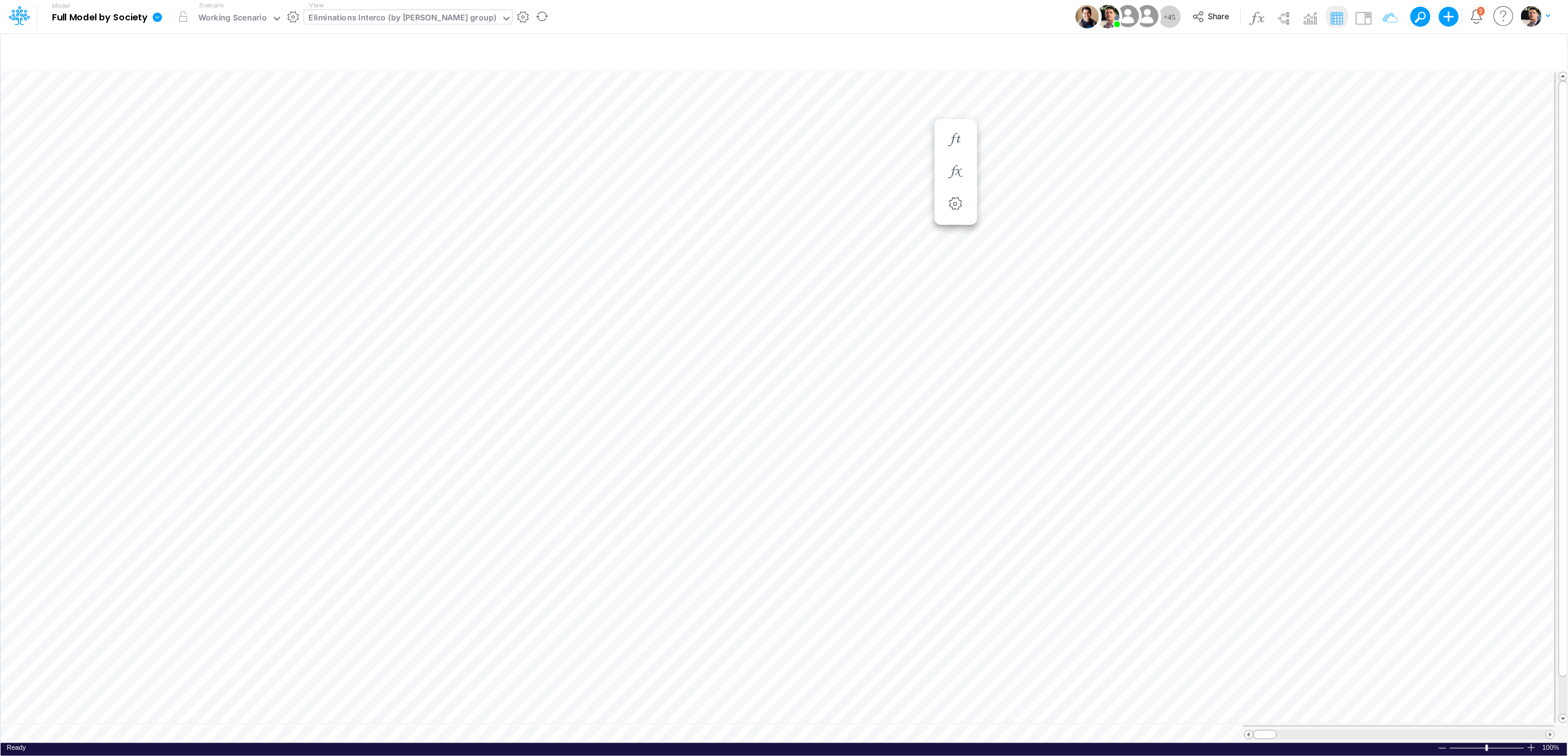
type input "Intercos G&A"
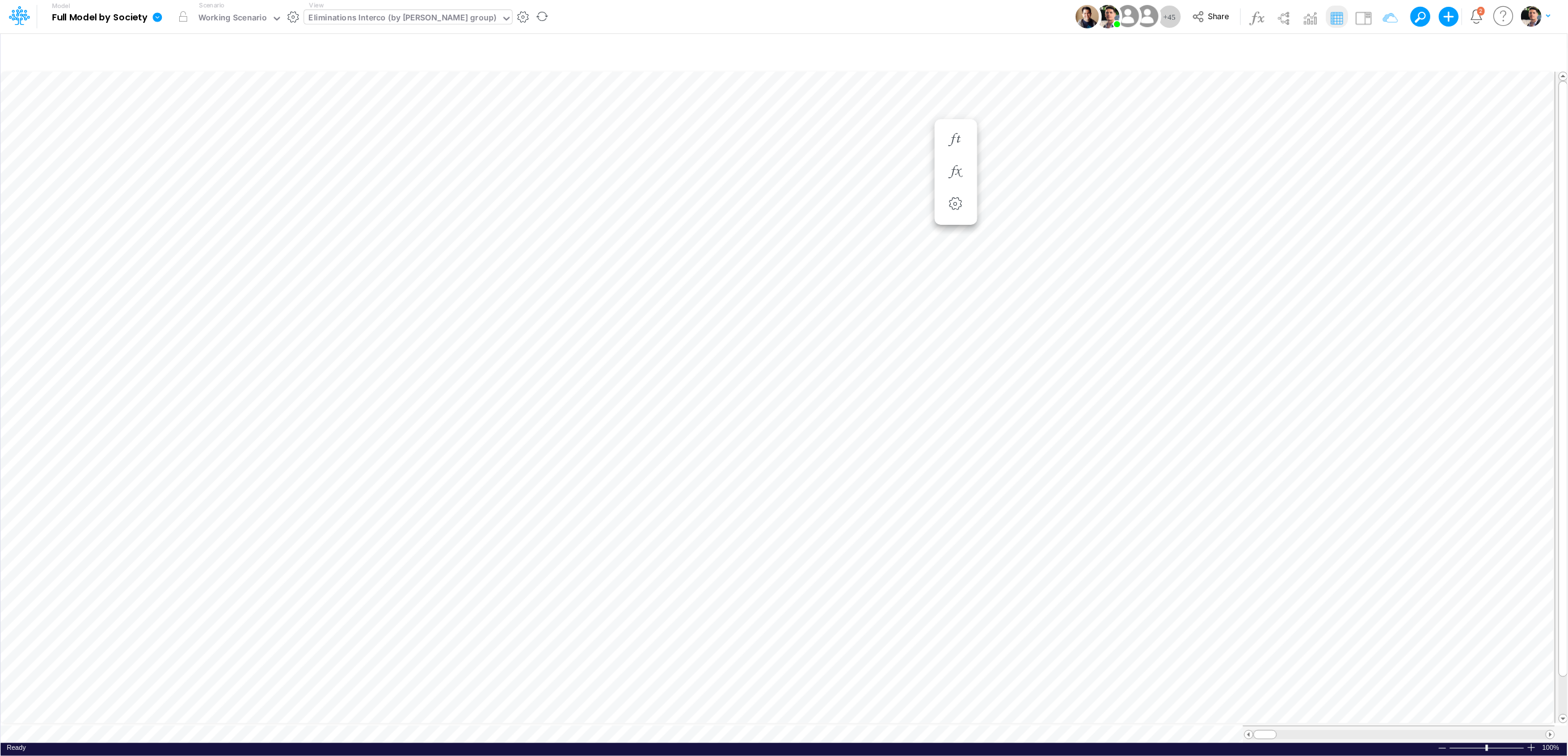
scroll to position [0, 1]
type input "Intercos G&A"
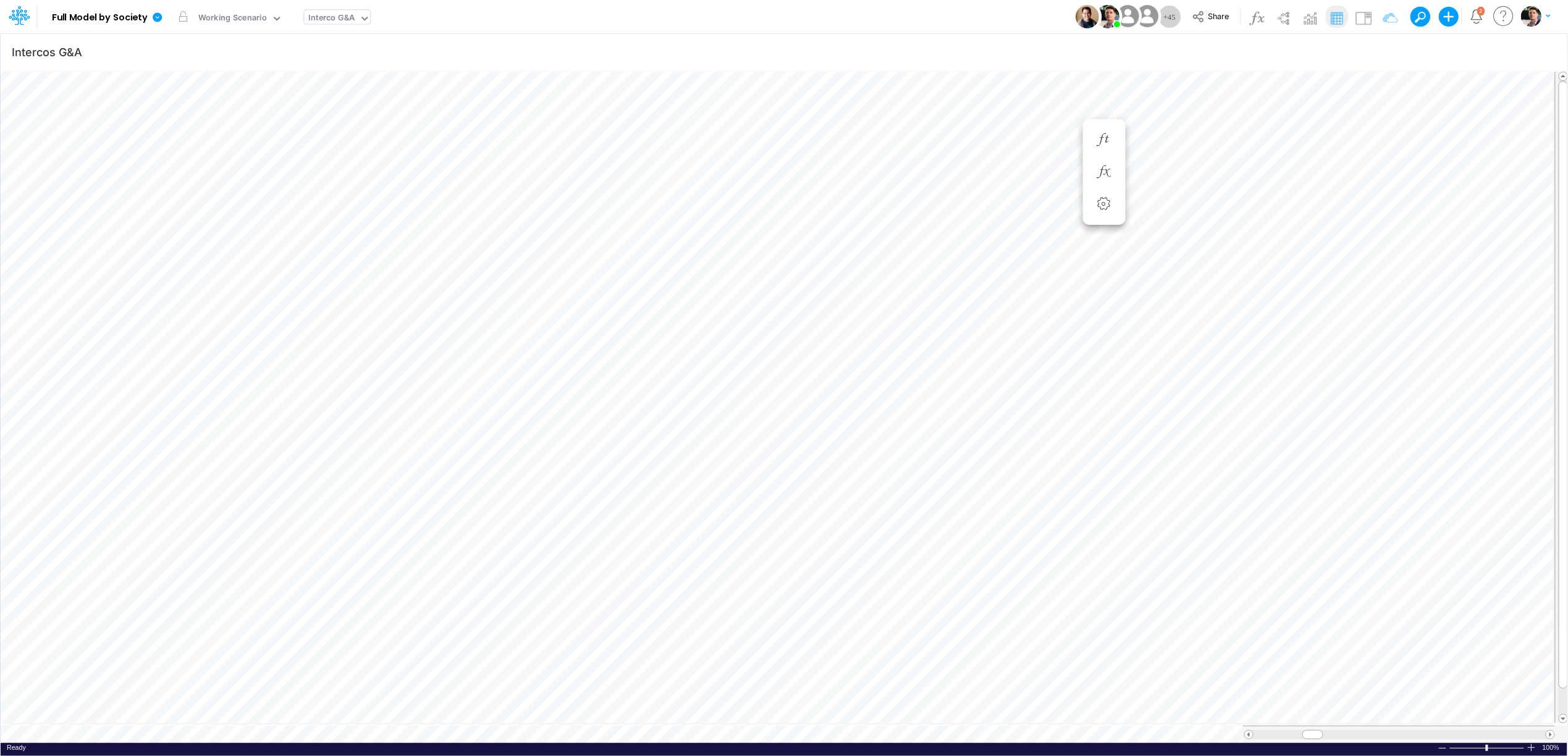
scroll to position [0, 1]
type input "Intercos G&A"
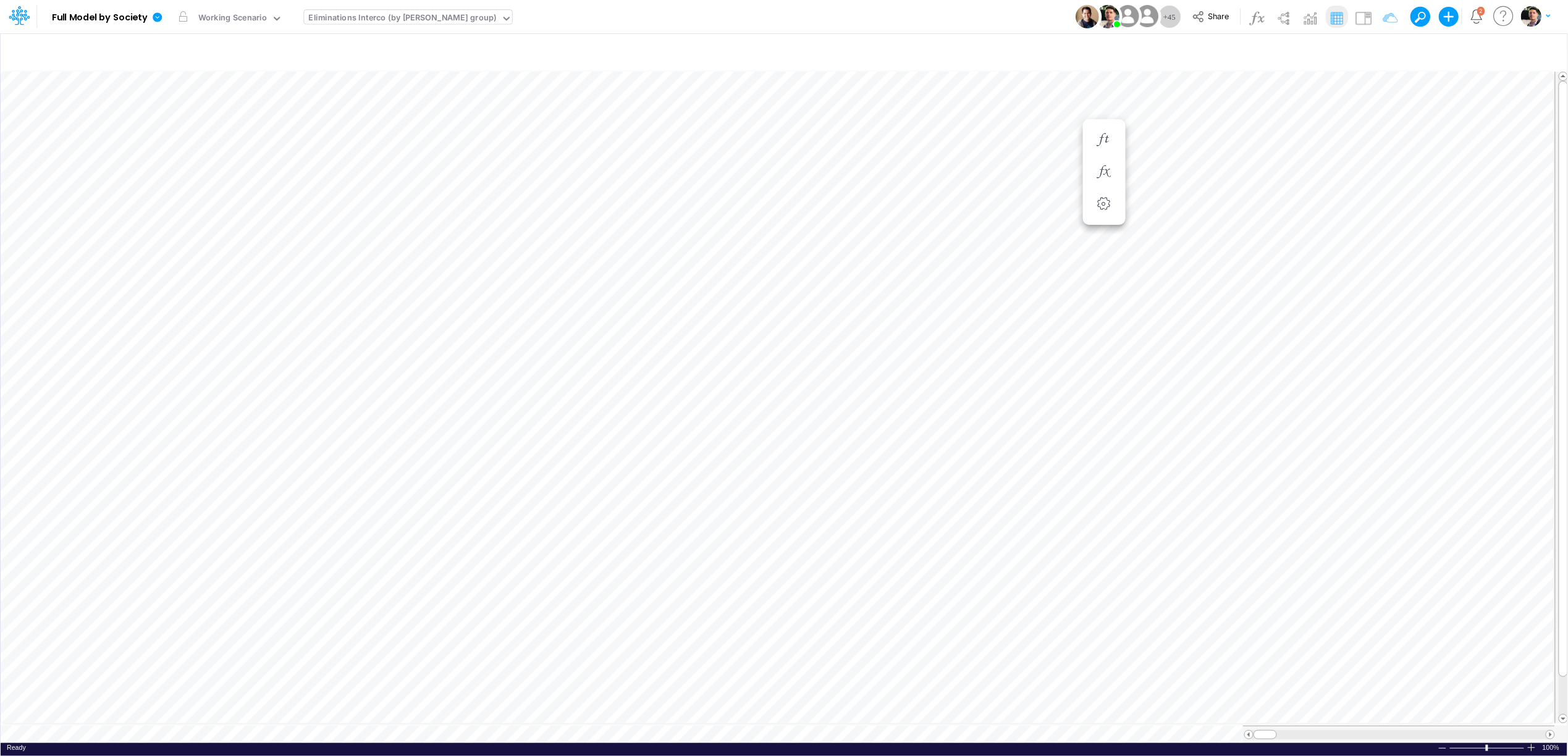
type input "Intercos G&A"
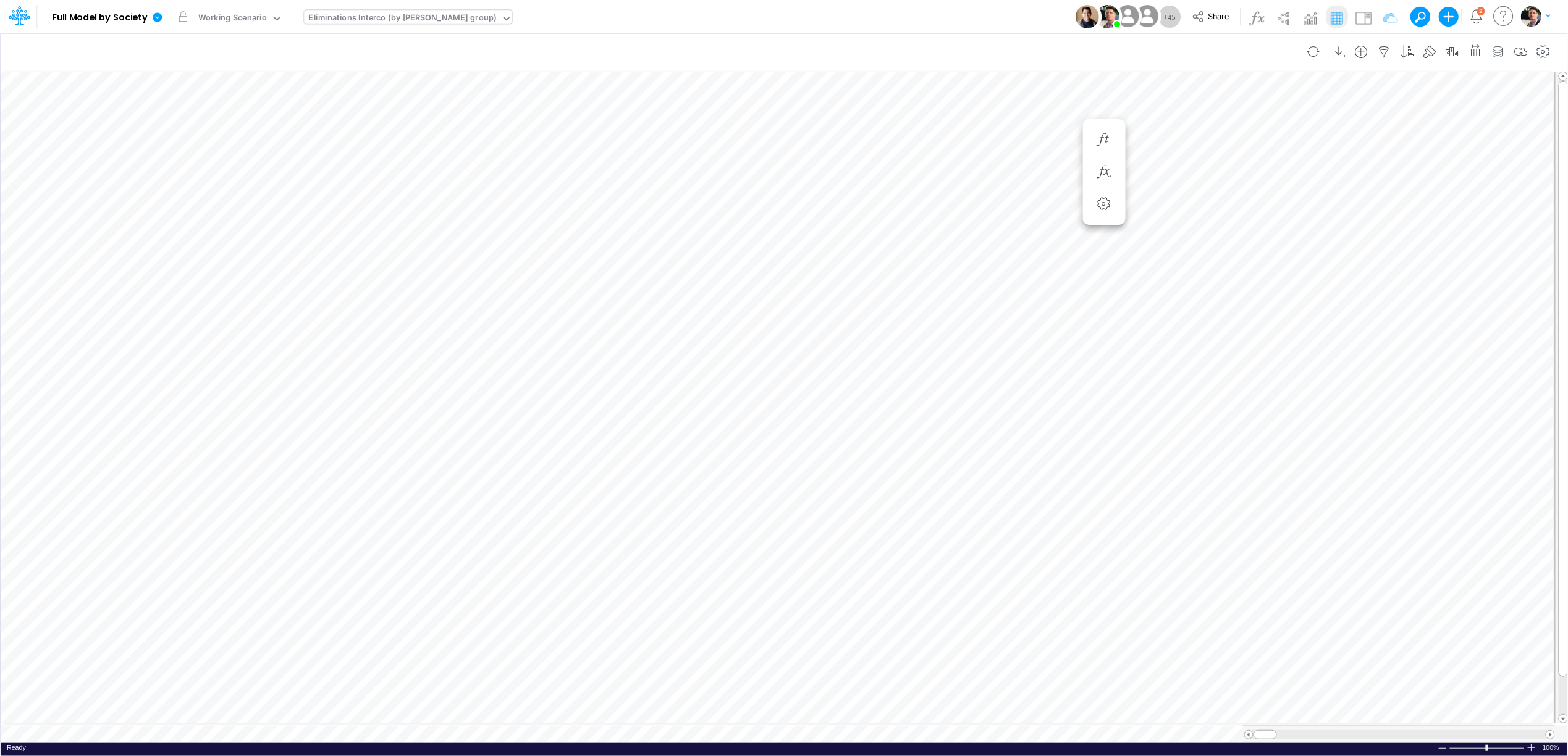
scroll to position [0, 1]
type input "Intercos G&A"
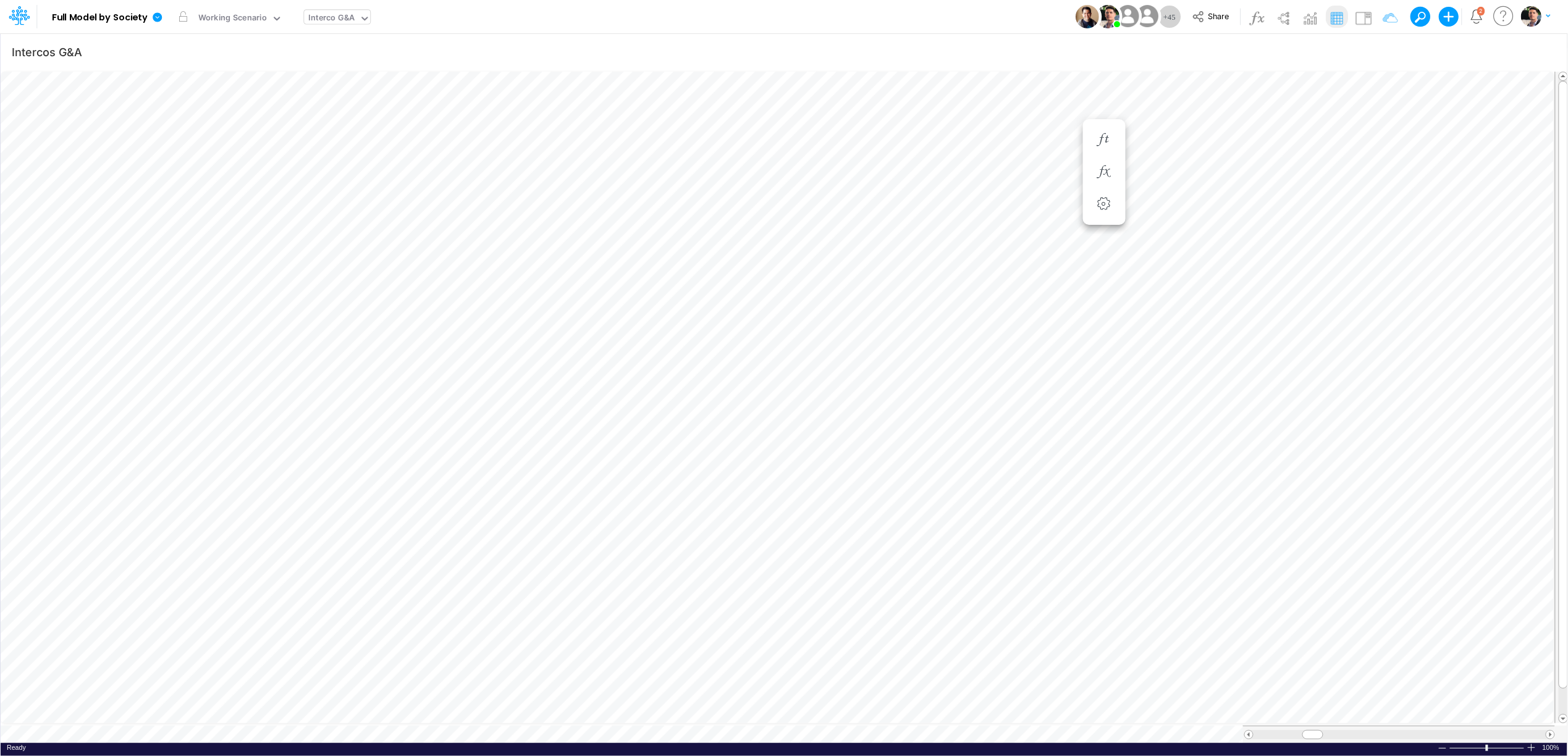
scroll to position [0, 1]
type input "Intercos G&A"
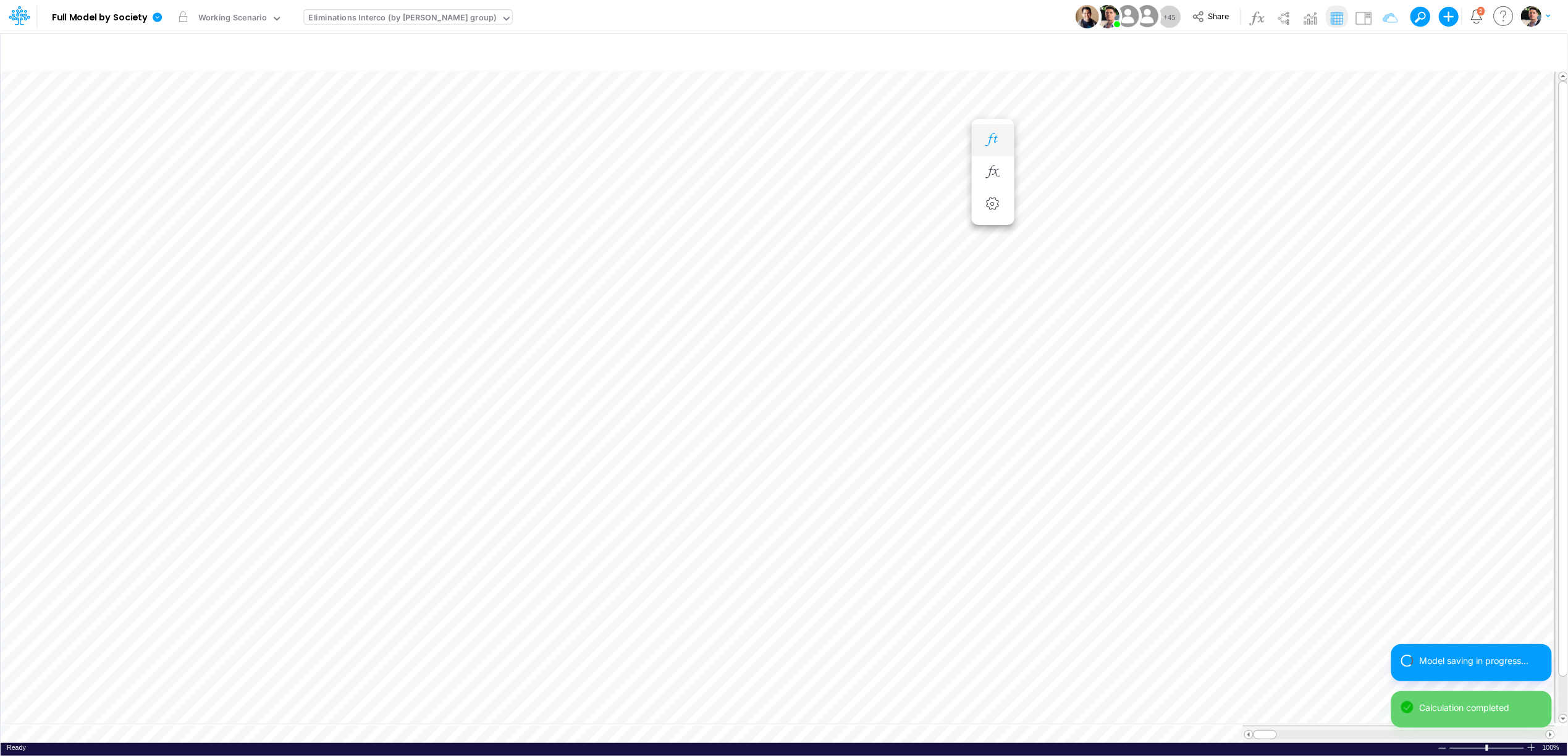
click at [994, 140] on icon "button" at bounding box center [993, 139] width 19 height 13
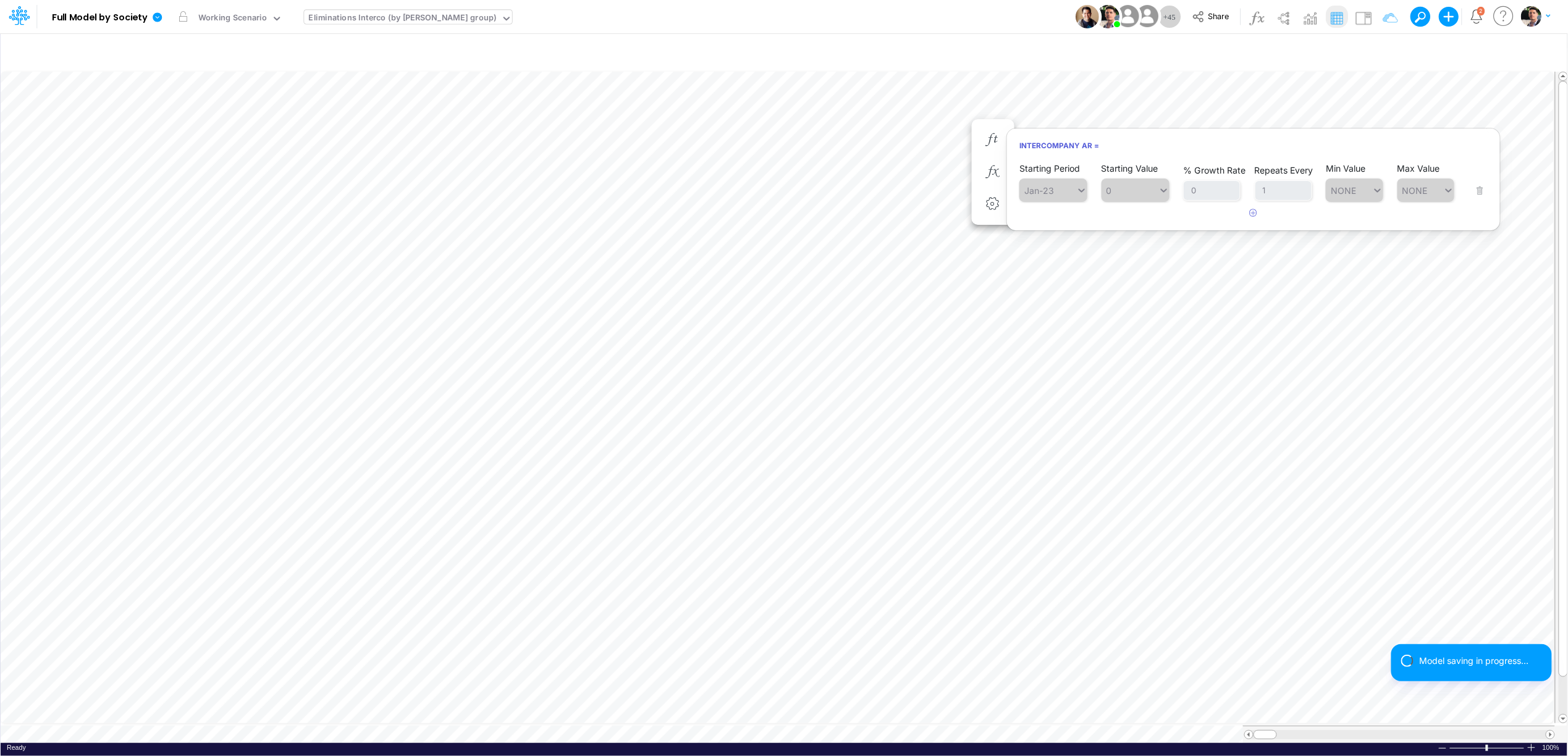
type input "Intercos G&A"
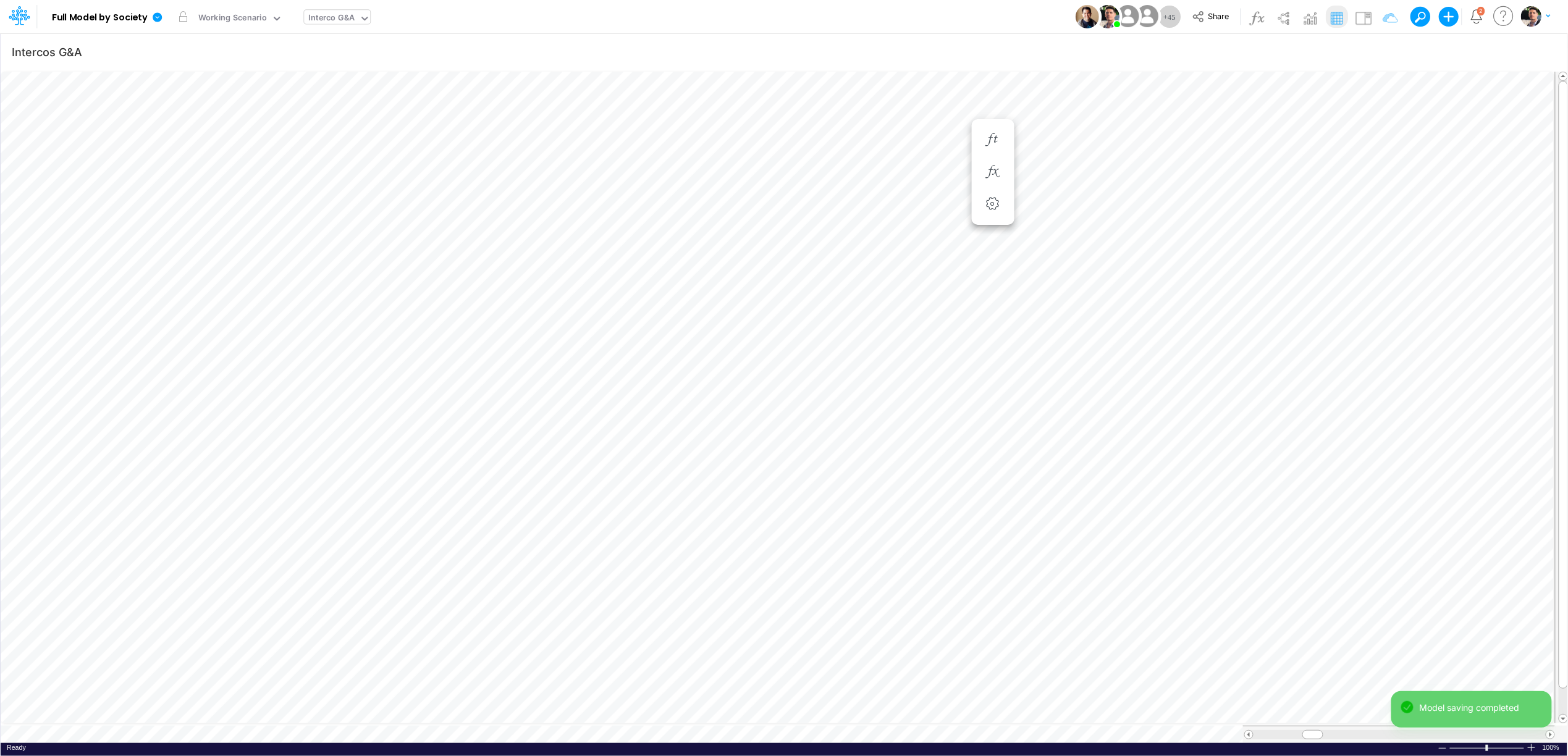
scroll to position [0, 1]
click at [1379, 49] on icon "button" at bounding box center [1384, 52] width 19 height 13
select select "notEqual"
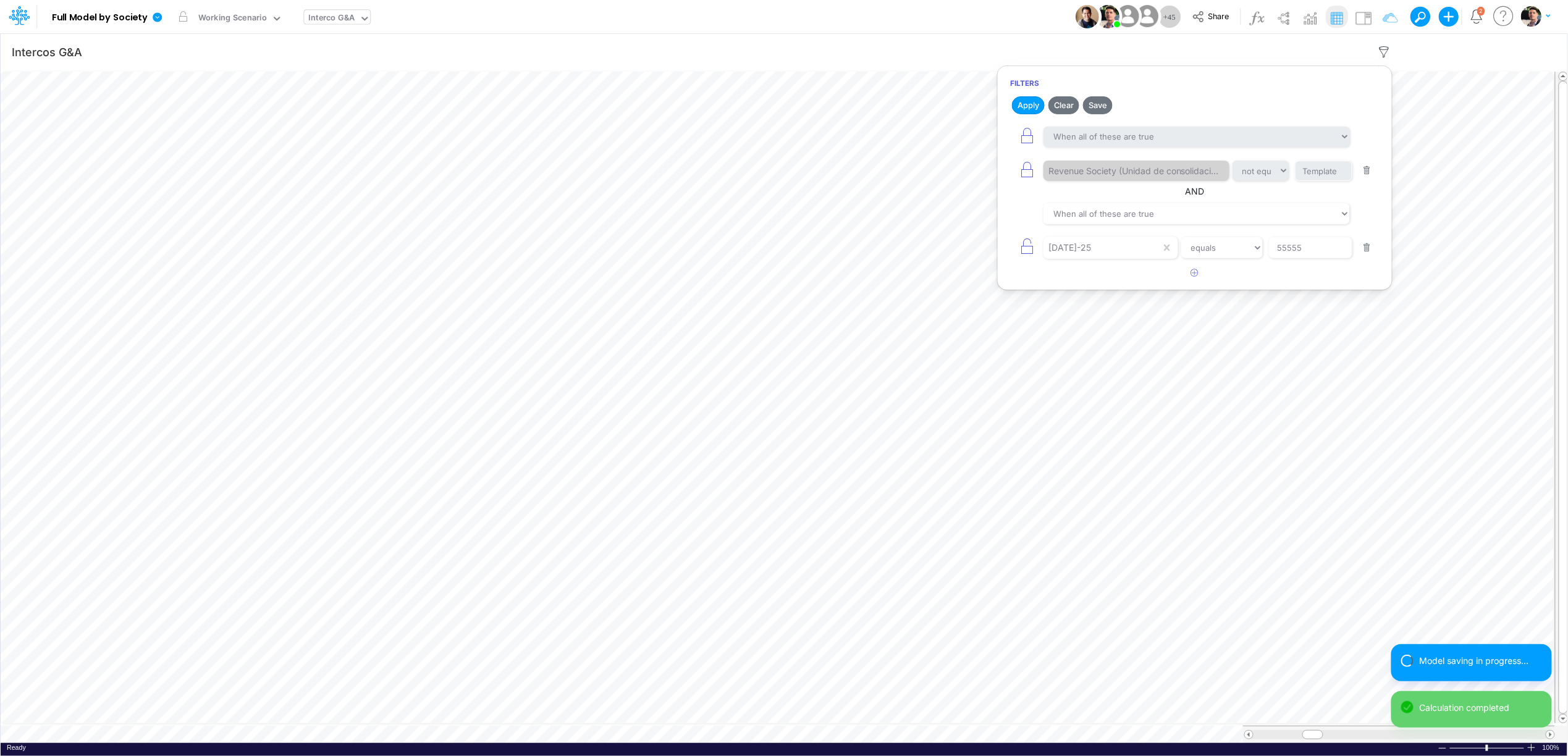
click at [1369, 251] on button "button" at bounding box center [1367, 248] width 24 height 17
click at [1022, 97] on button "Apply" at bounding box center [1028, 105] width 33 height 18
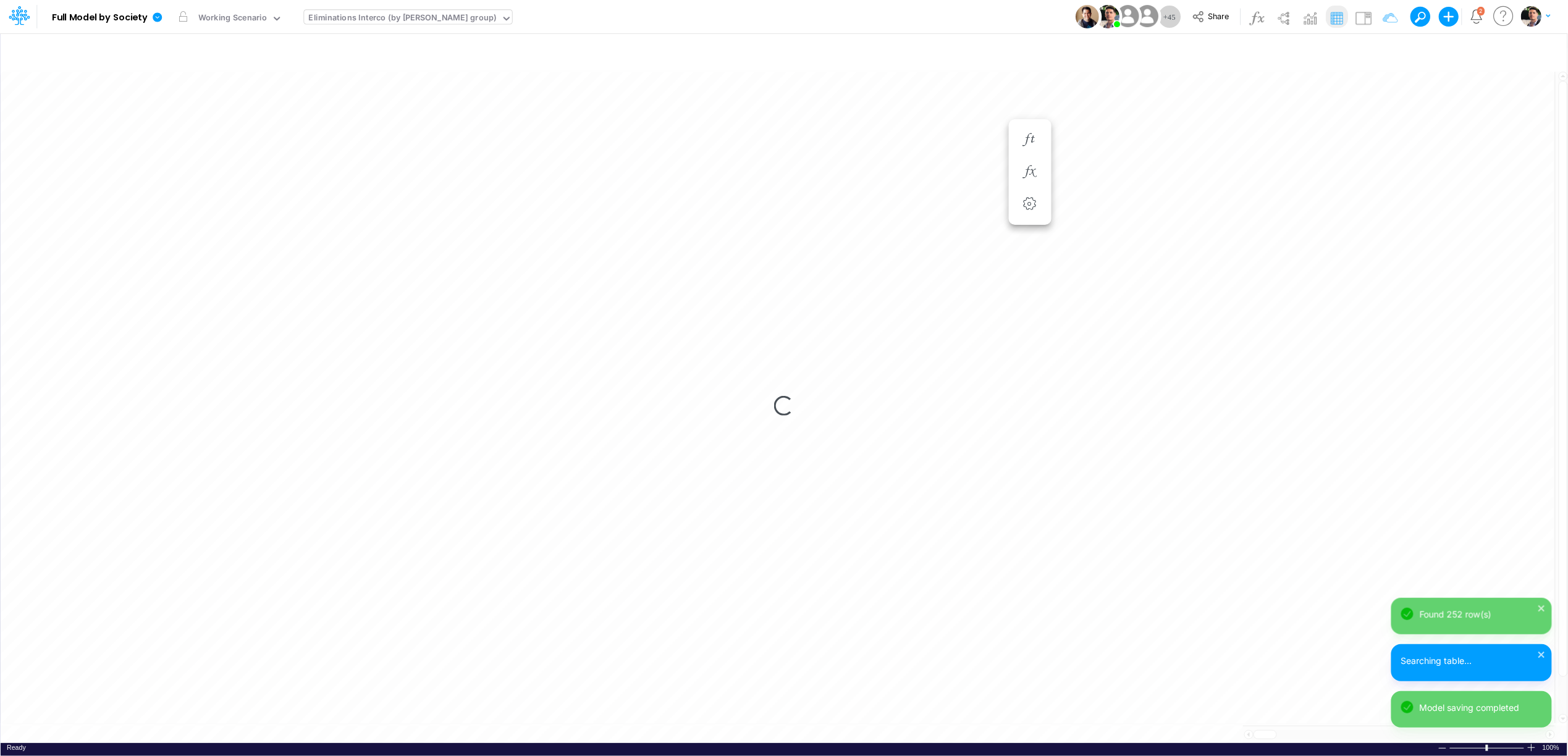
scroll to position [0, 1]
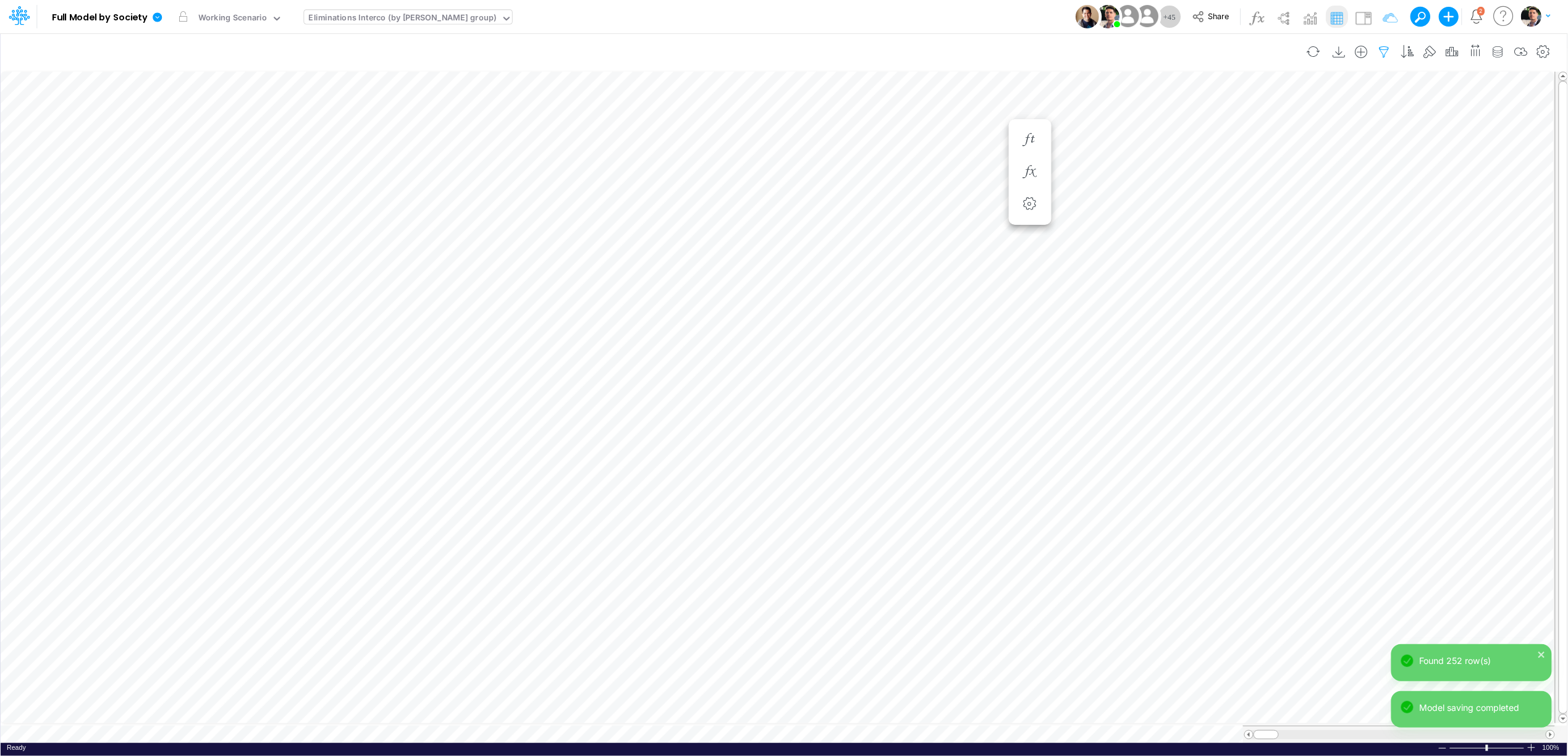
click at [1383, 48] on icon "button" at bounding box center [1384, 52] width 19 height 13
select select "notEqual"
select select "tableSearchOR"
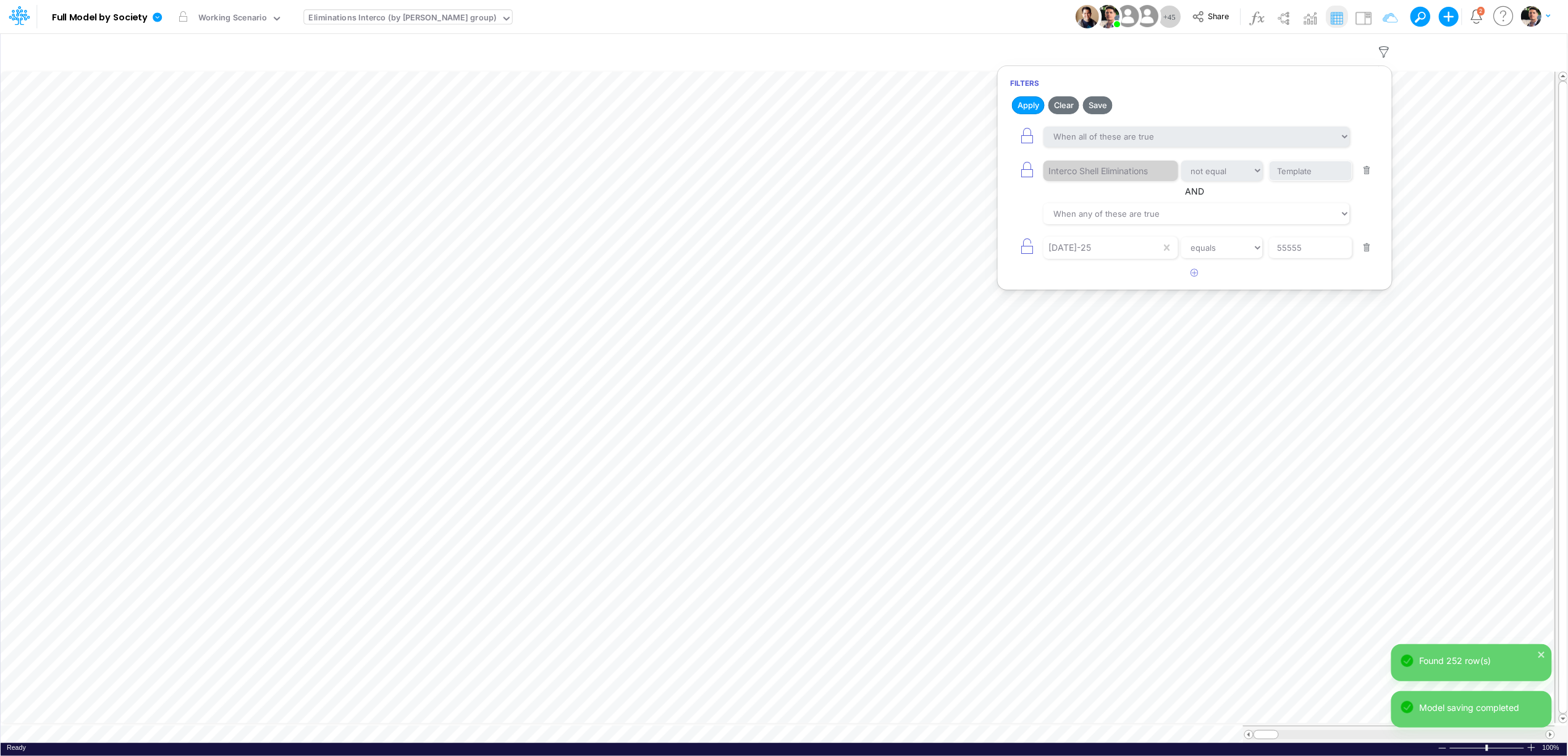
click at [1369, 253] on button "button" at bounding box center [1367, 248] width 24 height 17
click at [1008, 97] on h2 "Apply Clear" at bounding box center [1194, 104] width 394 height 22
click at [1016, 100] on button "Apply" at bounding box center [1028, 105] width 33 height 18
type input "Intercos G&A"
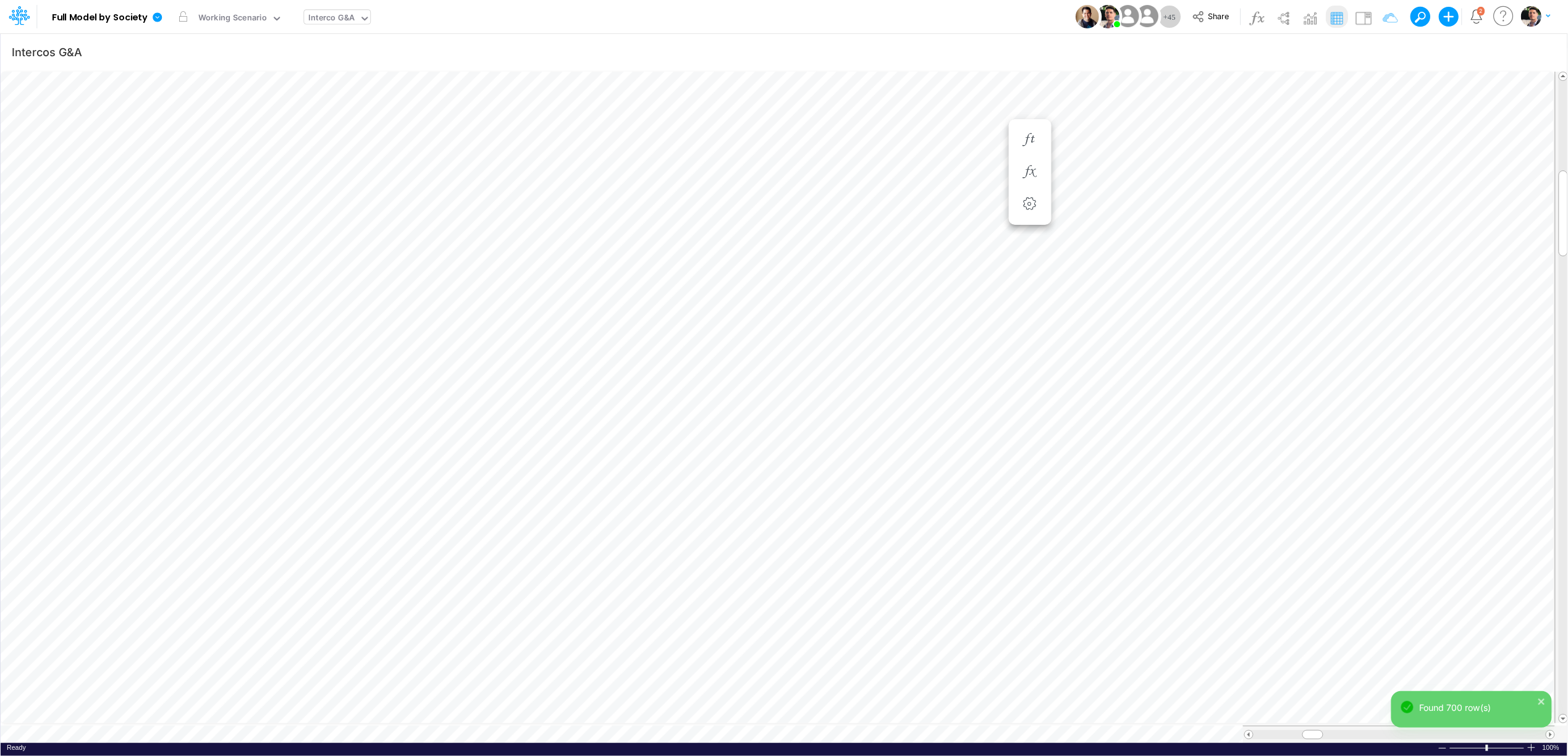
scroll to position [0, 1]
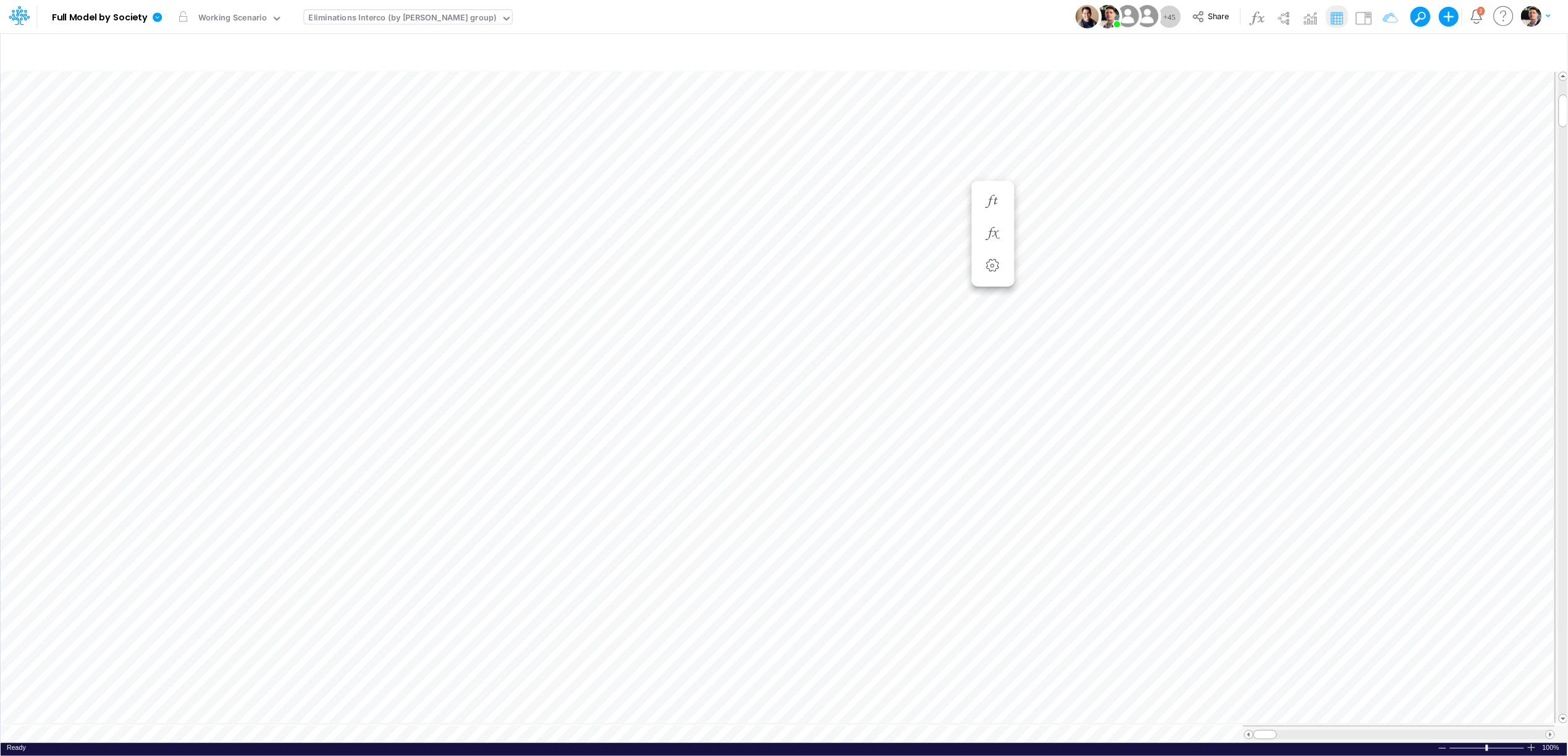
type input "Intercos G&A"
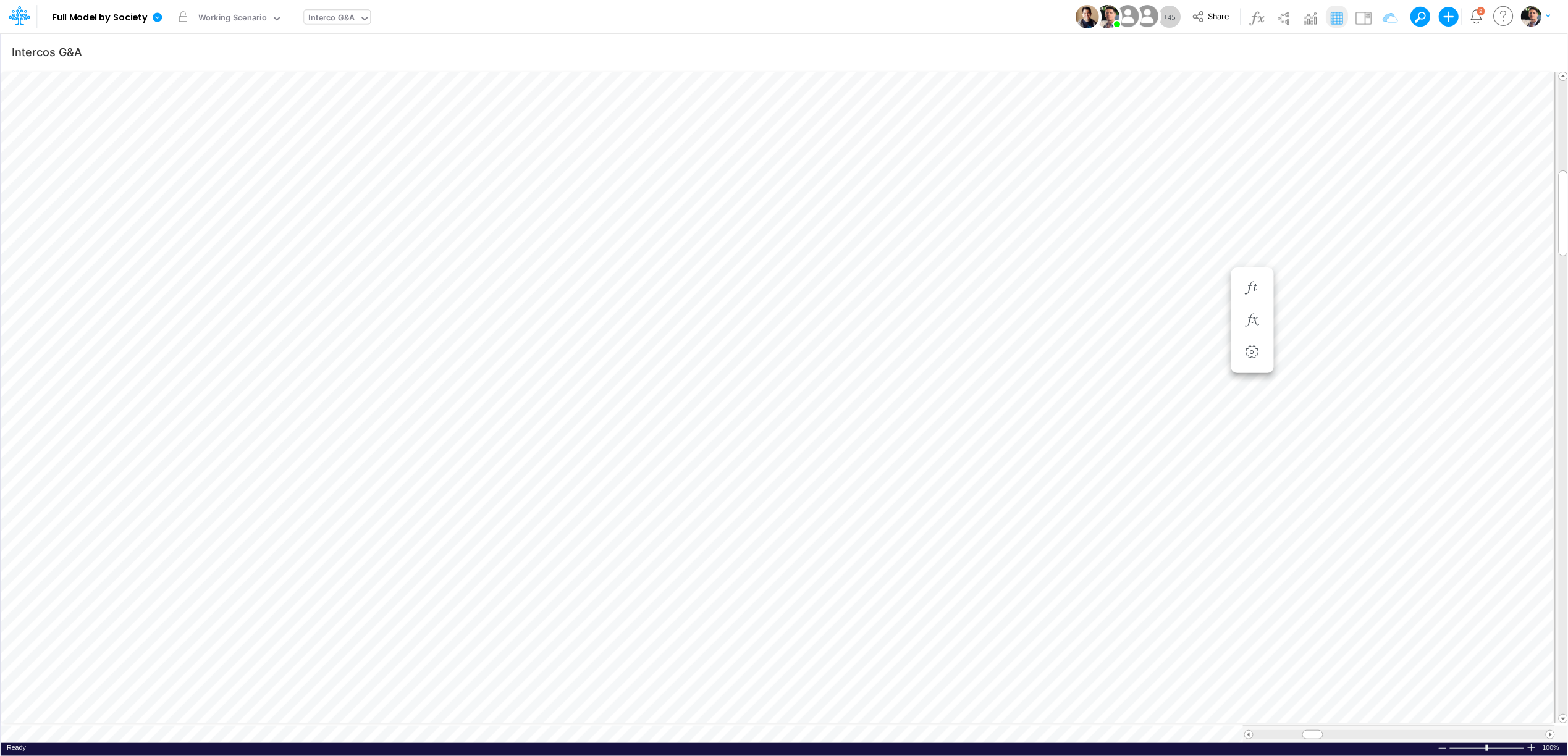
scroll to position [0, 1]
type input "Intercos G&A"
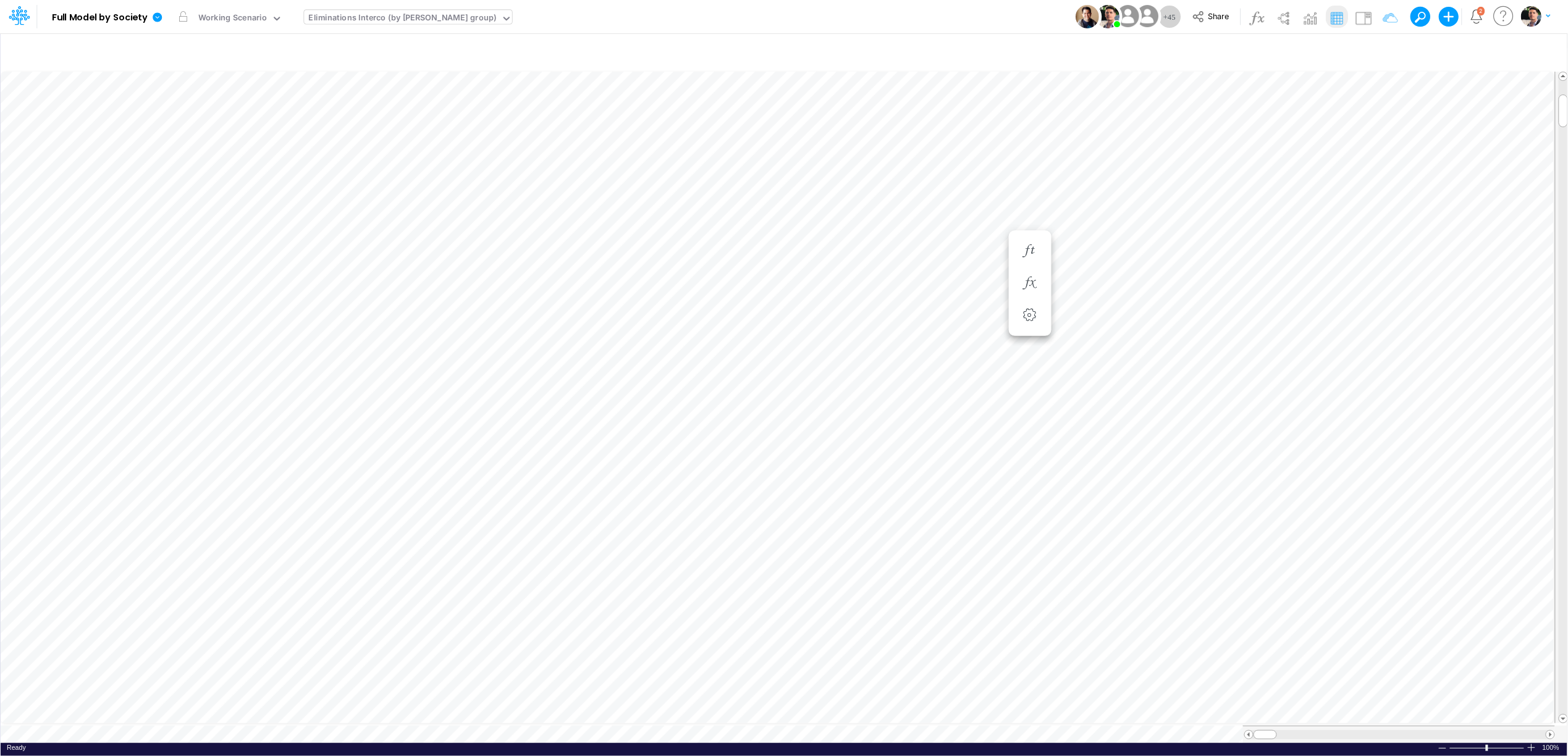
type input "Intercos G&A"
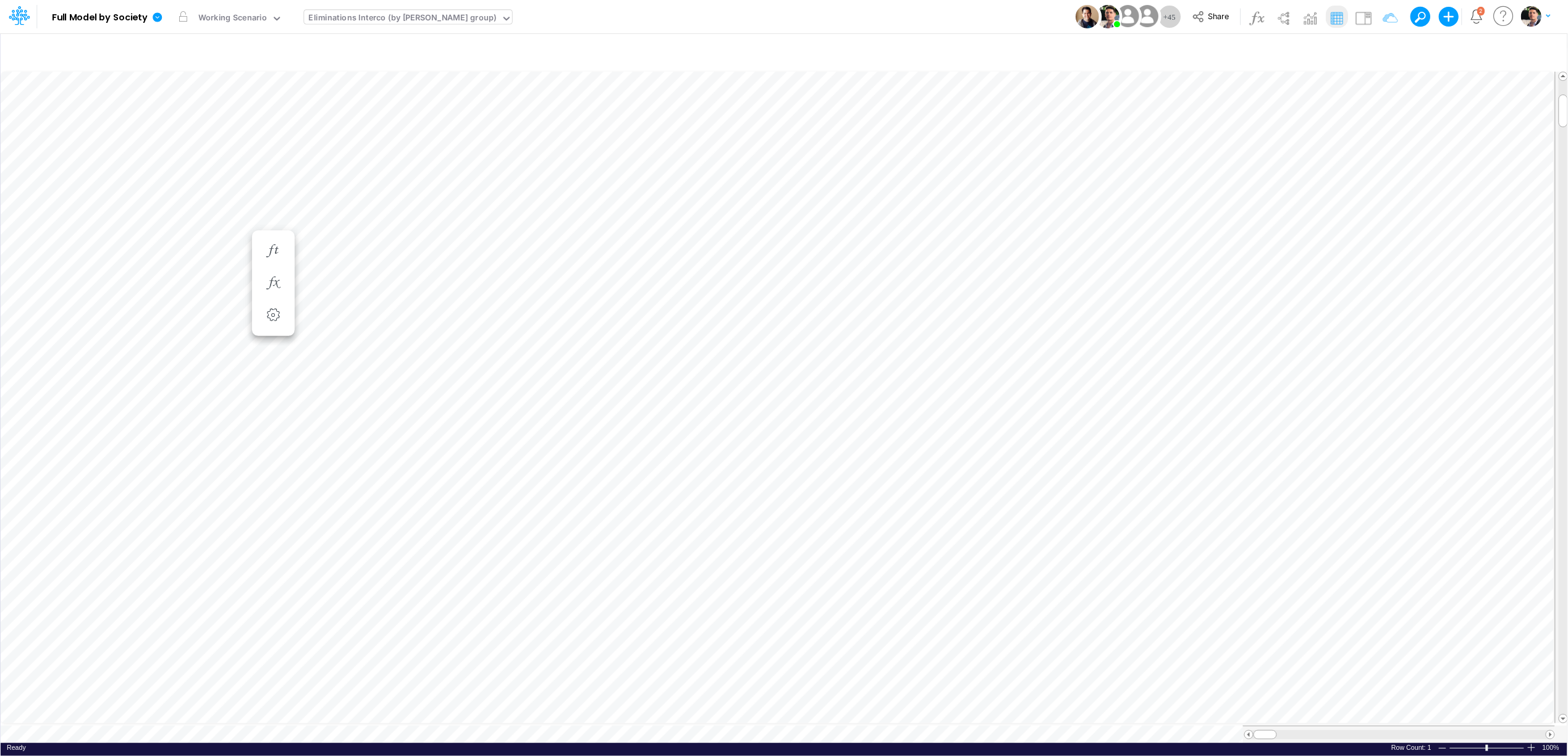
scroll to position [0, 1]
type input "Intercos G&A"
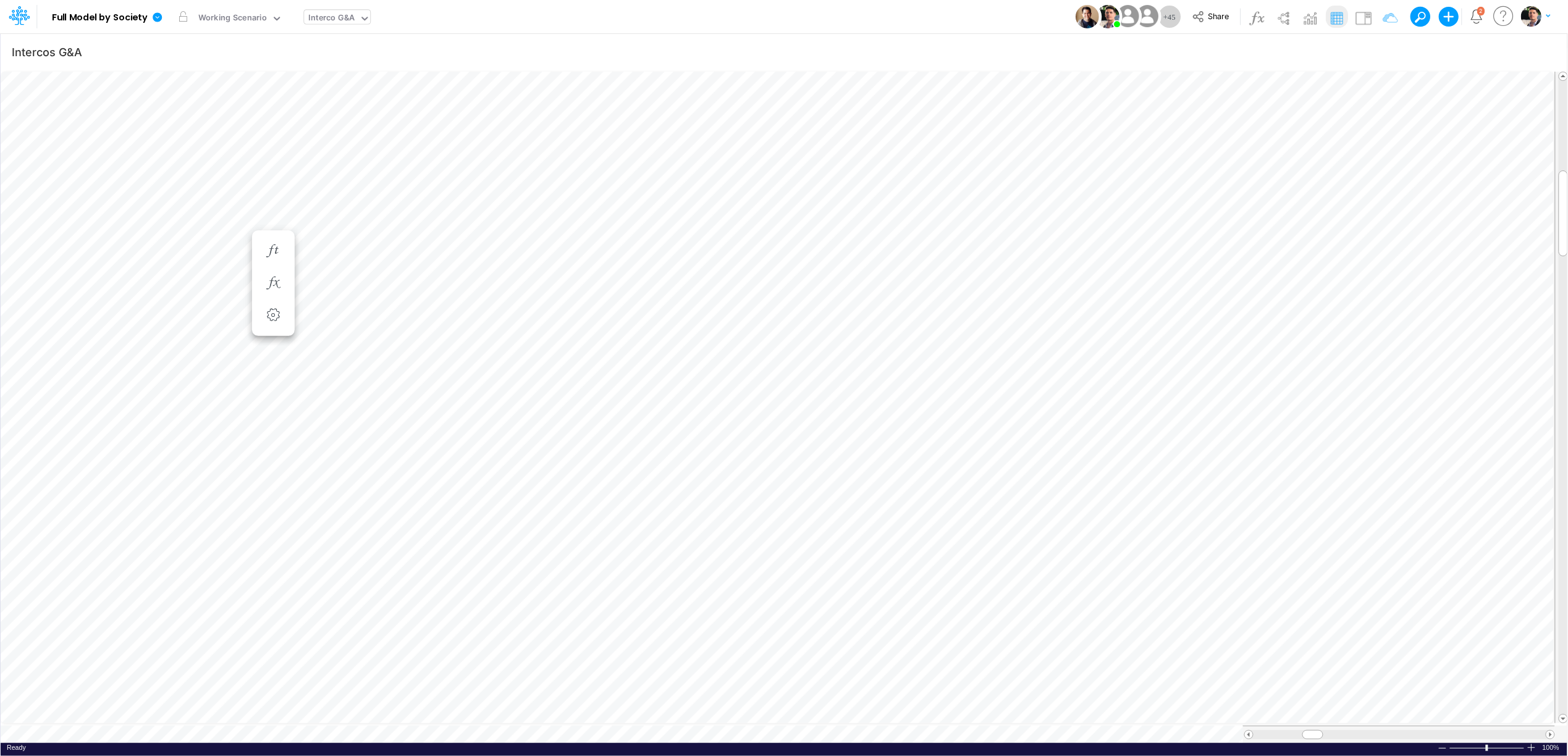
scroll to position [0, 1]
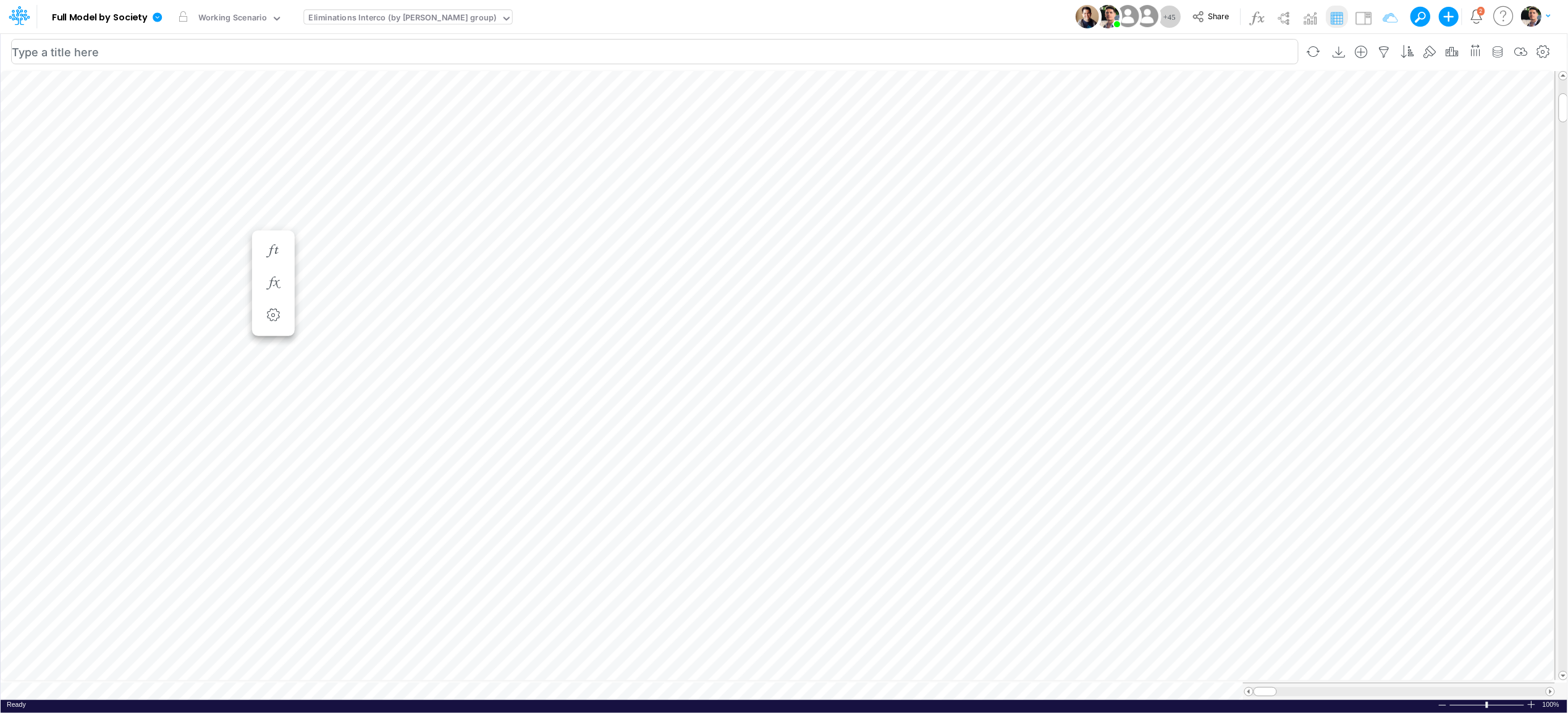
scroll to position [0, 1]
type input "Intercos G&A"
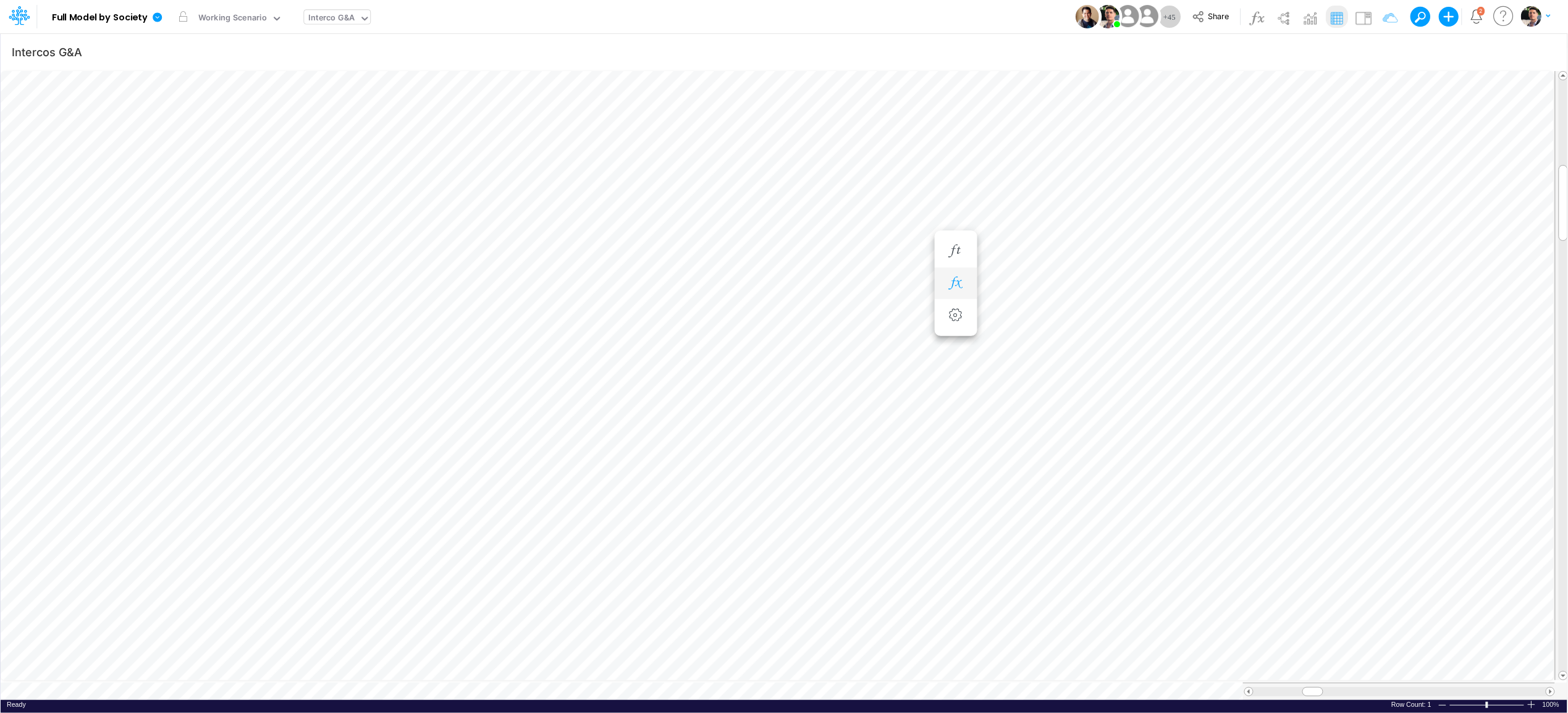
scroll to position [0, 1]
type input "Intercos G&A"
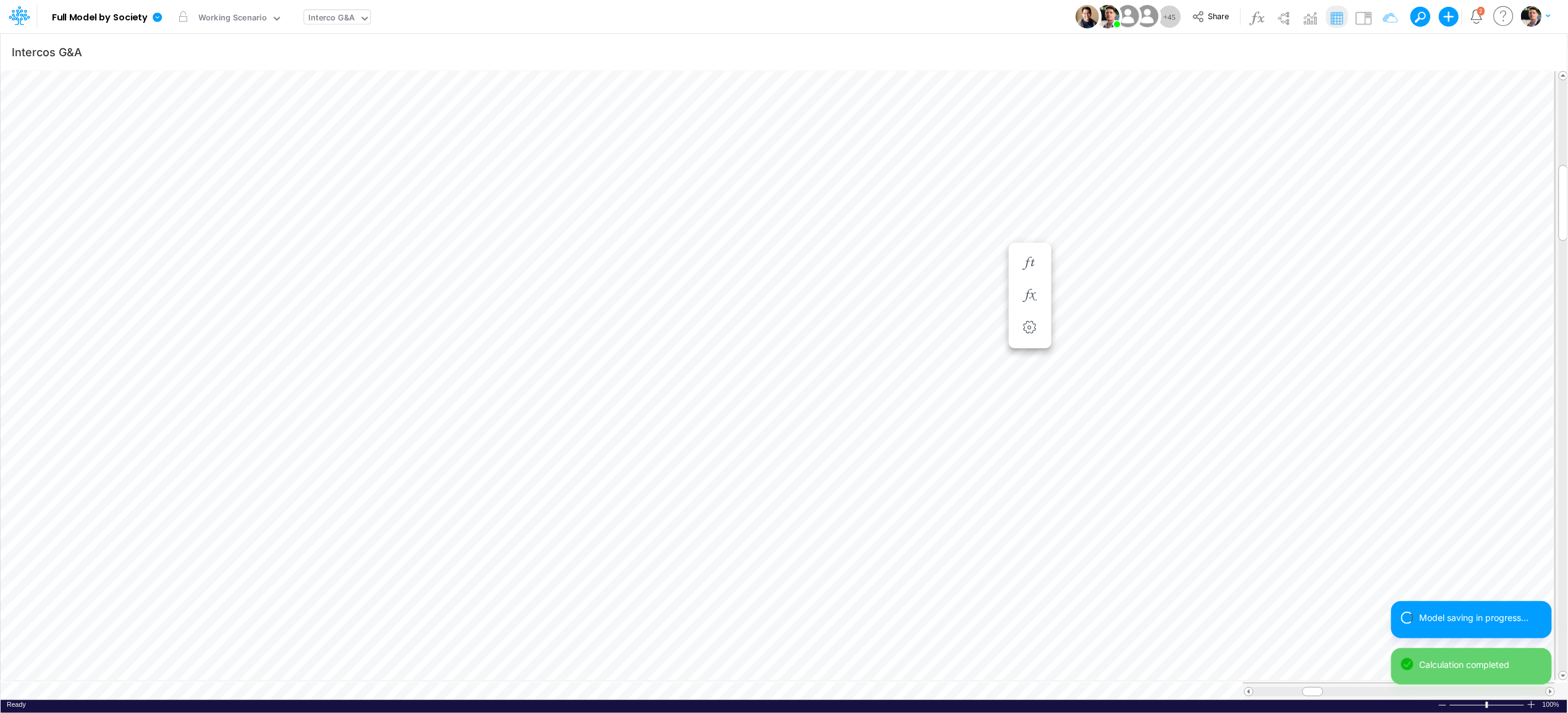
scroll to position [0, 1]
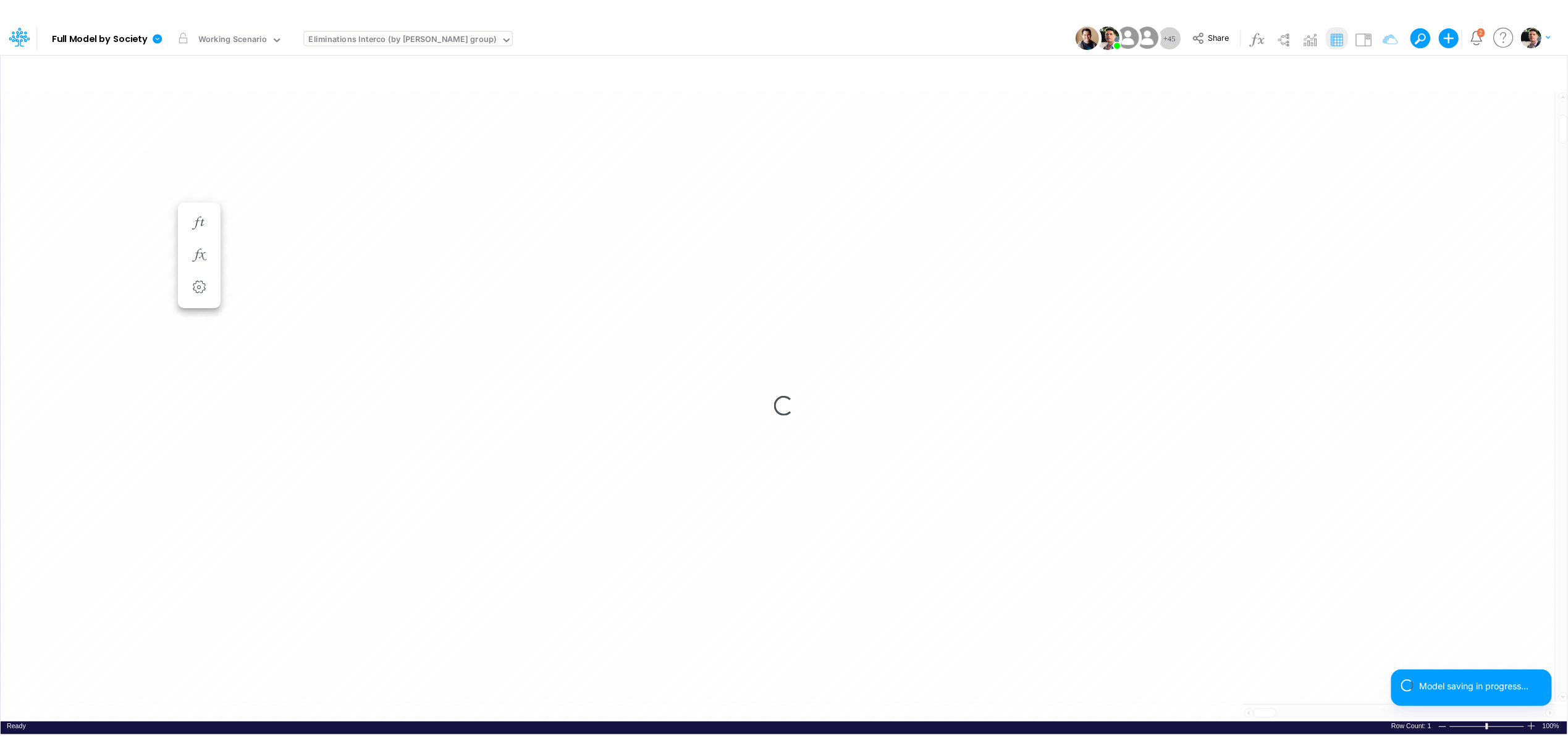
scroll to position [0, 1]
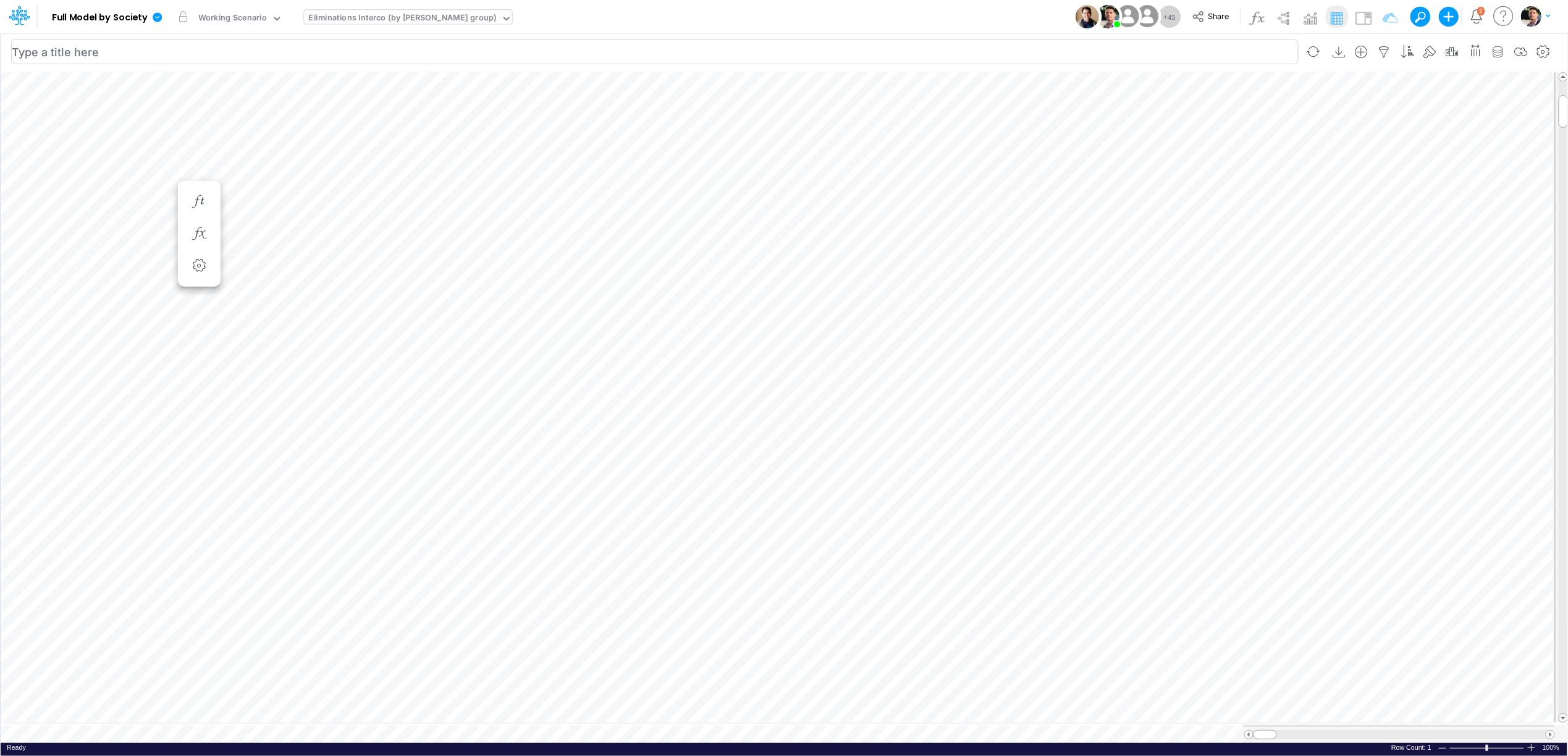
type input "Intercos G&A"
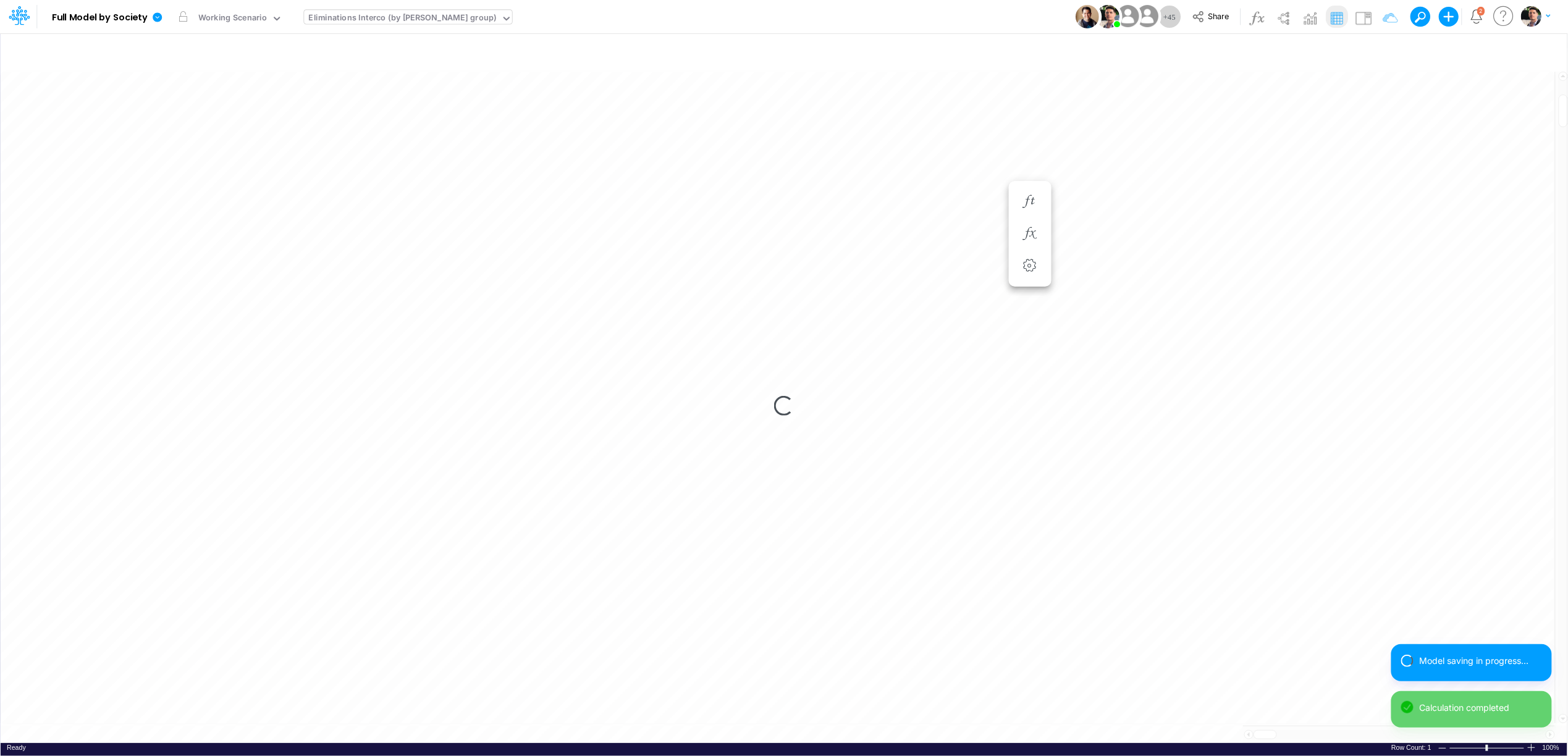
scroll to position [0, 1]
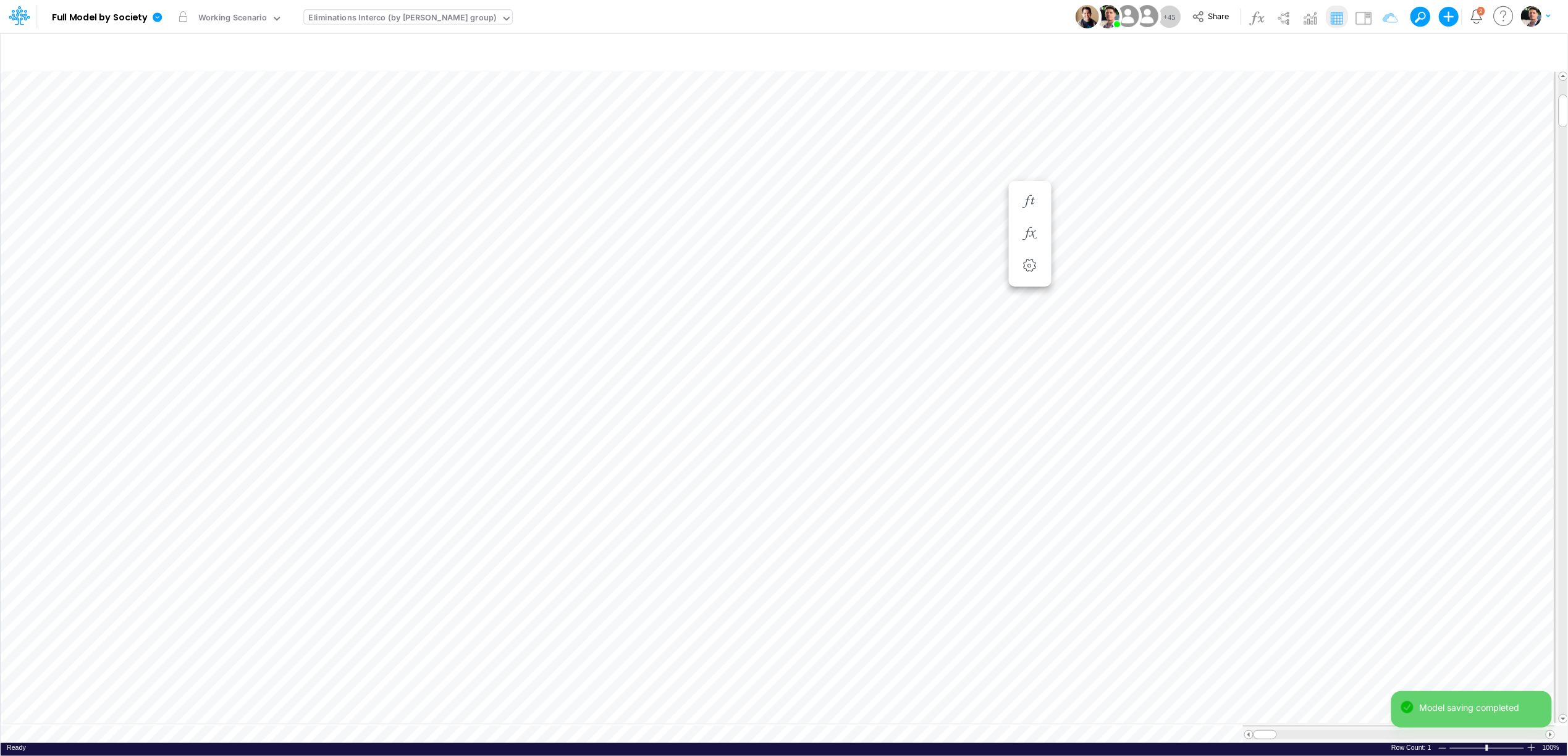
type input "Intercos G&A"
click at [1311, 52] on button "button" at bounding box center [1313, 52] width 29 height 22
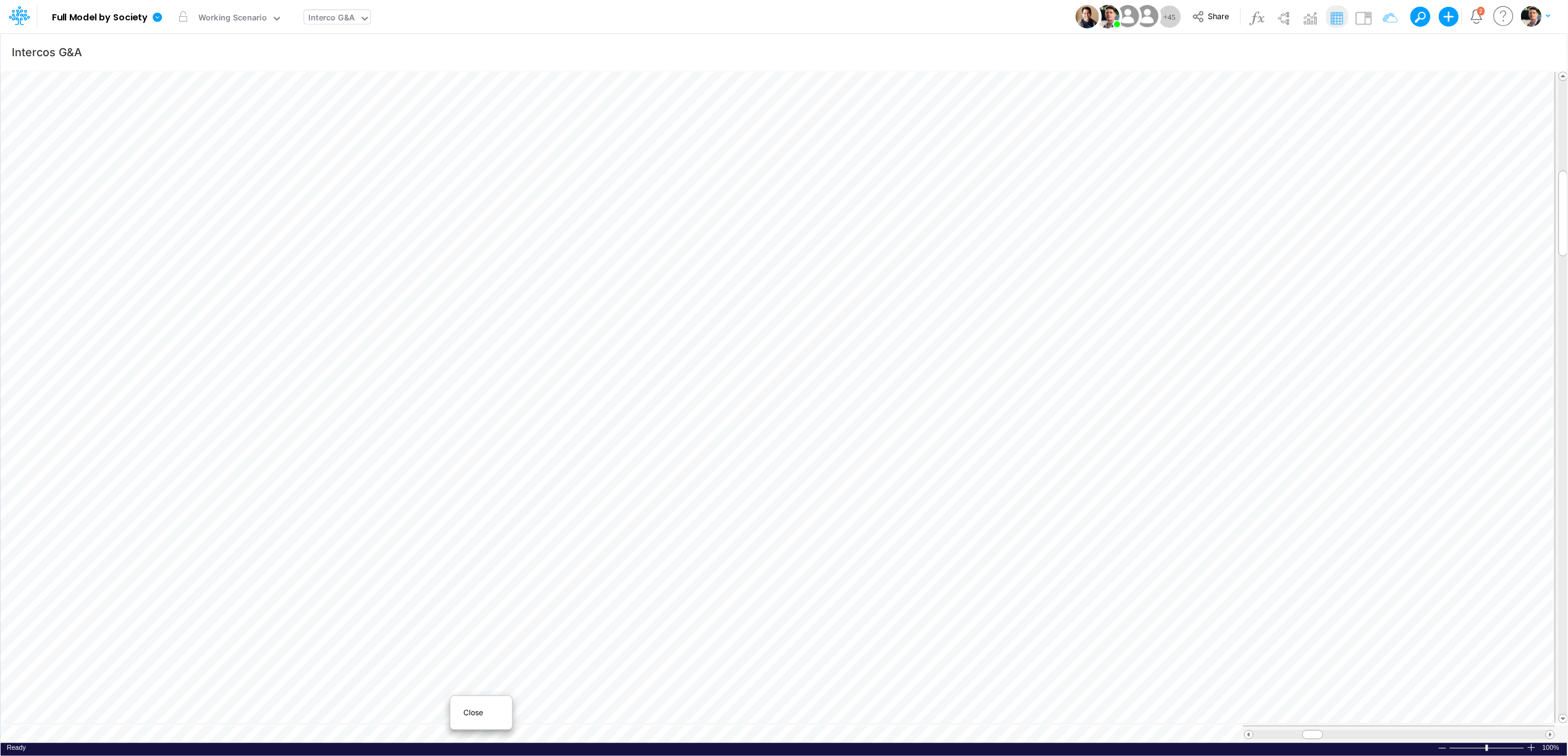
click at [487, 708] on span "Close" at bounding box center [481, 713] width 34 height 11
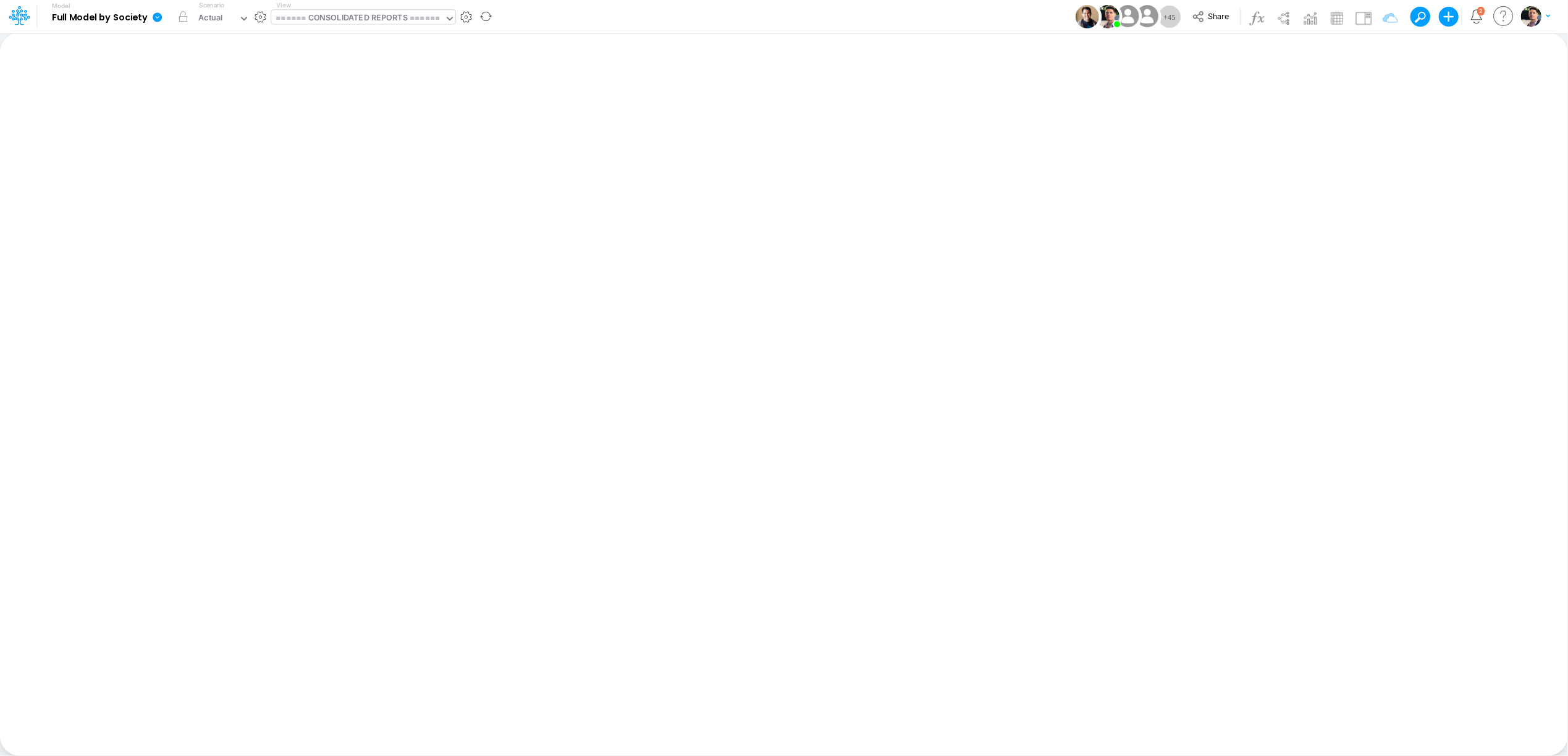
click at [401, 17] on div "====== CONSOLIDATED REPORTS ======" at bounding box center [357, 18] width 164 height 14
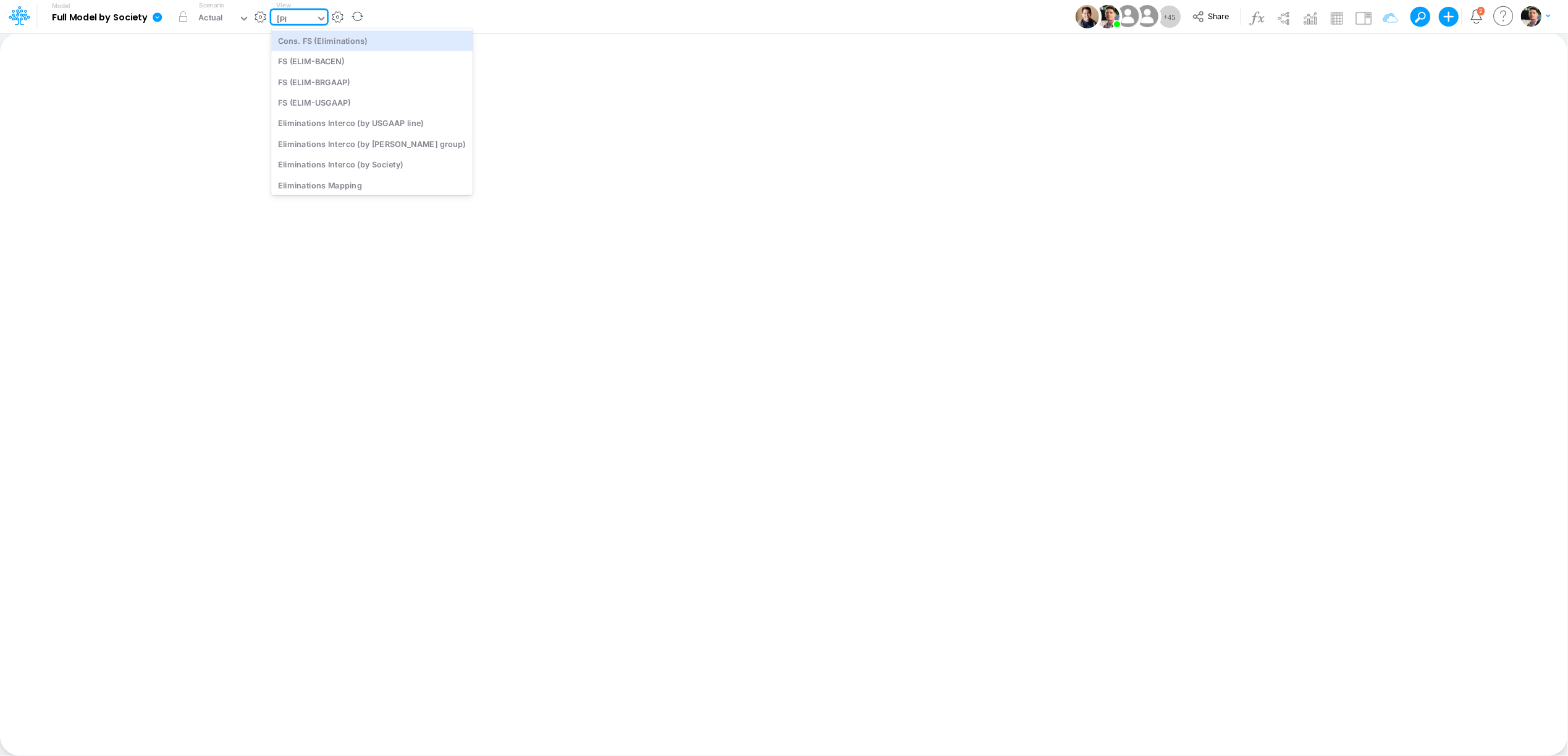
type input "elim"
click at [390, 145] on div "Eliminations Interco (by [PERSON_NAME] group)" at bounding box center [372, 143] width 201 height 20
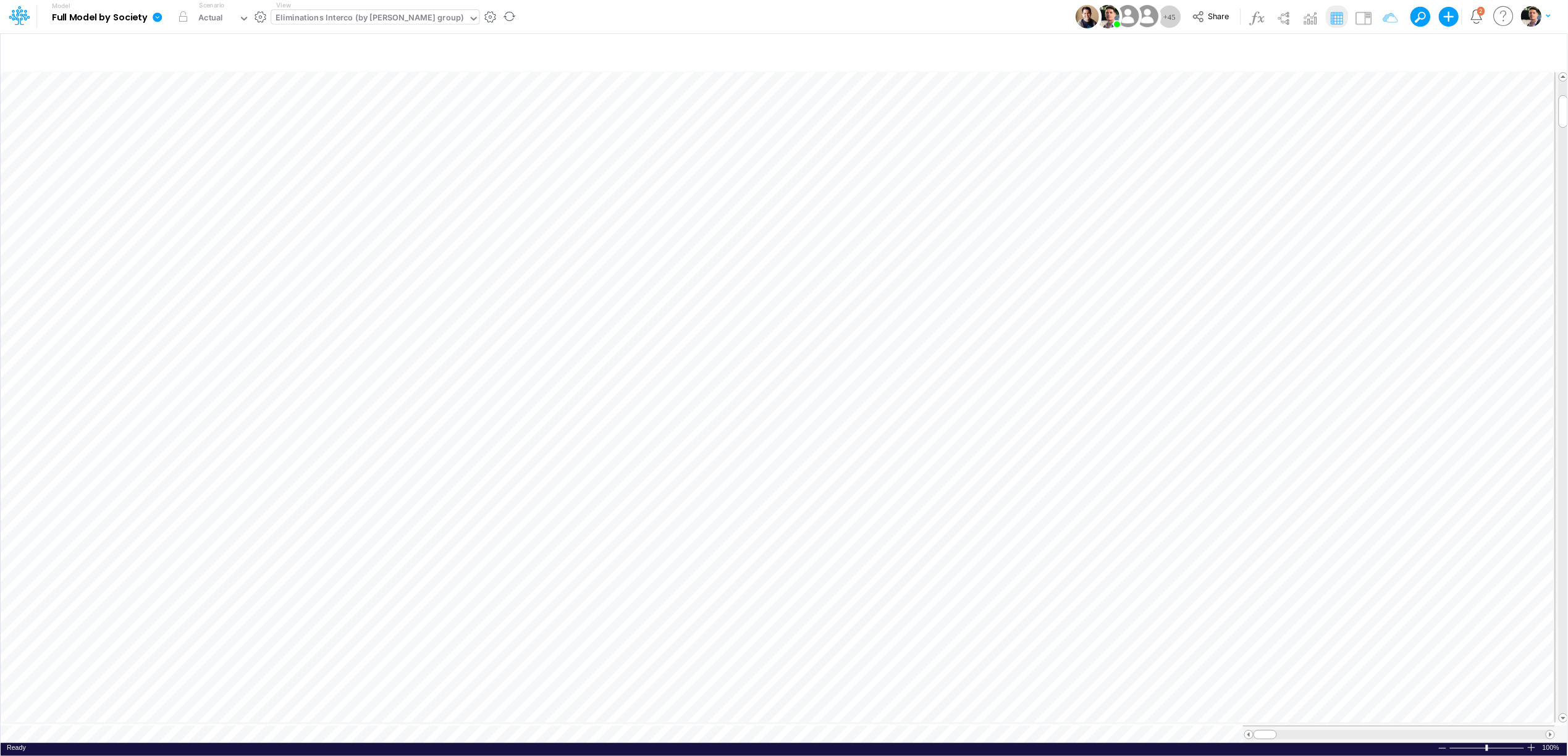
scroll to position [0, 1]
click at [1138, 226] on icon "button" at bounding box center [1141, 226] width 19 height 13
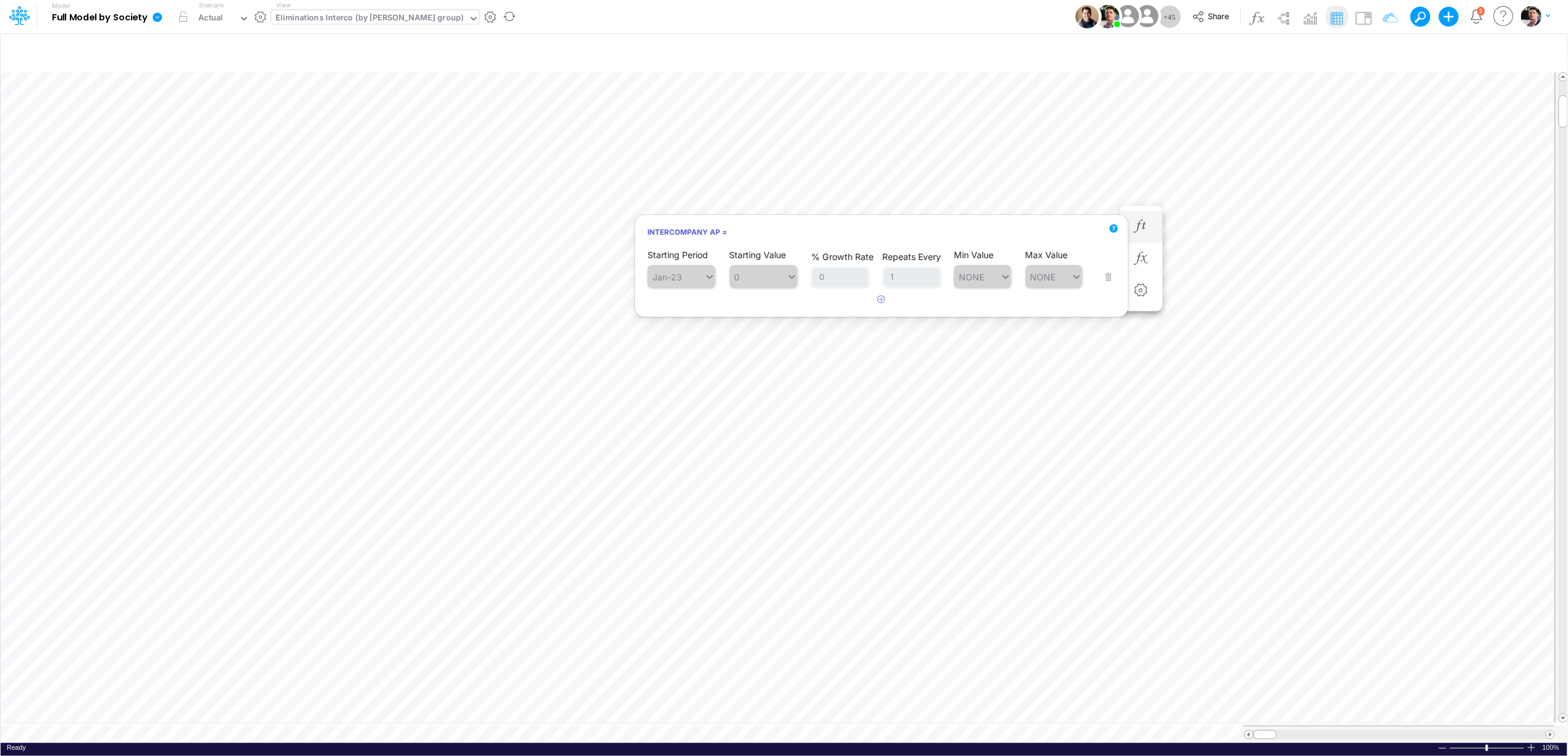
click at [1107, 277] on div "Starting Period Jan-23 Starting Value 0 % Growth Rate 0 Repeats Every 1 Min Val…" at bounding box center [881, 269] width 468 height 39
click at [1544, 48] on icon "button" at bounding box center [1544, 52] width 19 height 13
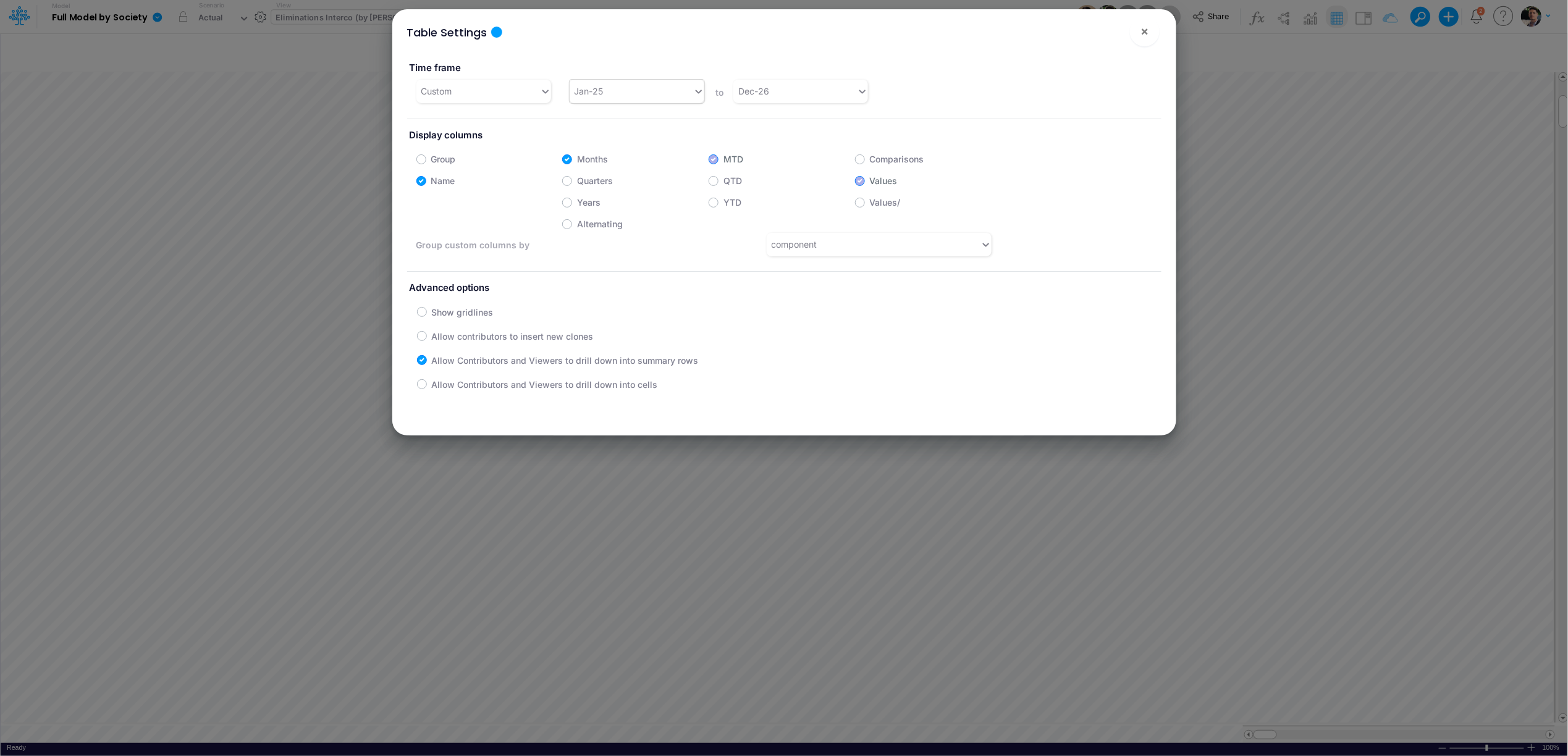
click at [632, 86] on div "Jan-25" at bounding box center [632, 91] width 124 height 20
type input "jan-23"
click at [599, 120] on div "Jan-23" at bounding box center [635, 122] width 134 height 23
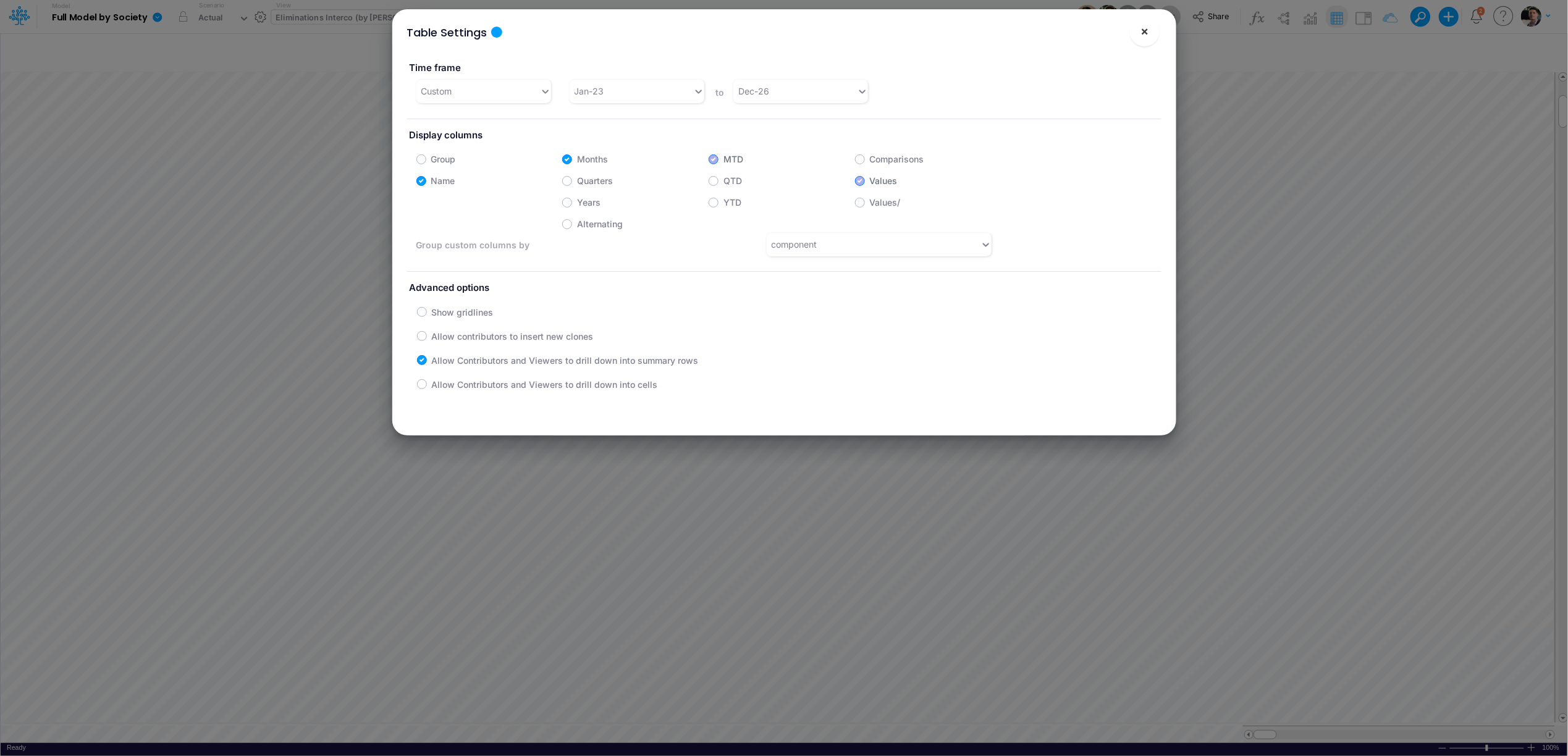
click at [1141, 35] on span "×" at bounding box center [1145, 31] width 8 height 15
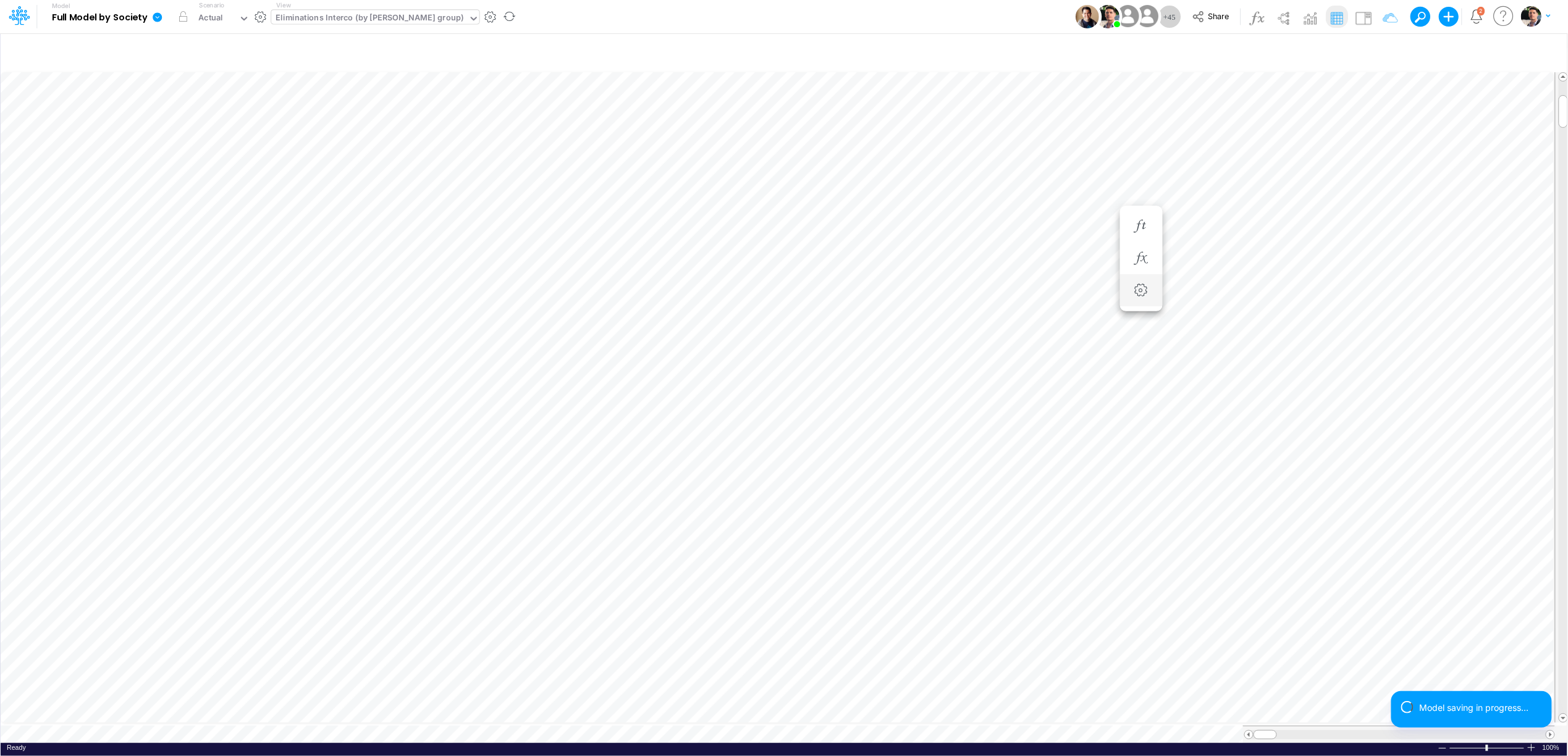
scroll to position [0, 1]
click at [1283, 223] on icon "button" at bounding box center [1289, 226] width 19 height 13
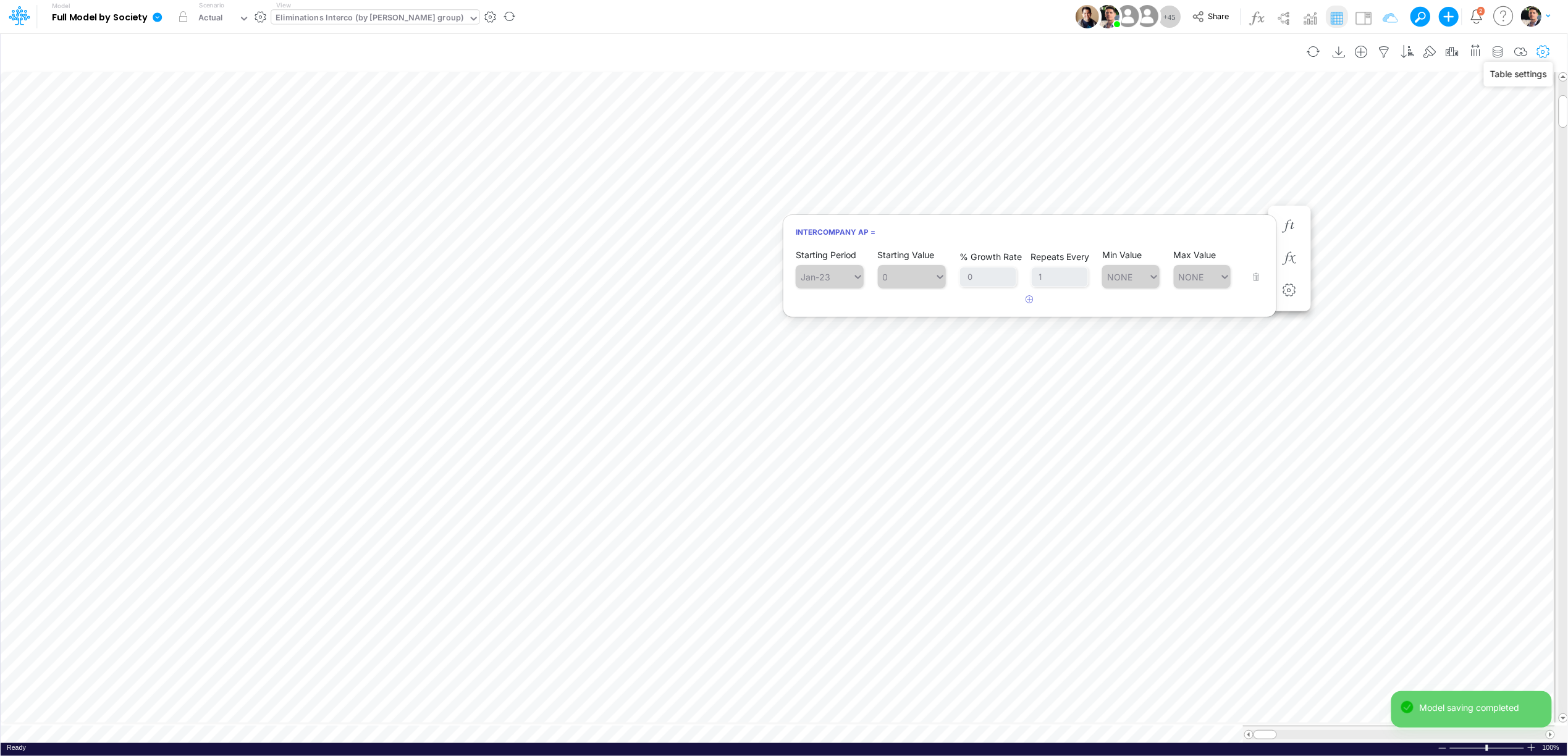
click at [1547, 54] on icon "button" at bounding box center [1544, 52] width 19 height 13
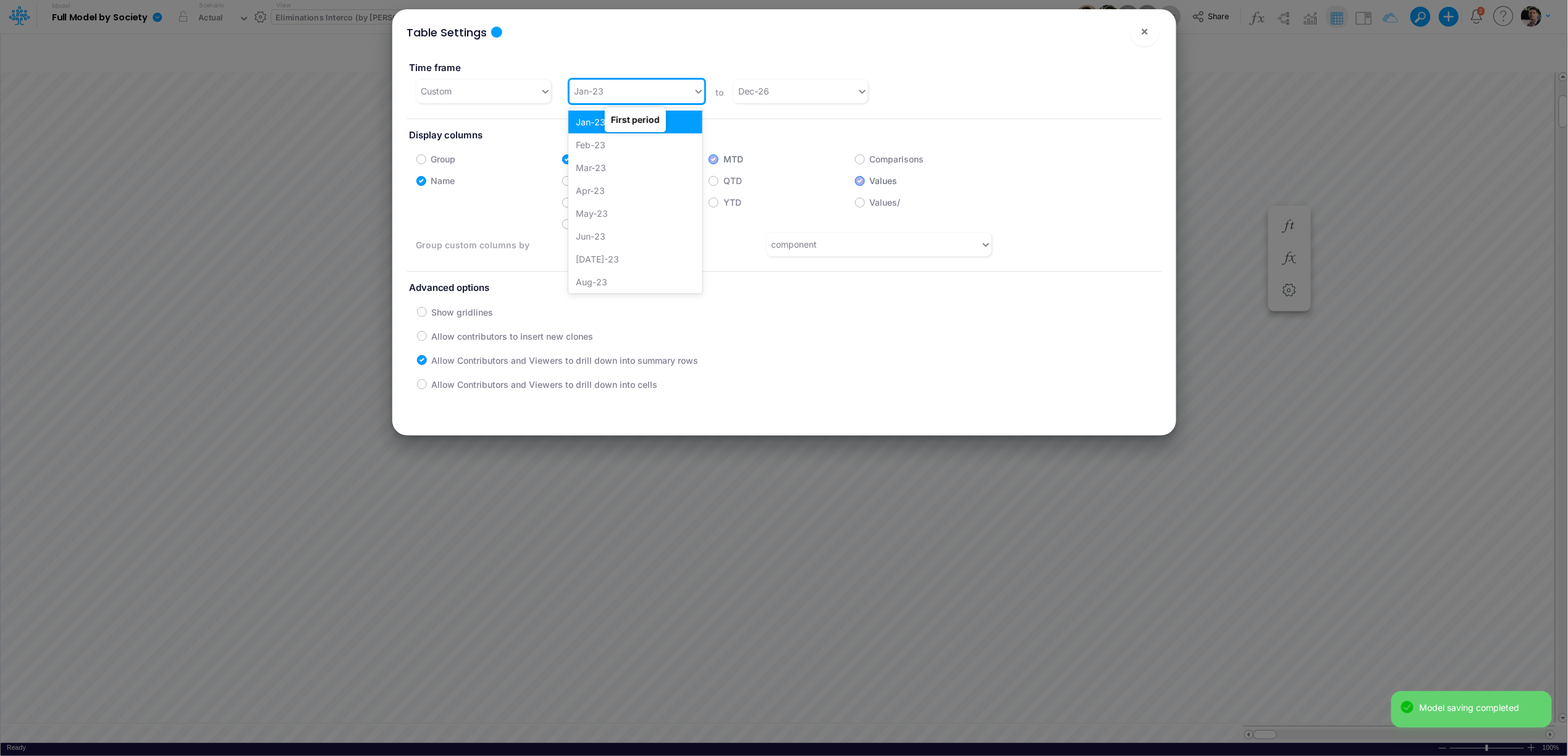
click at [652, 91] on div "Jan-23" at bounding box center [632, 91] width 124 height 20
type input "apr-25"
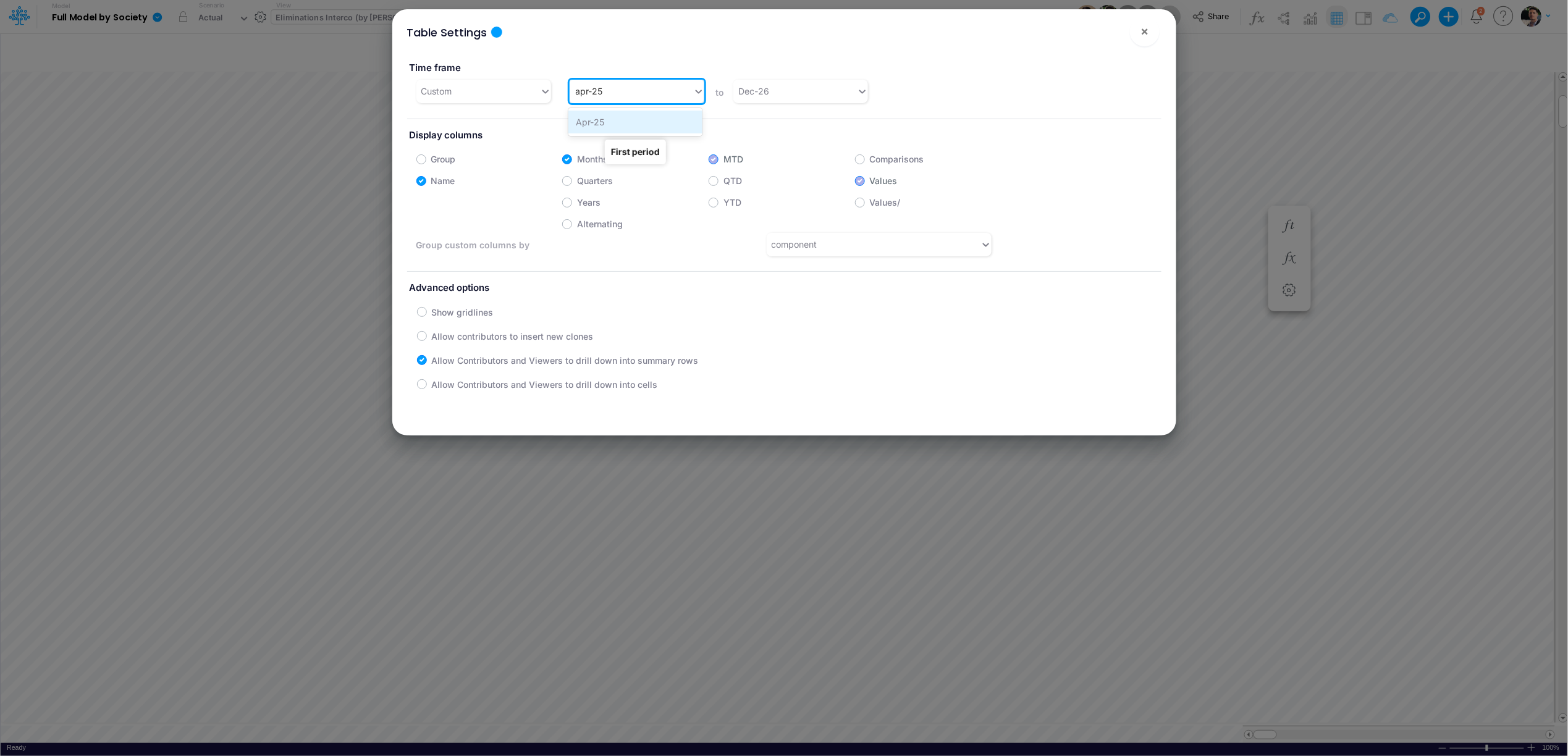
click at [590, 118] on div "Apr-25" at bounding box center [635, 122] width 134 height 23
click at [1143, 31] on span "×" at bounding box center [1145, 31] width 8 height 15
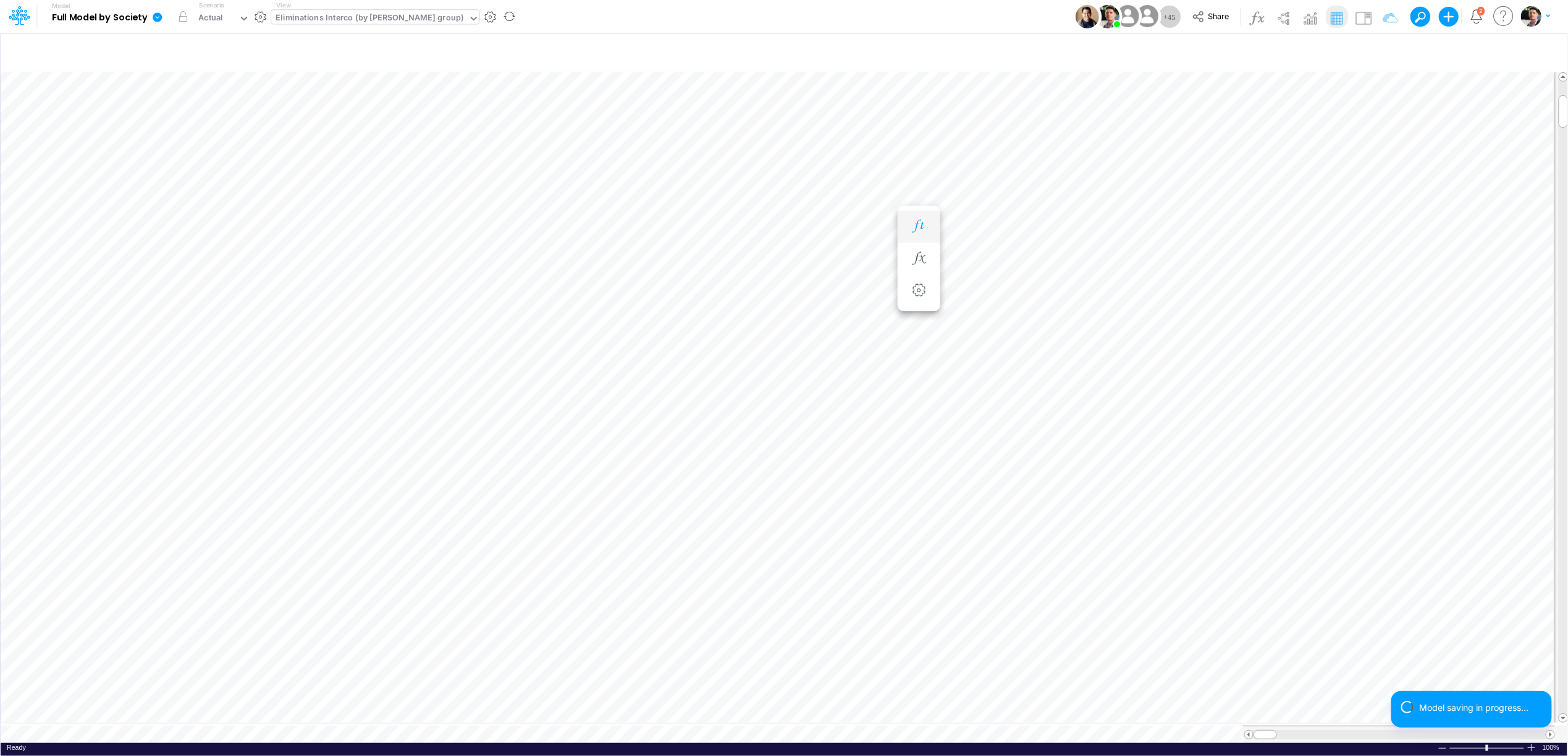
click at [920, 231] on icon "button" at bounding box center [919, 226] width 19 height 13
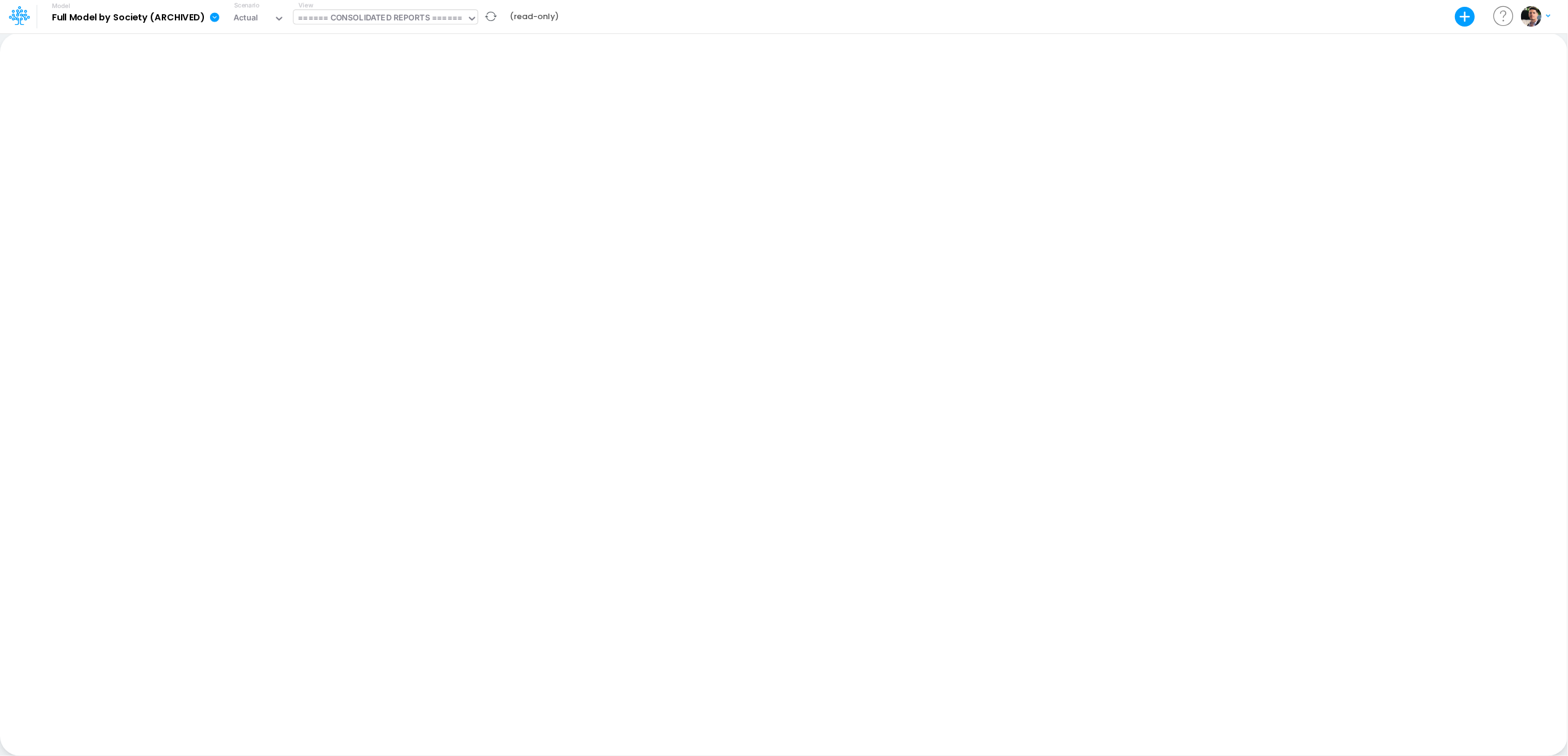
click at [398, 15] on div "====== CONSOLIDATED REPORTS ======" at bounding box center [379, 18] width 164 height 14
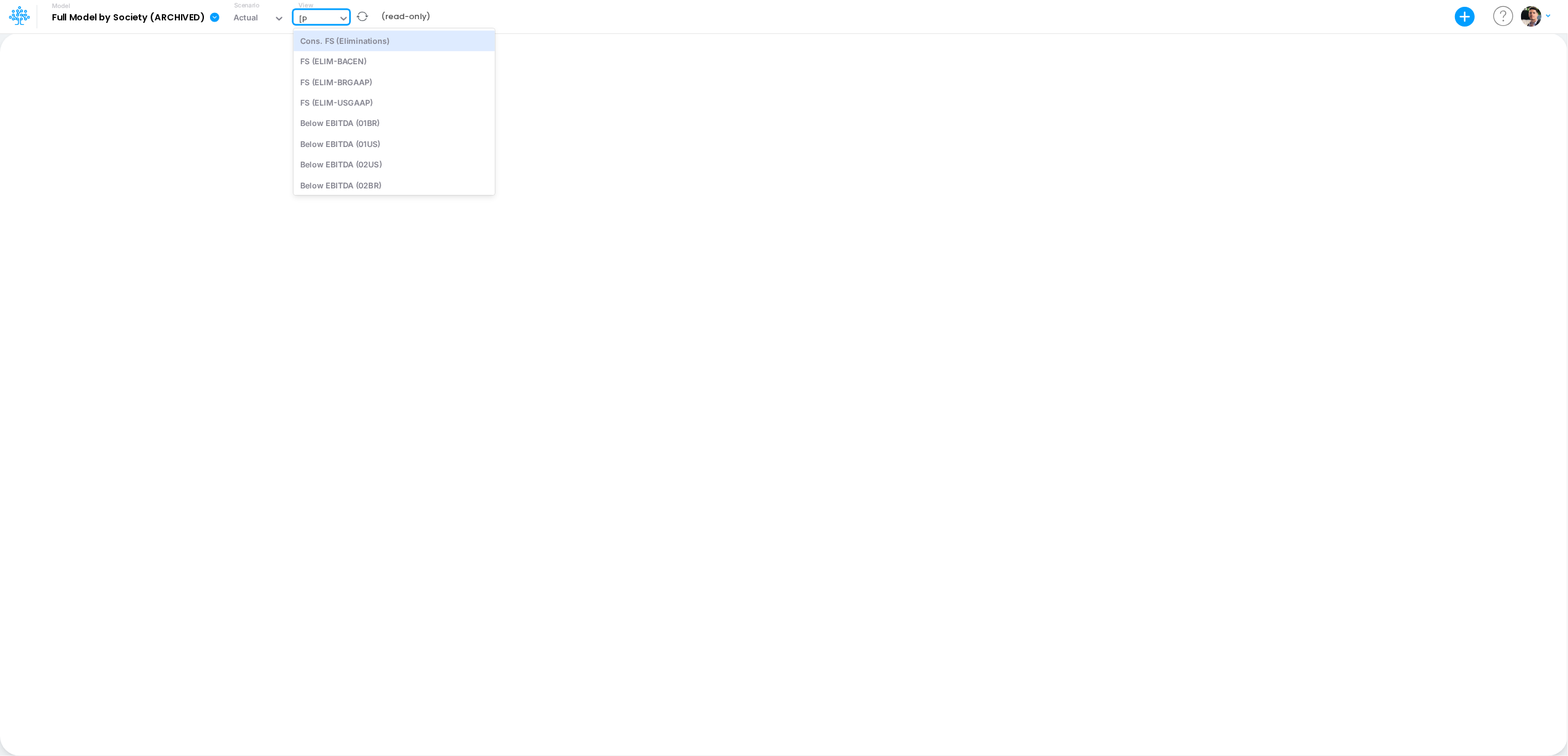
type input "elim"
click at [384, 147] on div "Eliminations Interco (by [PERSON_NAME] group)" at bounding box center [394, 143] width 201 height 20
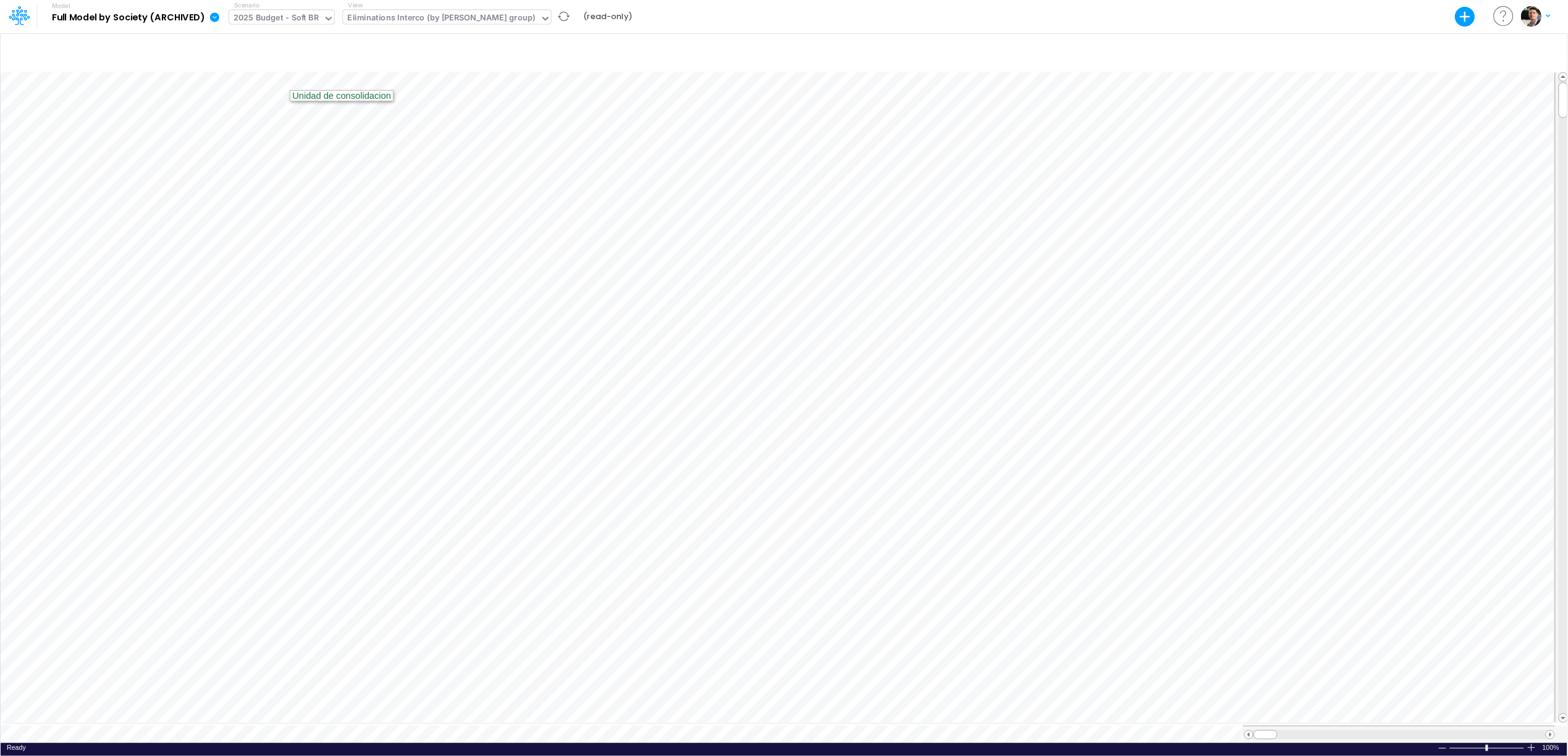
click at [301, 13] on div "2025 Budget - Soft BR" at bounding box center [276, 18] width 86 height 14
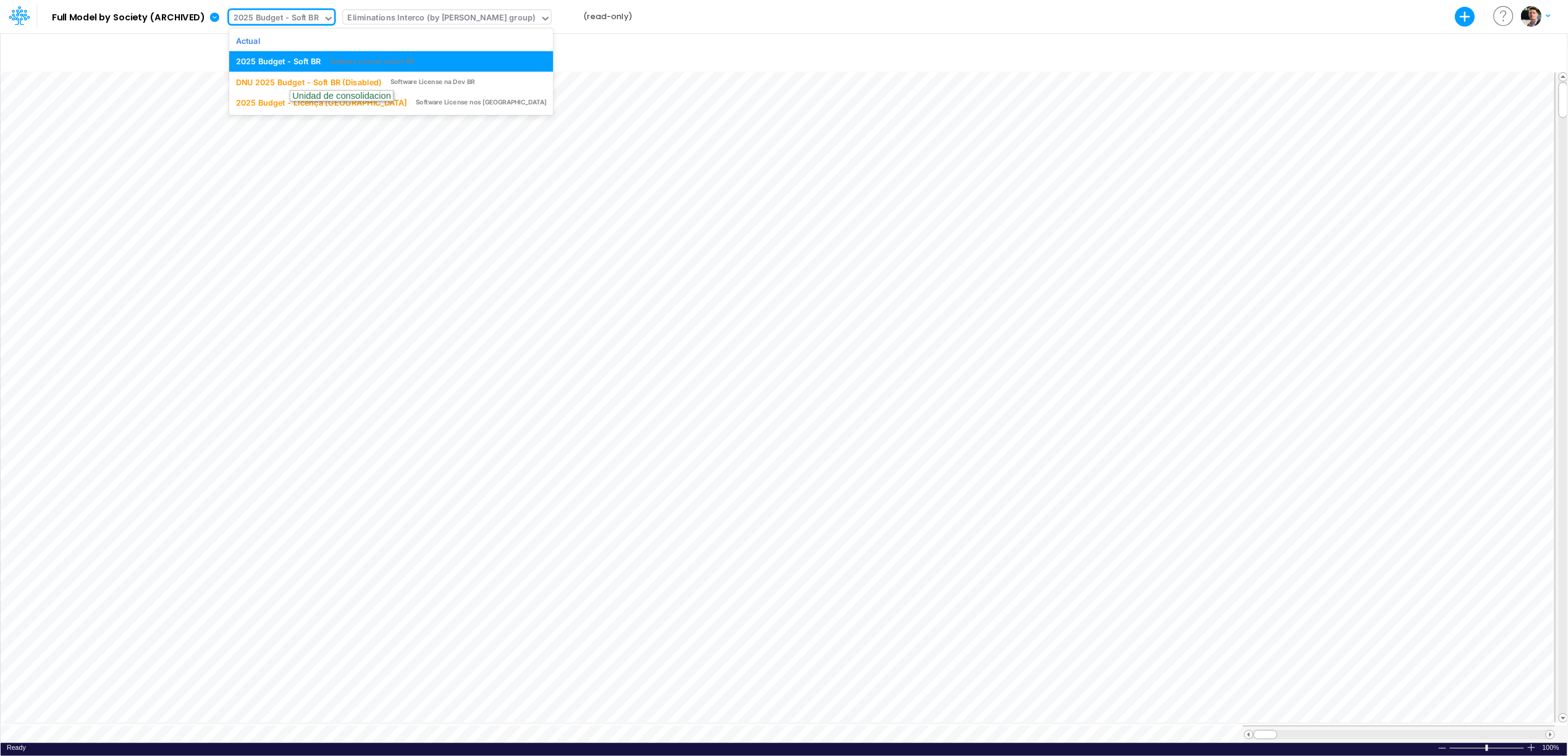
click at [453, 15] on div "Eliminations Interco (by [PERSON_NAME] group)" at bounding box center [442, 18] width 188 height 14
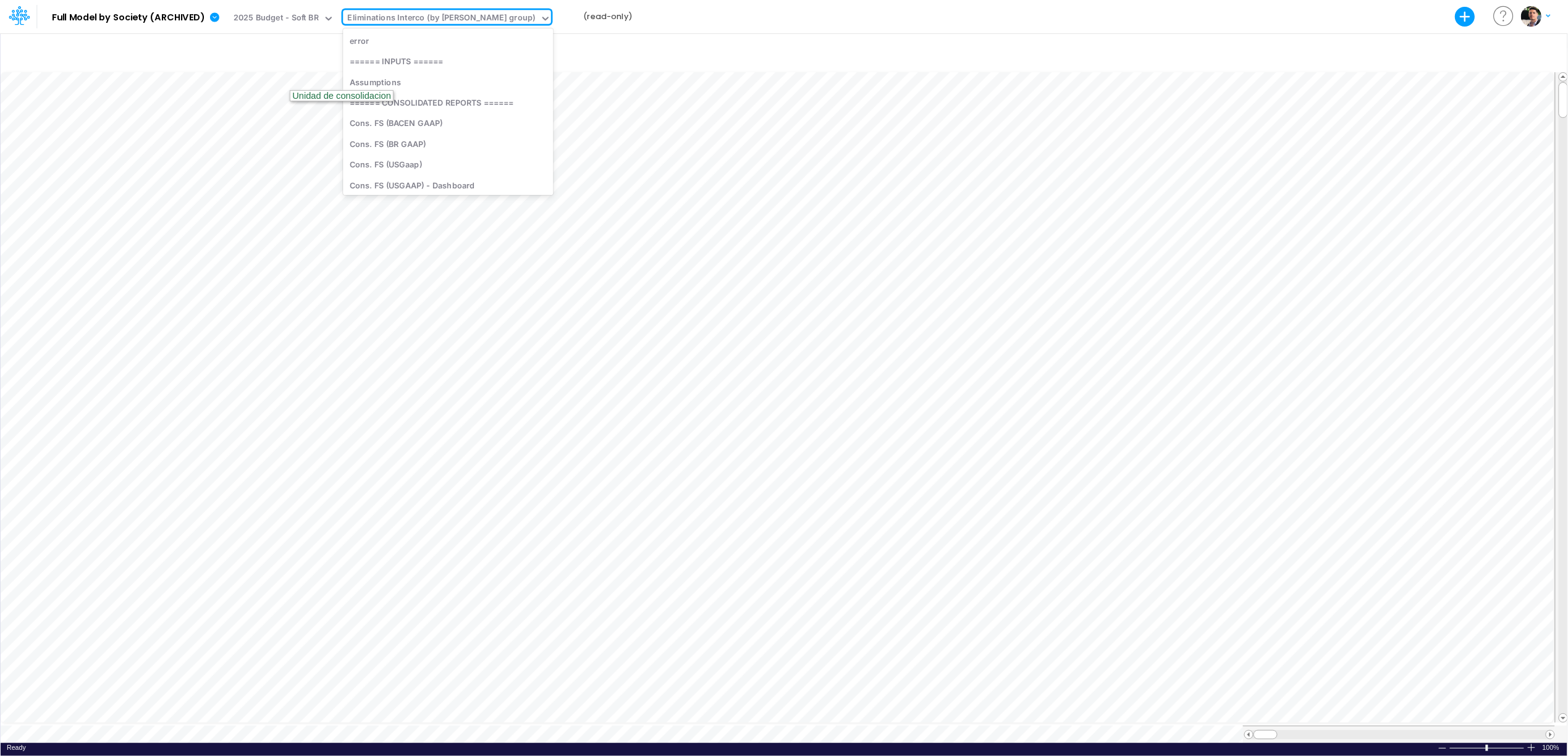
scroll to position [3516, 0]
click at [467, 16] on div "Eliminations Interco (by [PERSON_NAME] group)" at bounding box center [442, 18] width 188 height 14
click at [1549, 730] on span at bounding box center [1550, 734] width 8 height 8
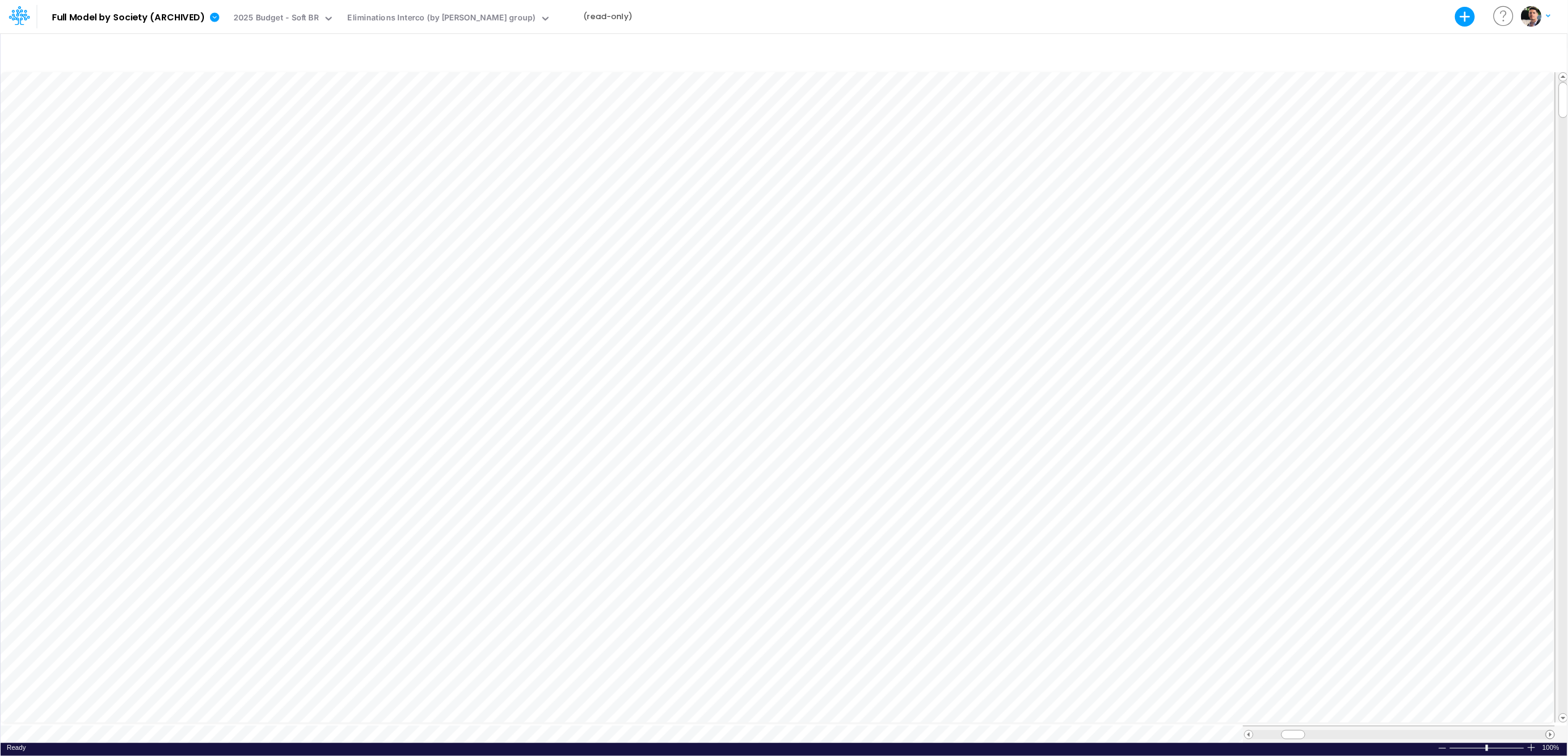
click at [1549, 730] on span at bounding box center [1550, 734] width 8 height 8
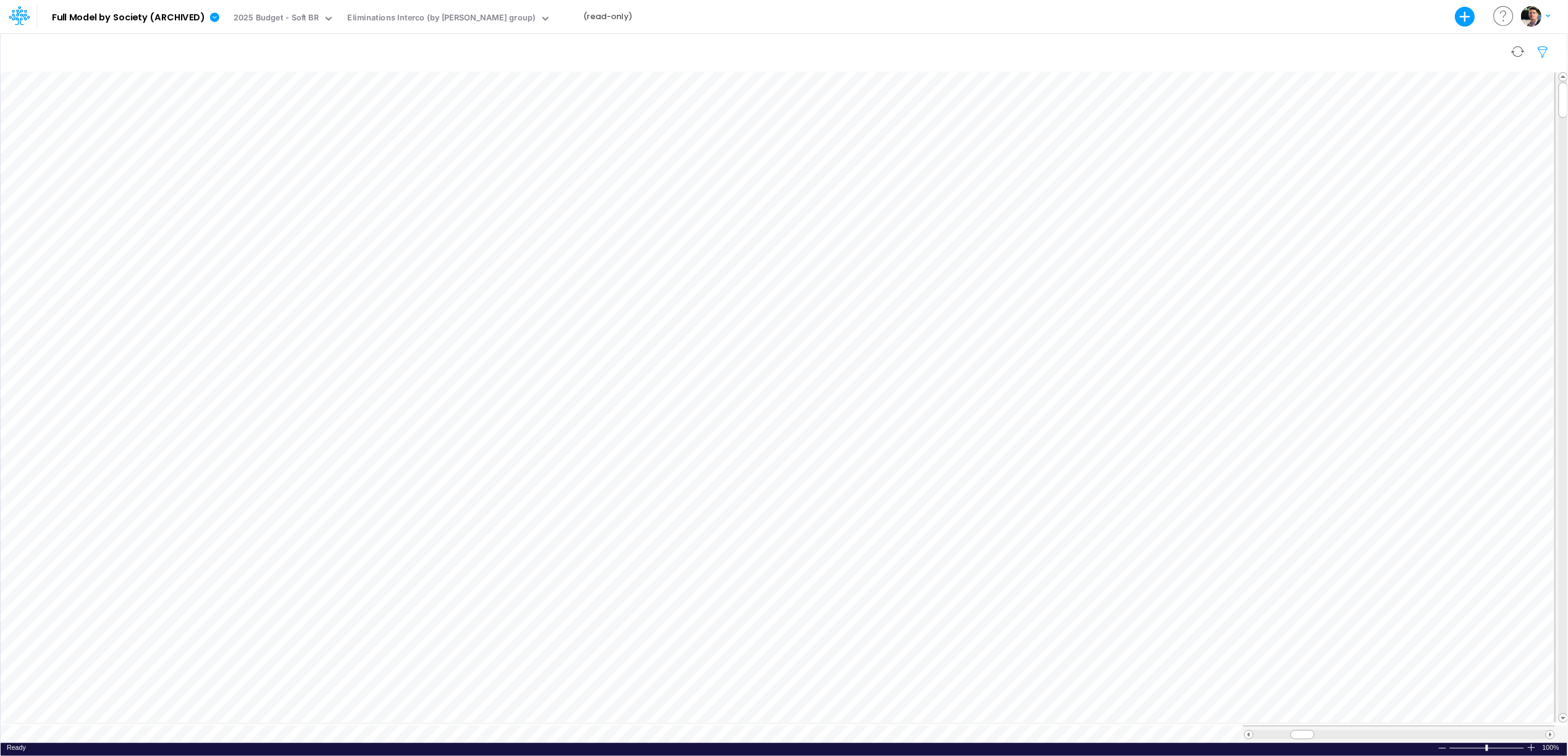
click at [1546, 50] on icon "button" at bounding box center [1544, 52] width 19 height 13
select select "notEqual"
click at [1363, 215] on button "button" at bounding box center [1357, 209] width 24 height 20
select select "tableSearchOR"
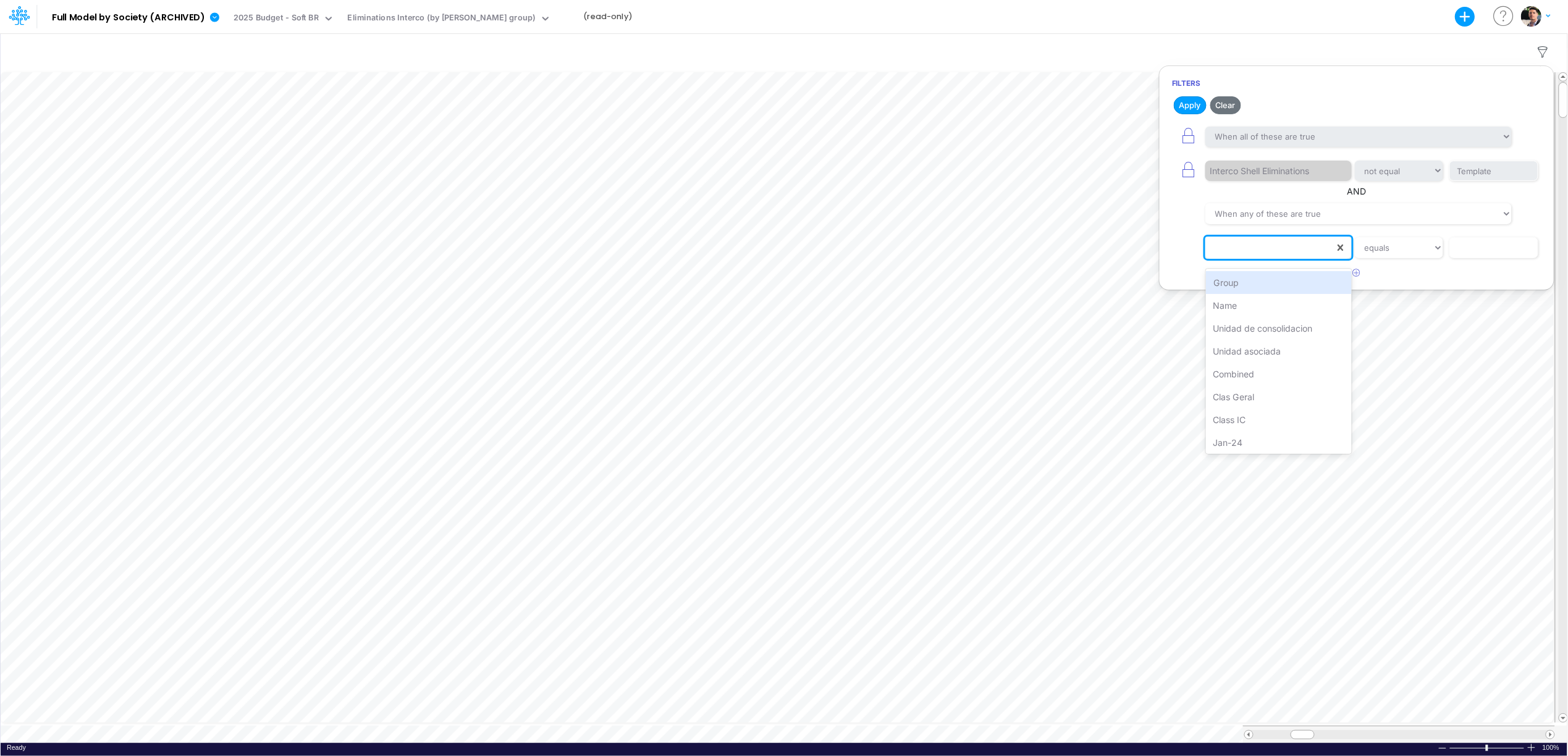
click at [1262, 251] on div at bounding box center [1270, 247] width 129 height 21
click at [1281, 329] on div "Unidad de consolidacion" at bounding box center [1279, 329] width 146 height 23
click at [1475, 252] on input "text" at bounding box center [1493, 247] width 90 height 21
type input "Y1/01BR"
click at [1359, 277] on icon "button" at bounding box center [1357, 273] width 8 height 8
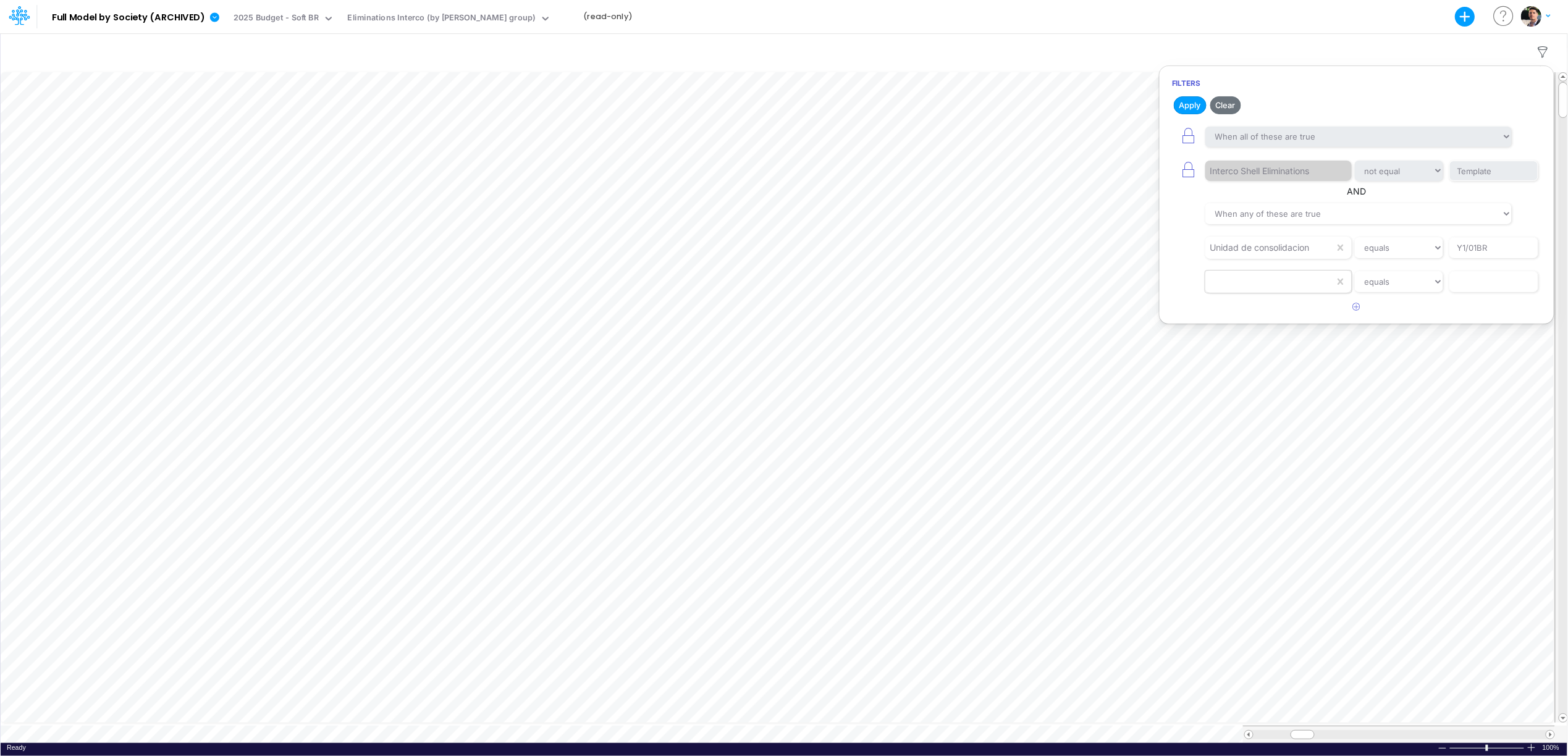
click at [1269, 283] on div at bounding box center [1270, 281] width 129 height 21
type input "UNI"
type input "Y1/03BR"
click at [1199, 99] on button "Apply" at bounding box center [1190, 105] width 33 height 18
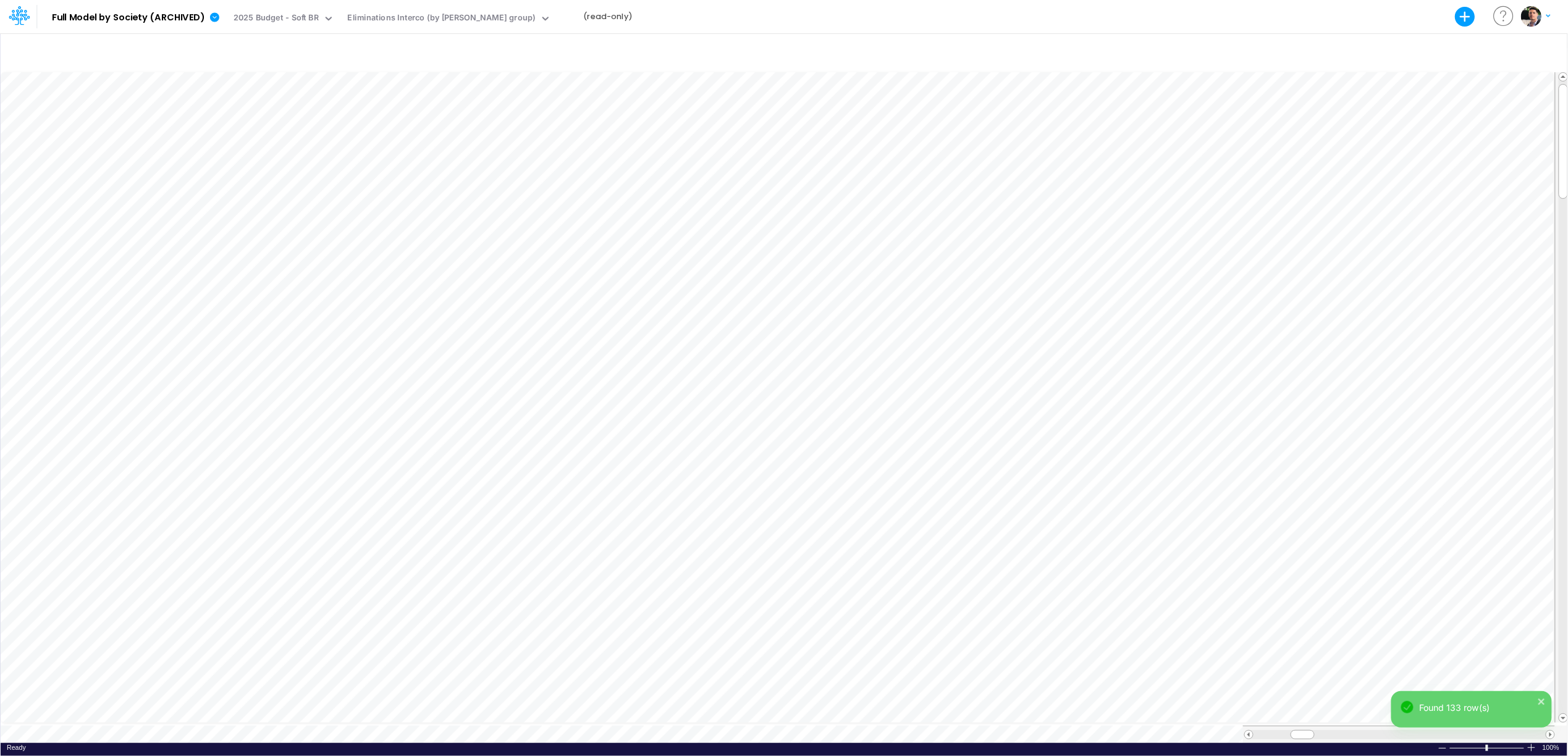
scroll to position [0, 1]
click at [426, 13] on div "Eliminations Interco (by [PERSON_NAME] group)" at bounding box center [442, 18] width 188 height 14
type input "INTE"
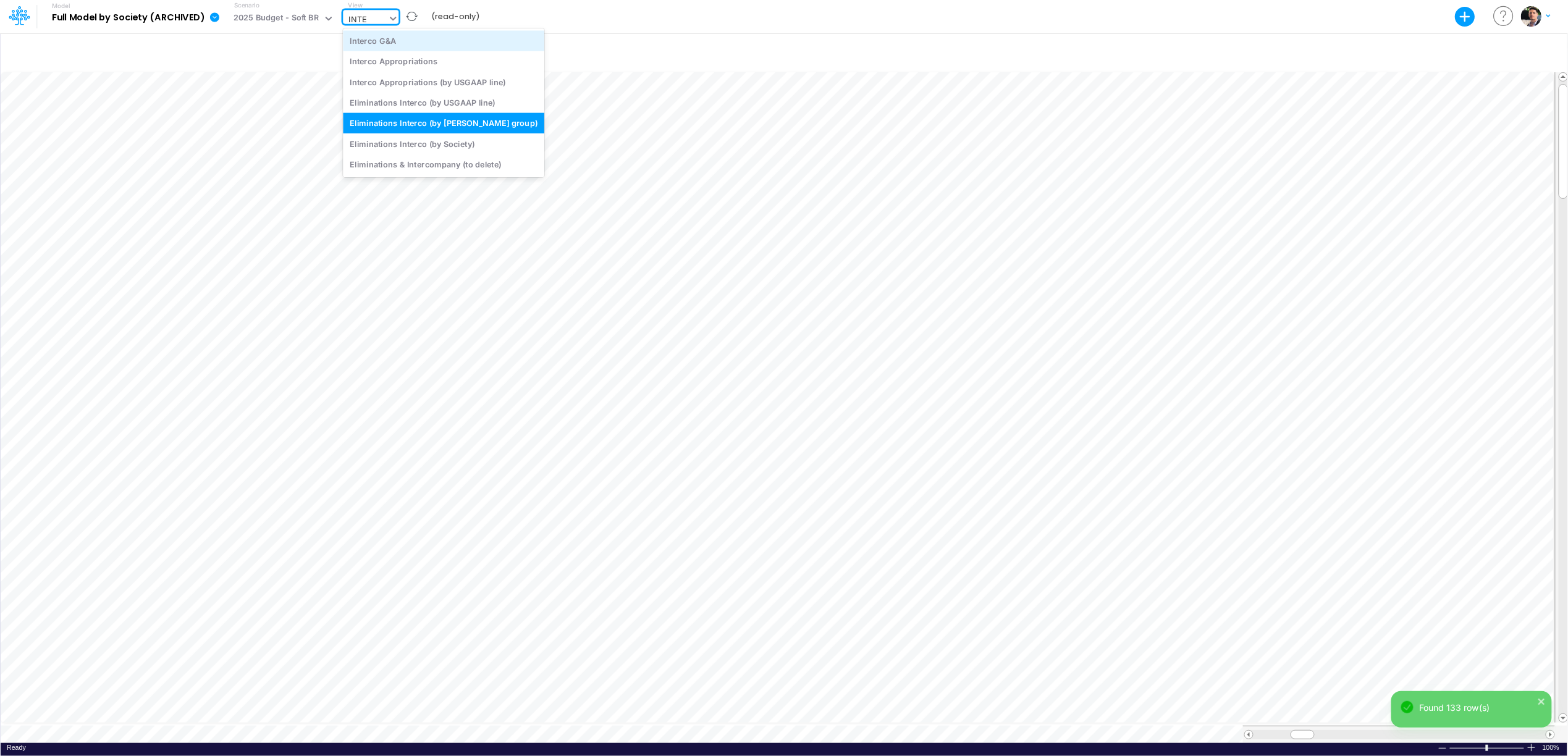
click at [438, 44] on div "Interco G&A" at bounding box center [443, 40] width 201 height 20
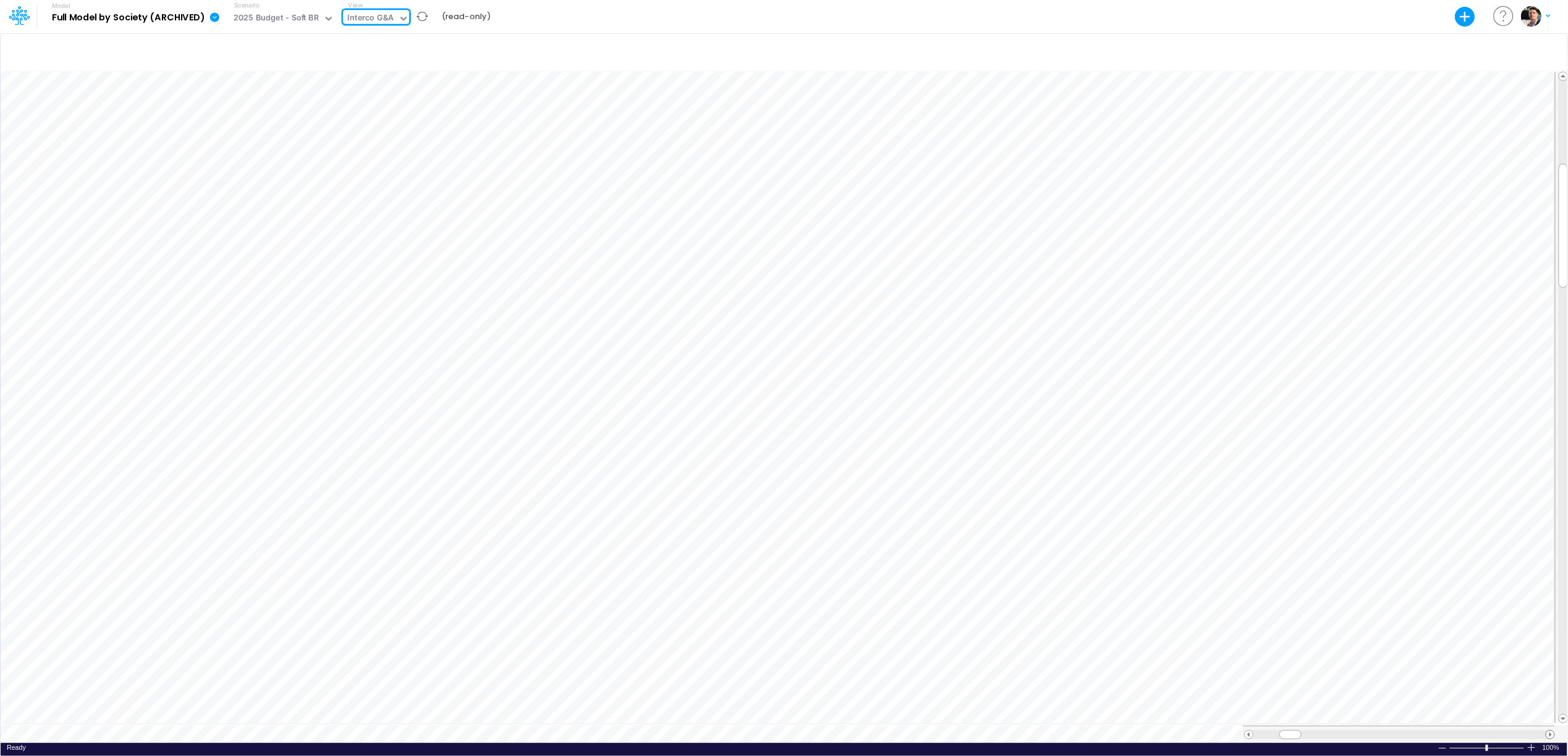
click at [1547, 730] on span at bounding box center [1550, 734] width 8 height 8
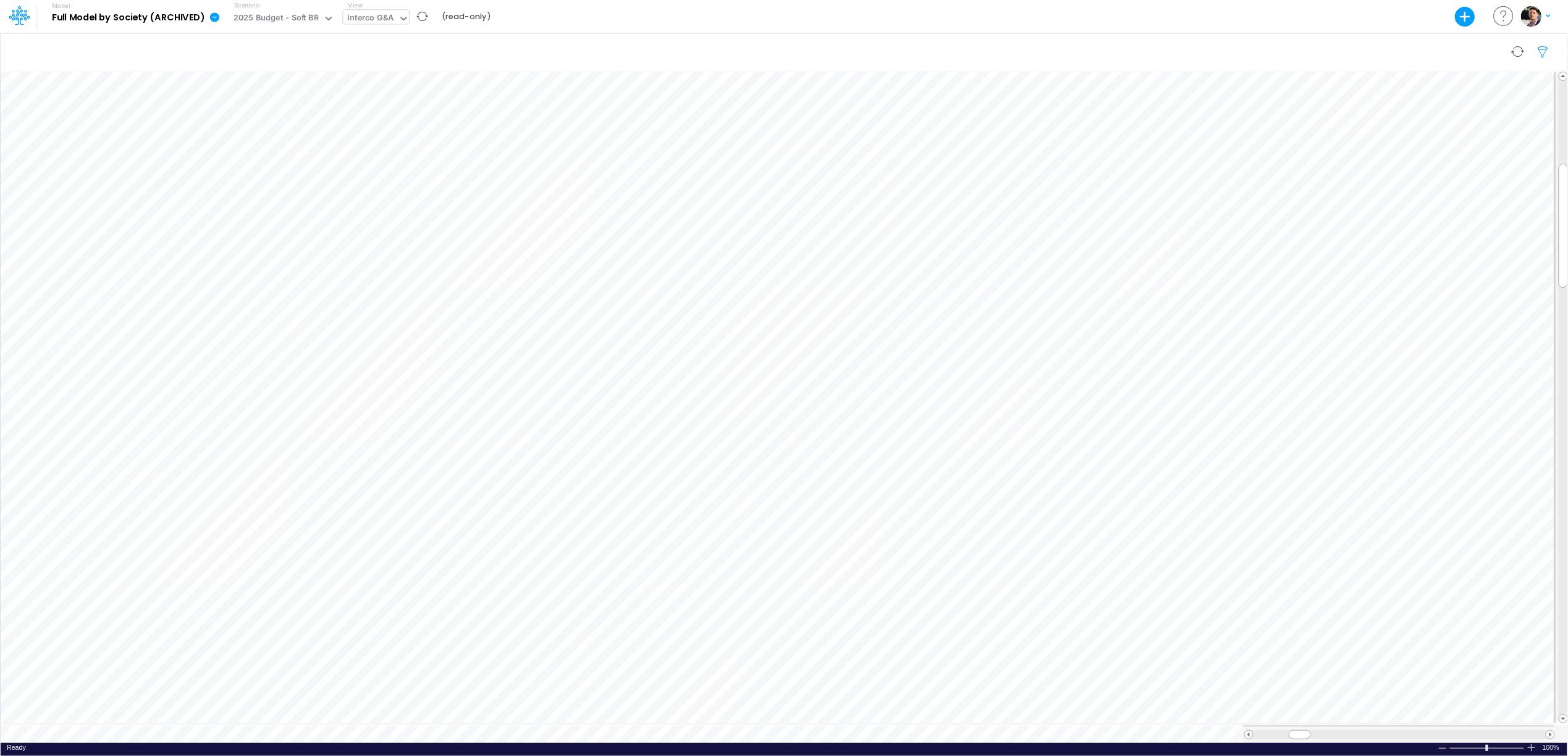
click at [1544, 47] on icon "button" at bounding box center [1544, 52] width 19 height 13
select select "notEqual"
click at [1359, 208] on icon "button" at bounding box center [1357, 209] width 8 height 8
click at [1270, 254] on div at bounding box center [1270, 247] width 129 height 21
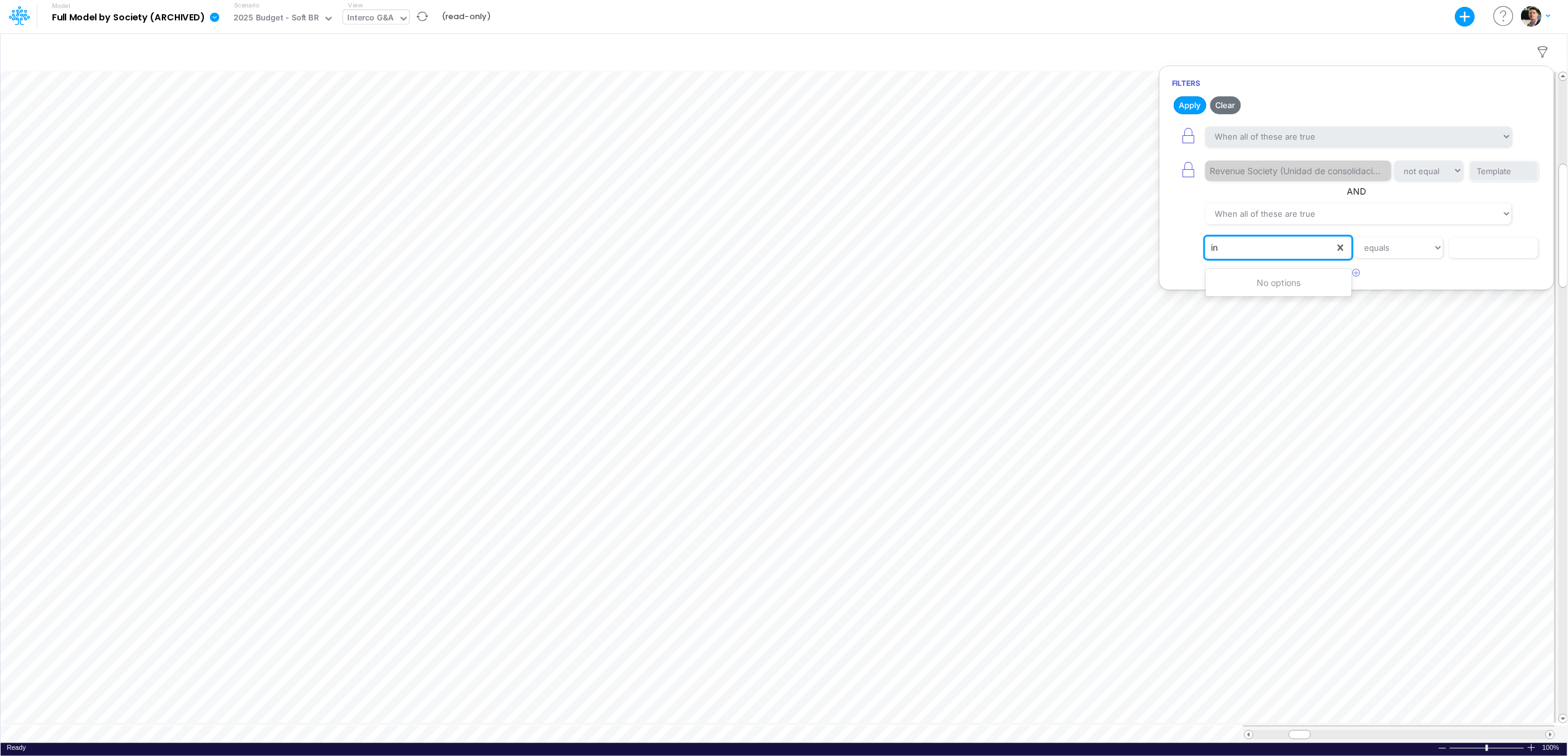
type input "i"
type input "e"
type input "u"
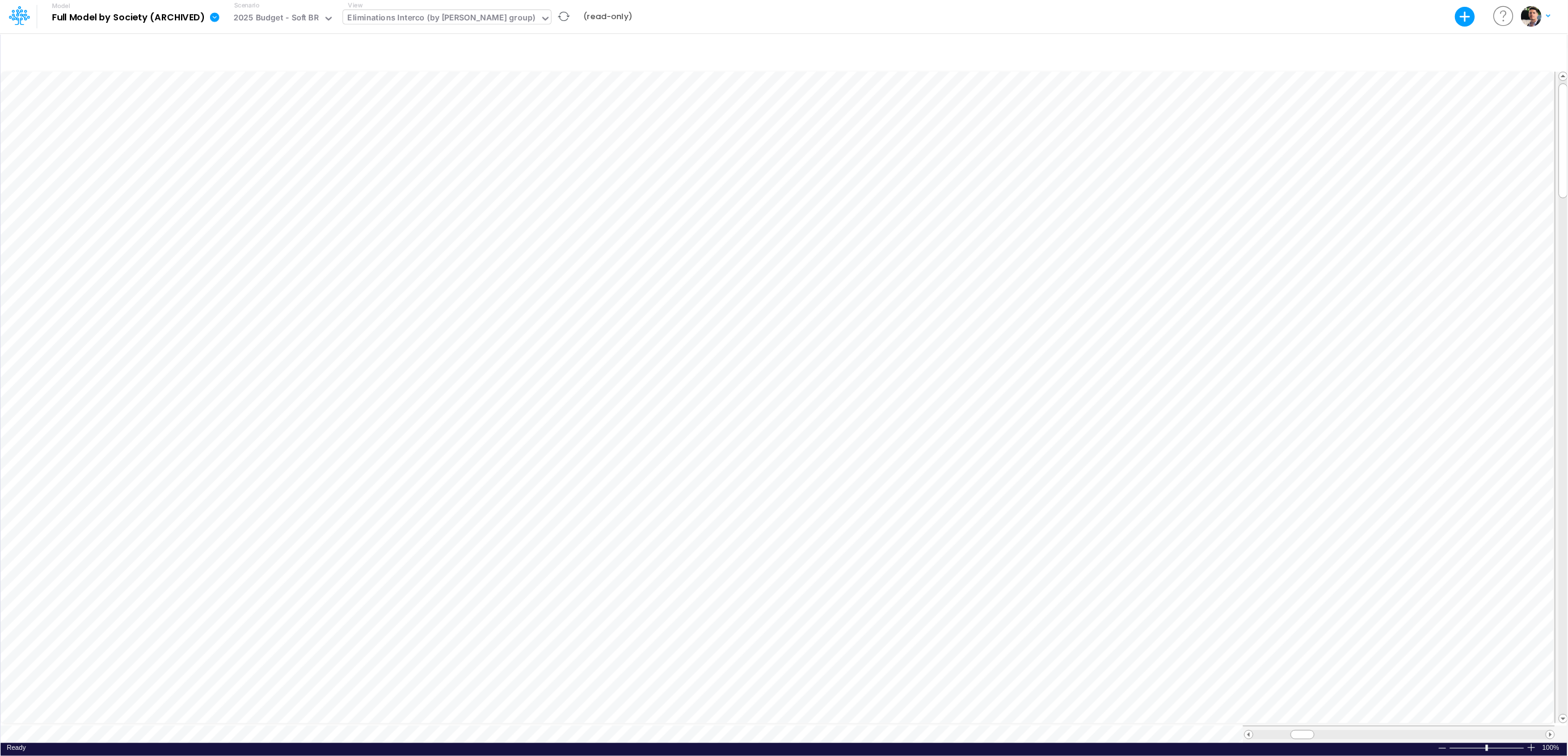
scroll to position [0, 1]
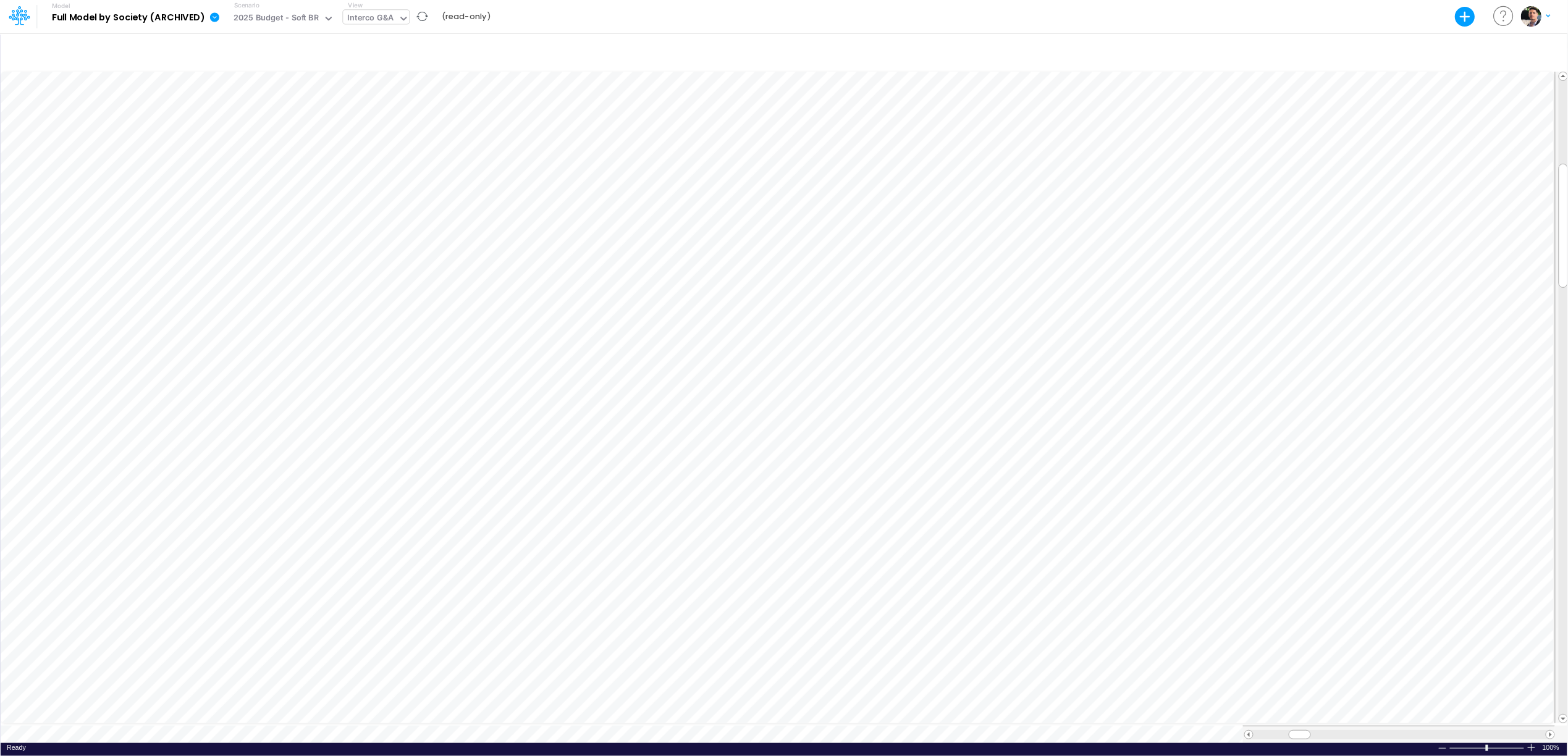
scroll to position [0, 1]
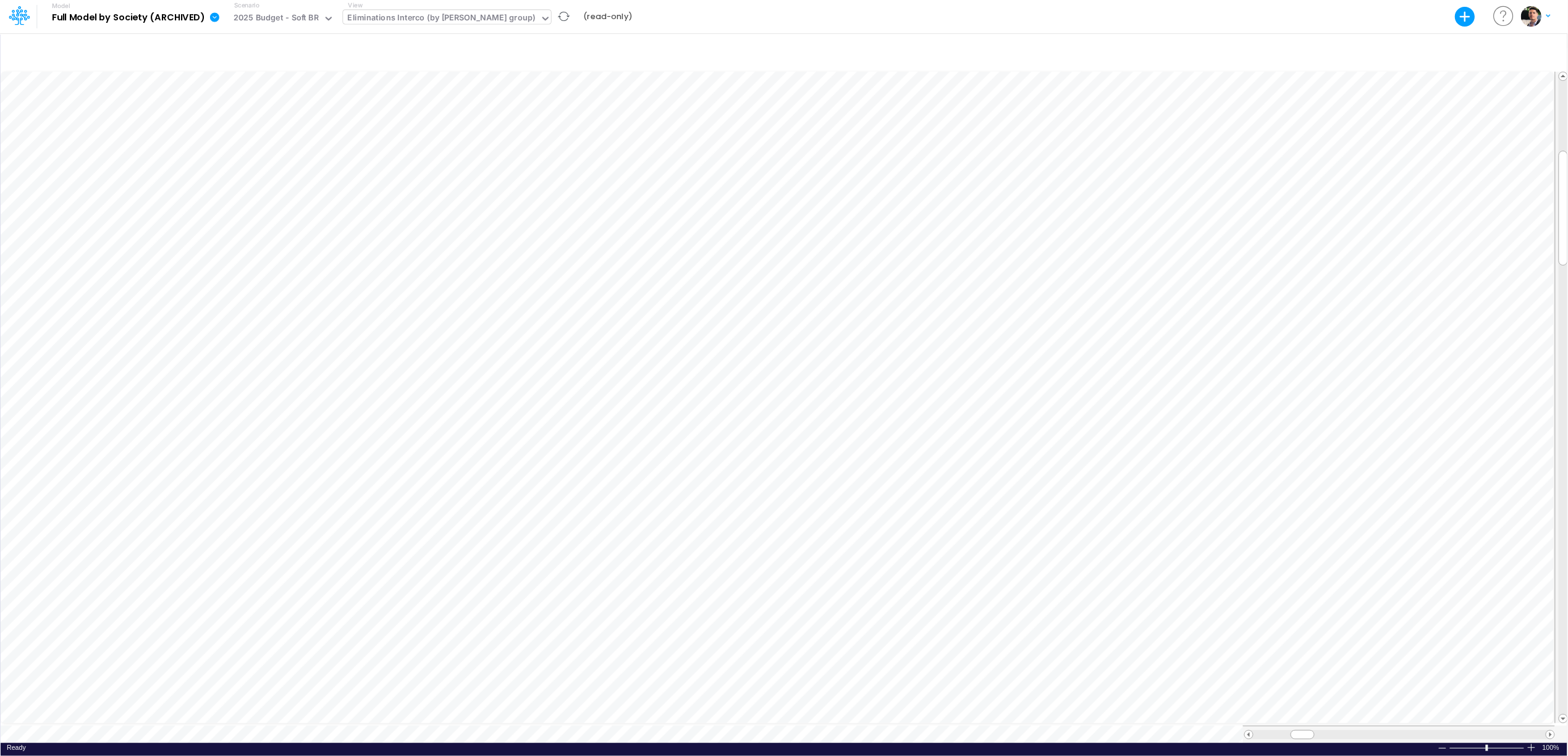
scroll to position [0, 1]
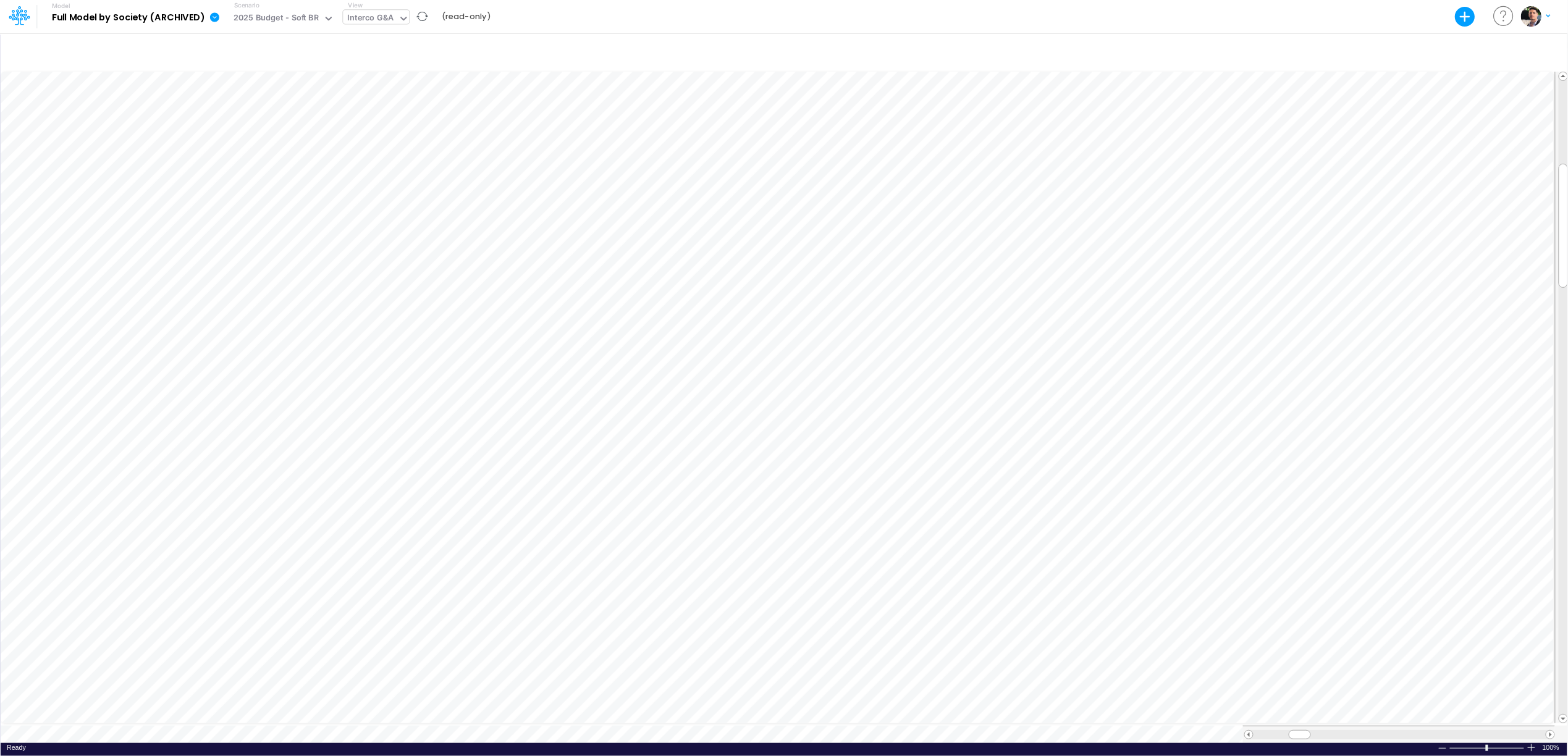
scroll to position [0, 1]
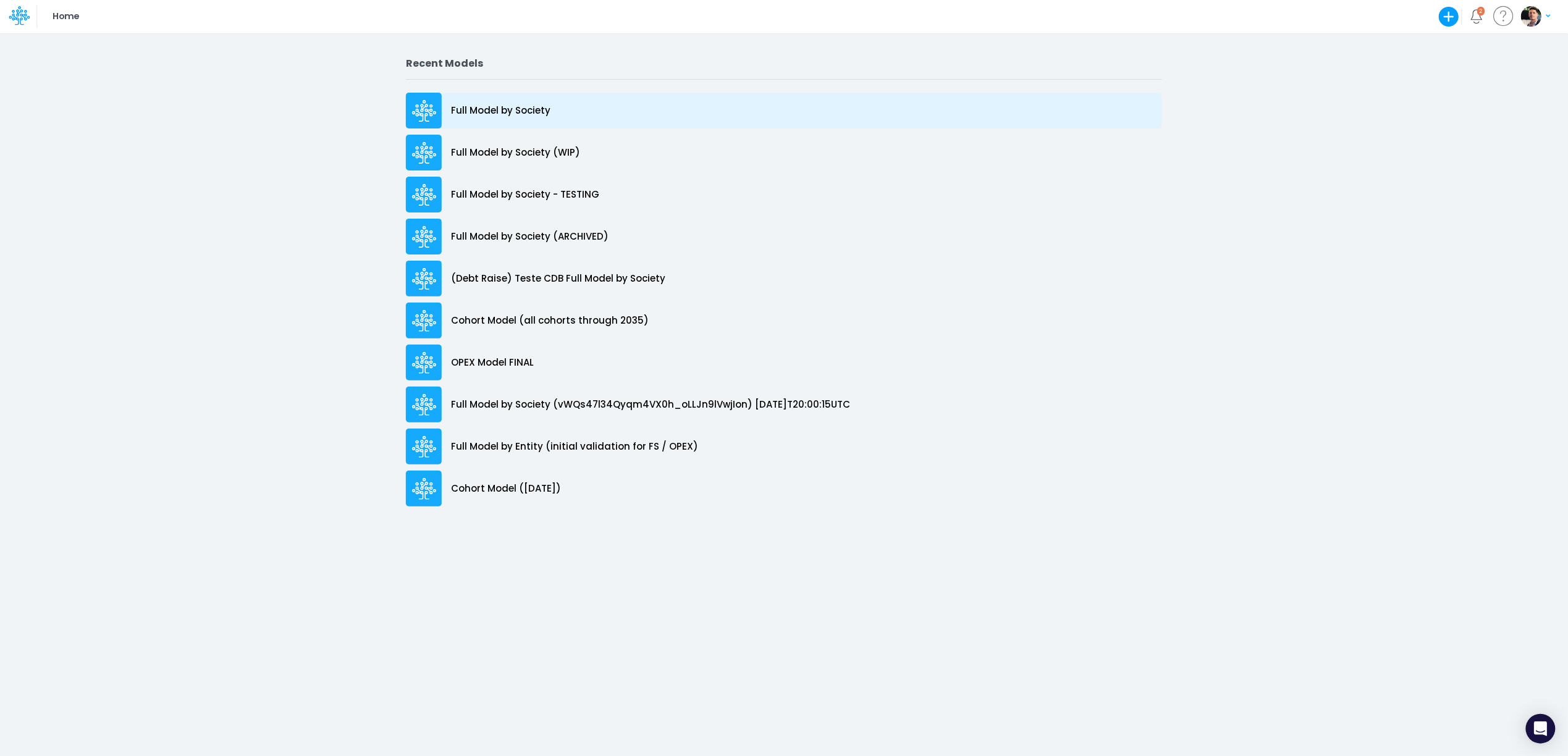
click at [512, 114] on p "Full Model by Society" at bounding box center [501, 110] width 100 height 14
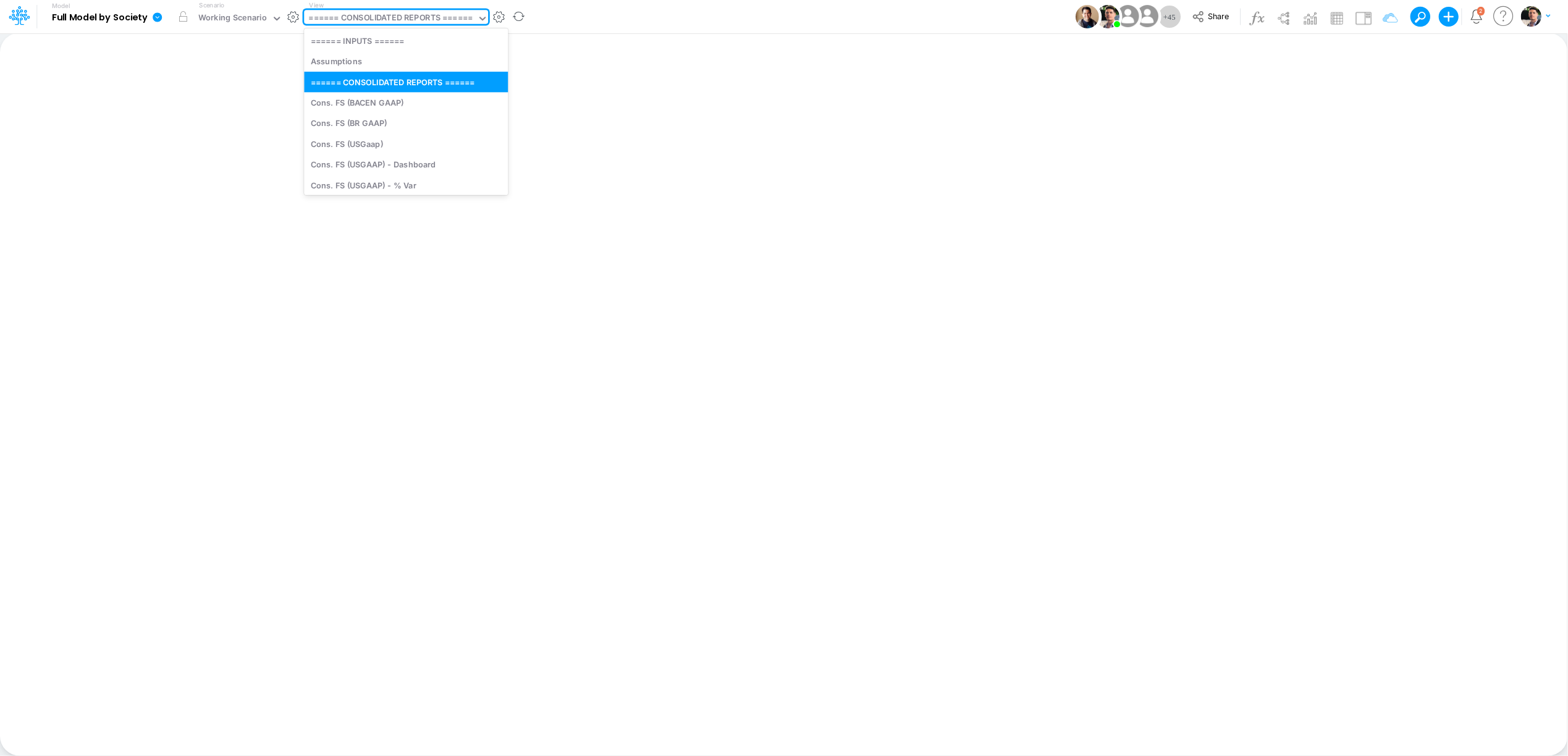
click at [446, 19] on div "====== CONSOLIDATED REPORTS ======" at bounding box center [390, 18] width 164 height 14
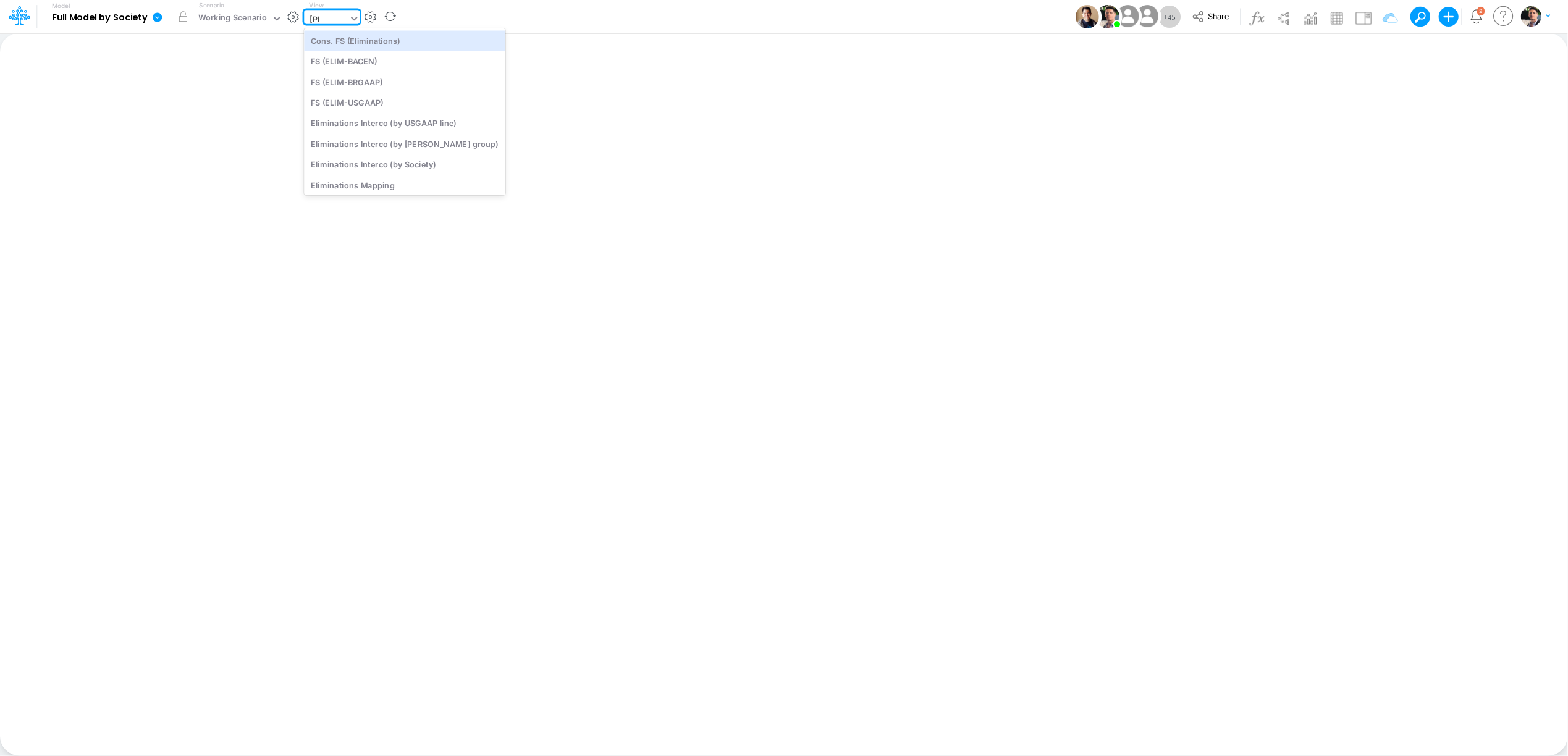
type input "elim"
click at [413, 144] on div "Eliminations Interco (by [PERSON_NAME] group)" at bounding box center [404, 143] width 201 height 20
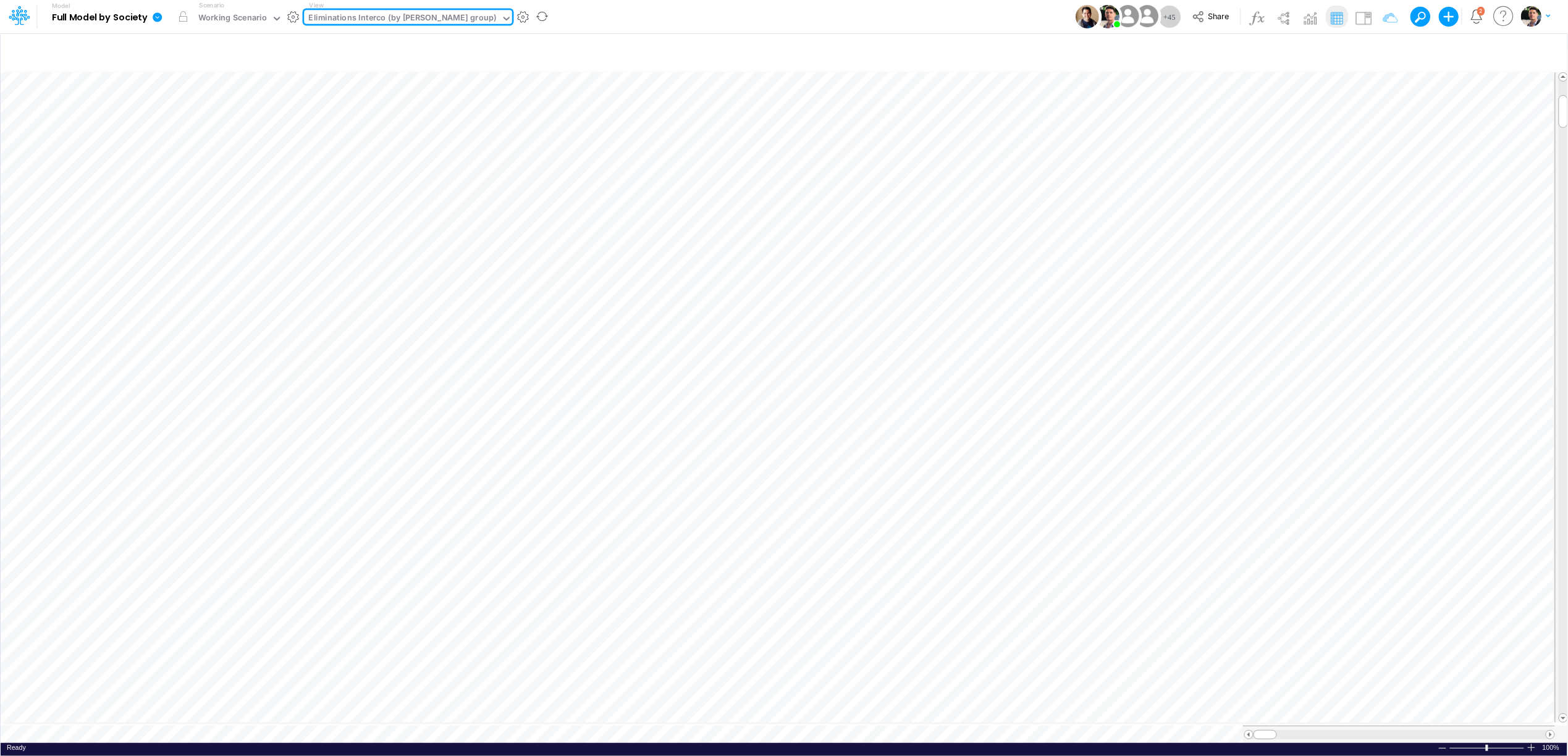
click at [387, 23] on div "Eliminations Interco (by [PERSON_NAME] group)" at bounding box center [403, 18] width 188 height 14
type input "inte"
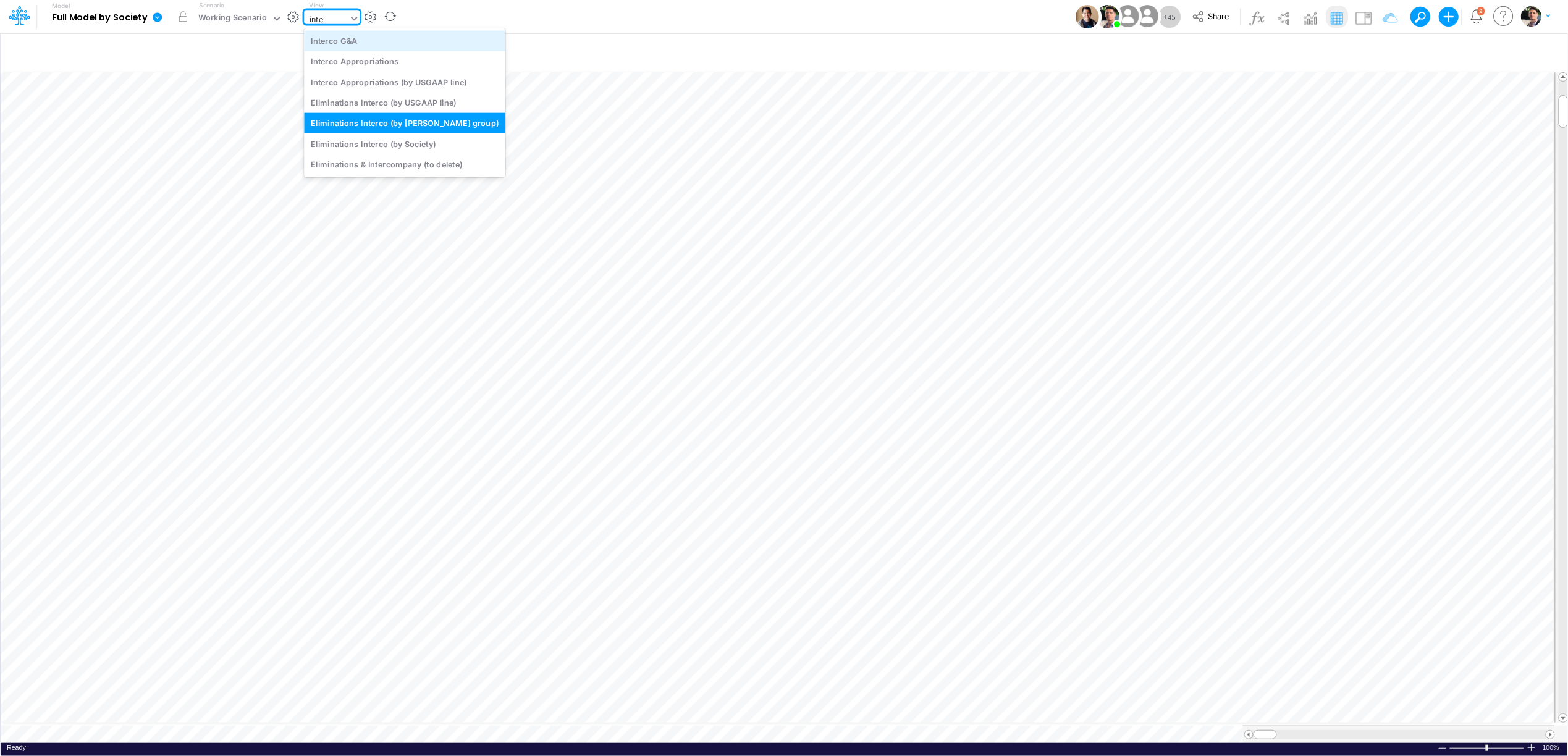
click at [375, 38] on div "Interco G&A" at bounding box center [404, 40] width 201 height 20
type input "Intercos G&A"
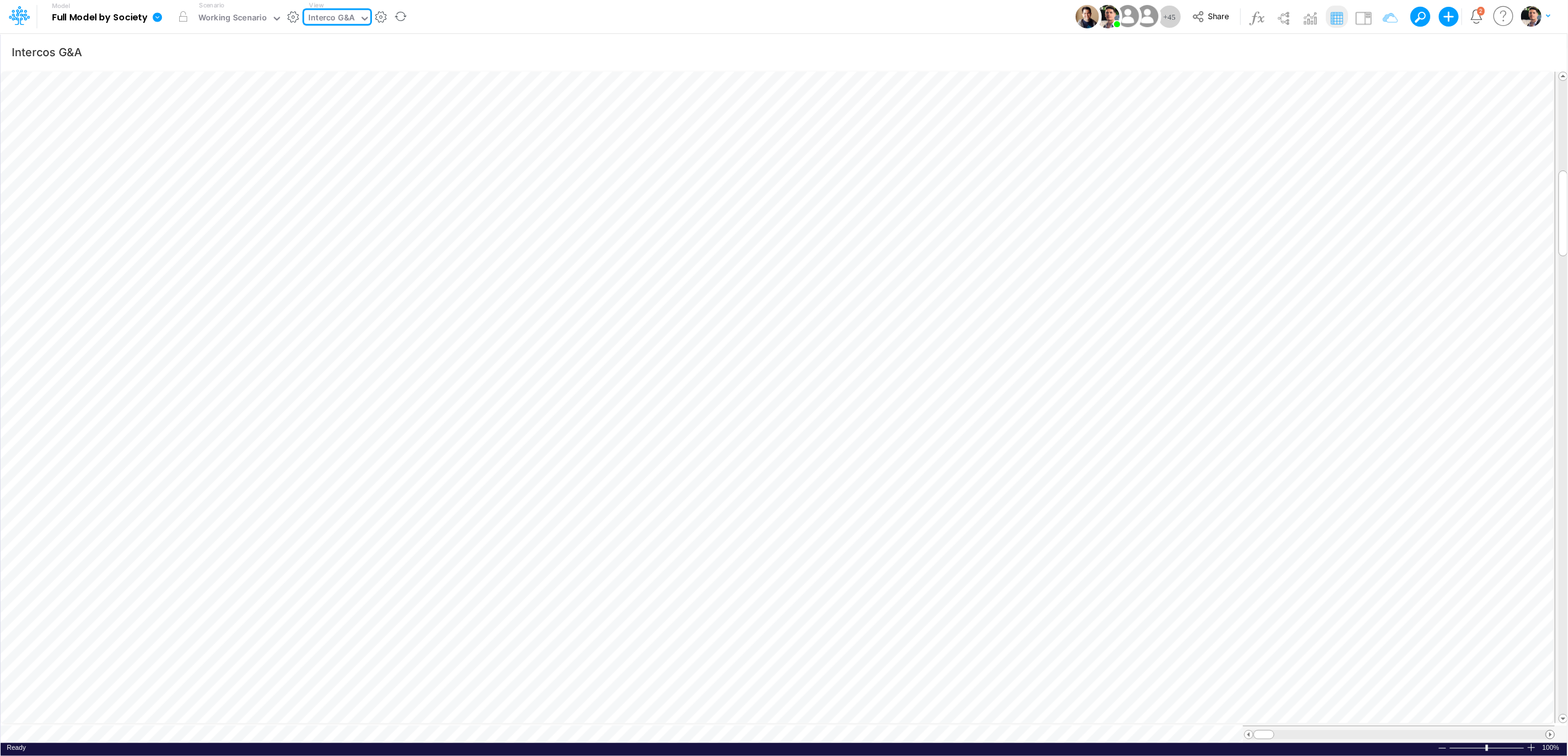
click at [1549, 730] on span at bounding box center [1550, 734] width 8 height 8
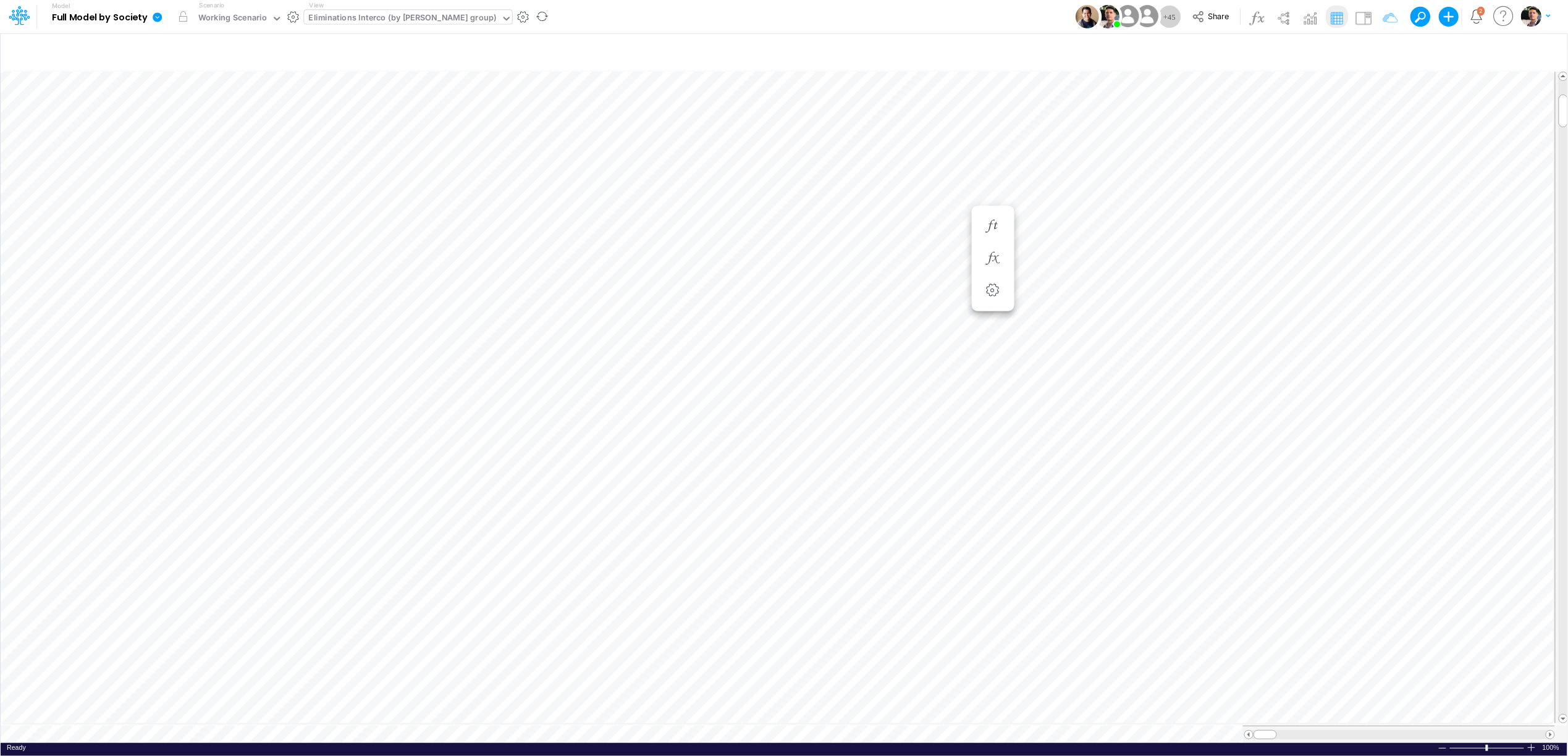
type input "Intercos G&A"
click at [1112, 298] on icon "button" at bounding box center [1104, 300] width 19 height 13
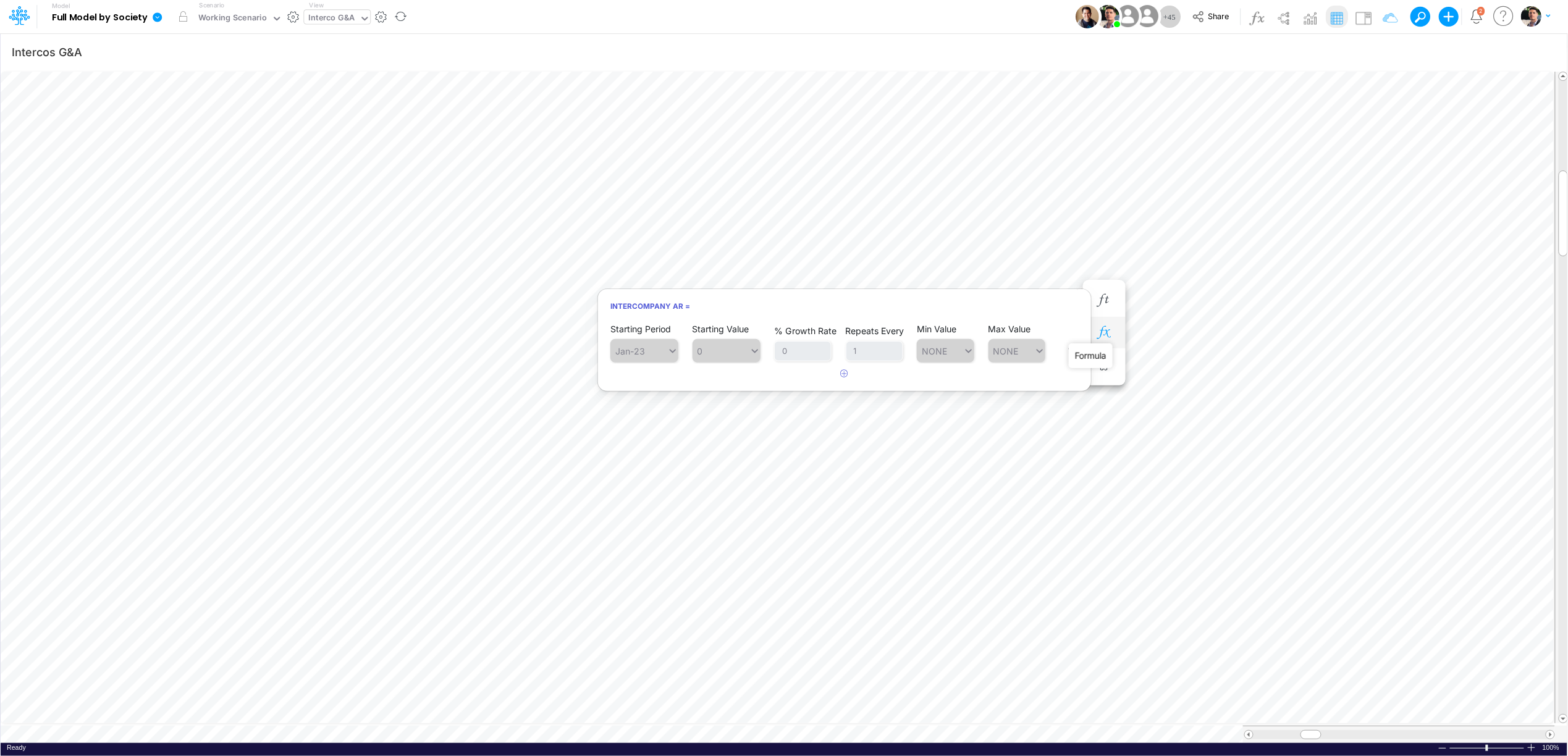
click at [1110, 333] on icon "button" at bounding box center [1104, 332] width 19 height 13
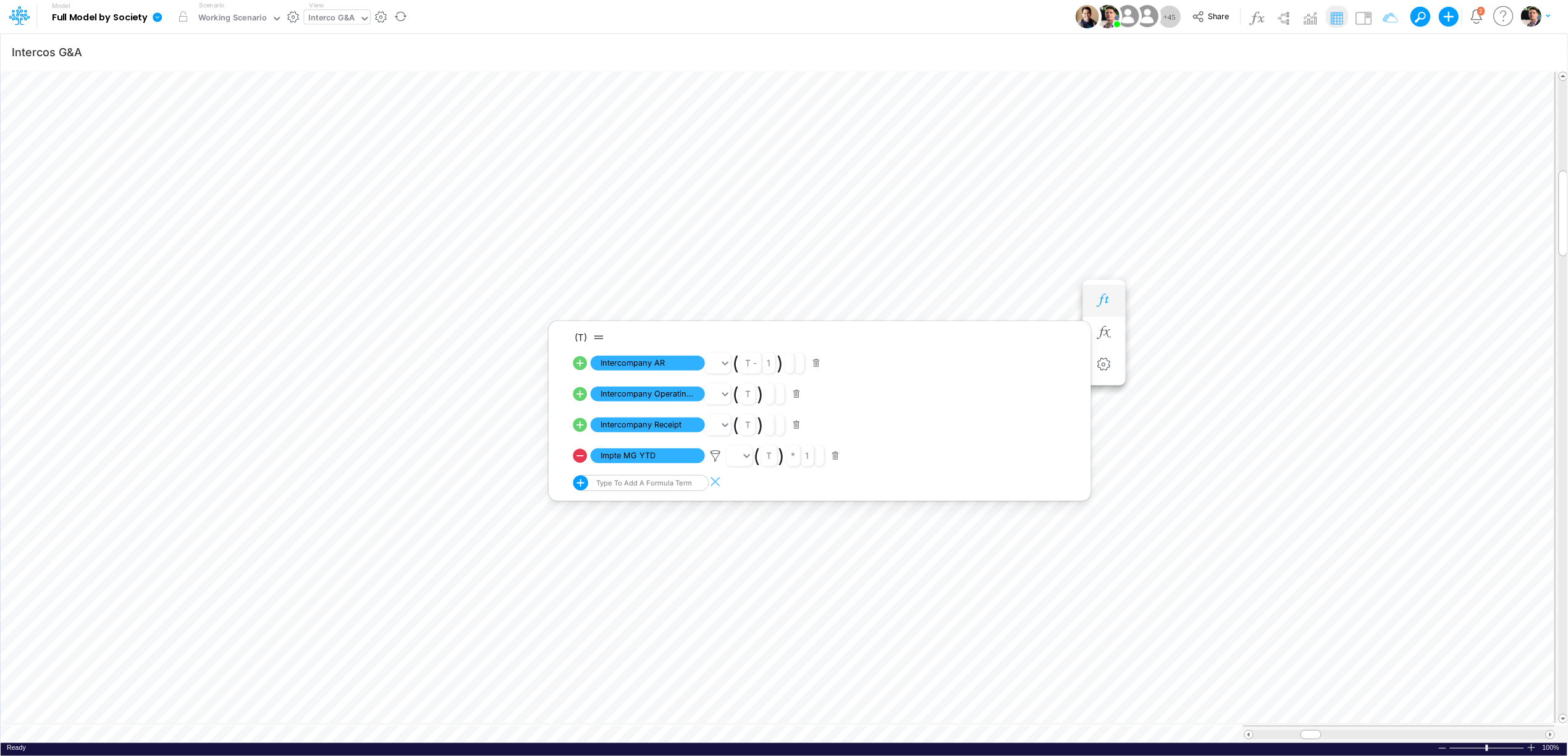
click at [1108, 307] on button "button" at bounding box center [1104, 300] width 23 height 25
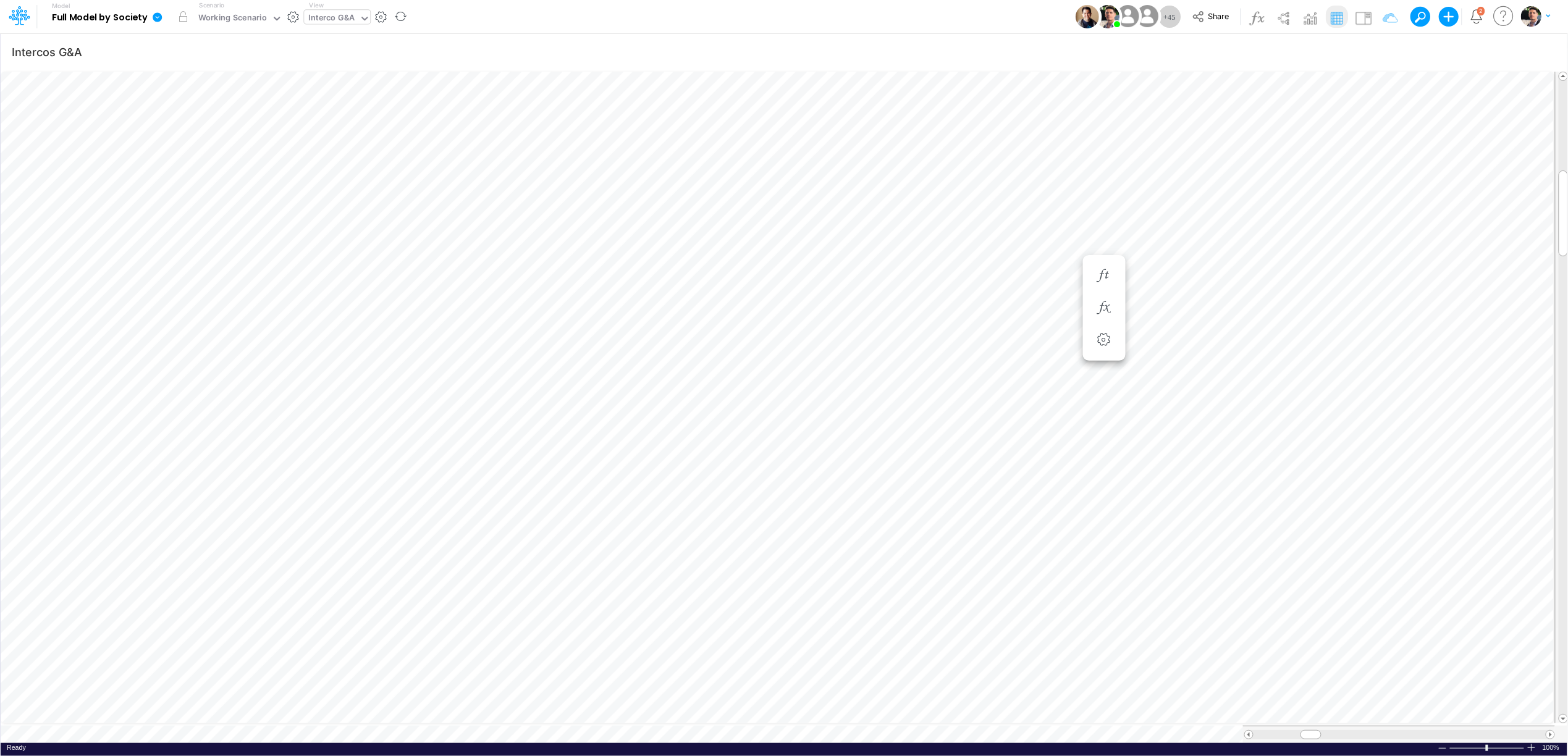
scroll to position [0, 1]
click at [1538, 55] on icon "button" at bounding box center [1544, 52] width 19 height 13
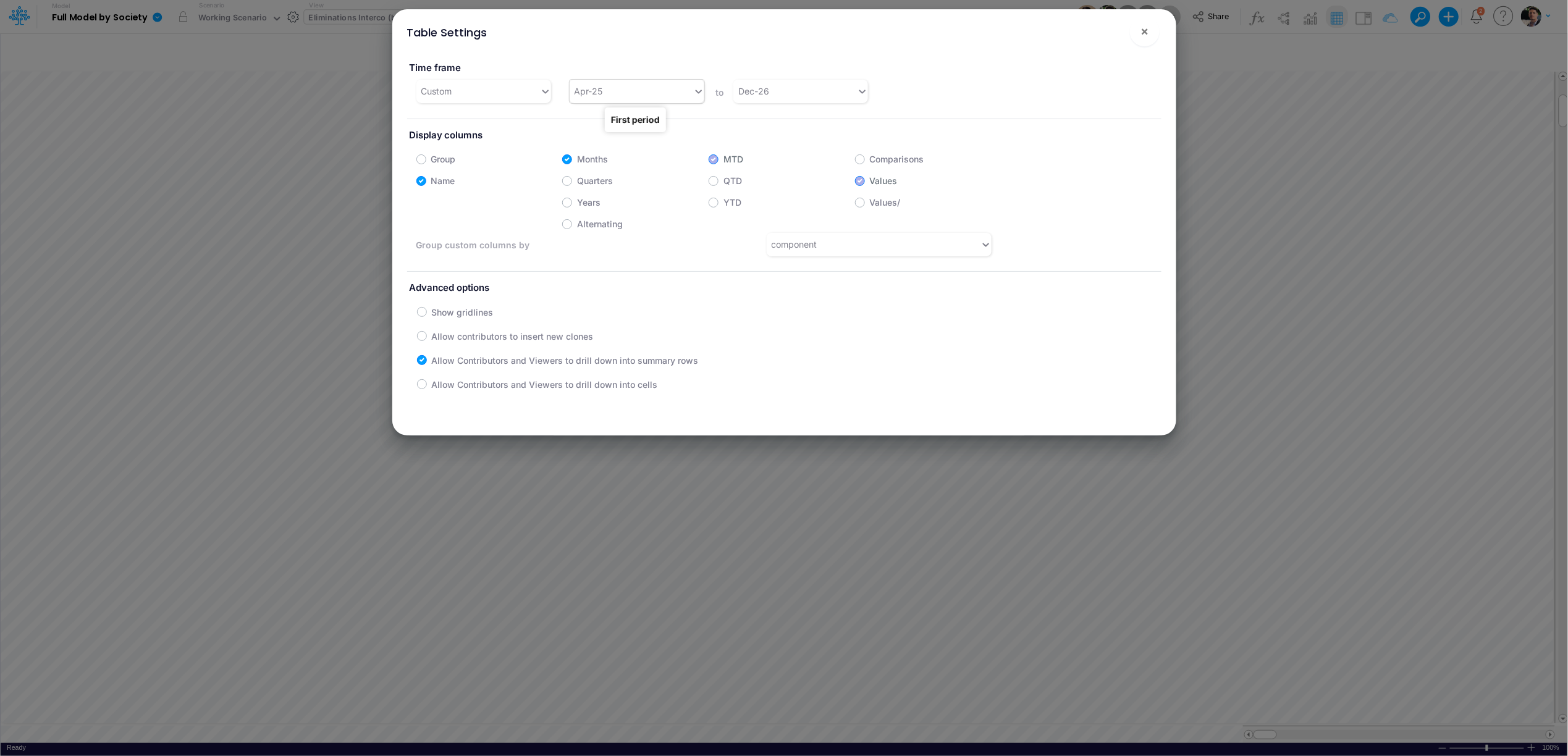
click at [653, 89] on div "Apr-25" at bounding box center [632, 91] width 124 height 20
type input "jan-25"
drag, startPoint x: 638, startPoint y: 127, endPoint x: 659, endPoint y: 117, distance: 23.3
click at [639, 127] on div "Jan-25" at bounding box center [635, 122] width 134 height 23
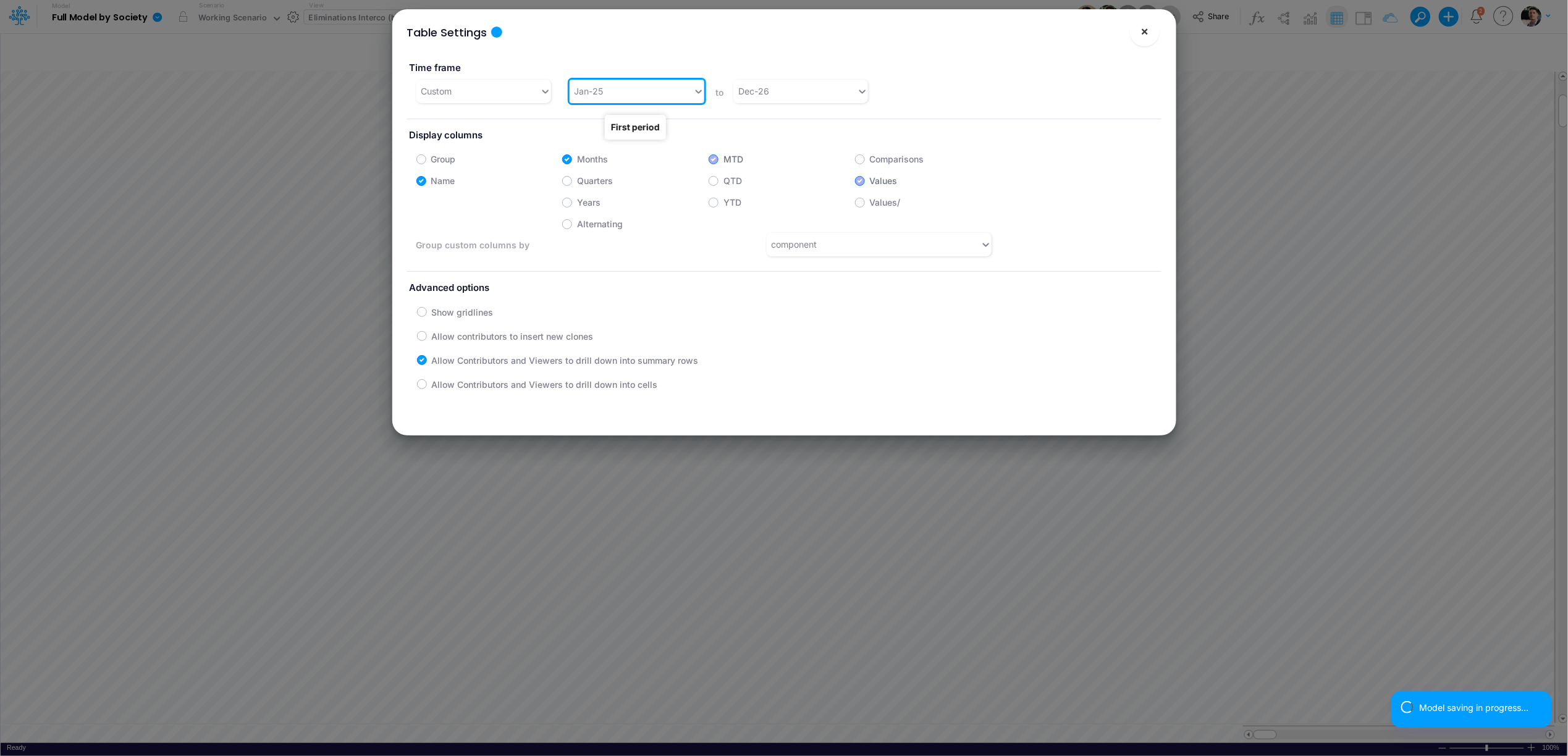
click at [1147, 36] on span "×" at bounding box center [1145, 31] width 8 height 15
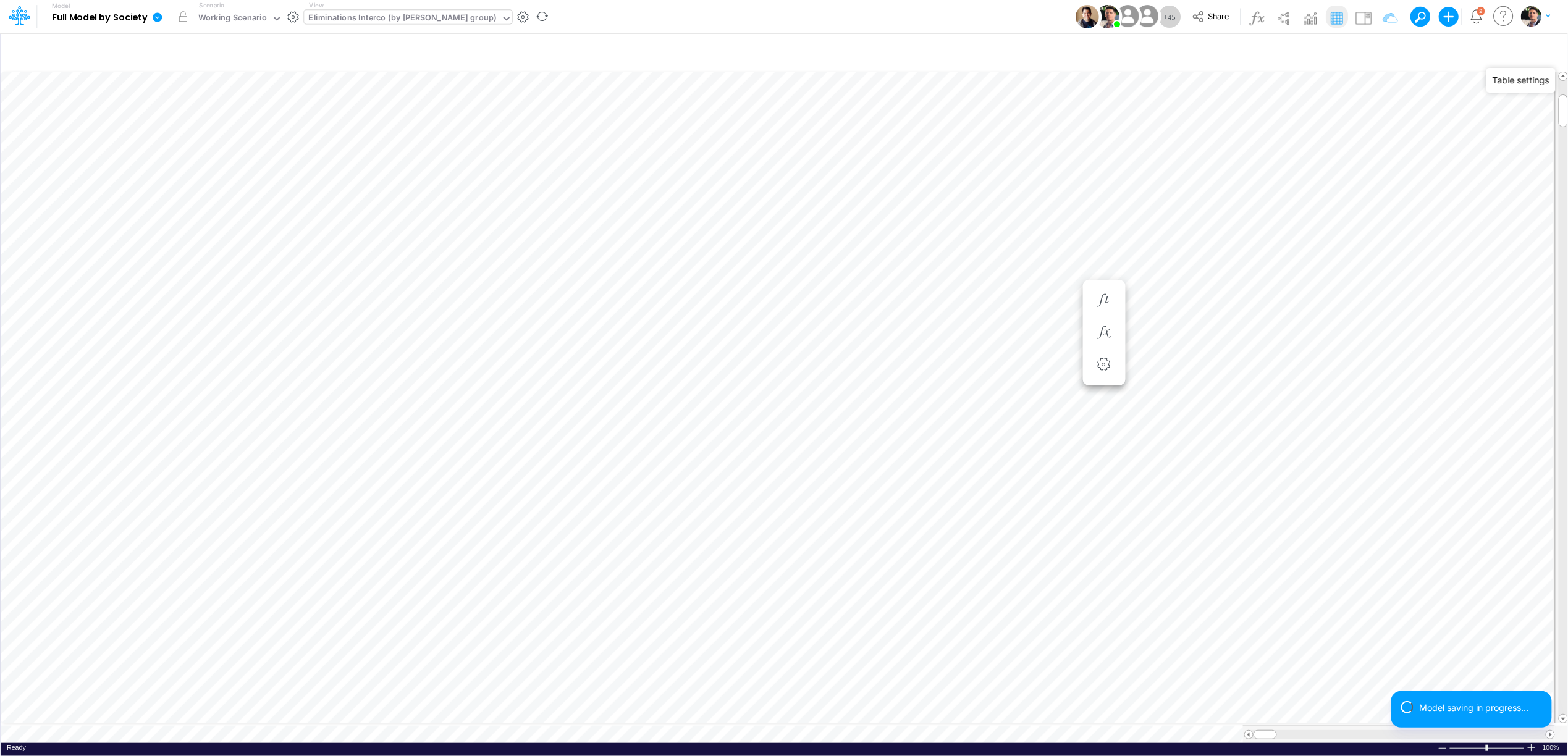
type input "Intercos G&A"
click at [253, 22] on div "Working Scenario" at bounding box center [233, 18] width 69 height 14
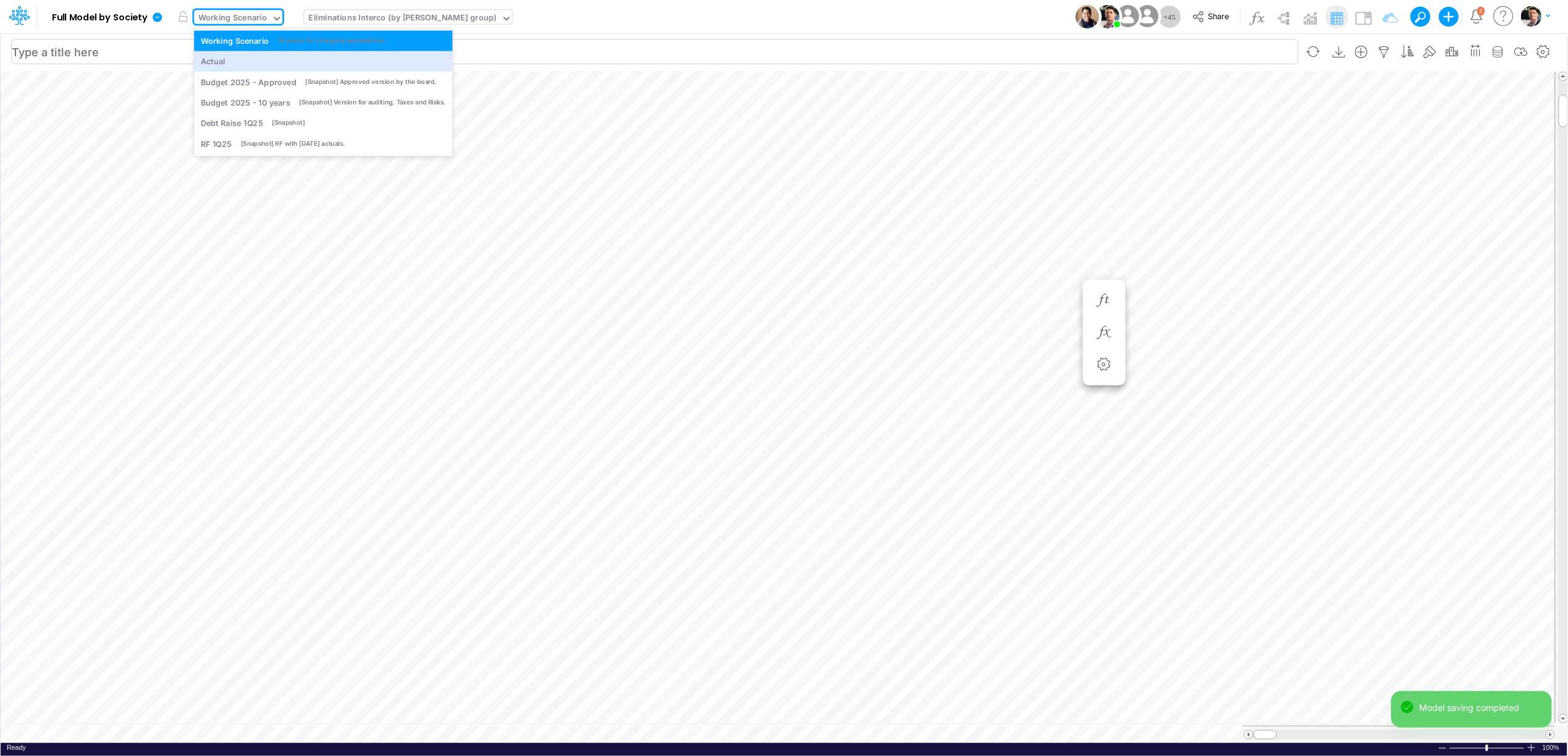
click at [246, 54] on div "Actual" at bounding box center [323, 61] width 259 height 20
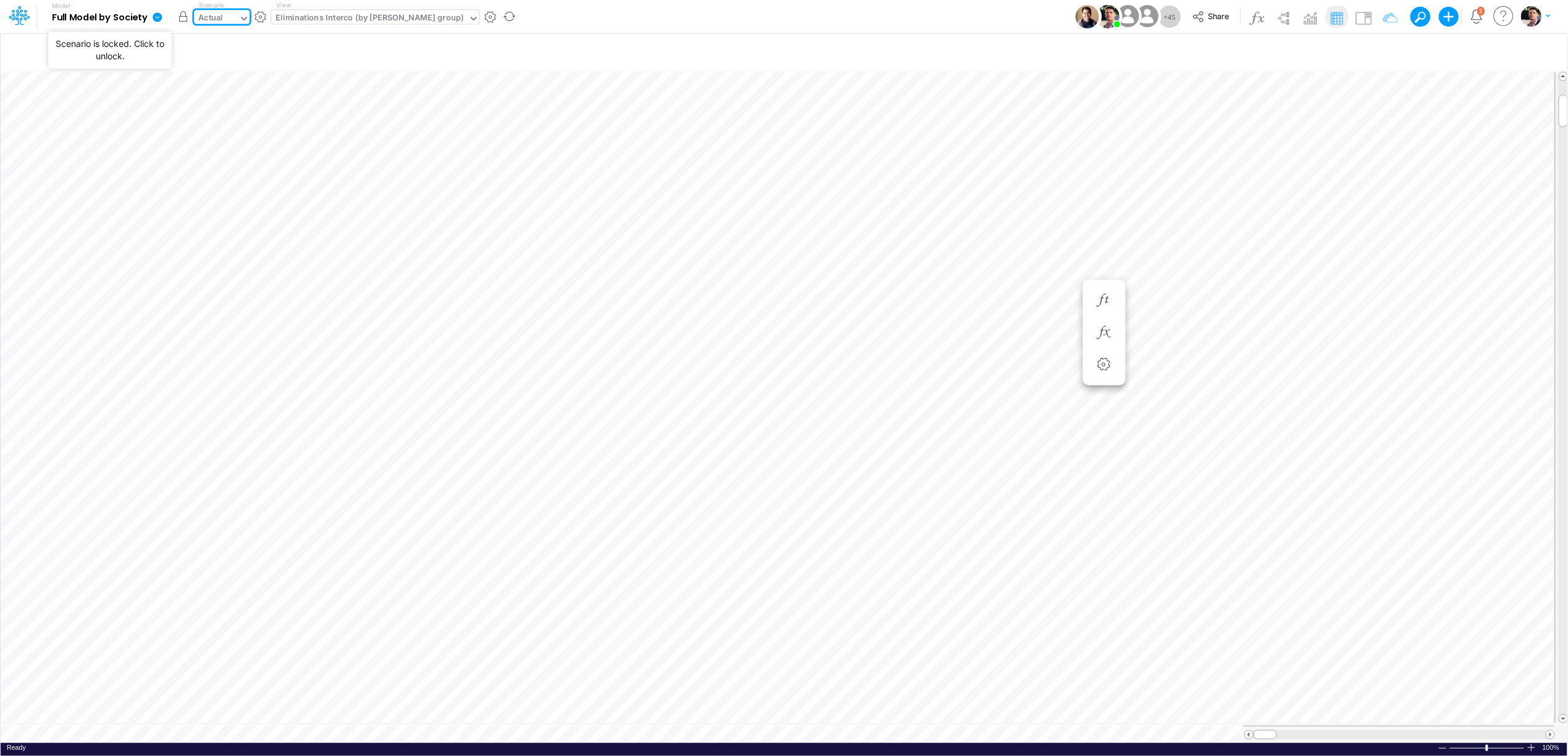
click at [182, 18] on button "button" at bounding box center [182, 16] width 22 height 22
type input "Intercos G&A"
click at [364, 727] on div "Paste Cut Copy AutoFill 98936 Ready 100% Sum: null Max: null Min: null Numerica…" at bounding box center [784, 406] width 1567 height 674
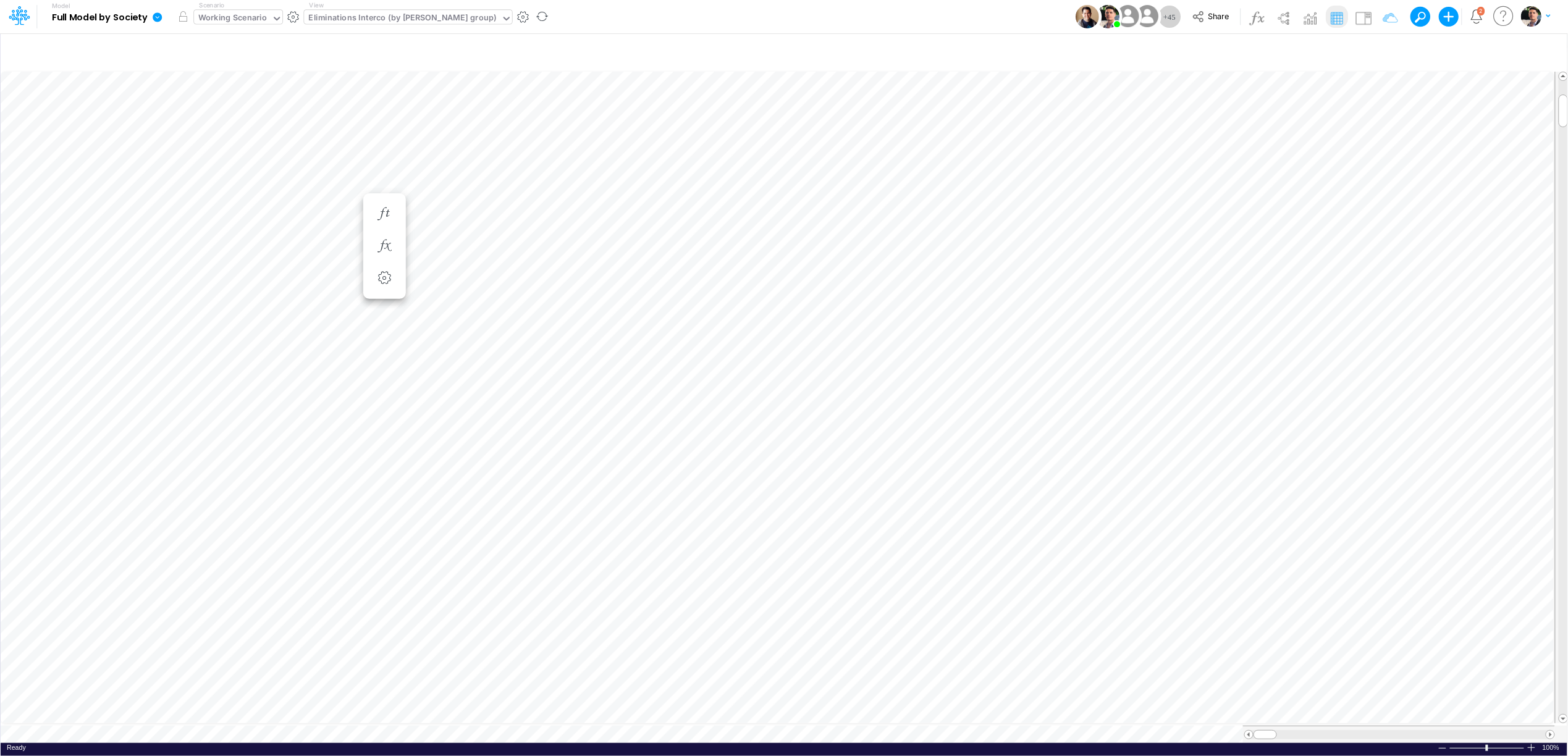
scroll to position [0, 1]
click at [1226, 225] on button "button" at bounding box center [1215, 226] width 23 height 25
type input "Intercos G&A"
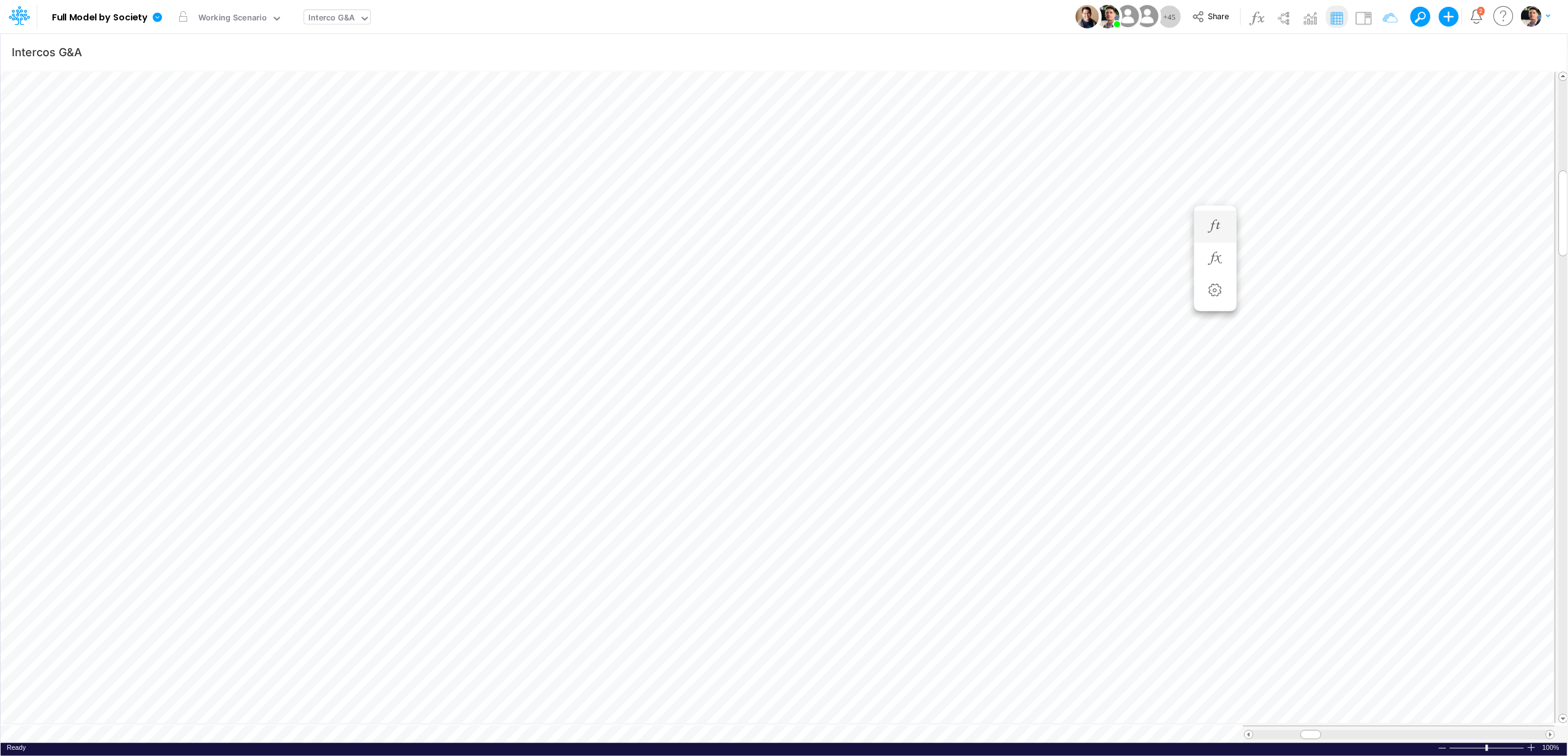
scroll to position [0, 1]
type input "Intercos G&A"
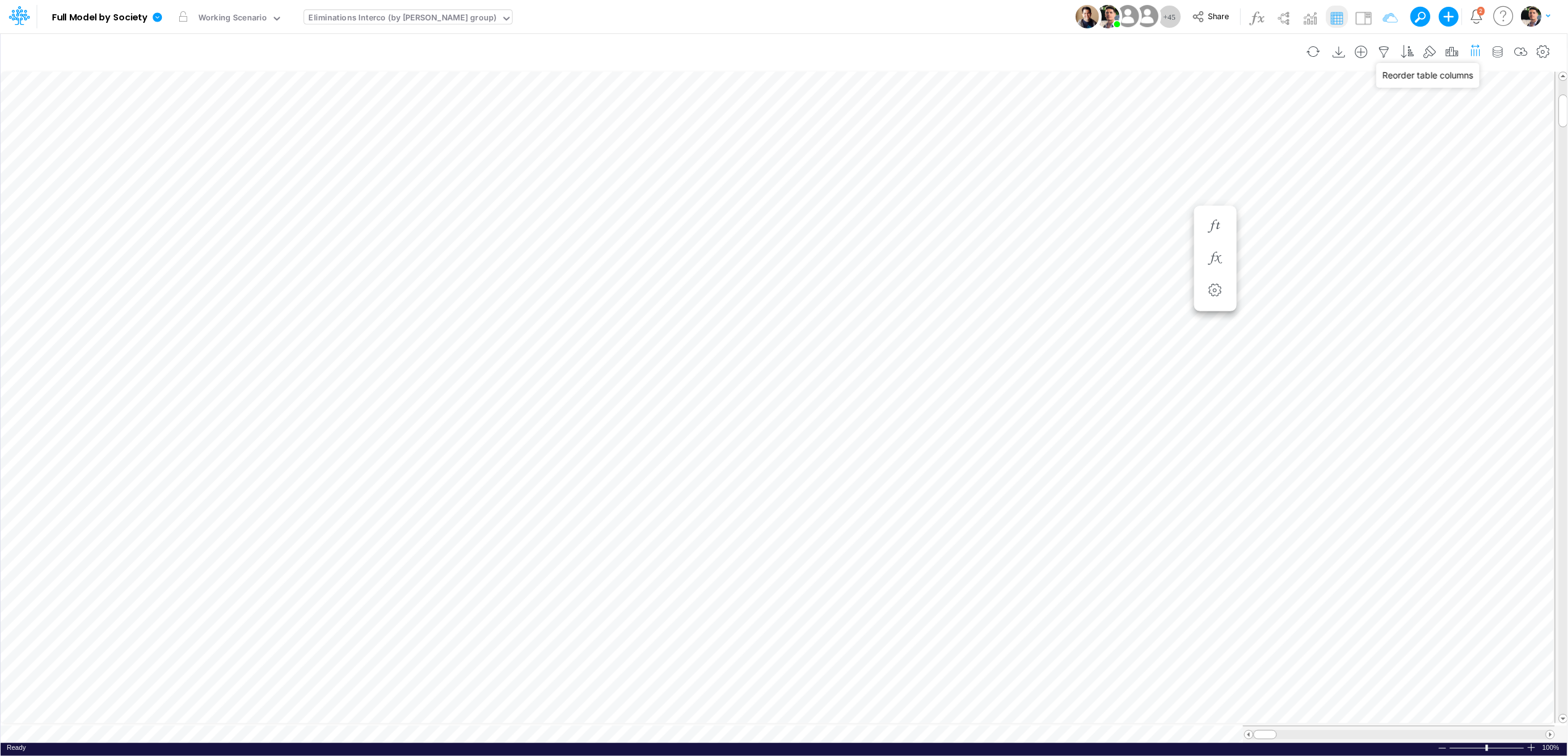
click at [1473, 51] on icon "button" at bounding box center [1475, 50] width 13 height 19
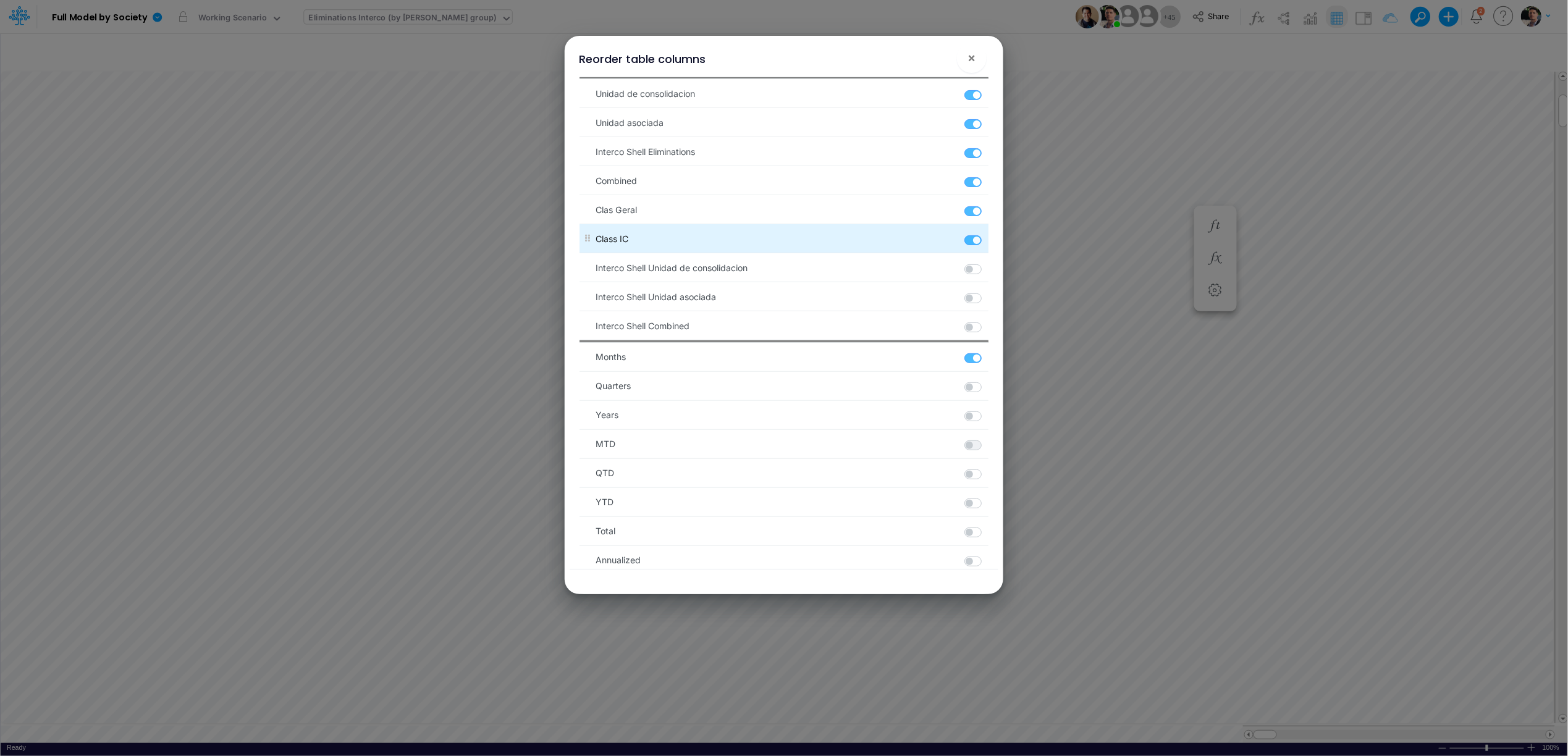
scroll to position [0, 0]
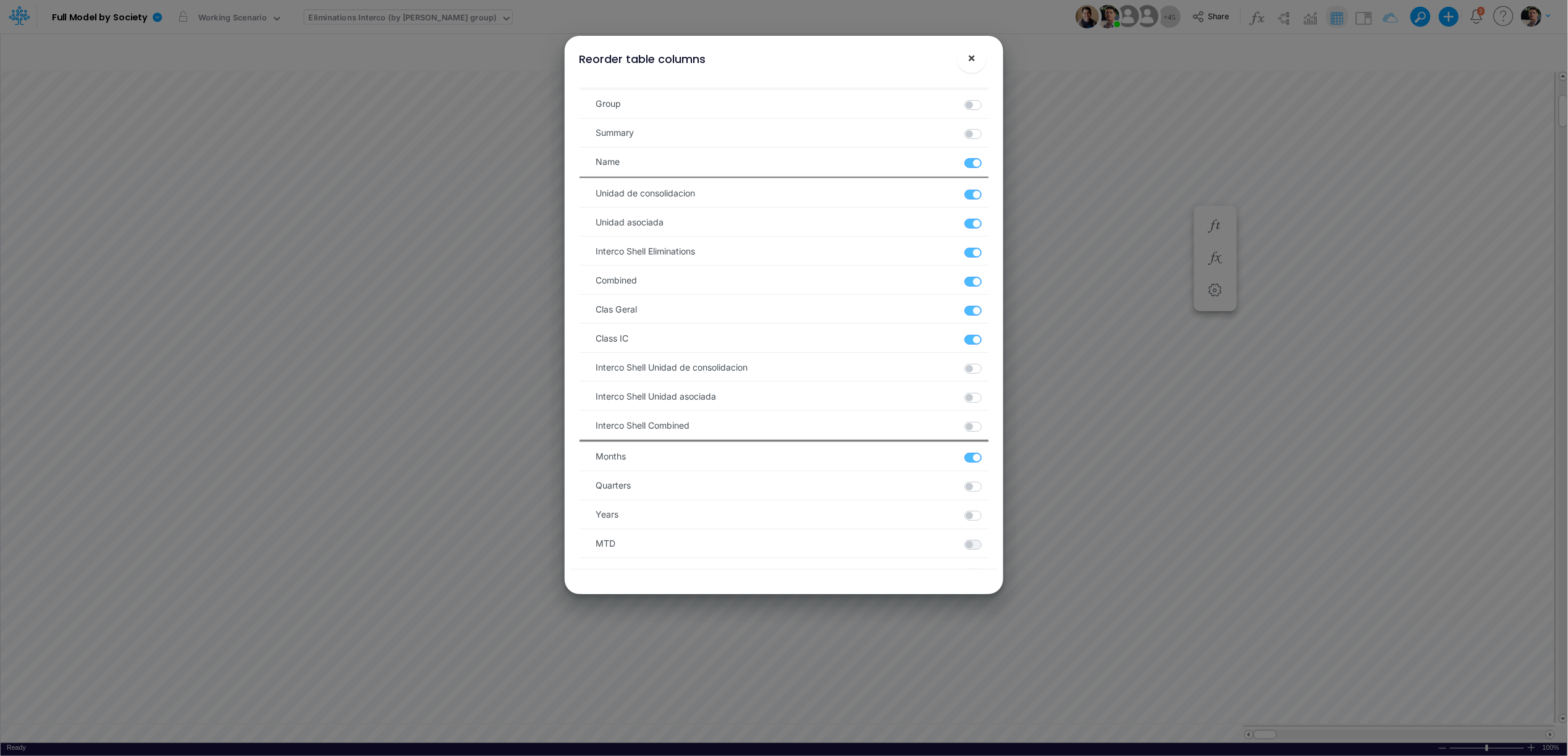
click at [973, 61] on span "×" at bounding box center [972, 57] width 8 height 15
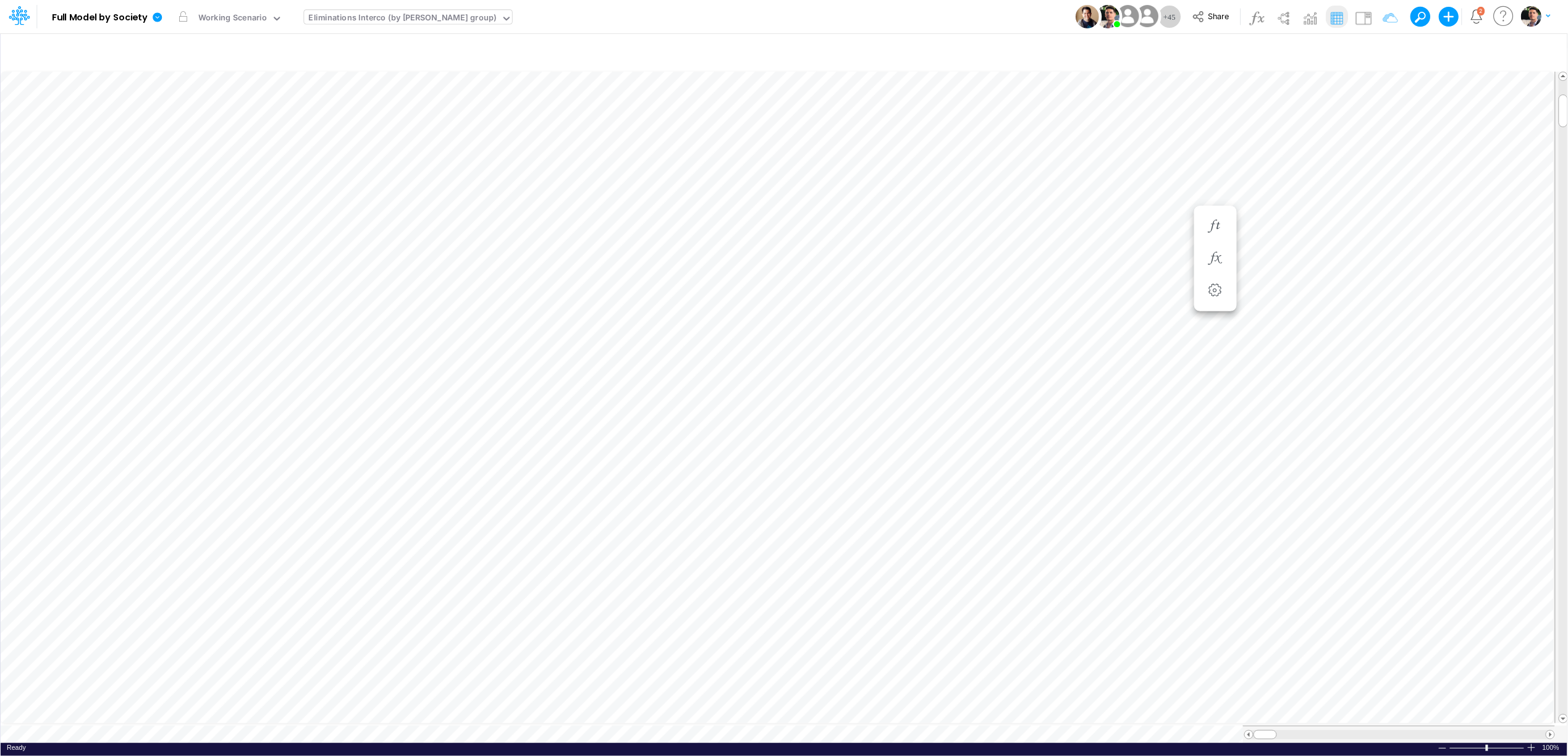
type input "Intercos G&A"
click at [1219, 224] on icon "button" at bounding box center [1215, 226] width 19 height 13
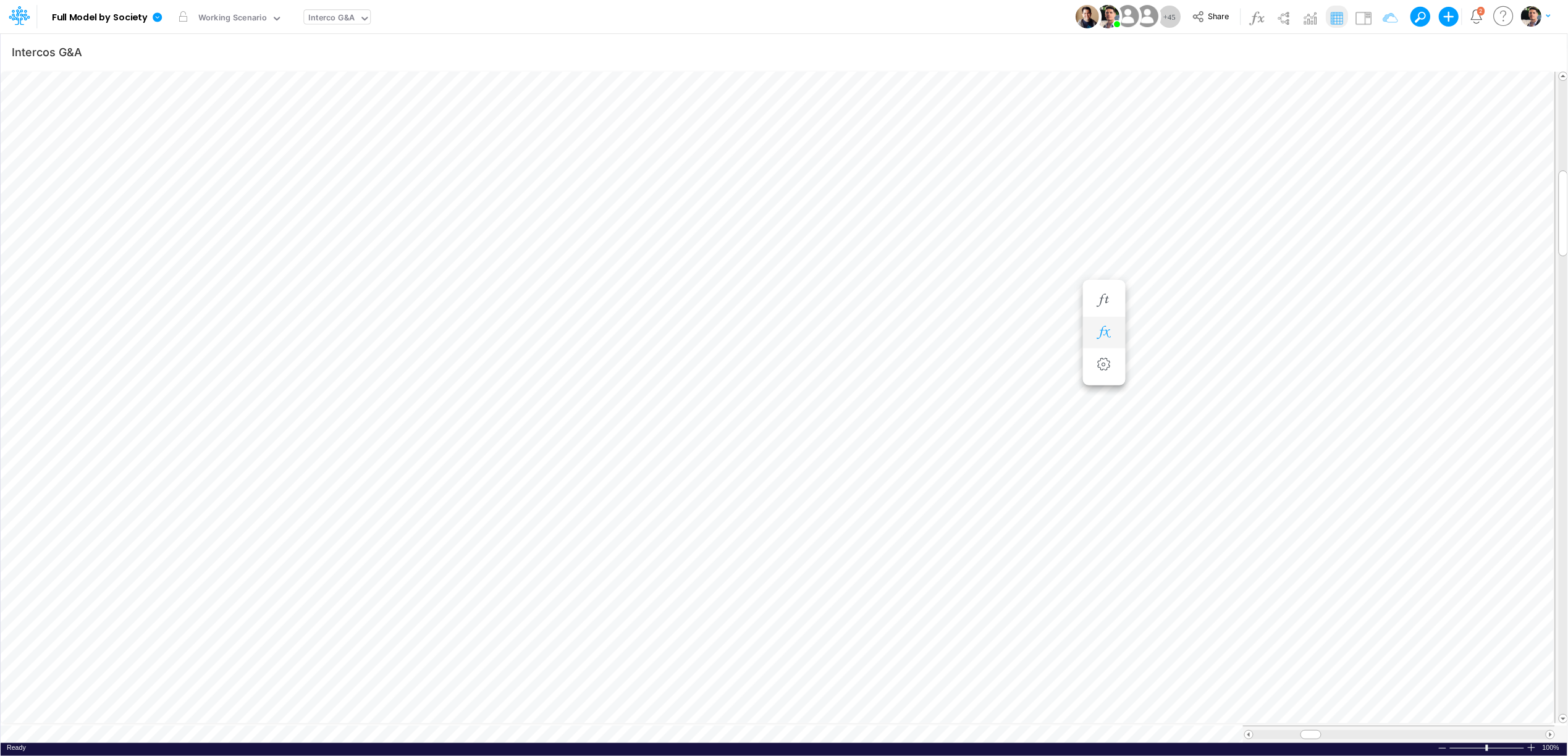
click at [1114, 339] on button "button" at bounding box center [1104, 333] width 23 height 25
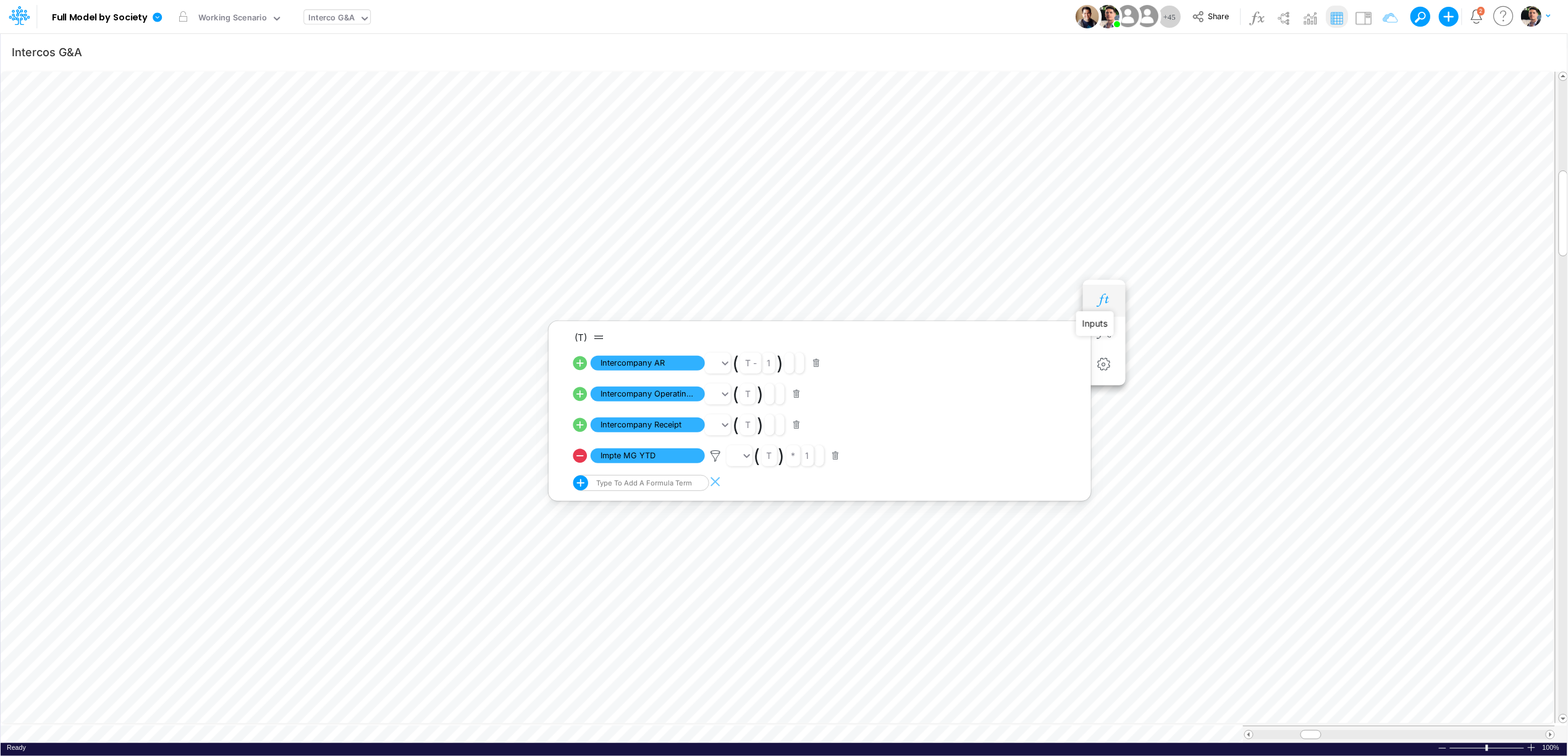
click at [1107, 295] on icon "button" at bounding box center [1104, 300] width 19 height 13
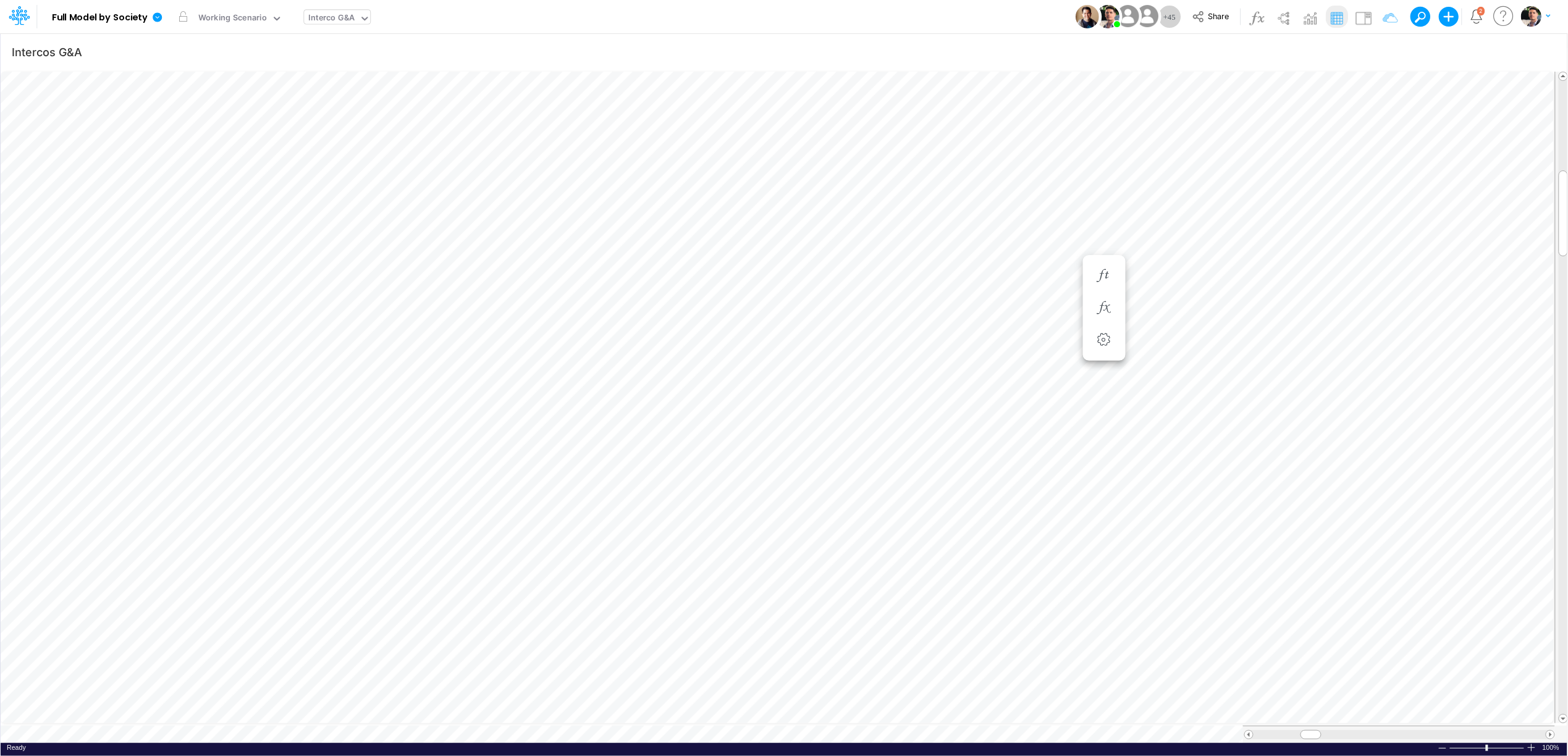
scroll to position [0, 1]
click at [1146, 326] on icon "button" at bounding box center [1141, 324] width 19 height 13
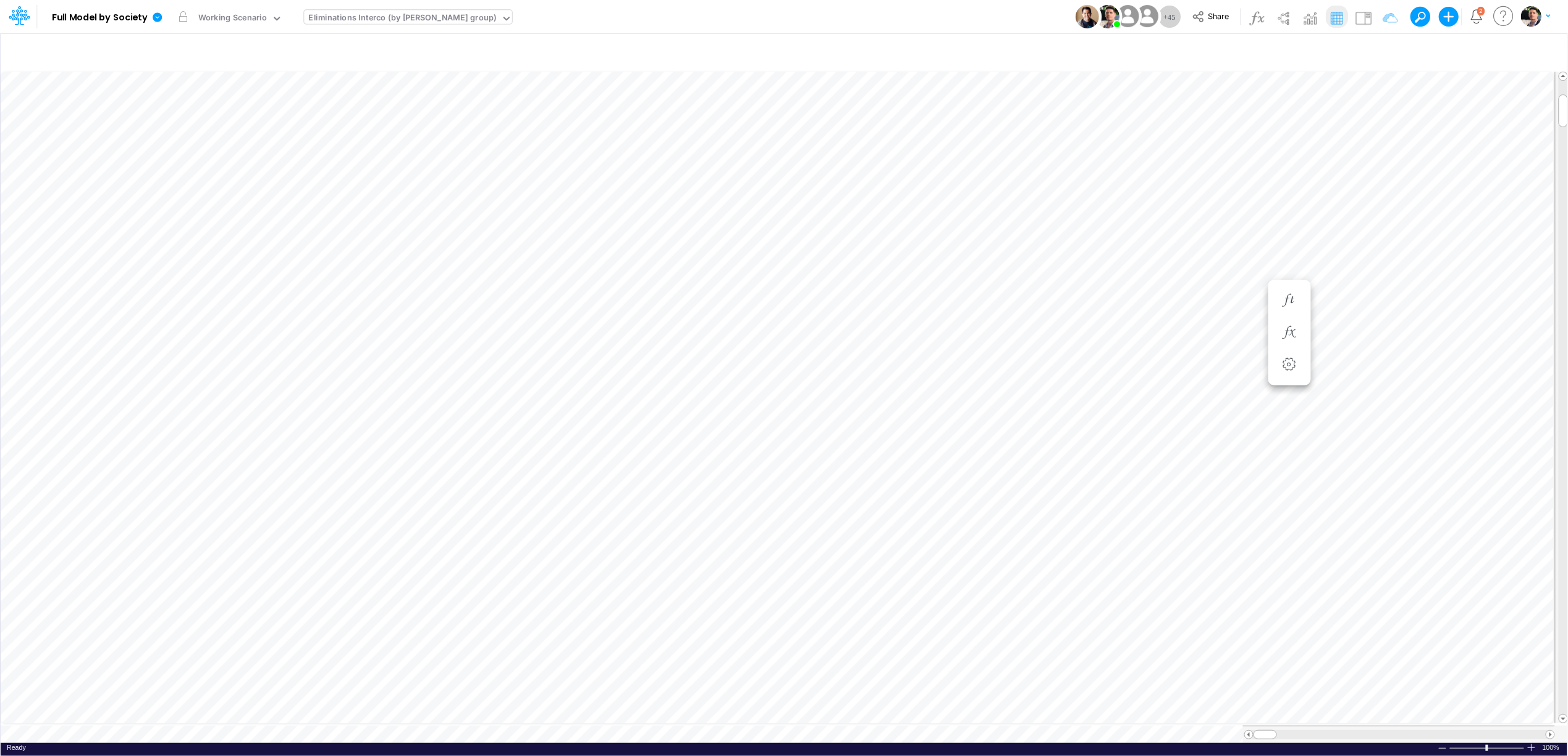
scroll to position [0, 1]
type input "Intercos G&A"
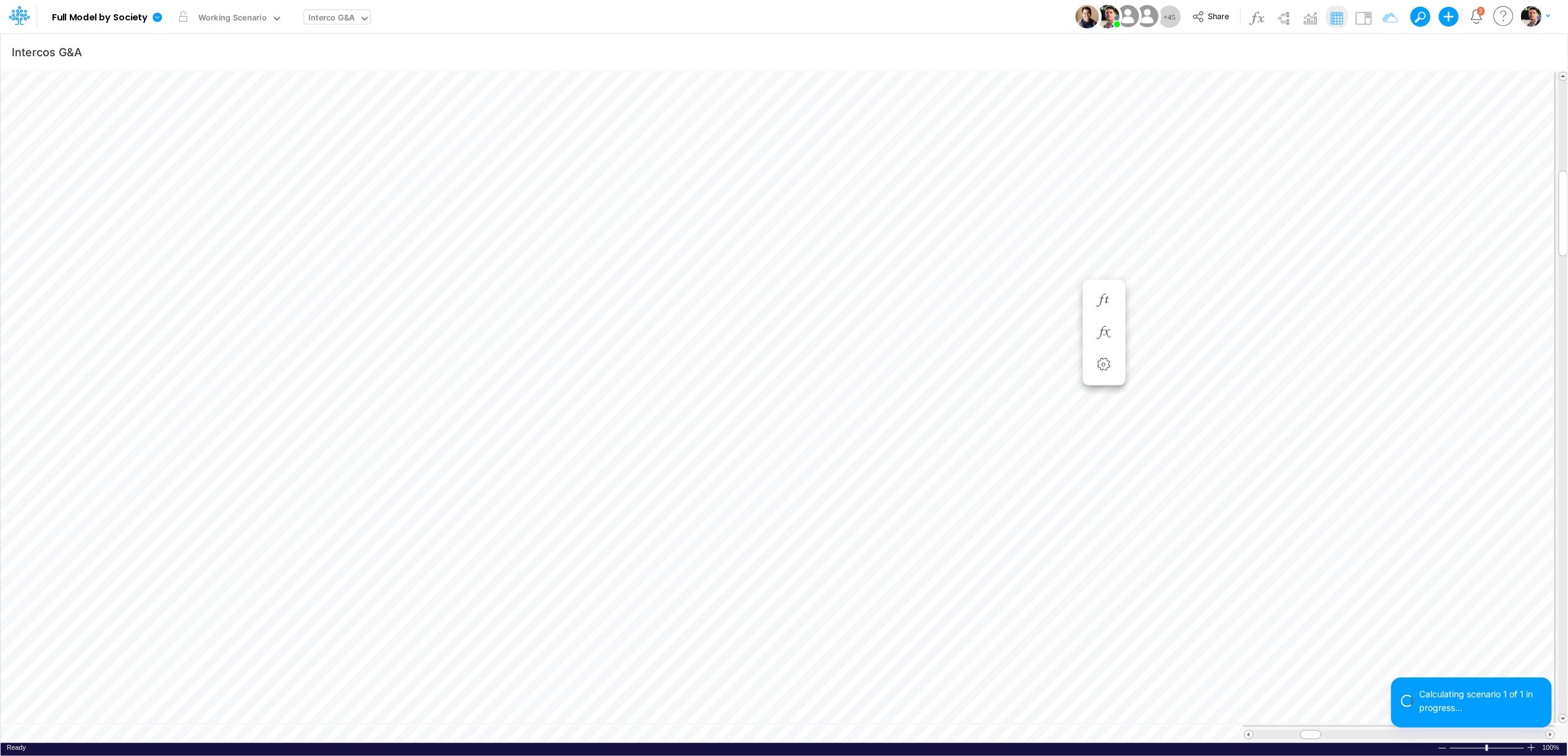
scroll to position [0, 1]
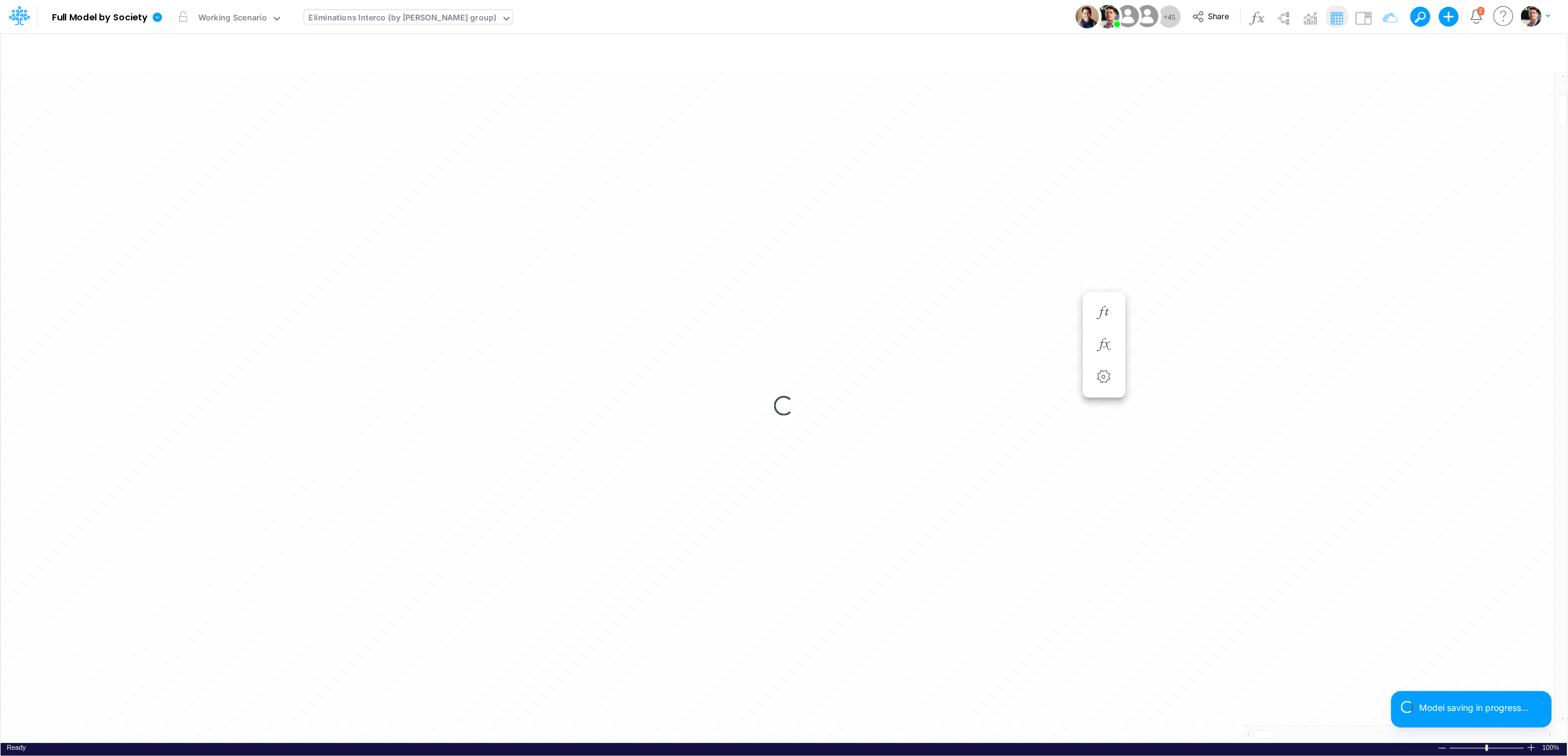
scroll to position [0, 1]
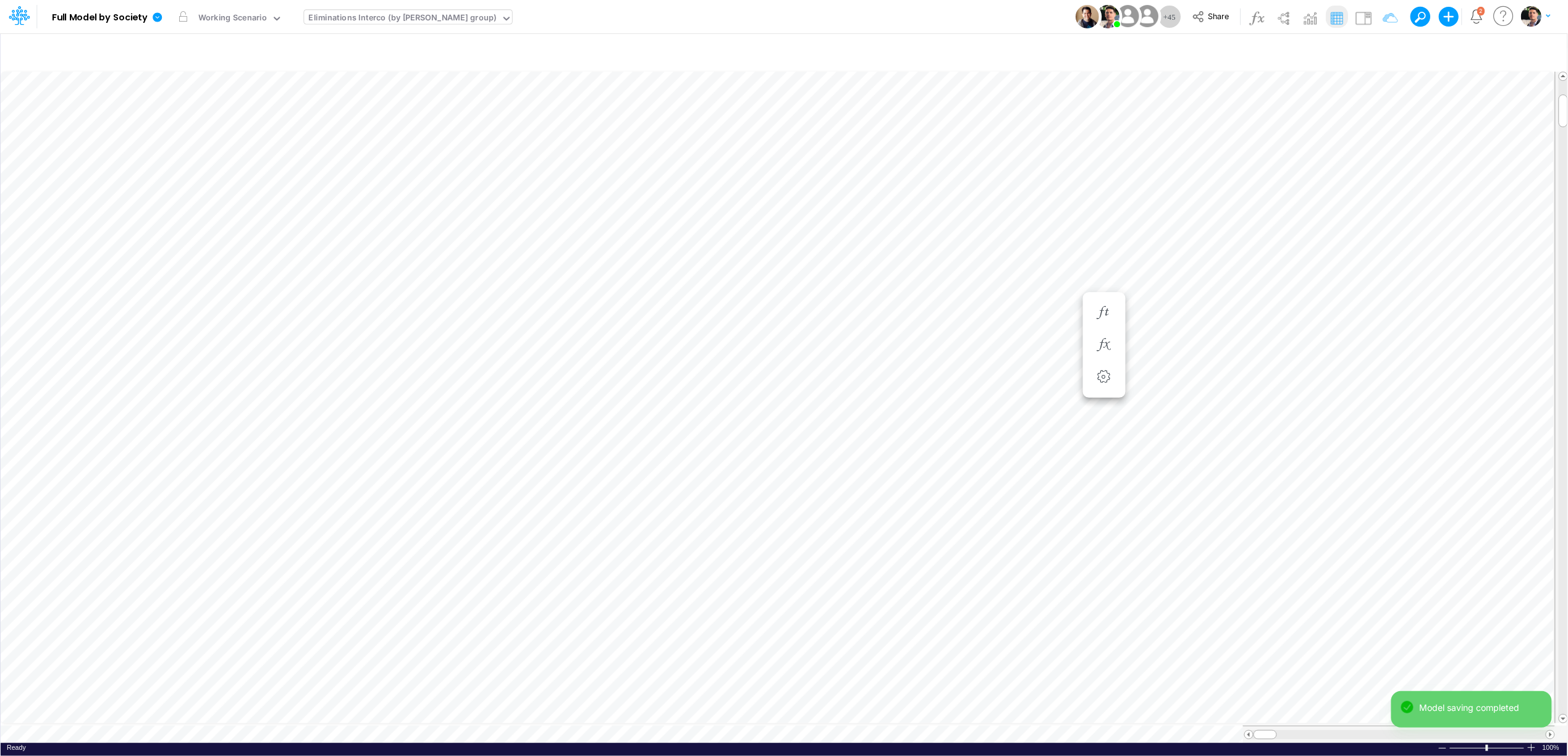
type input "Intercos G&A"
click at [1137, 322] on icon "button" at bounding box center [1141, 324] width 19 height 13
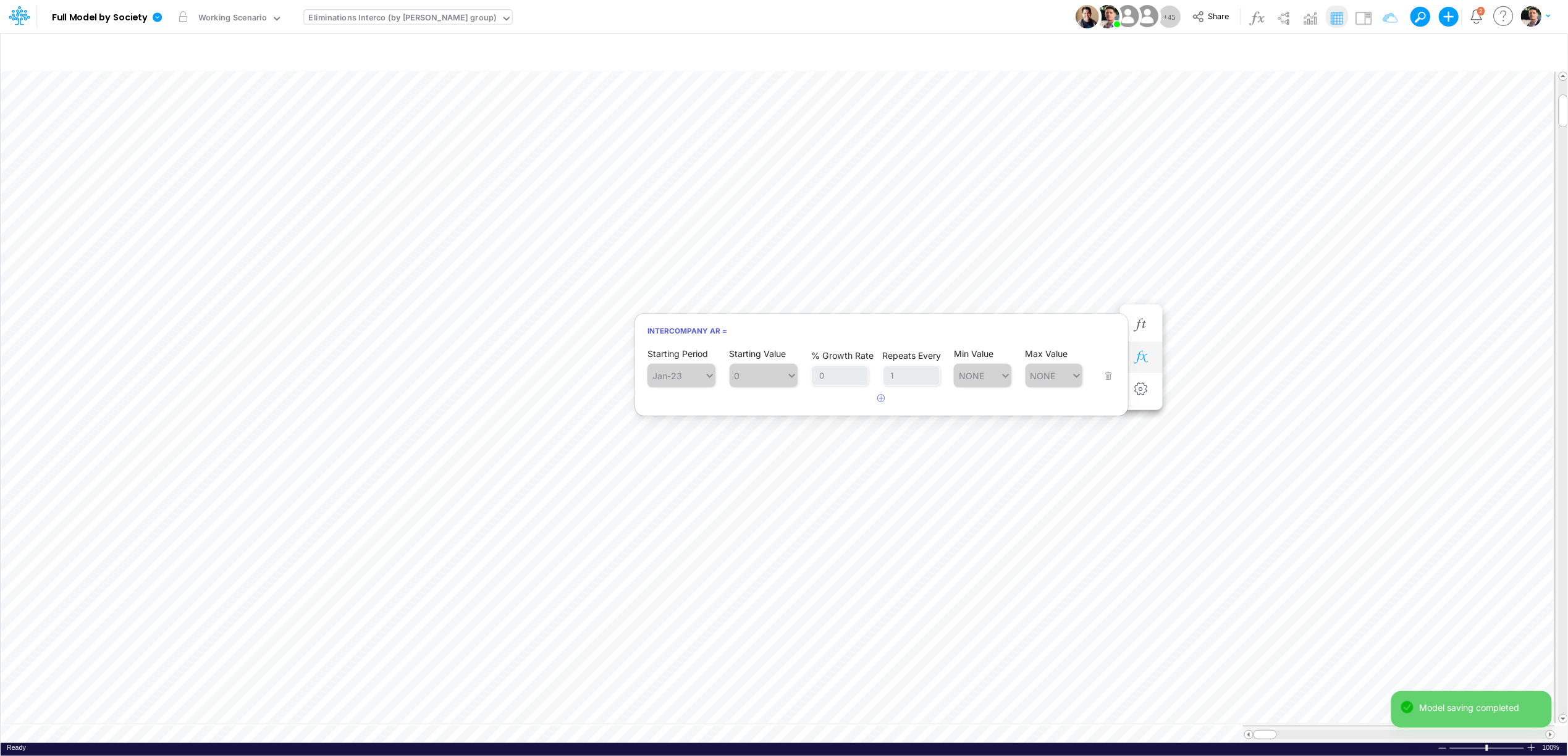
click at [1145, 357] on icon "button" at bounding box center [1141, 357] width 19 height 13
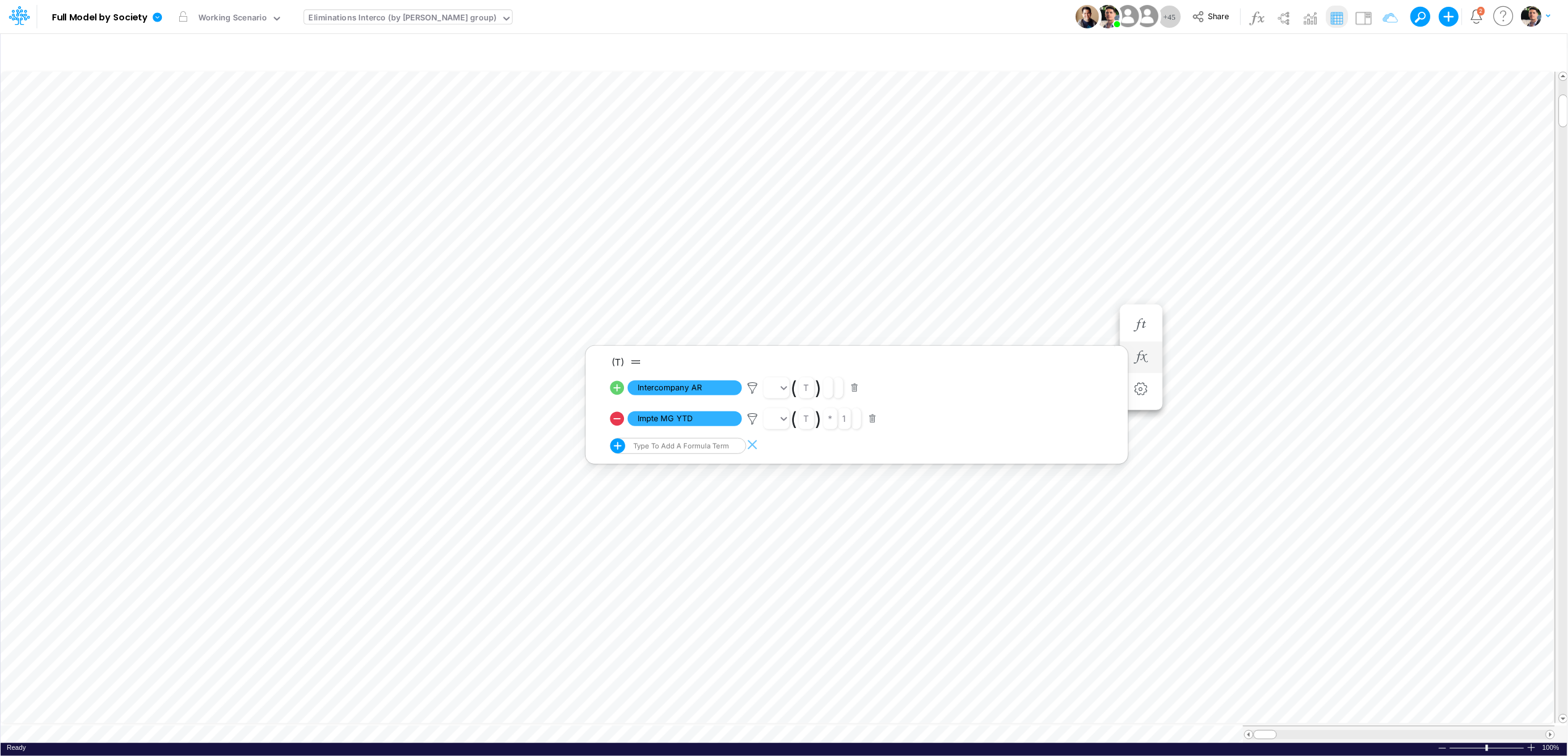
click at [617, 388] on icon at bounding box center [617, 388] width 18 height 18
click at [1136, 322] on icon "button" at bounding box center [1141, 324] width 19 height 13
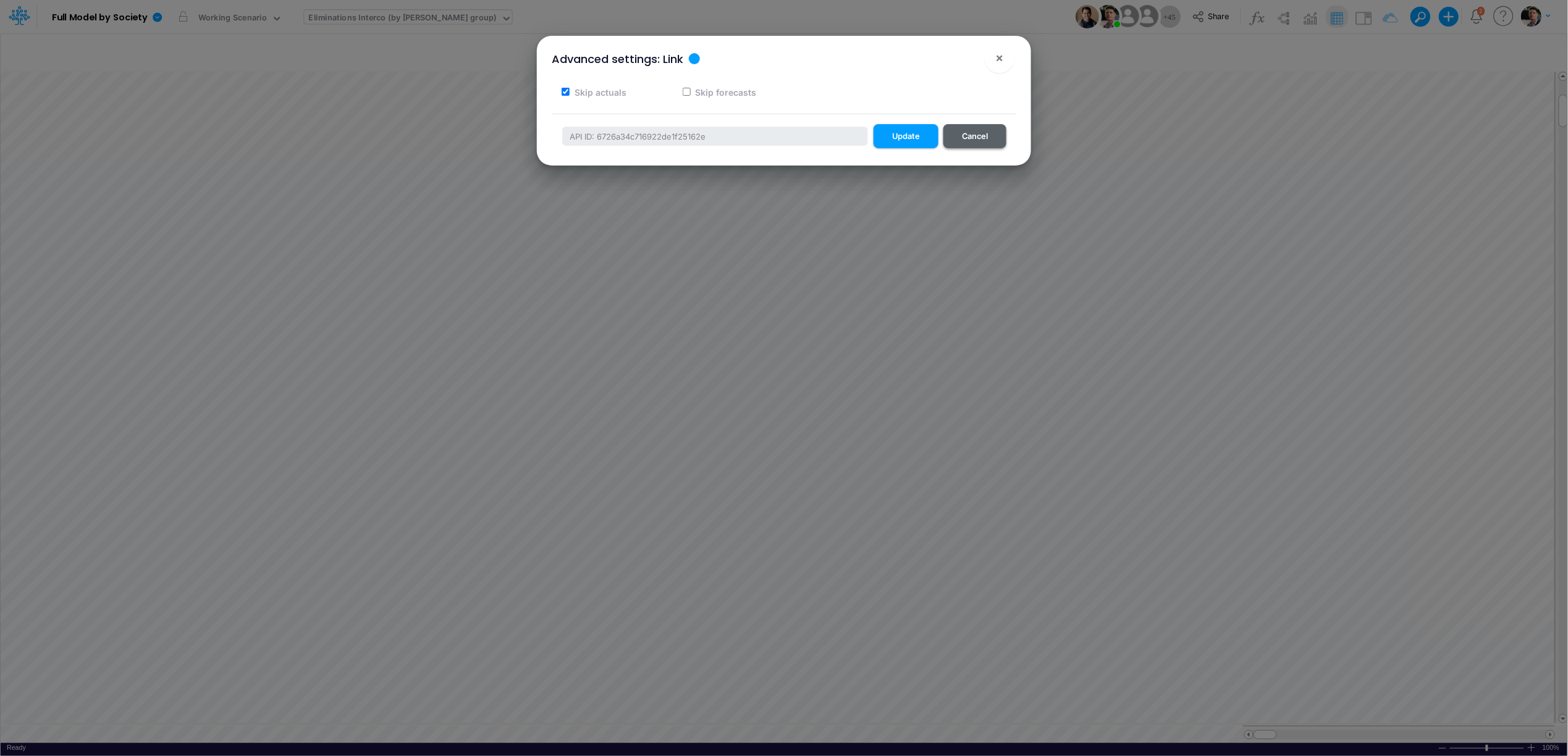
click at [983, 139] on button "Cancel" at bounding box center [975, 136] width 63 height 24
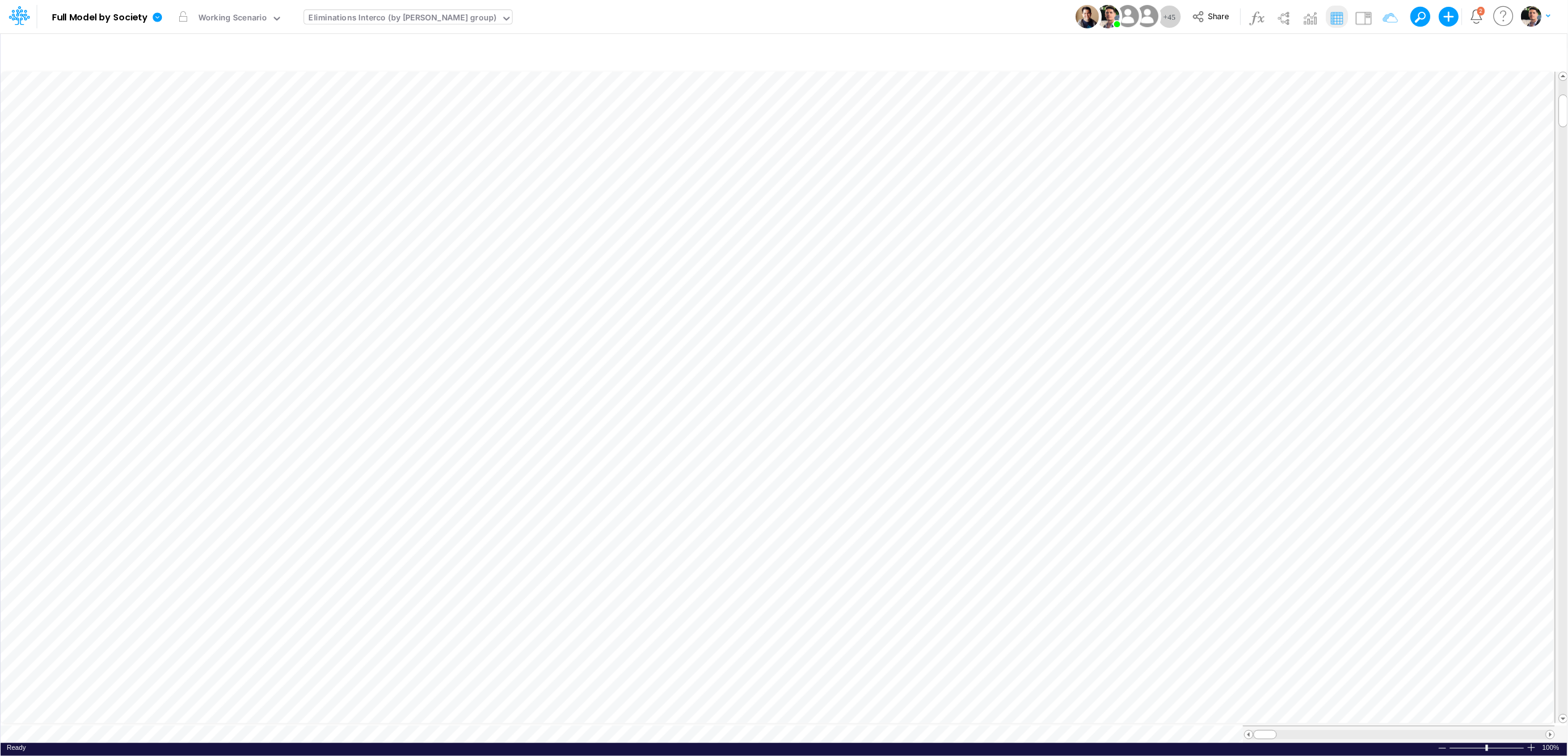
scroll to position [0, 1]
click at [1138, 363] on icon "button" at bounding box center [1141, 357] width 19 height 13
click at [749, 417] on icon at bounding box center [753, 419] width 19 height 13
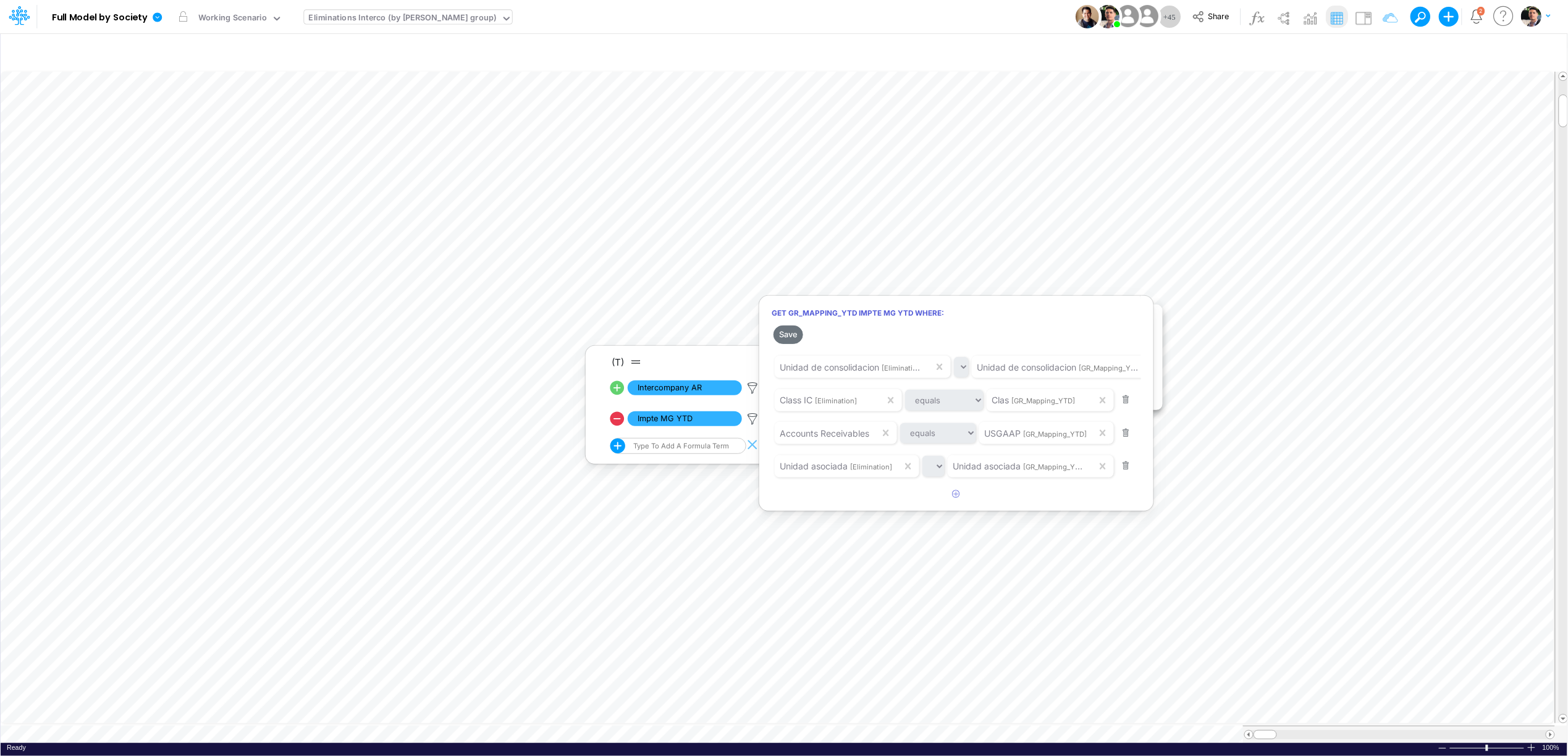
click at [436, 728] on div at bounding box center [784, 381] width 1568 height 750
type input "Intercos G&A"
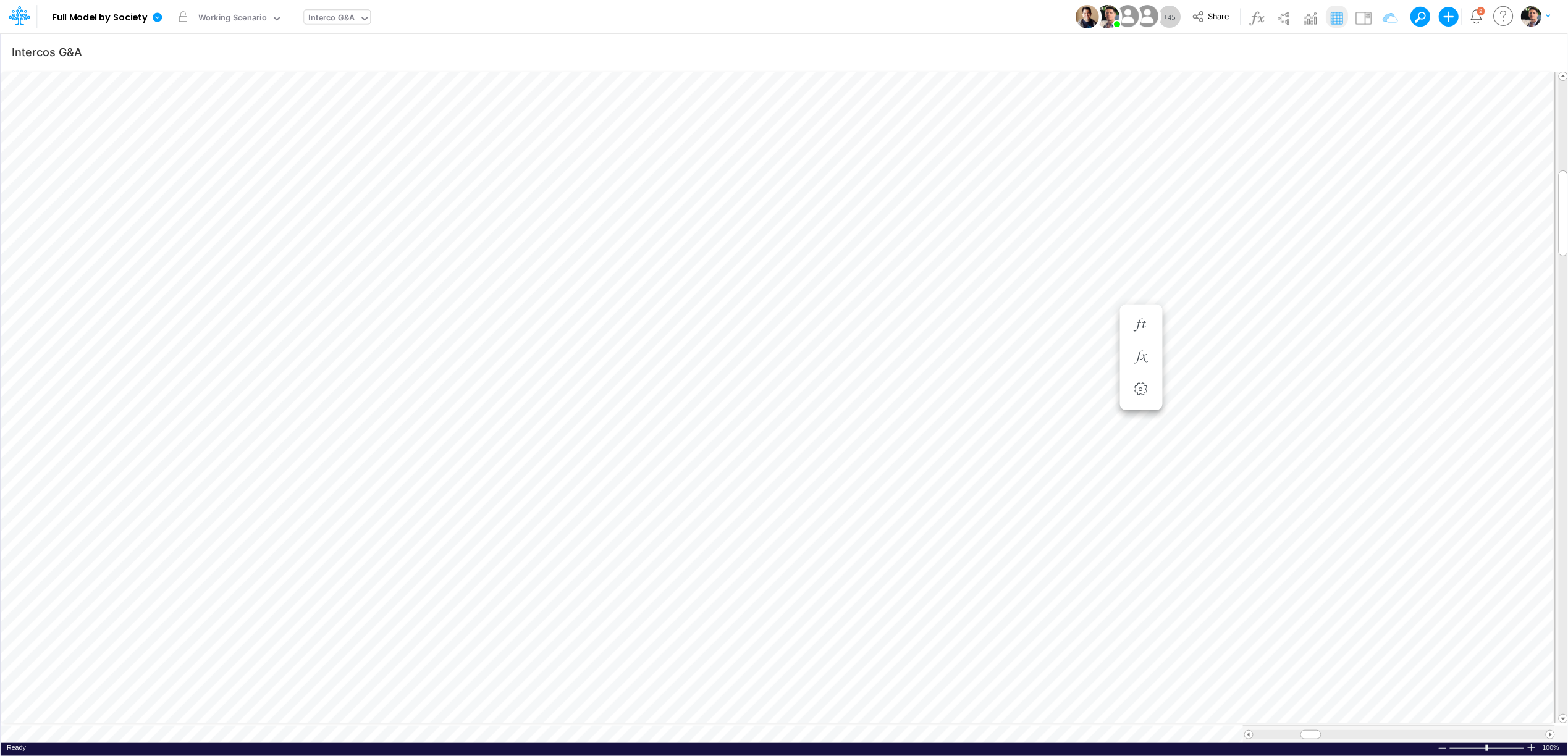
scroll to position [0, 1]
click at [1131, 363] on button "button" at bounding box center [1141, 357] width 23 height 25
click at [755, 390] on icon at bounding box center [753, 388] width 19 height 13
click at [621, 393] on div at bounding box center [784, 381] width 1568 height 750
click at [618, 390] on icon at bounding box center [617, 388] width 14 height 14
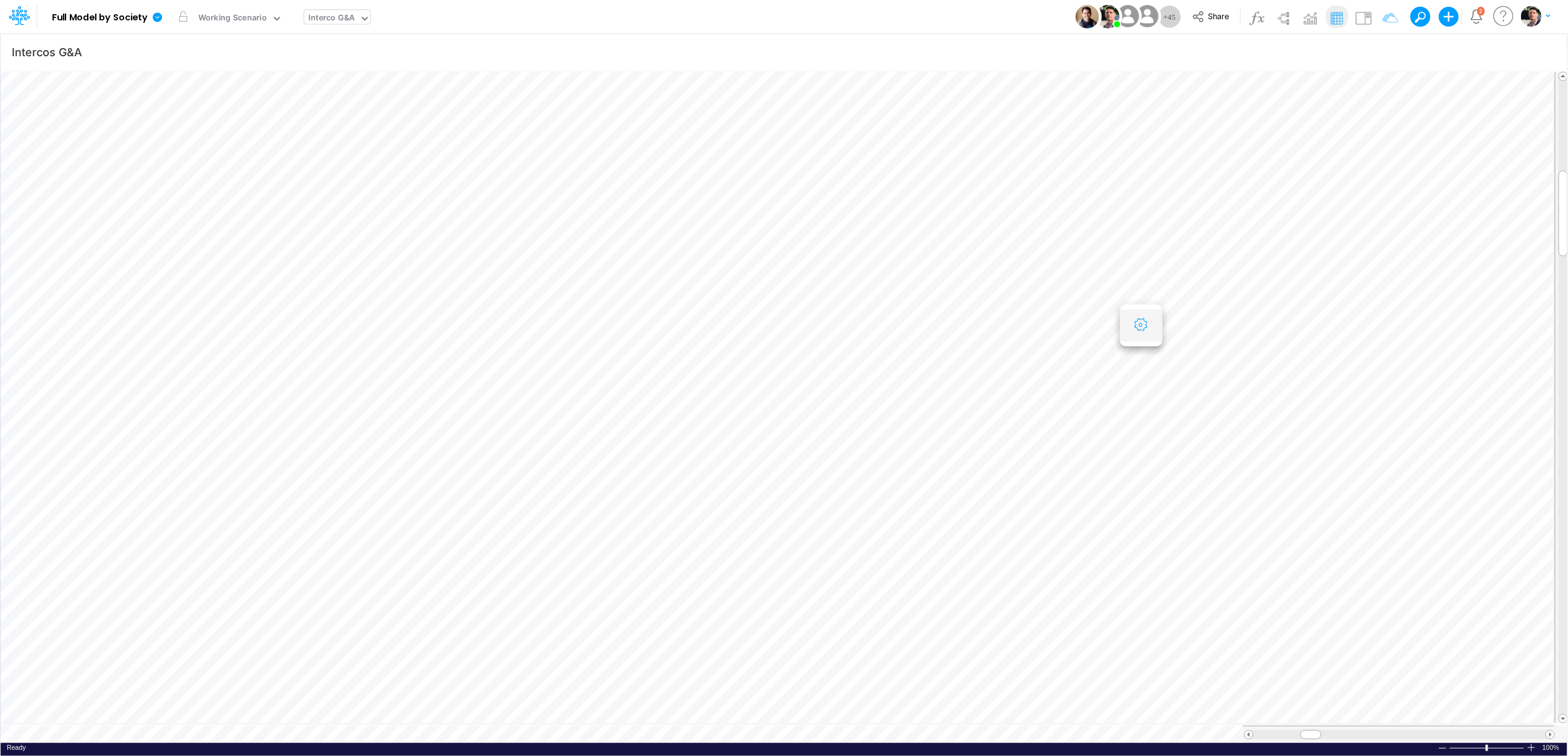
click at [1149, 325] on icon "button" at bounding box center [1141, 324] width 19 height 13
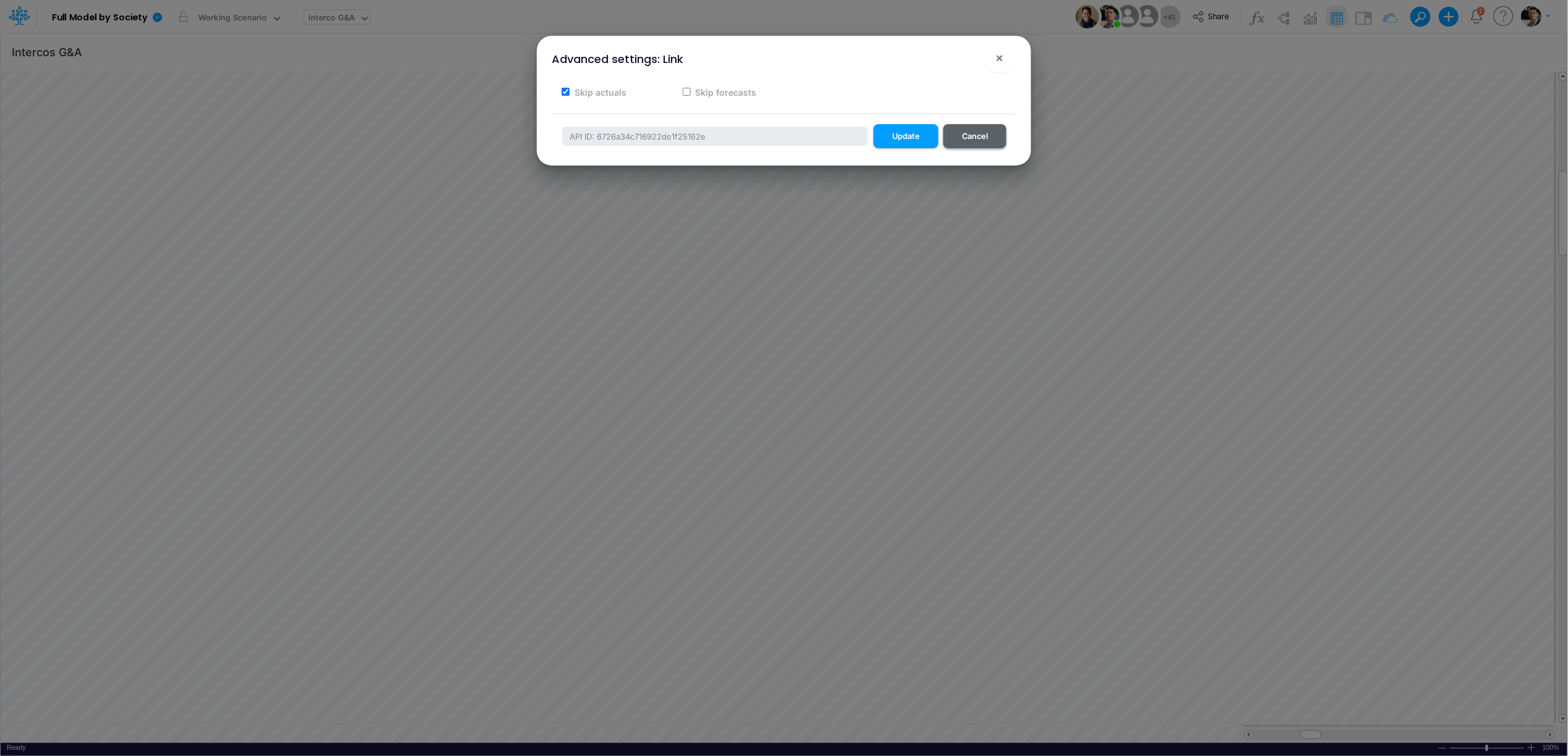
click at [980, 135] on button "Cancel" at bounding box center [975, 136] width 63 height 24
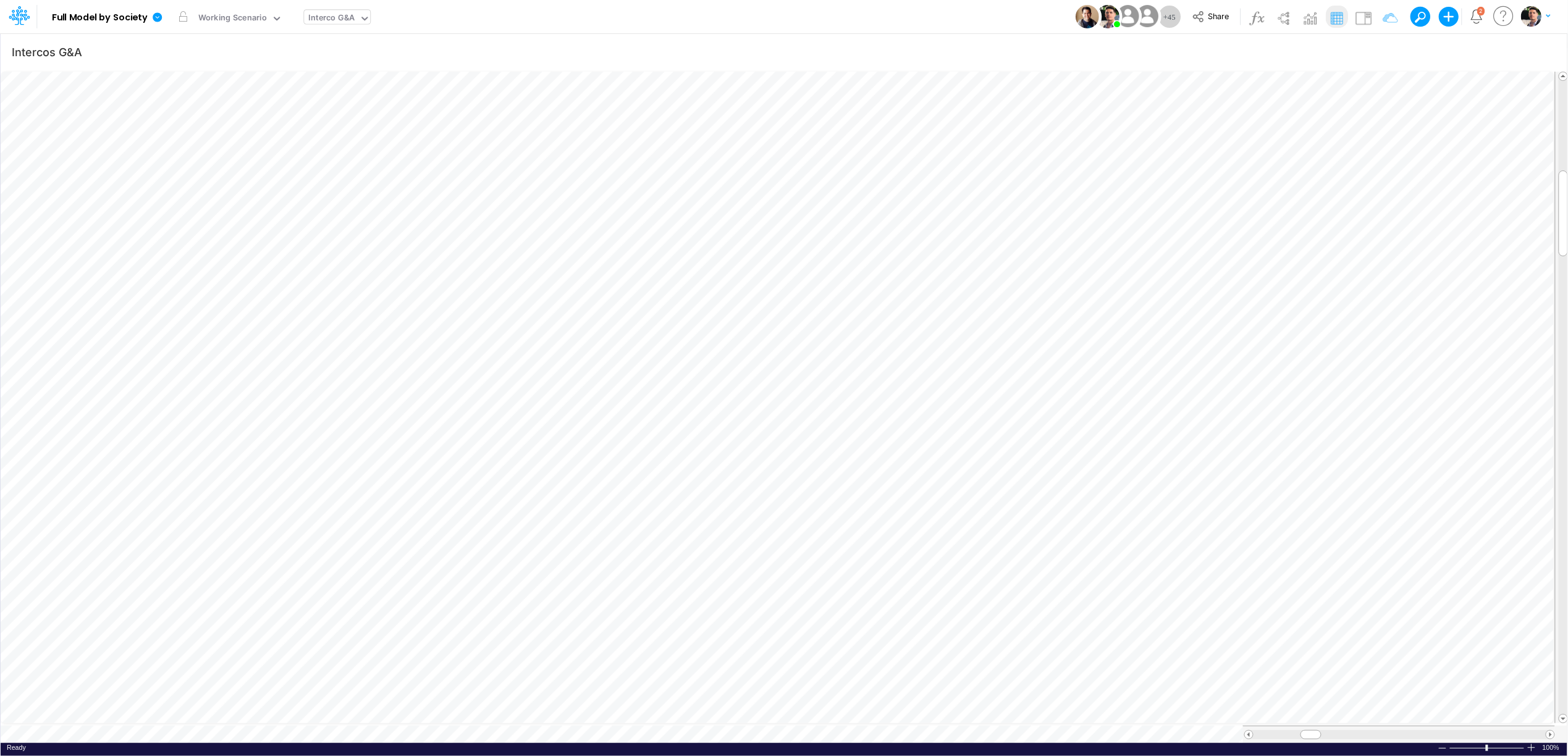
scroll to position [0, 1]
drag, startPoint x: 1105, startPoint y: 331, endPoint x: 1077, endPoint y: 345, distance: 31.3
click at [1105, 330] on icon "button" at bounding box center [1104, 332] width 19 height 13
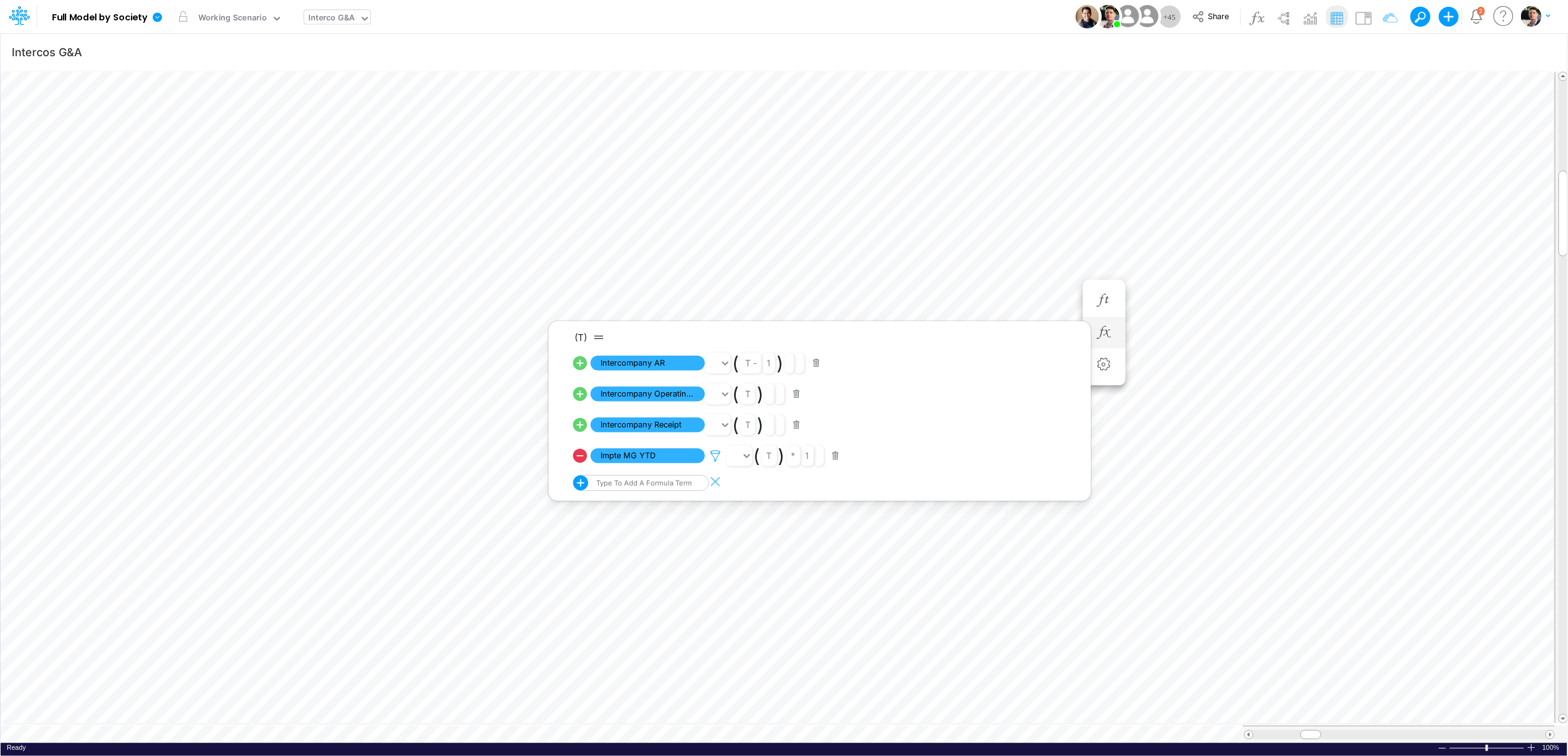
click at [715, 460] on icon at bounding box center [716, 456] width 19 height 13
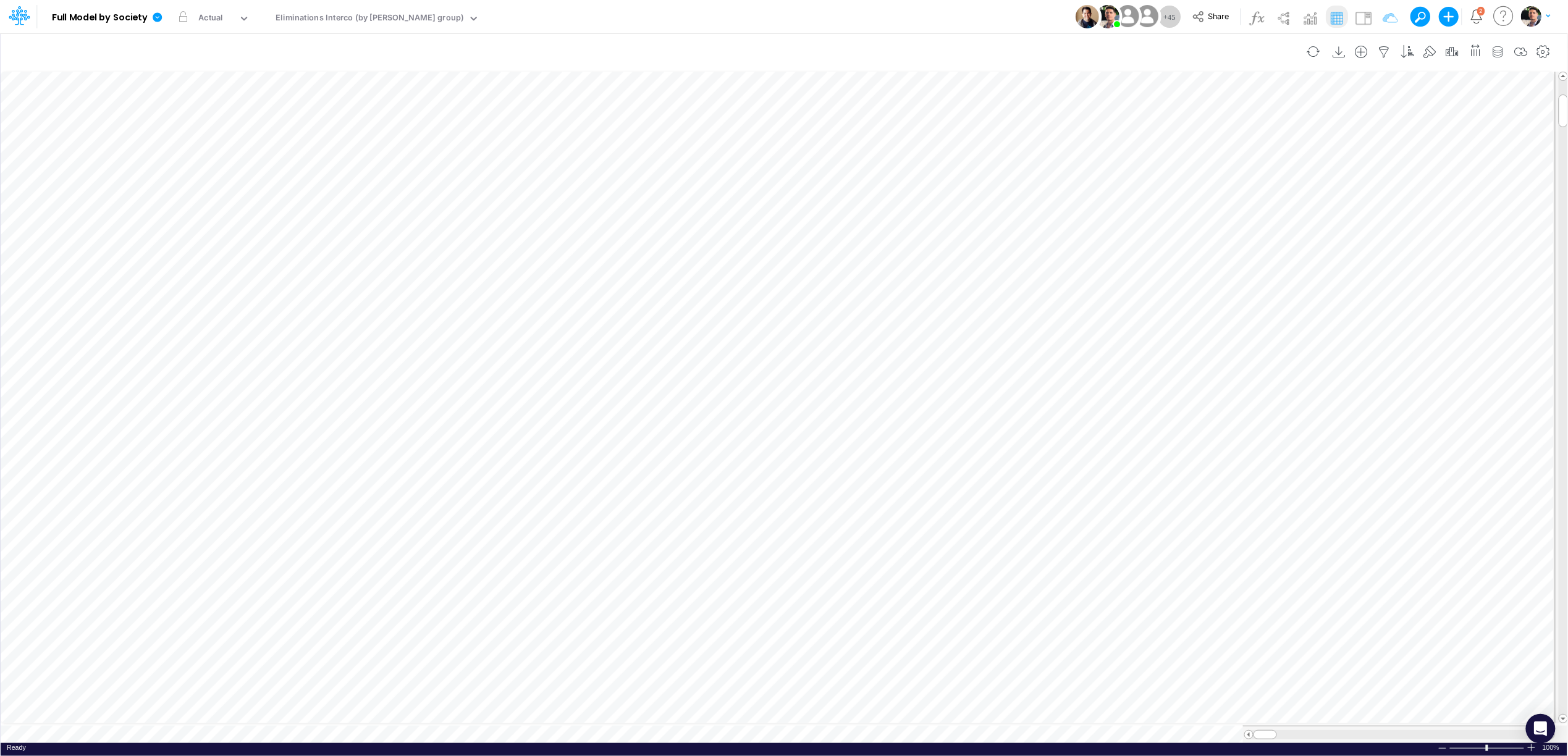
scroll to position [0, 1]
click at [1149, 224] on icon "button" at bounding box center [1141, 226] width 19 height 13
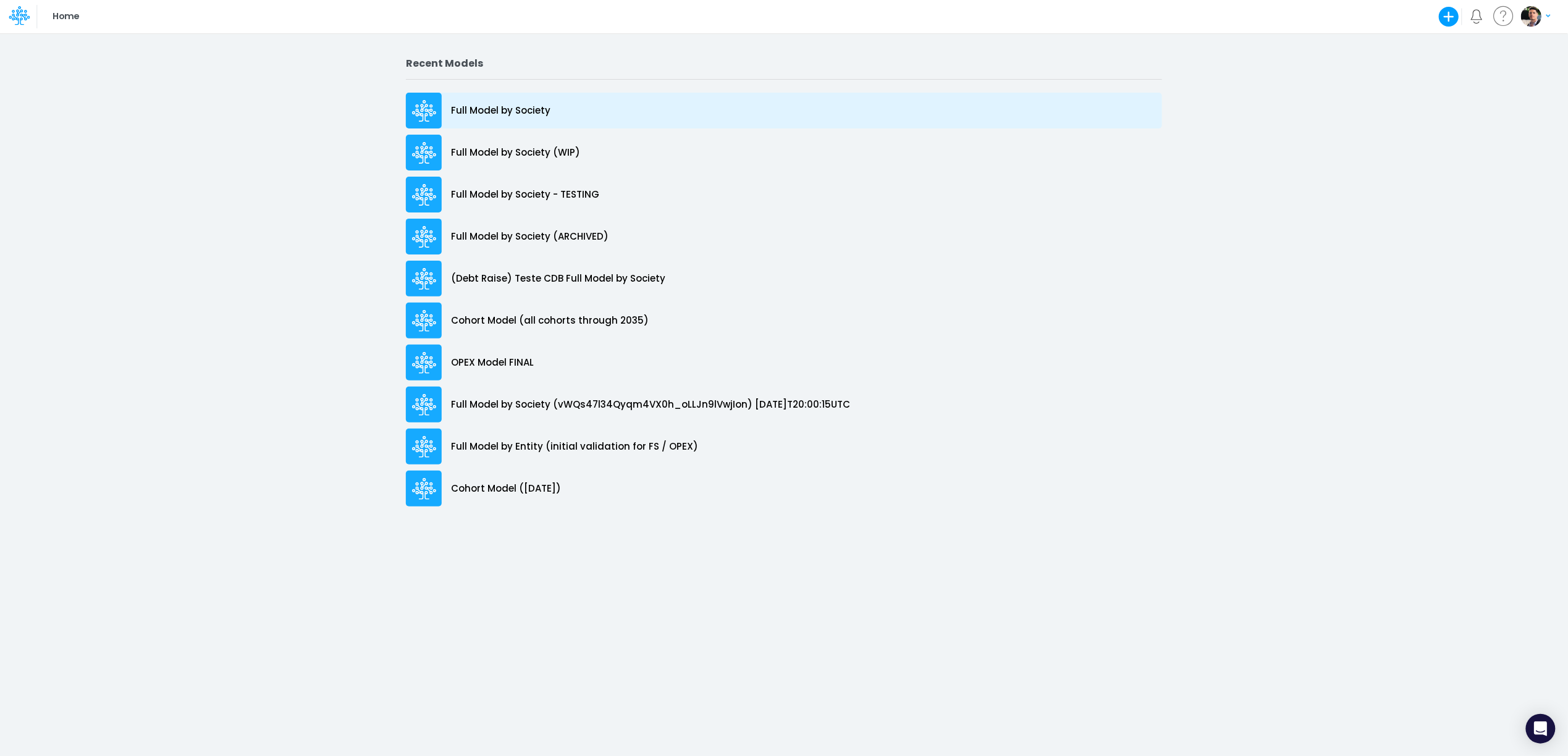
click at [509, 104] on p "Full Model by Society" at bounding box center [501, 110] width 100 height 14
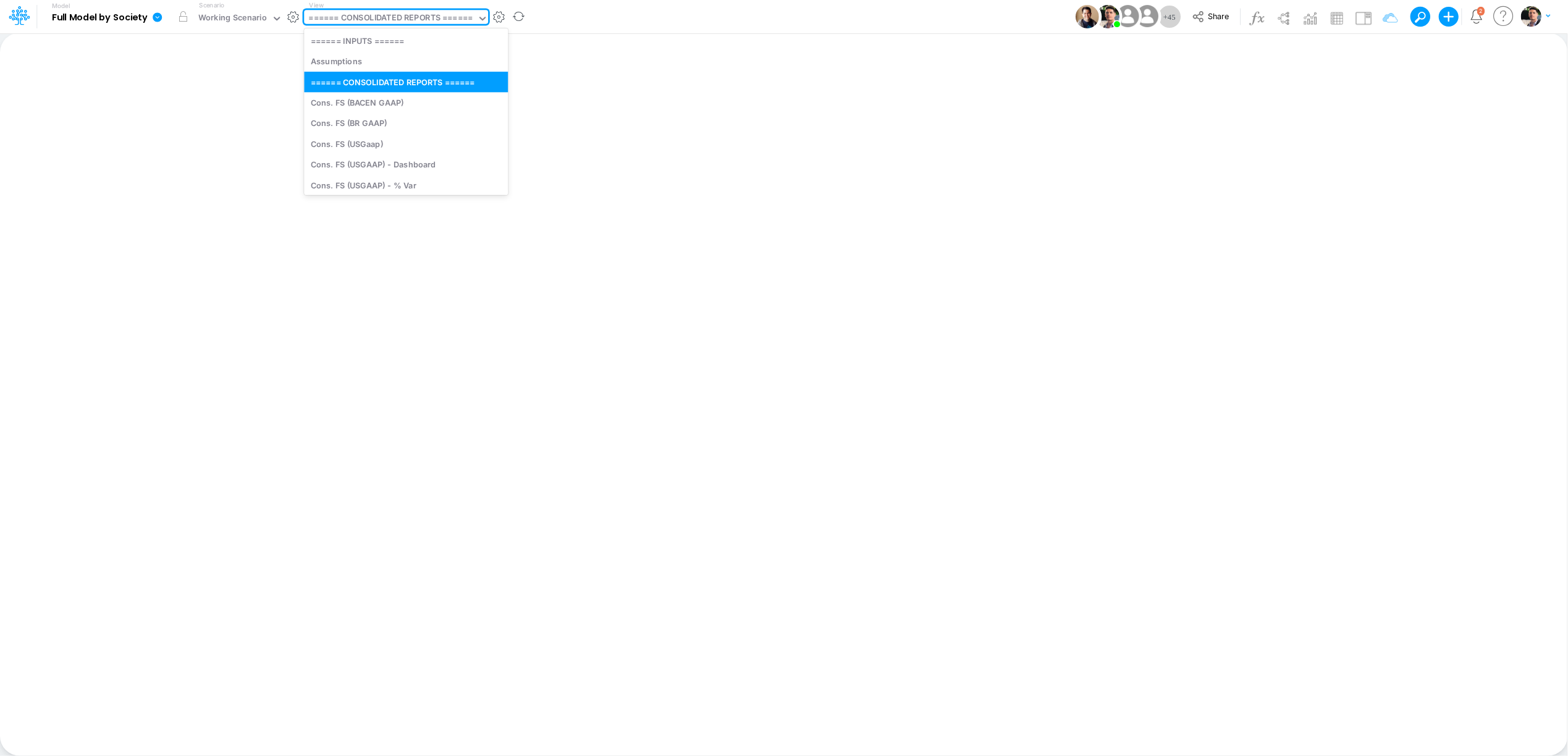
click at [386, 26] on div "====== CONSOLIDATED REPORTS ======" at bounding box center [390, 18] width 164 height 14
click at [258, 19] on div "Working Scenario" at bounding box center [233, 18] width 69 height 14
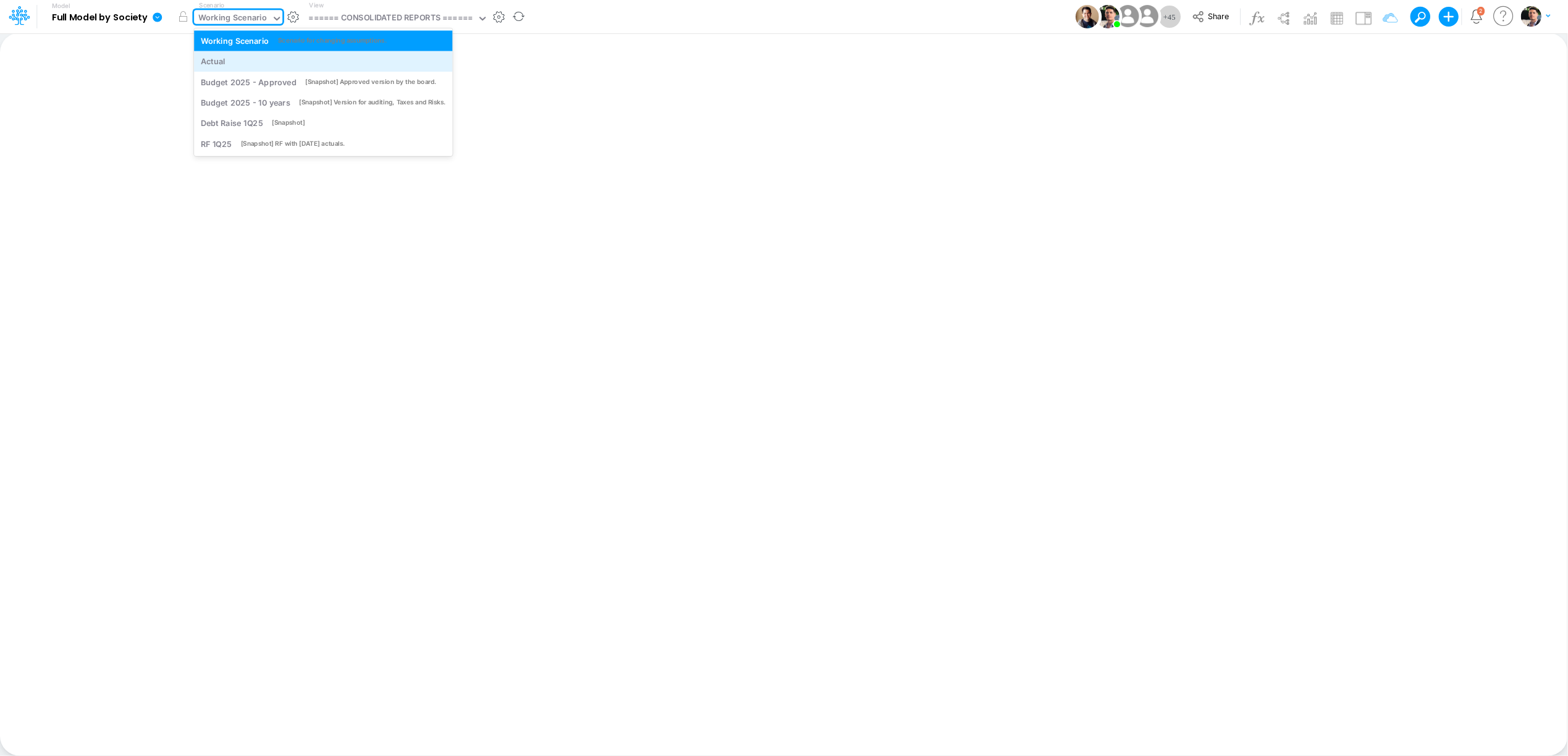
click at [228, 56] on div "Actual" at bounding box center [323, 61] width 245 height 11
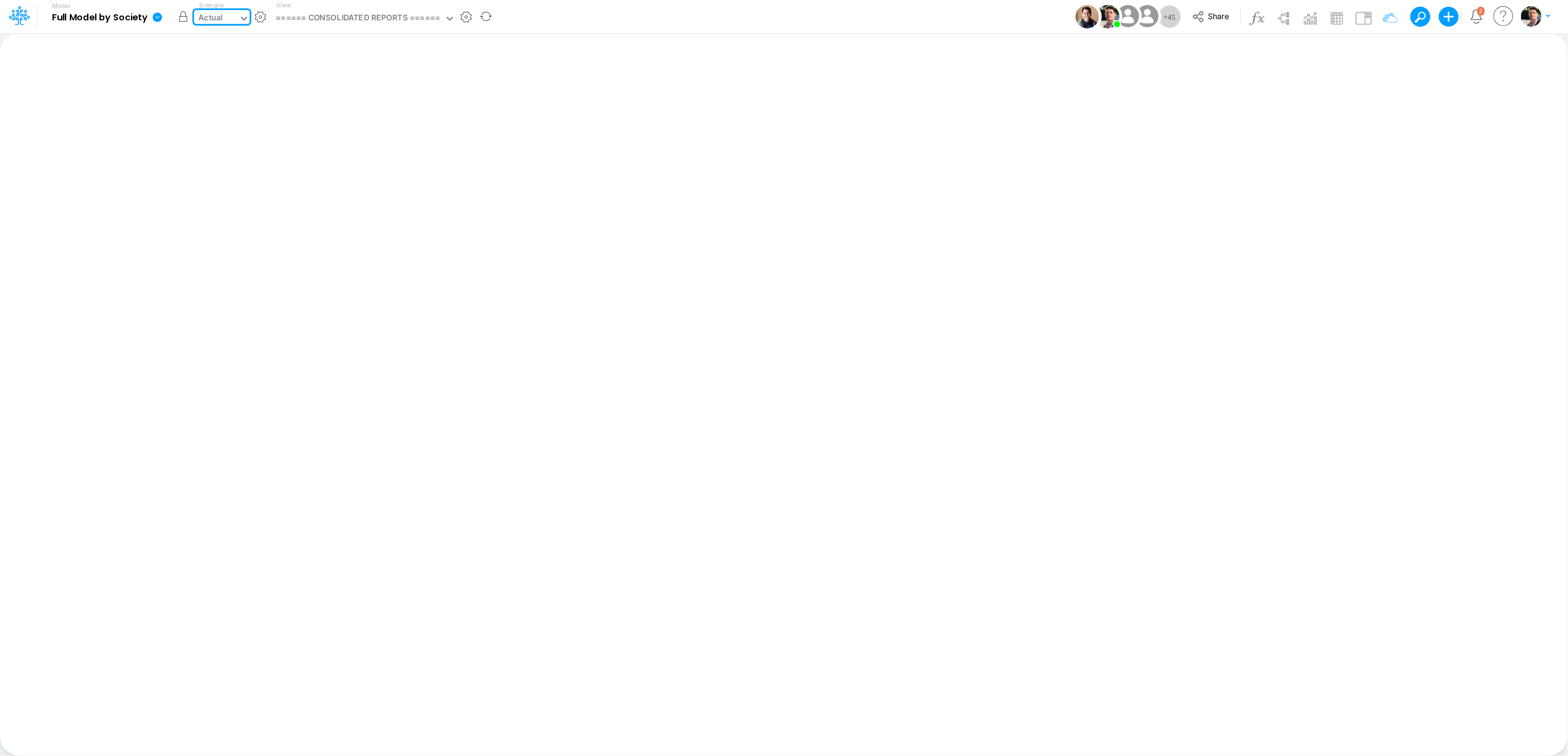
click at [182, 20] on button "button" at bounding box center [182, 16] width 22 height 22
click at [364, 18] on div "====== CONSOLIDATED REPORTS ======" at bounding box center [357, 18] width 164 height 14
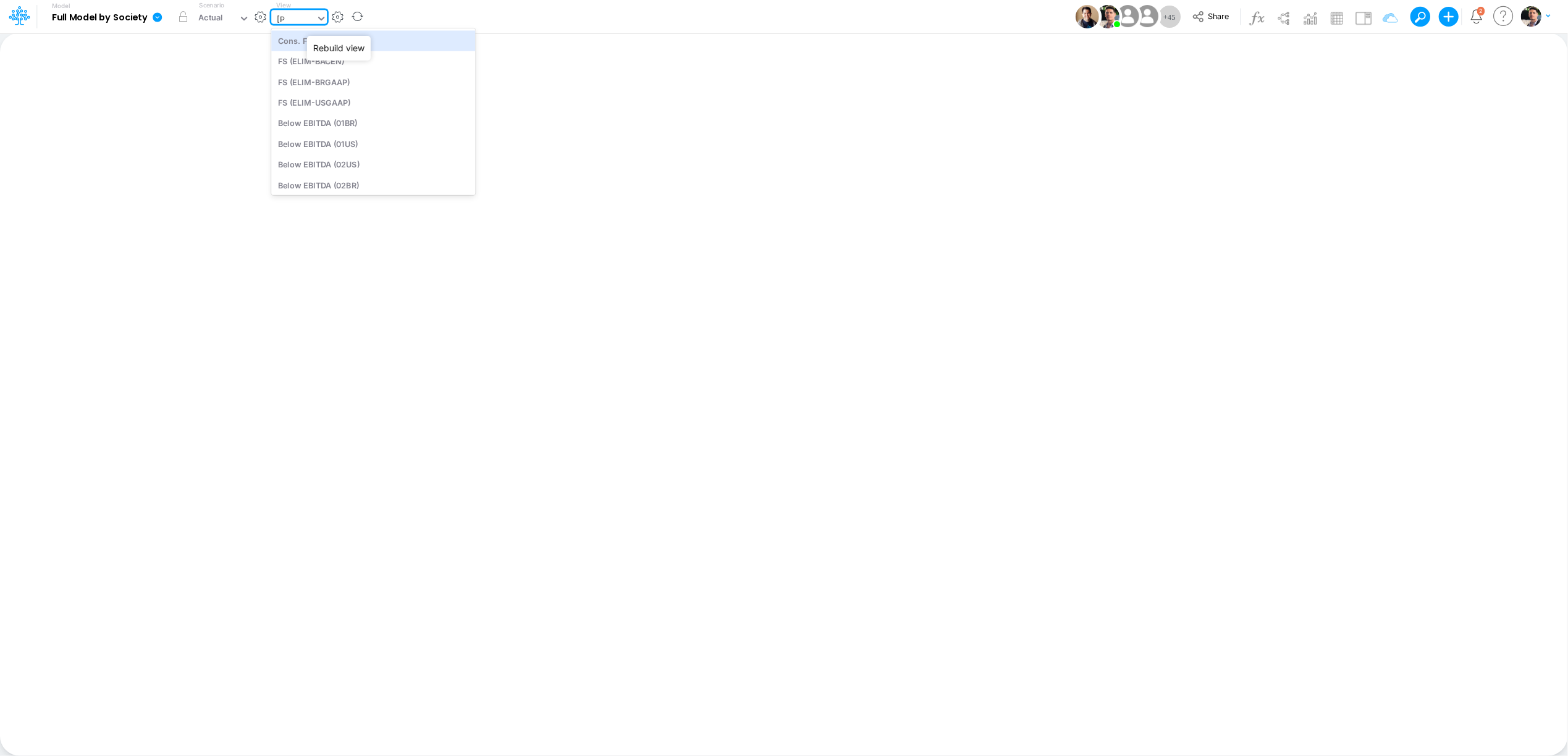
type input "elim"
click at [399, 141] on div "Eliminations Interco (by [PERSON_NAME] group)" at bounding box center [372, 143] width 201 height 20
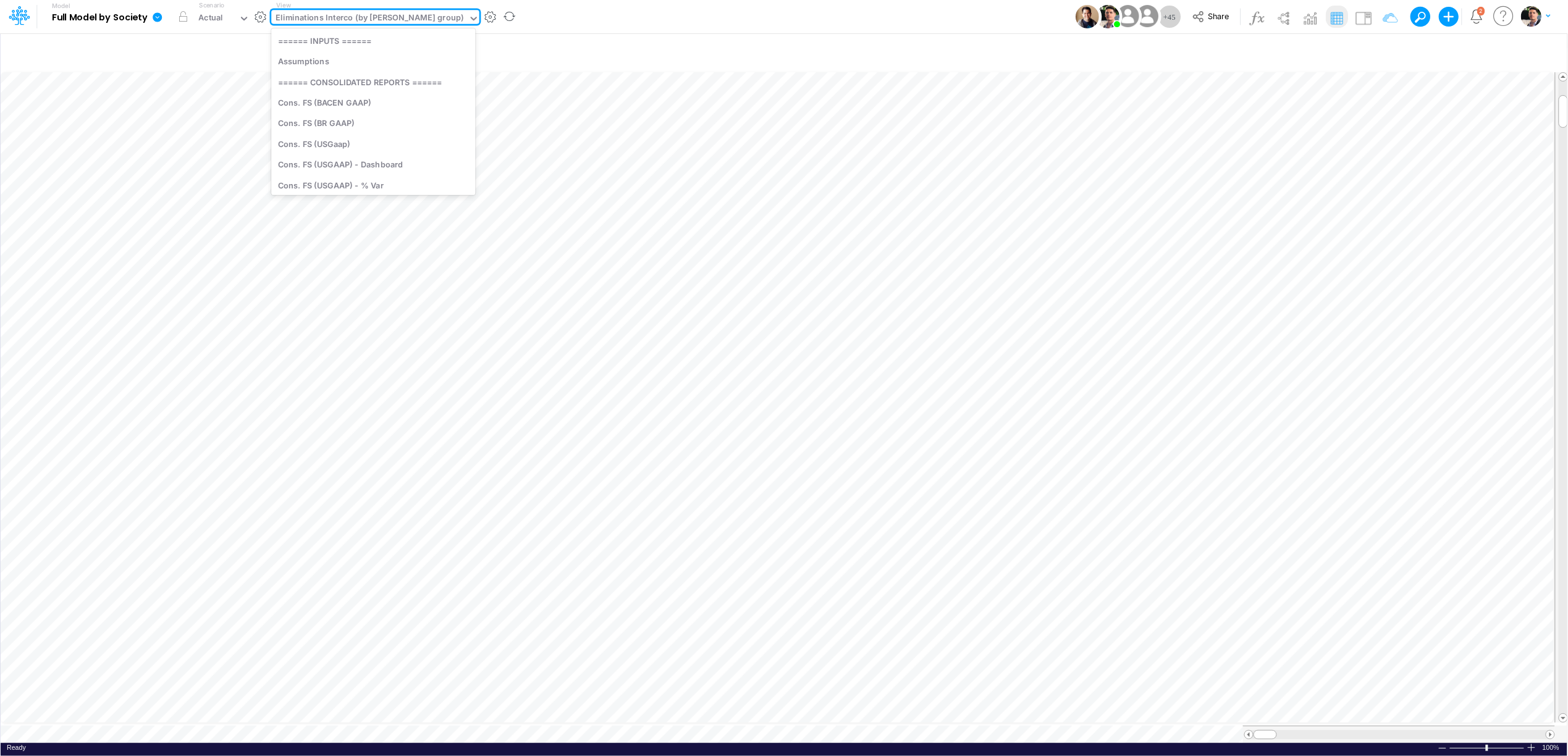
click at [347, 16] on div "Eliminations Interco (by [PERSON_NAME] group)" at bounding box center [369, 18] width 188 height 14
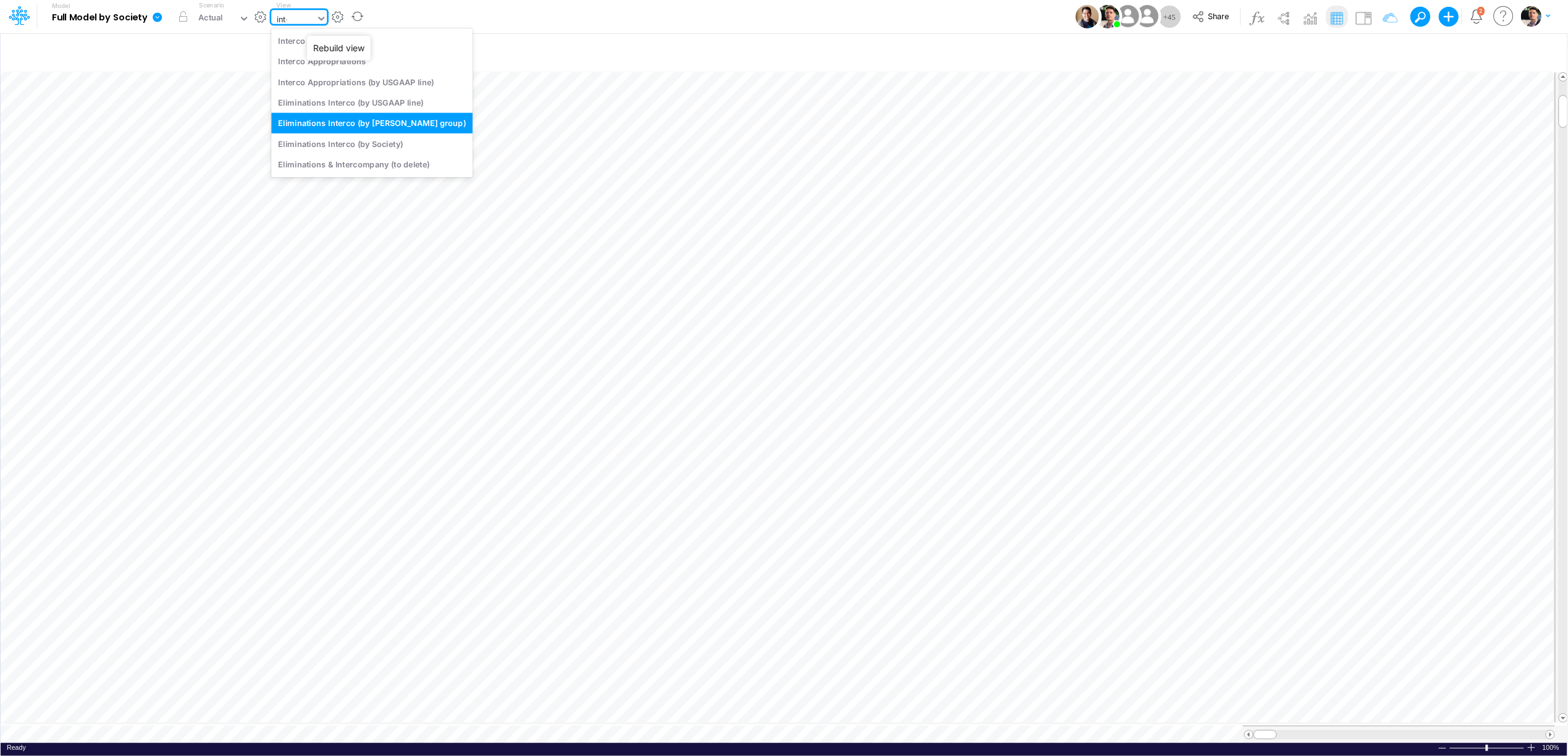
type input "inter"
click at [321, 40] on div "Interco G&A" at bounding box center [372, 40] width 201 height 20
type input "Intercos G&A"
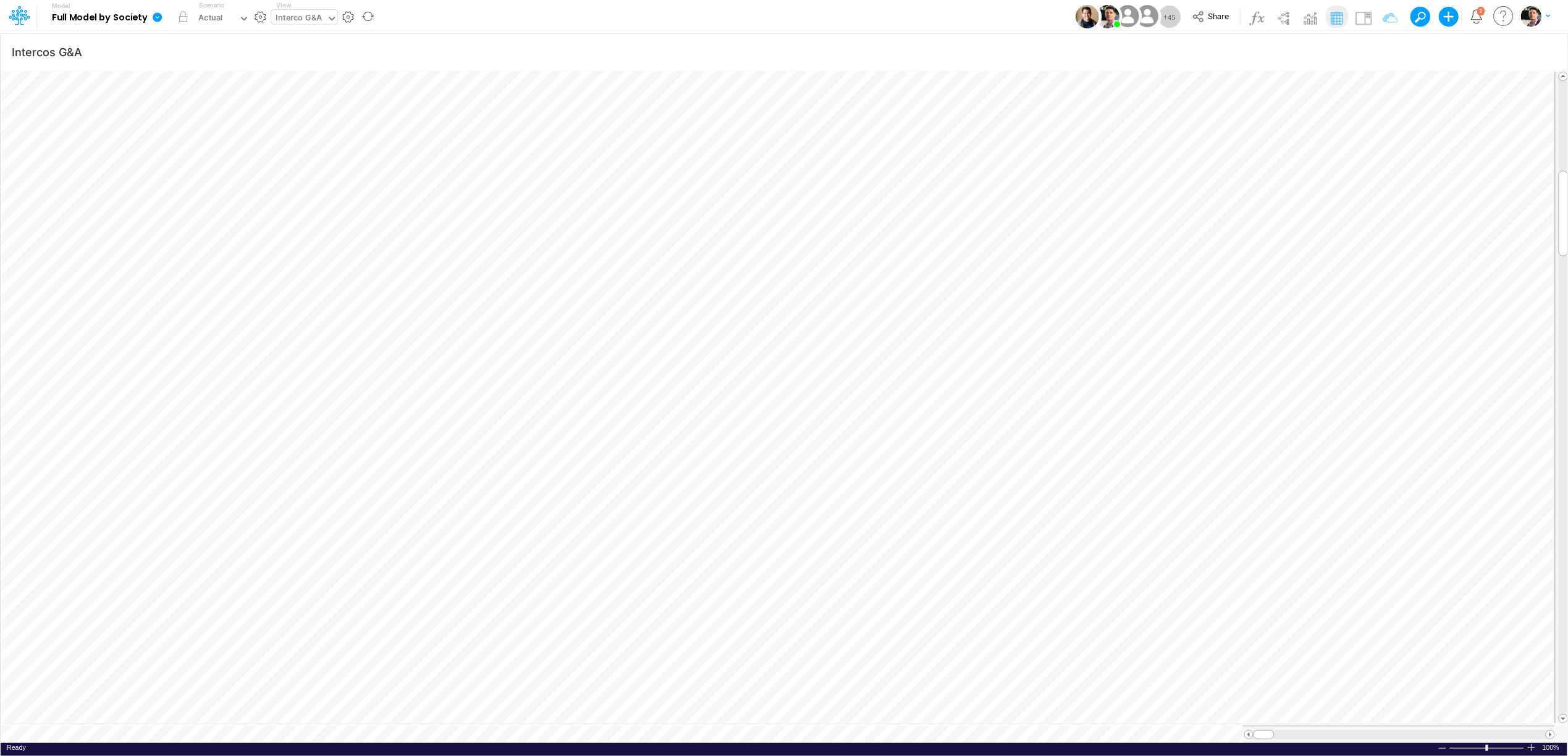
scroll to position [0, 1]
click at [1255, 311] on icon "button" at bounding box center [1252, 312] width 19 height 13
type input "Intercos G&A"
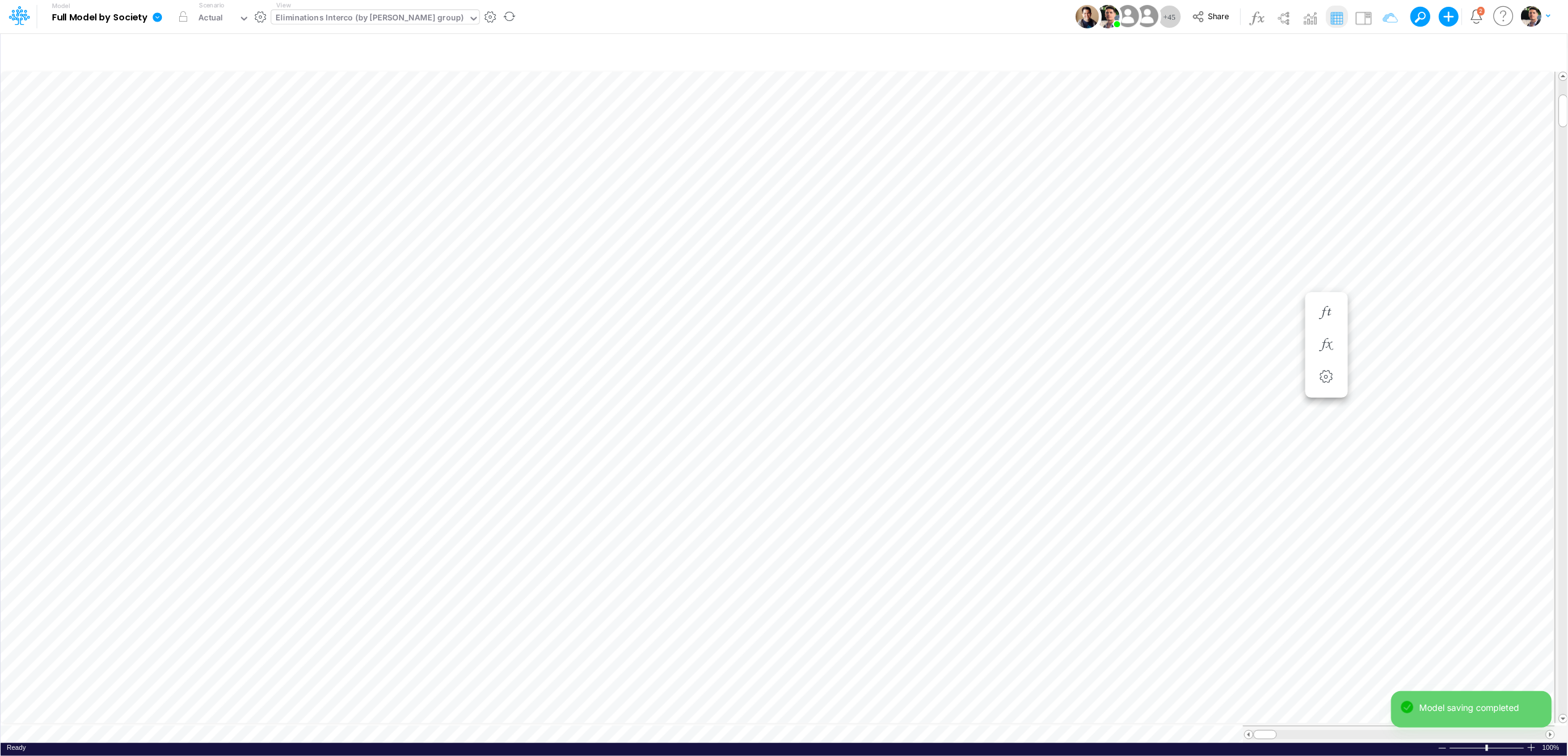
type input "Intercos G&A"
